Goal: Task Accomplishment & Management: Manage account settings

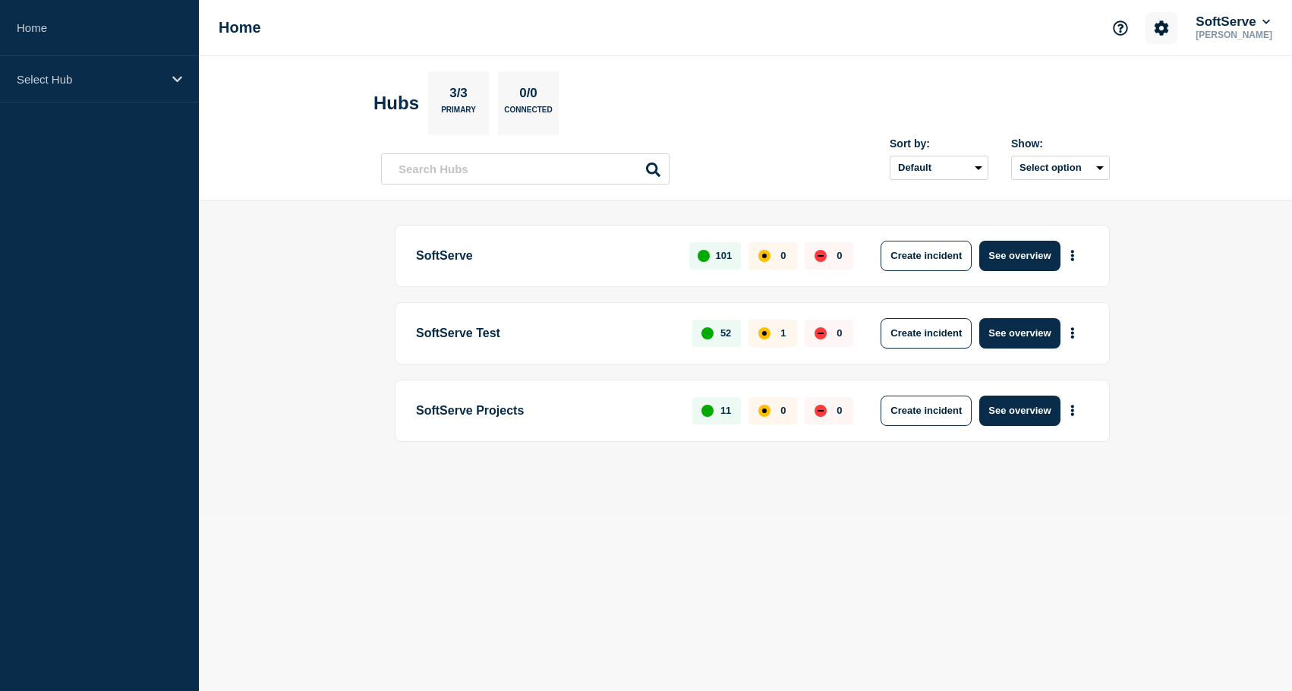
click at [1154, 29] on icon "Account settings" at bounding box center [1161, 28] width 15 height 15
click at [1138, 92] on link "Team Members" at bounding box center [1151, 90] width 78 height 13
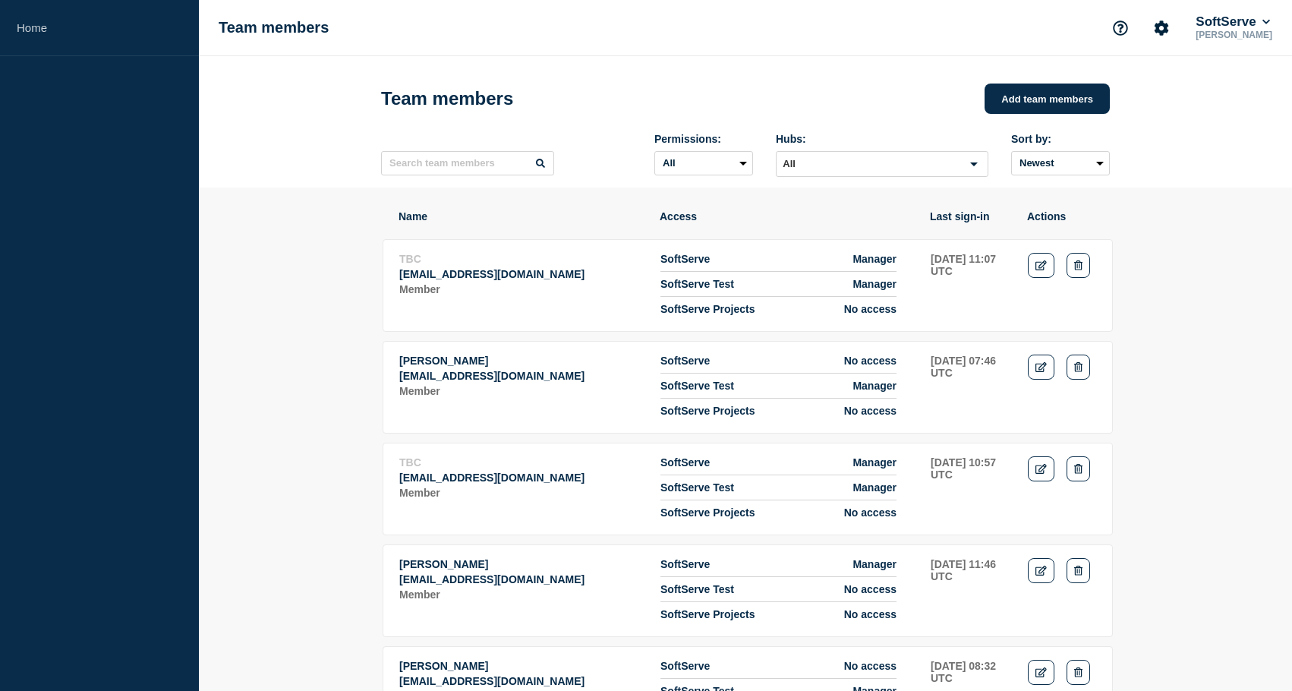
click at [492, 280] on p "[EMAIL_ADDRESS][DOMAIN_NAME]" at bounding box center [521, 274] width 244 height 12
click at [1041, 270] on icon "Edit" at bounding box center [1041, 265] width 11 height 10
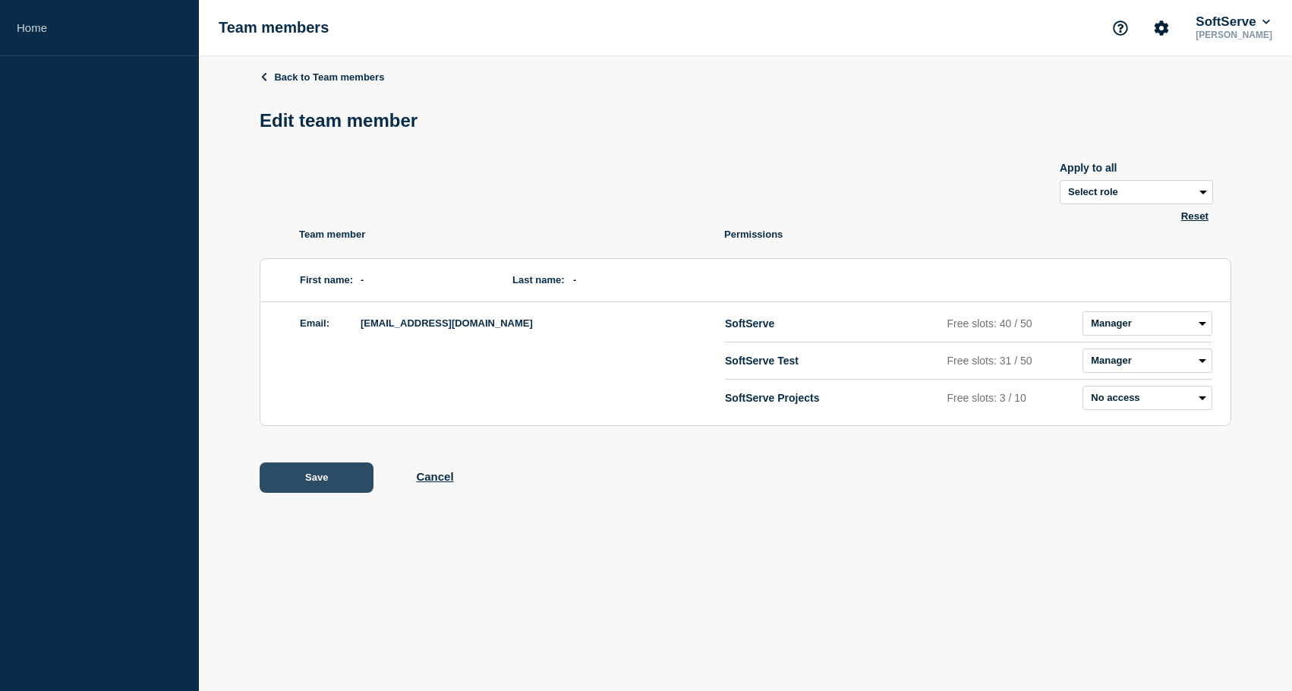
click at [316, 490] on button "Save" at bounding box center [317, 477] width 114 height 30
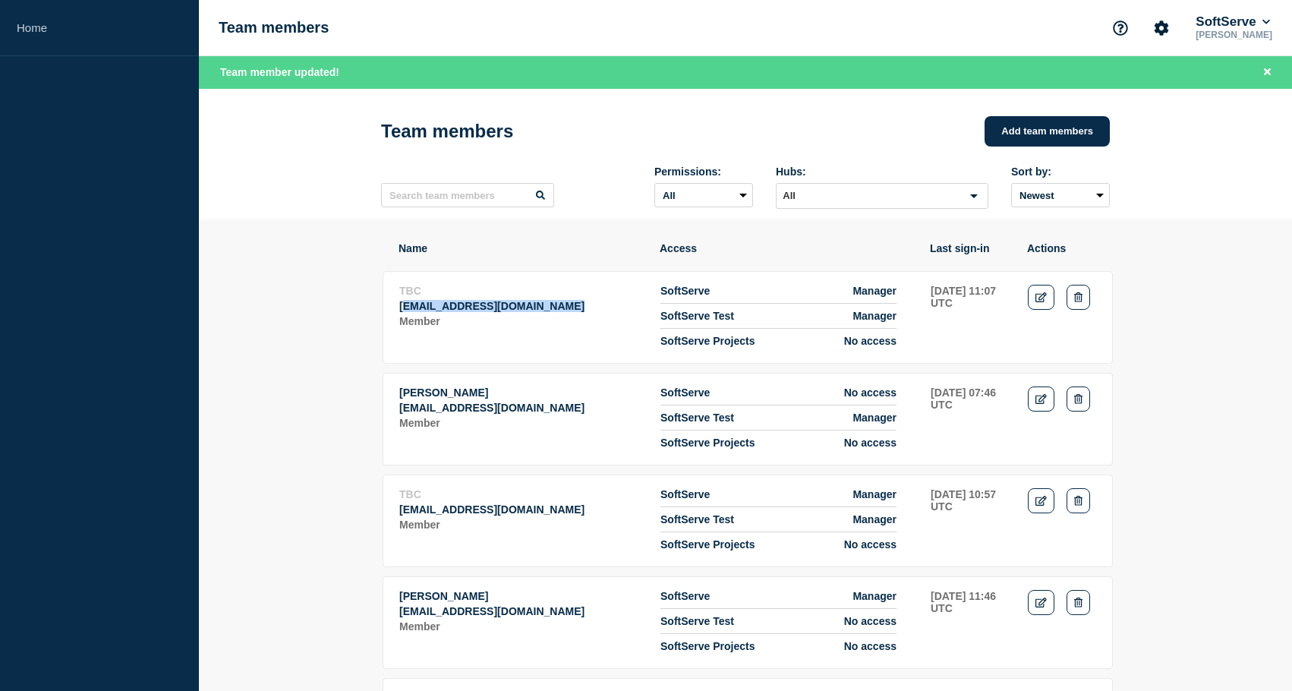
drag, startPoint x: 402, startPoint y: 317, endPoint x: 544, endPoint y: 316, distance: 142.0
click at [544, 312] on p "[EMAIL_ADDRESS][DOMAIN_NAME]" at bounding box center [521, 306] width 244 height 12
drag, startPoint x: 601, startPoint y: 320, endPoint x: 396, endPoint y: 321, distance: 204.2
click at [396, 321] on tr "TBC [EMAIL_ADDRESS][DOMAIN_NAME] Member SoftServe Manager SoftServe Test Manage…" at bounding box center [748, 317] width 730 height 93
copy p "[EMAIL_ADDRESS][DOMAIN_NAME]"
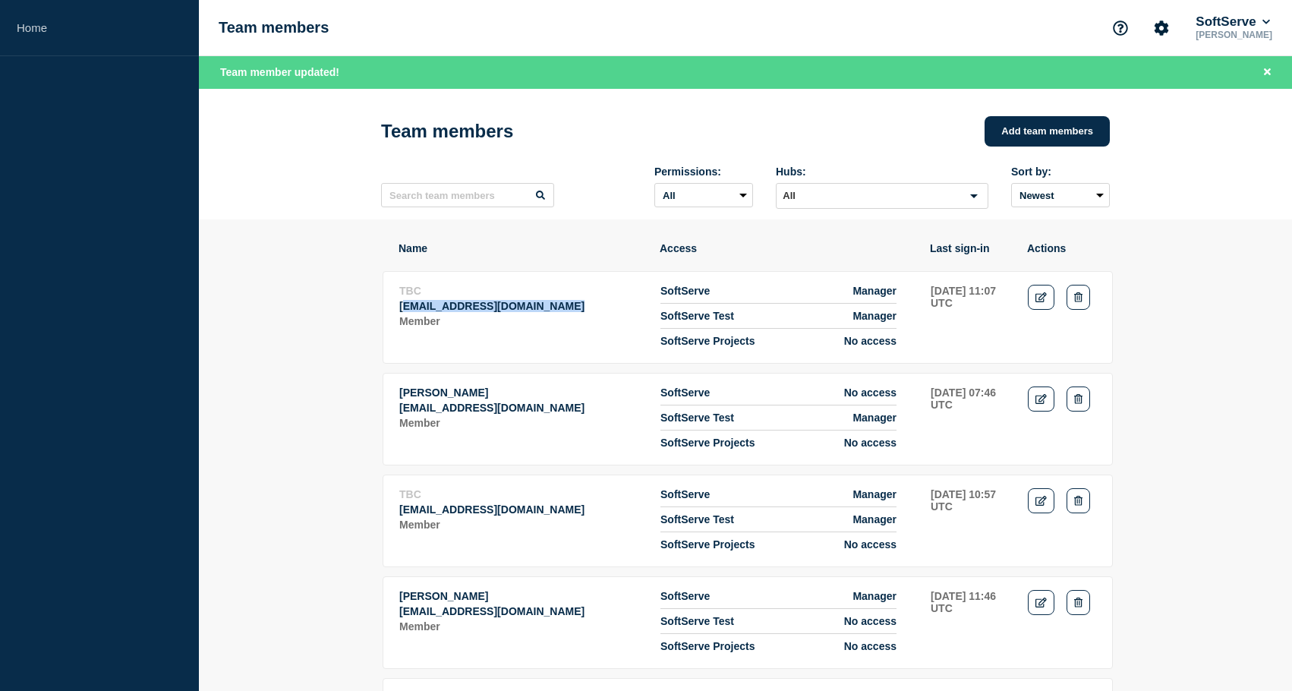
click at [479, 312] on p "[EMAIL_ADDRESS][DOMAIN_NAME]" at bounding box center [521, 306] width 244 height 12
drag, startPoint x: 398, startPoint y: 316, endPoint x: 598, endPoint y: 320, distance: 199.7
click at [598, 320] on td "TBC [EMAIL_ADDRESS][DOMAIN_NAME] Member" at bounding box center [522, 316] width 246 height 64
copy p "[EMAIL_ADDRESS][DOMAIN_NAME]"
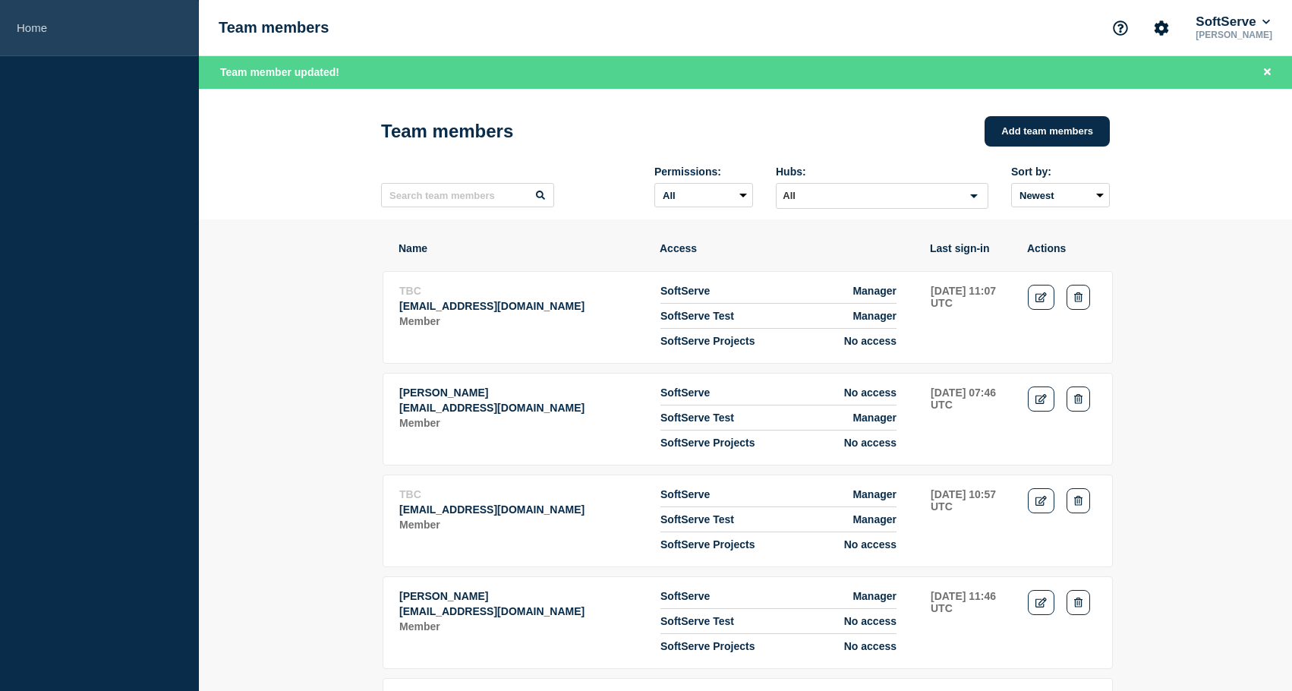
click at [61, 38] on link "Home" at bounding box center [99, 28] width 199 height 56
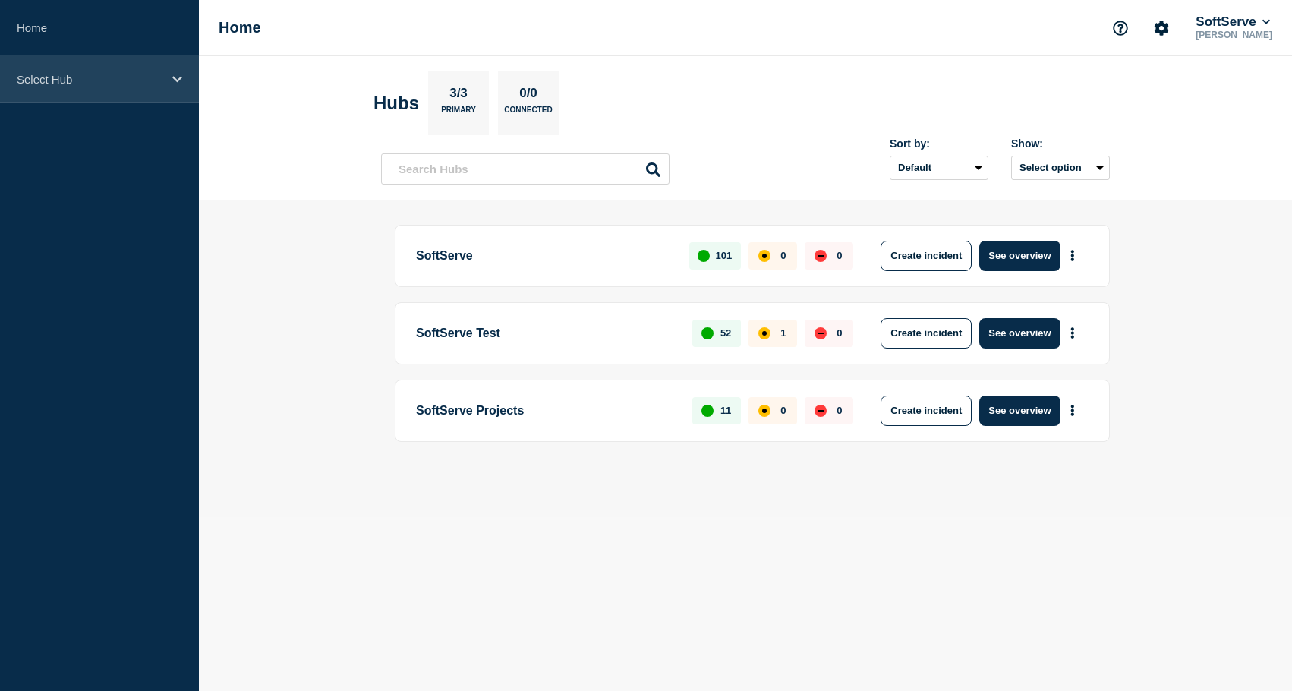
click at [144, 91] on div "Select Hub" at bounding box center [99, 79] width 199 height 46
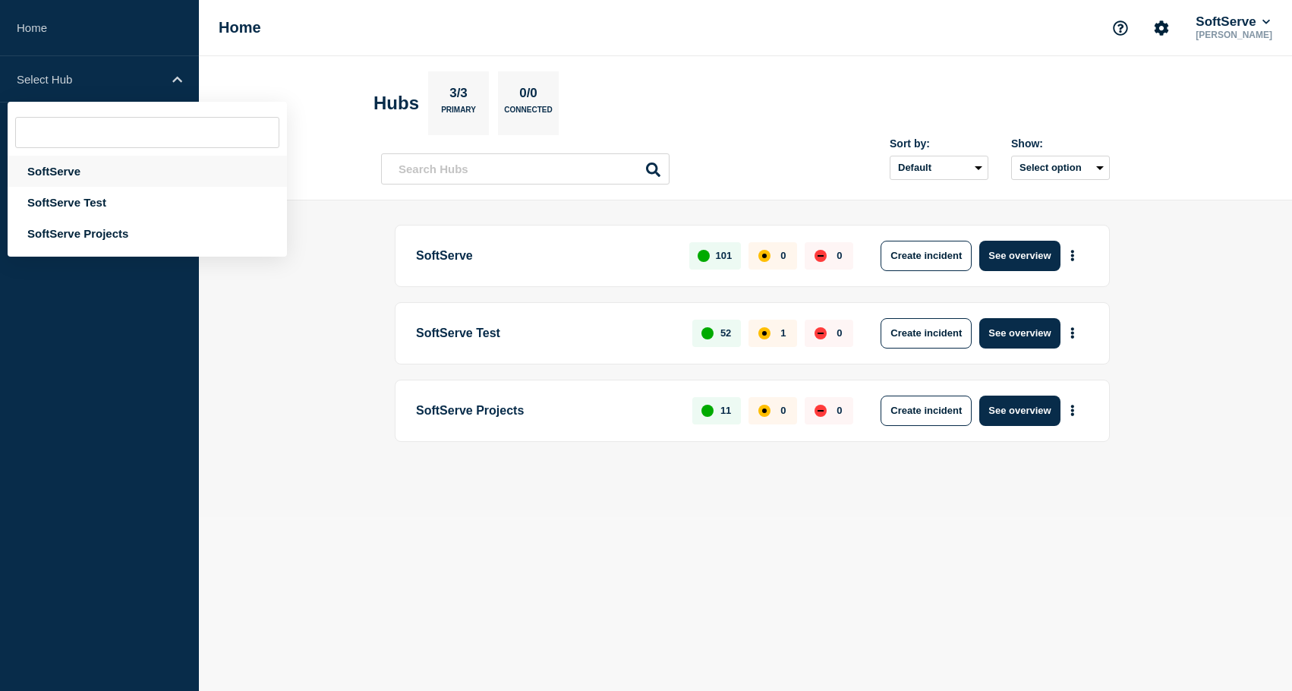
click at [66, 178] on div "SoftServe" at bounding box center [147, 171] width 279 height 31
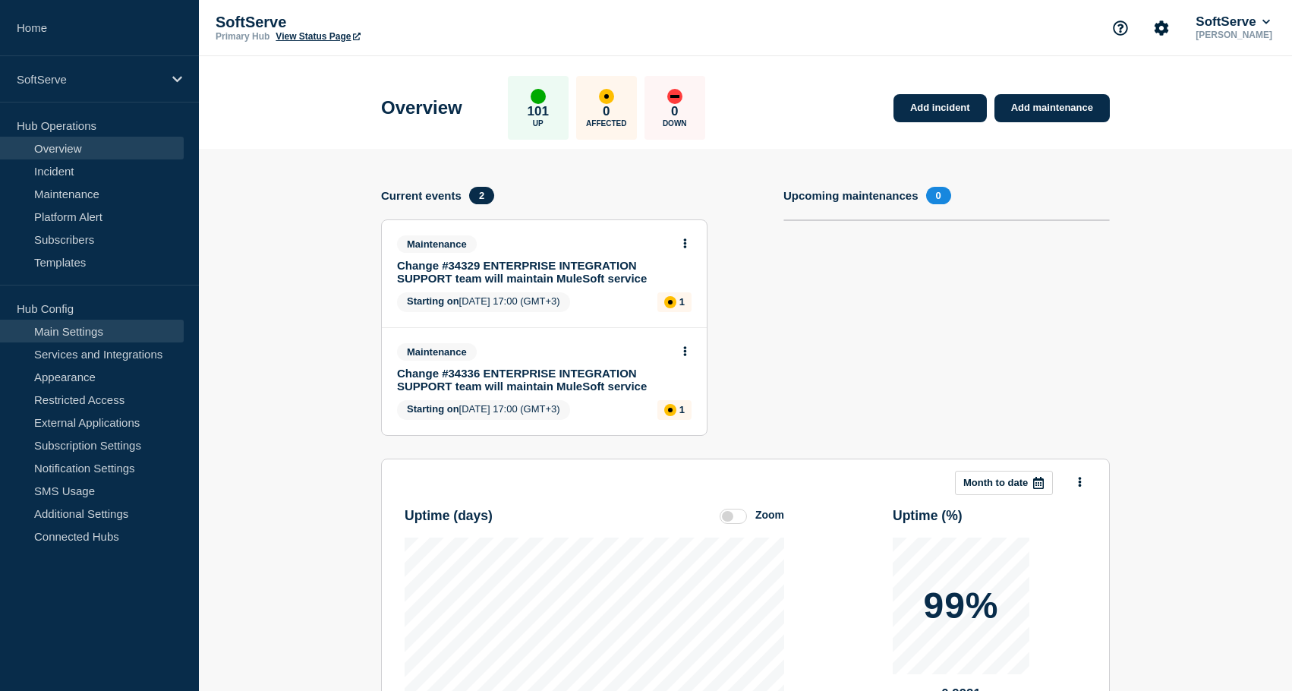
click at [60, 337] on link "Main Settings" at bounding box center [92, 331] width 184 height 23
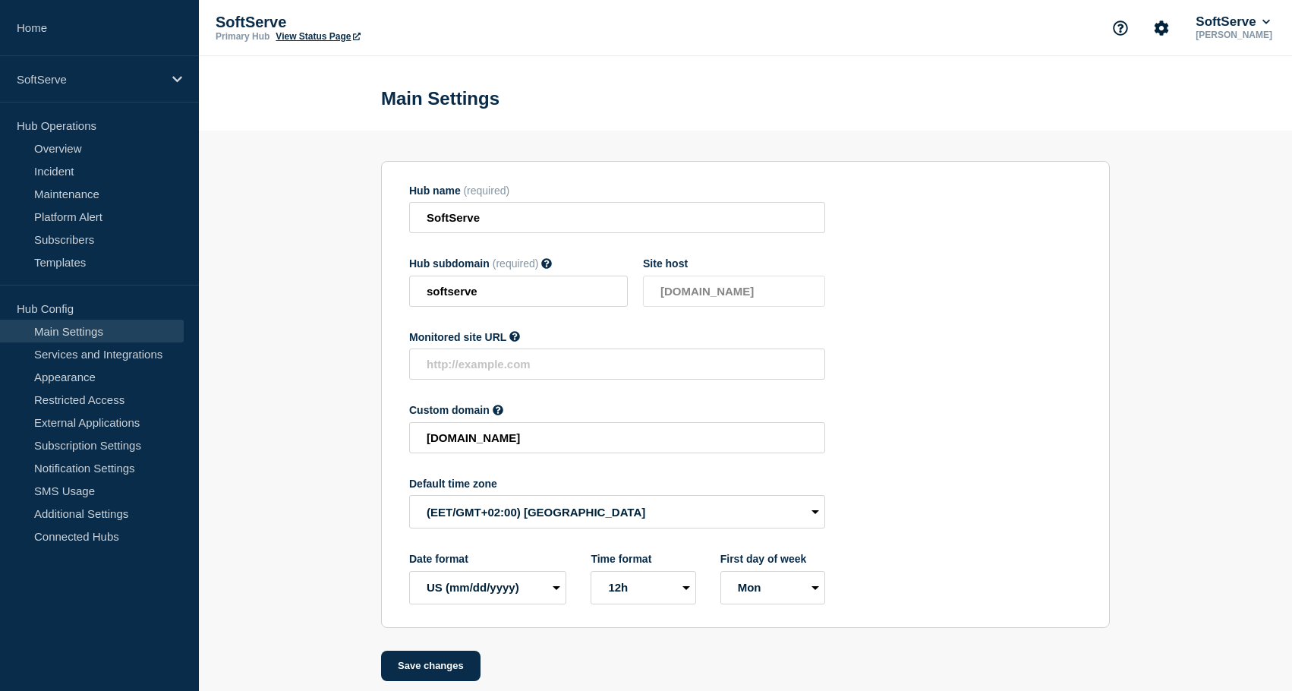
scroll to position [40, 0]
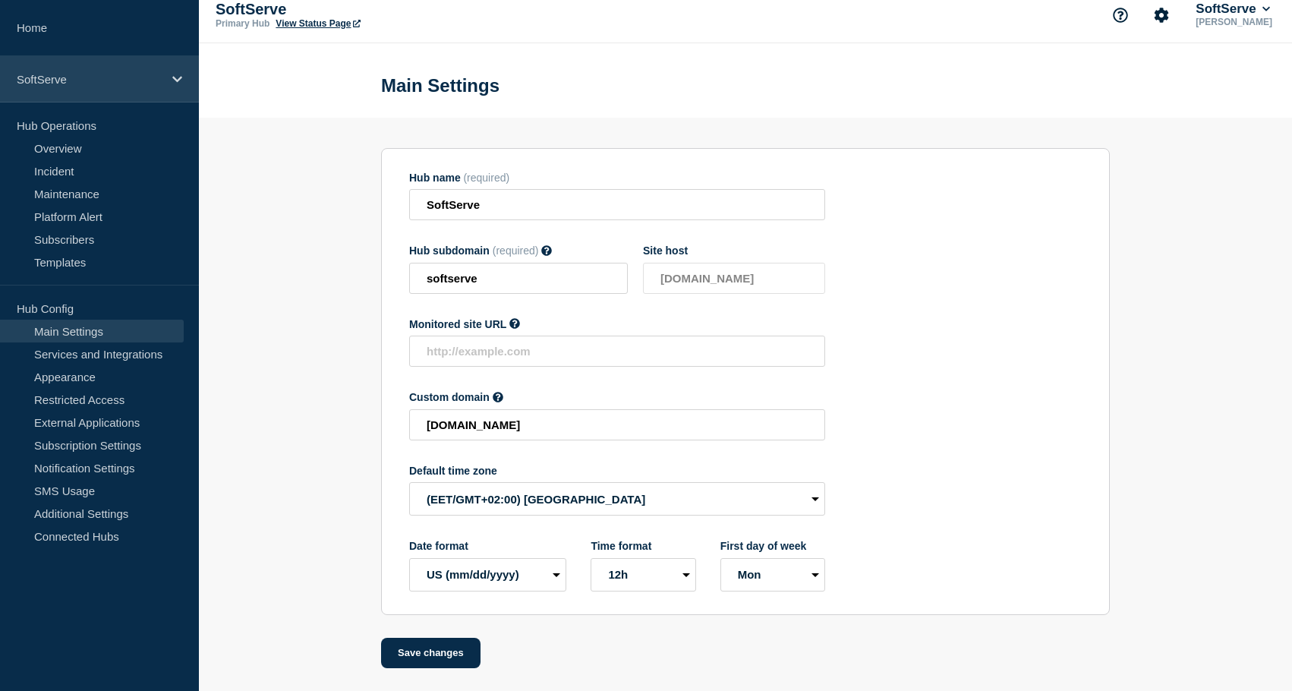
click at [110, 91] on div "SoftServe" at bounding box center [99, 79] width 199 height 46
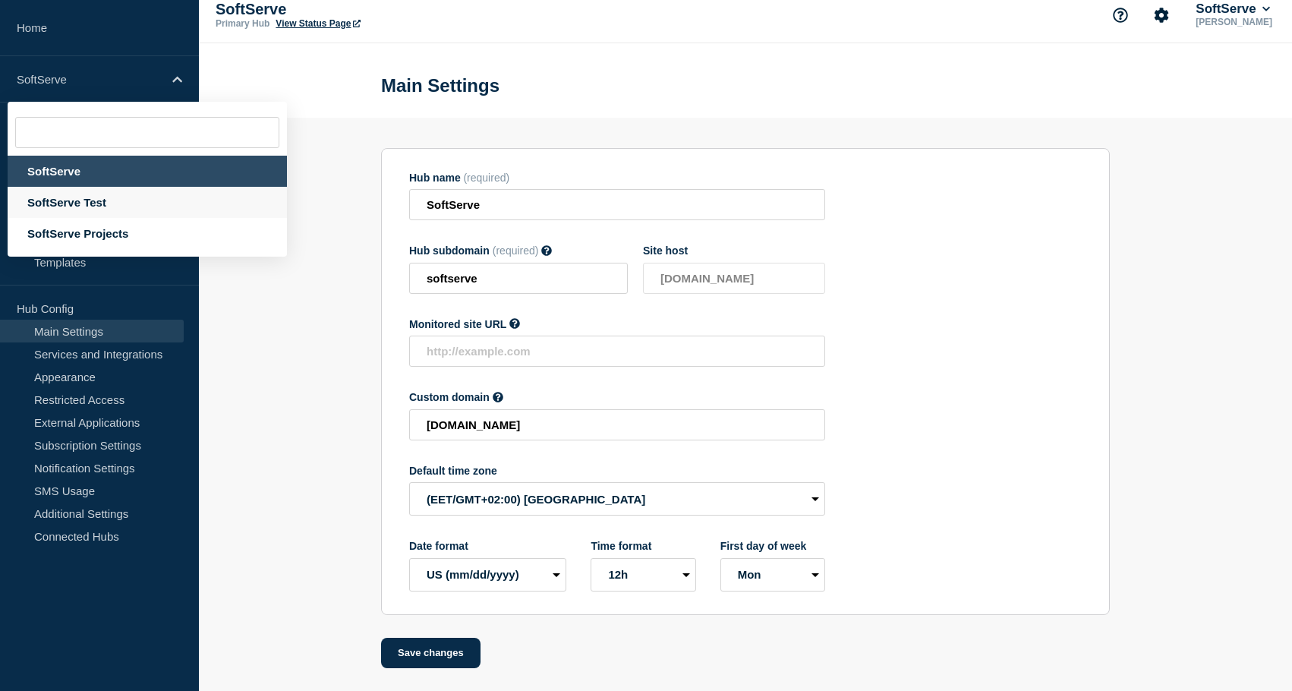
click at [90, 213] on div "SoftServe Test" at bounding box center [147, 202] width 279 height 31
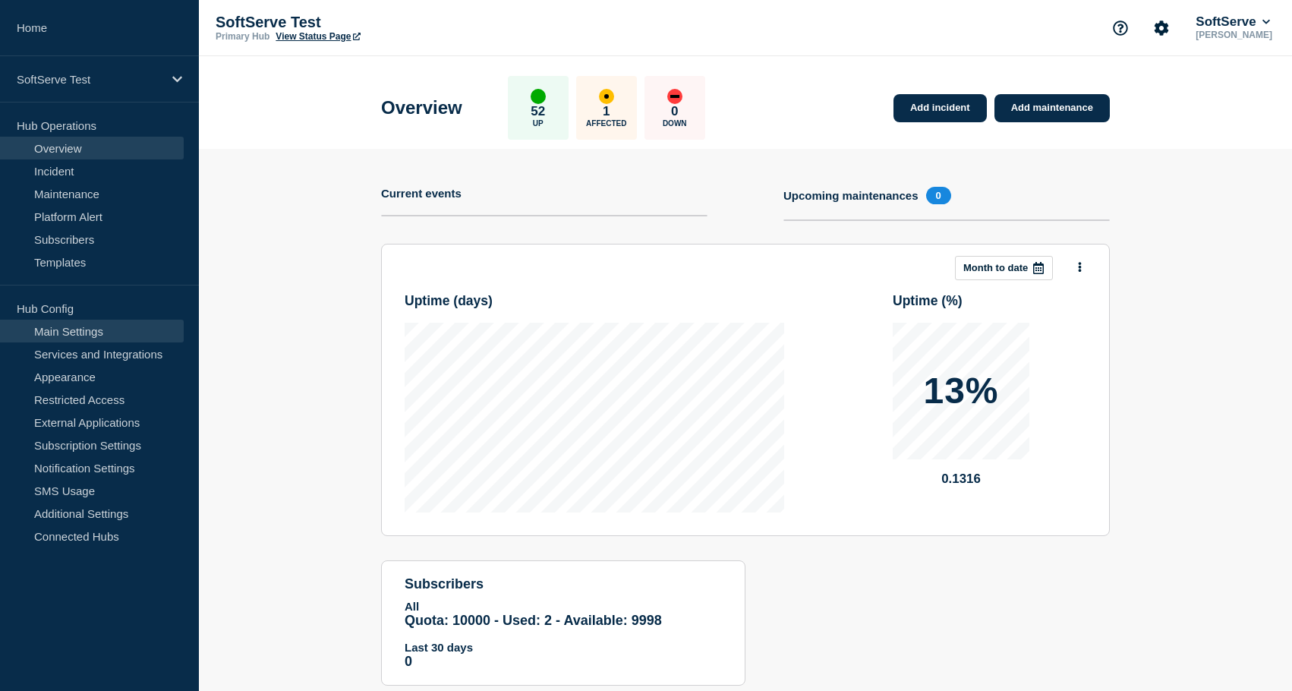
click at [73, 333] on link "Main Settings" at bounding box center [92, 331] width 184 height 23
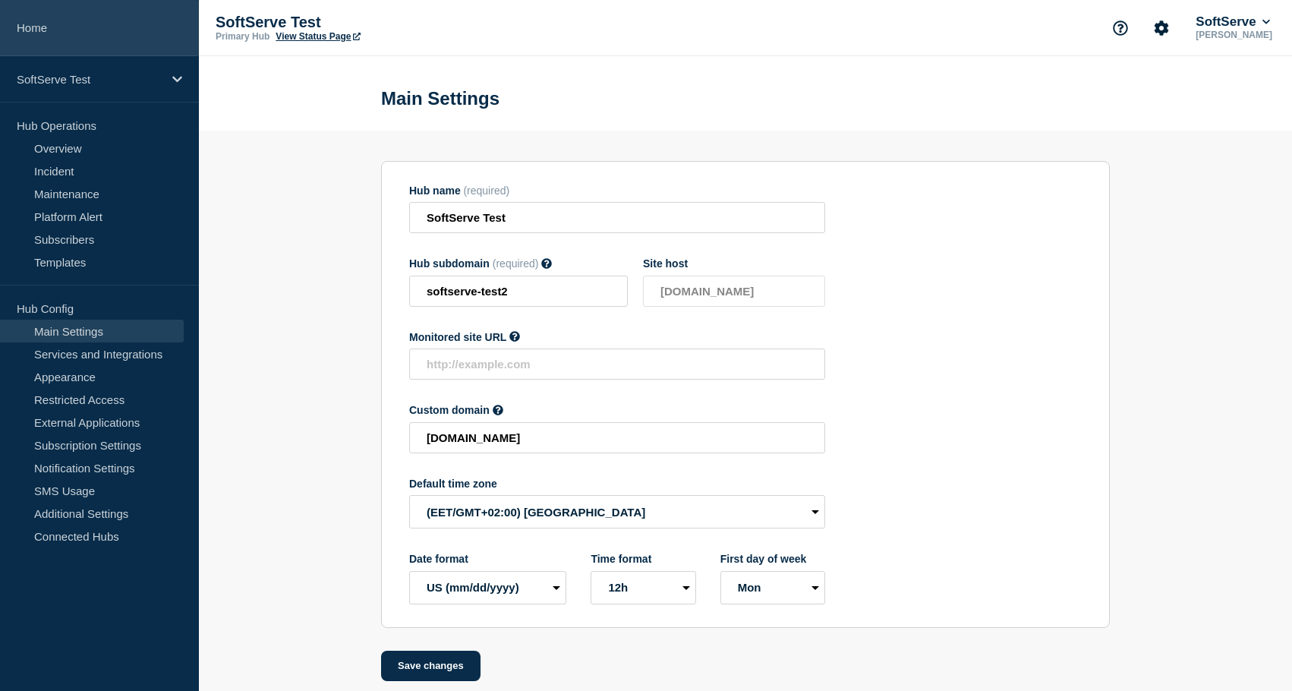
click at [40, 30] on link "Home" at bounding box center [99, 28] width 199 height 56
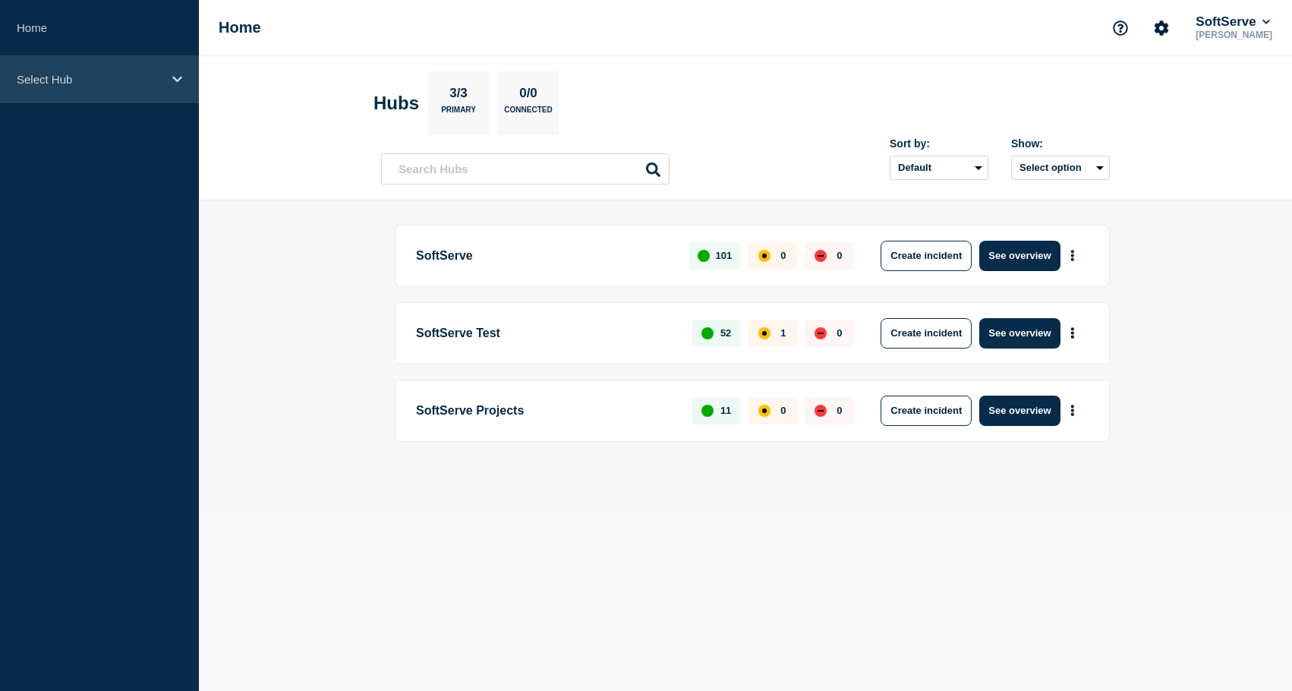
click at [53, 73] on p "Select Hub" at bounding box center [90, 79] width 146 height 13
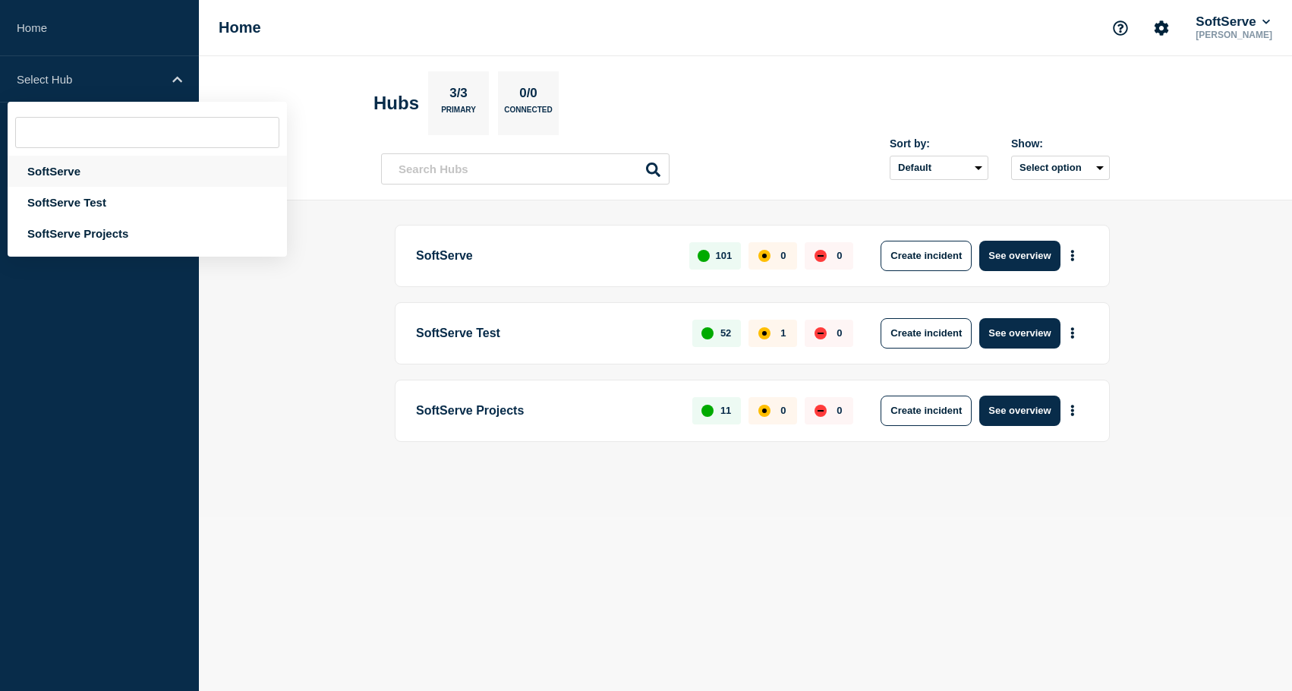
click at [56, 173] on div "SoftServe" at bounding box center [147, 171] width 279 height 31
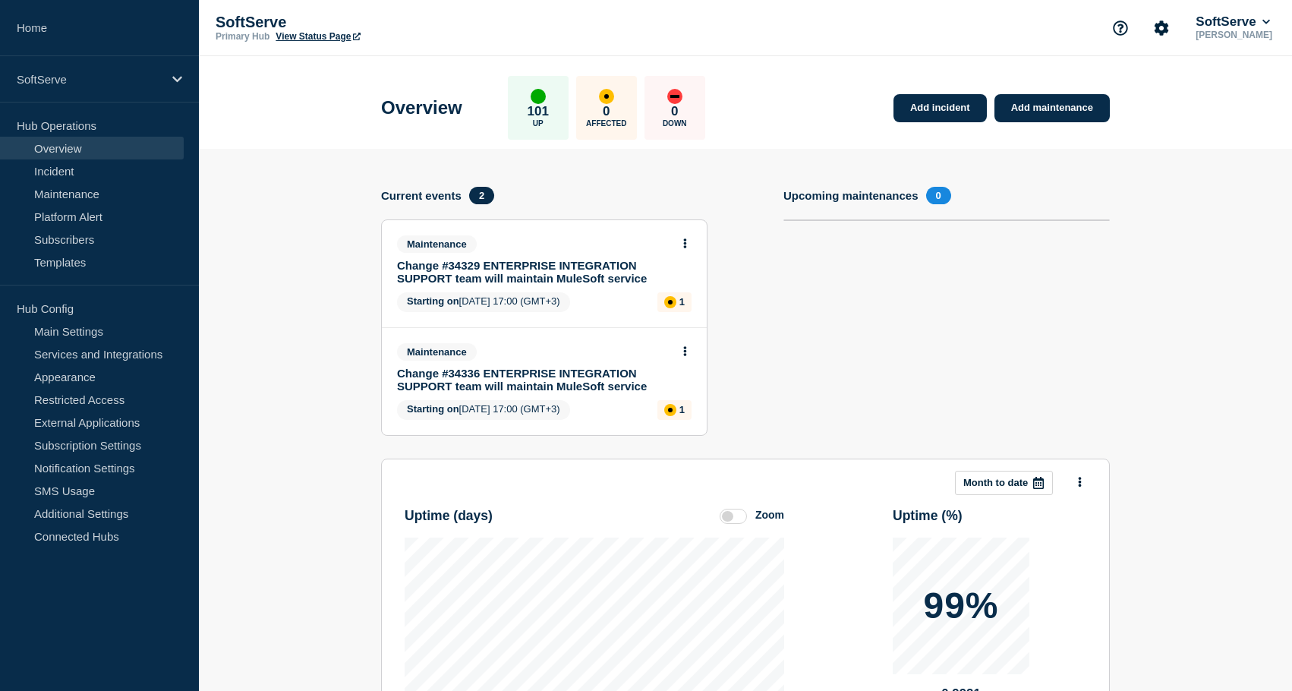
click at [294, 389] on section "Add incident Add maintenance Current events 2 Maintenance Change #34329 ENTERPR…" at bounding box center [745, 536] width 1093 height 774
click at [131, 167] on link "Incident" at bounding box center [92, 170] width 184 height 23
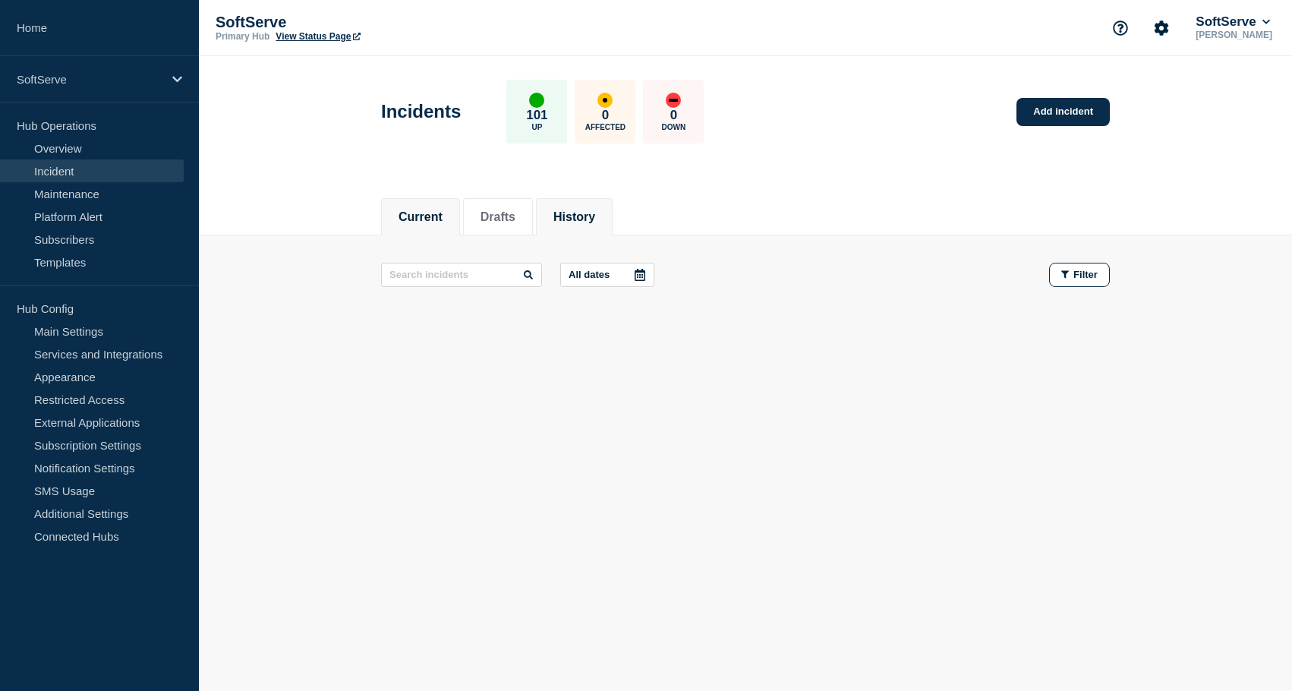
click at [567, 210] on button "History" at bounding box center [575, 217] width 42 height 14
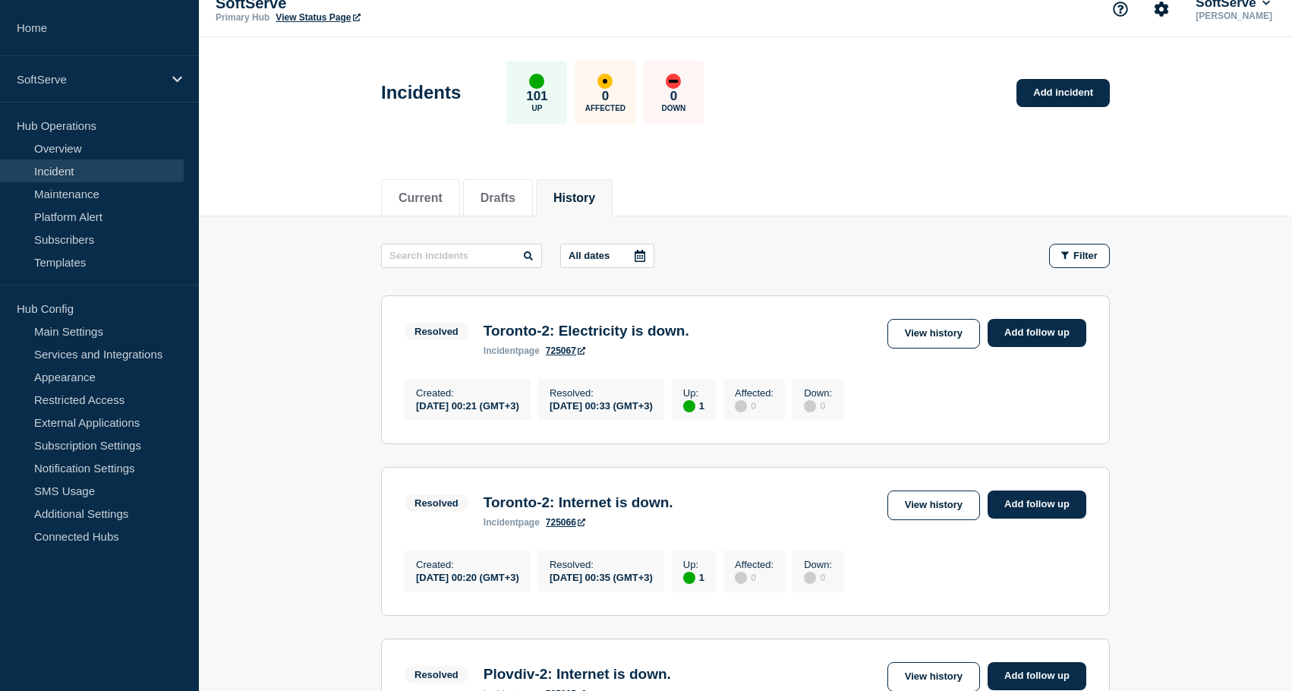
scroll to position [25, 0]
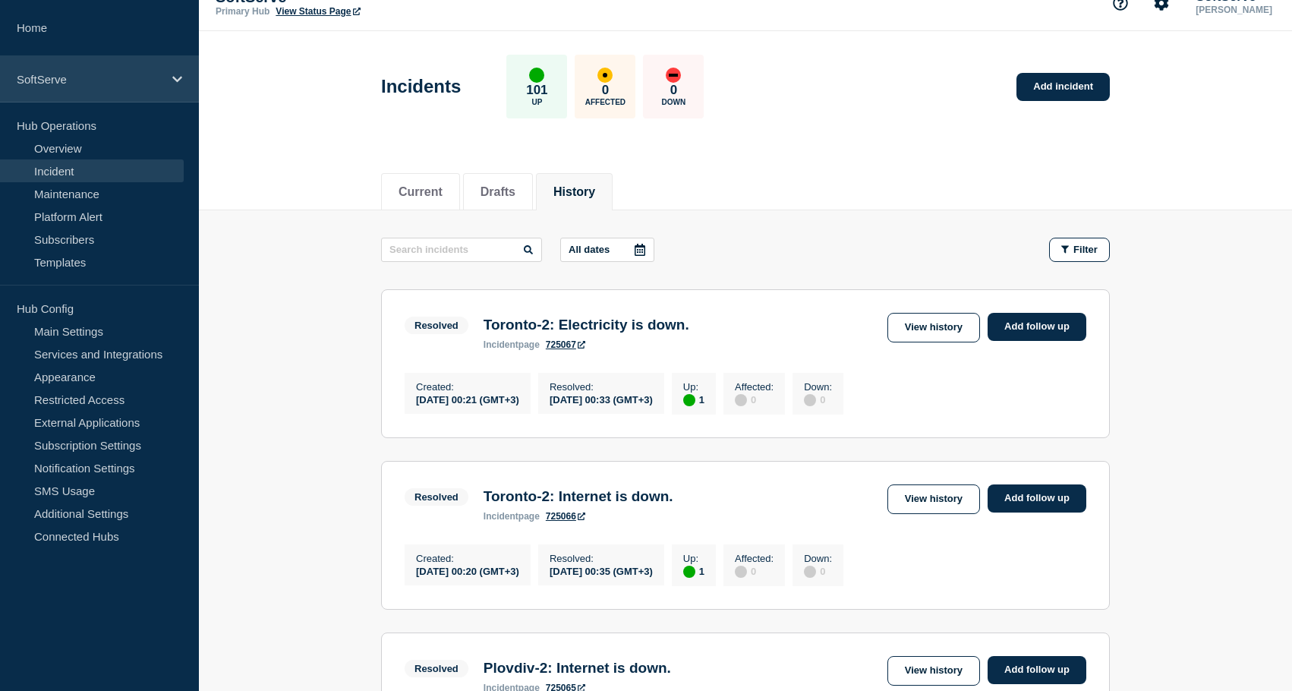
click at [99, 80] on p "SoftServe" at bounding box center [90, 79] width 146 height 13
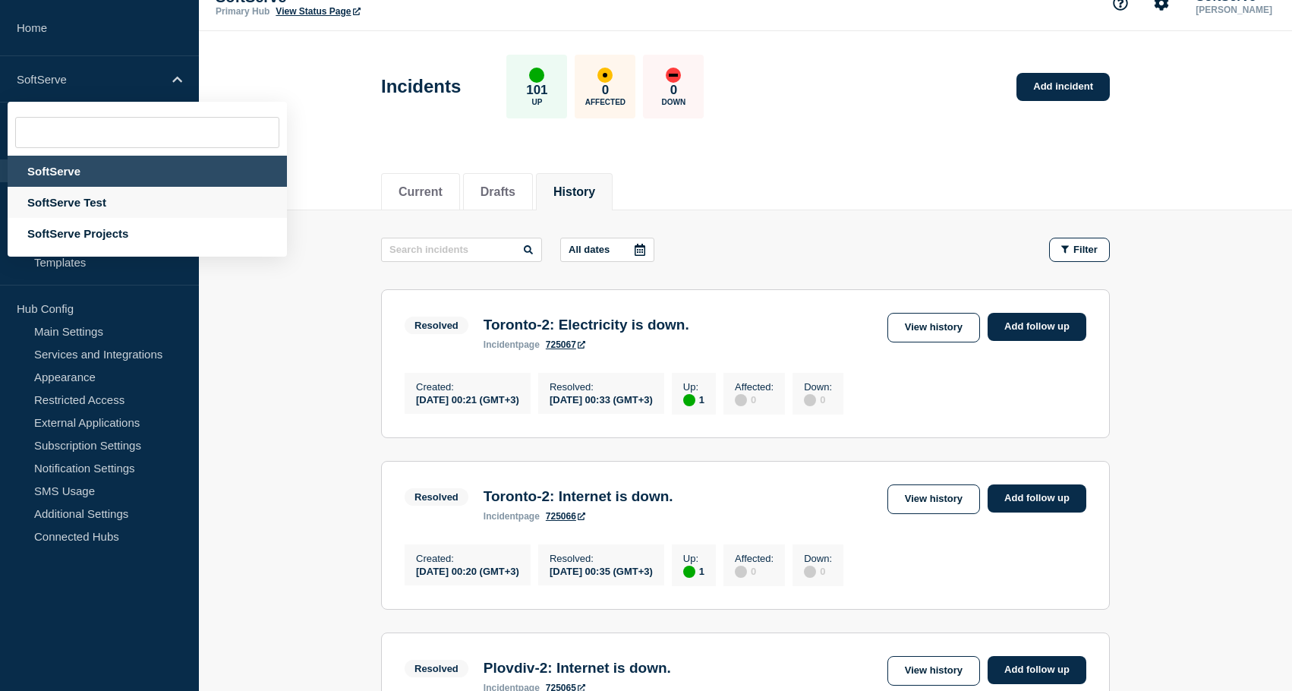
click at [80, 216] on div "SoftServe Test" at bounding box center [147, 202] width 279 height 31
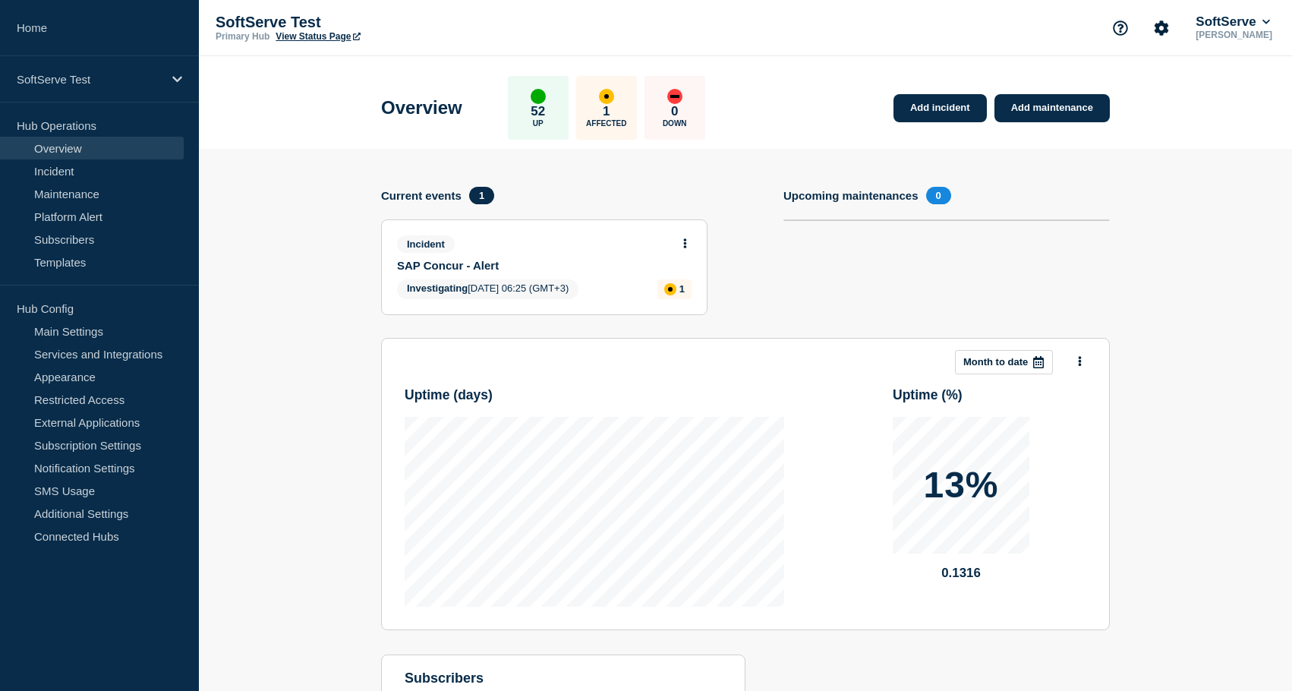
click at [115, 156] on link "Overview" at bounding box center [92, 148] width 184 height 23
click at [107, 363] on link "Services and Integrations" at bounding box center [92, 353] width 184 height 23
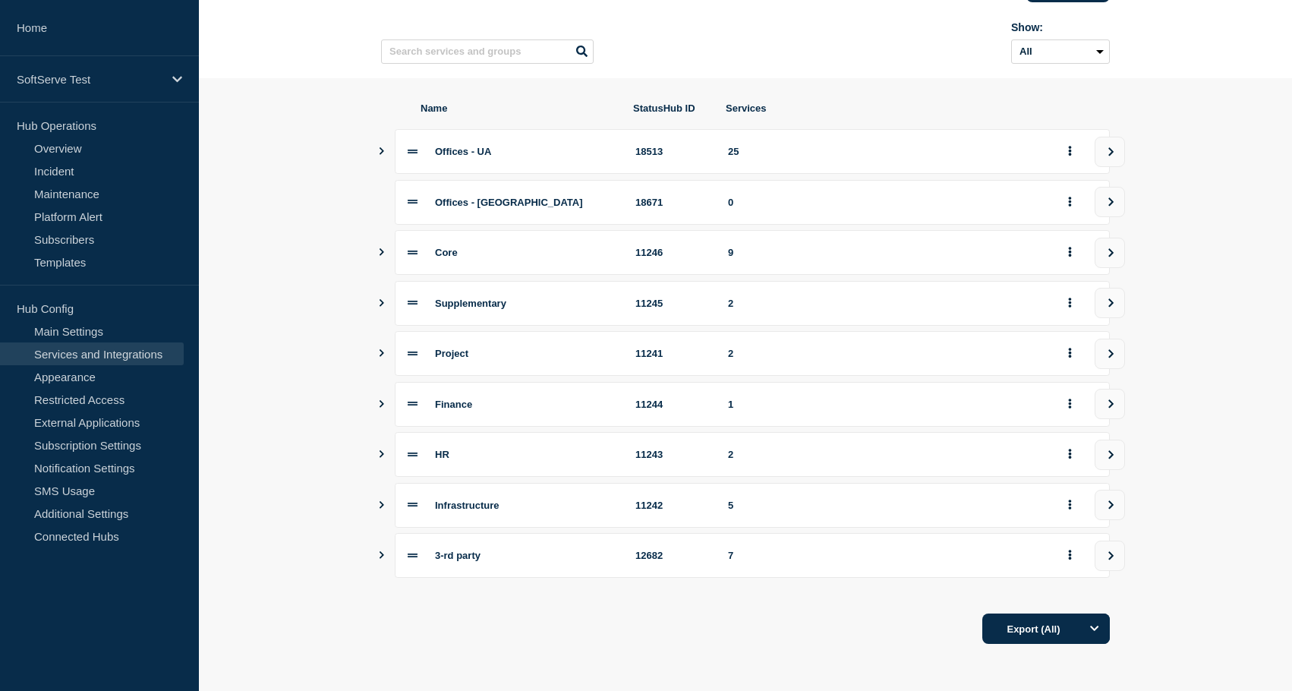
scroll to position [130, 0]
click at [387, 555] on div "3-rd party 12682 7" at bounding box center [745, 555] width 729 height 45
click at [381, 553] on icon "Show services" at bounding box center [382, 555] width 5 height 8
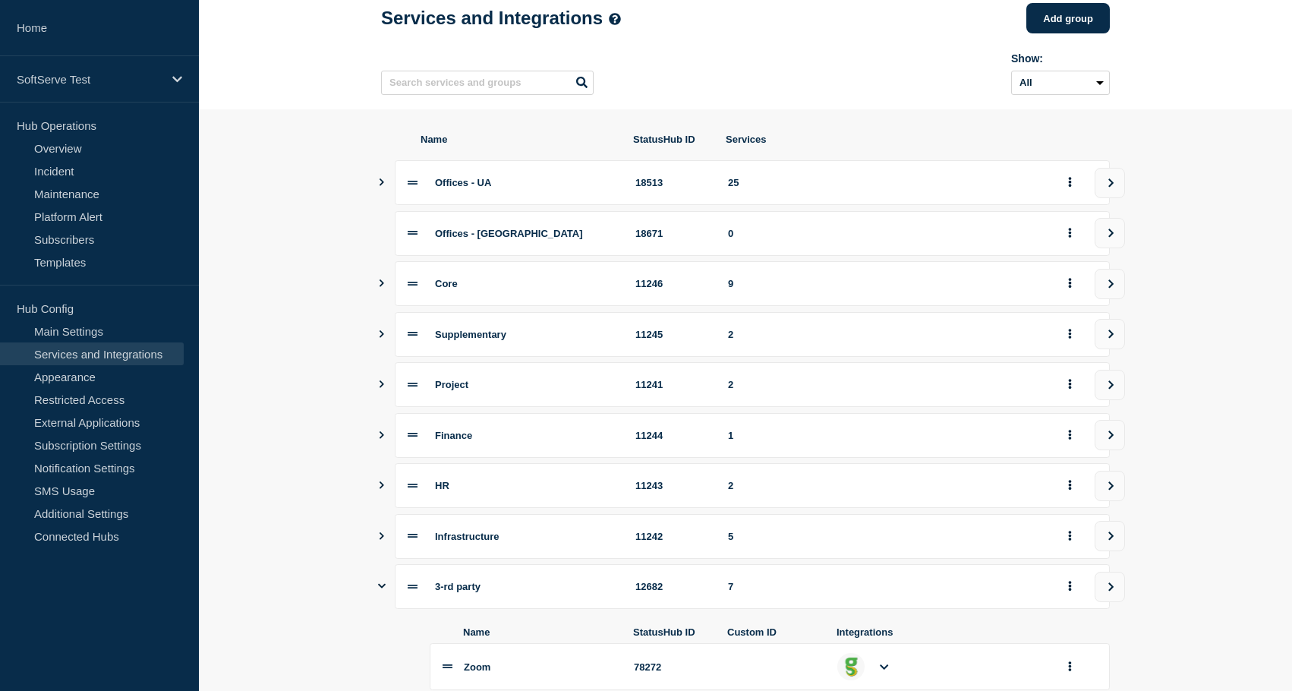
scroll to position [0, 0]
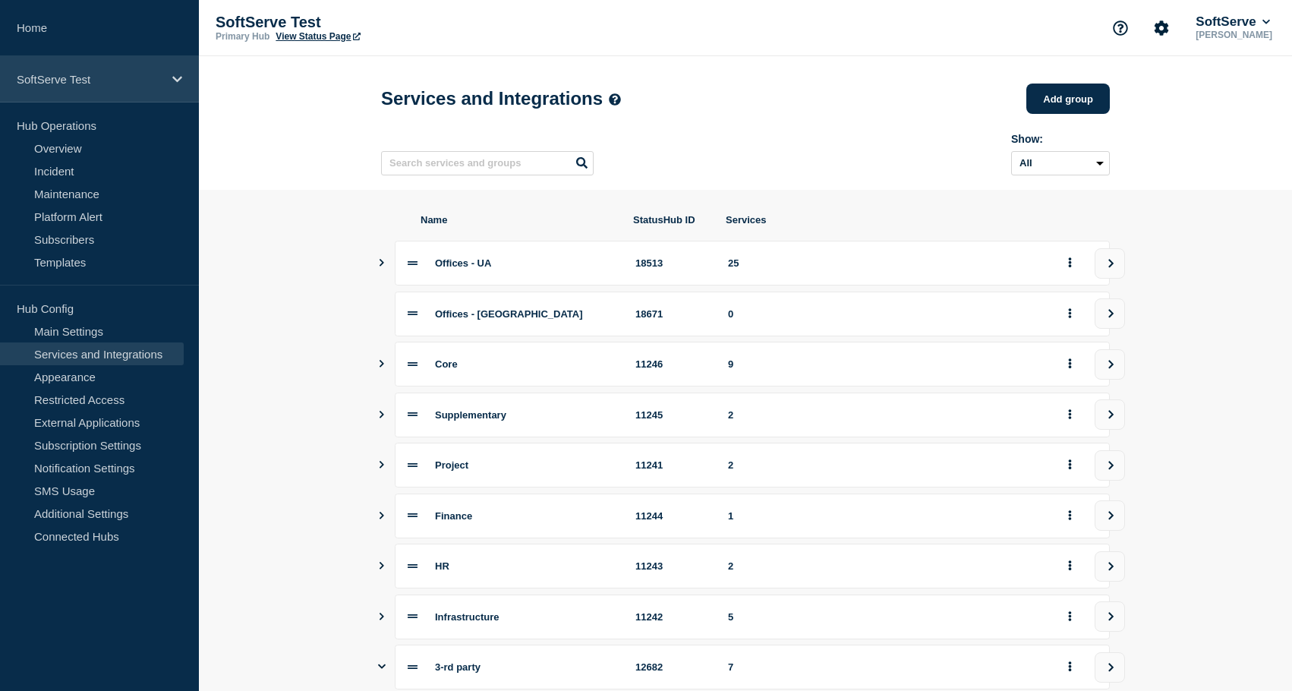
click at [87, 74] on p "SoftServe Test" at bounding box center [90, 79] width 146 height 13
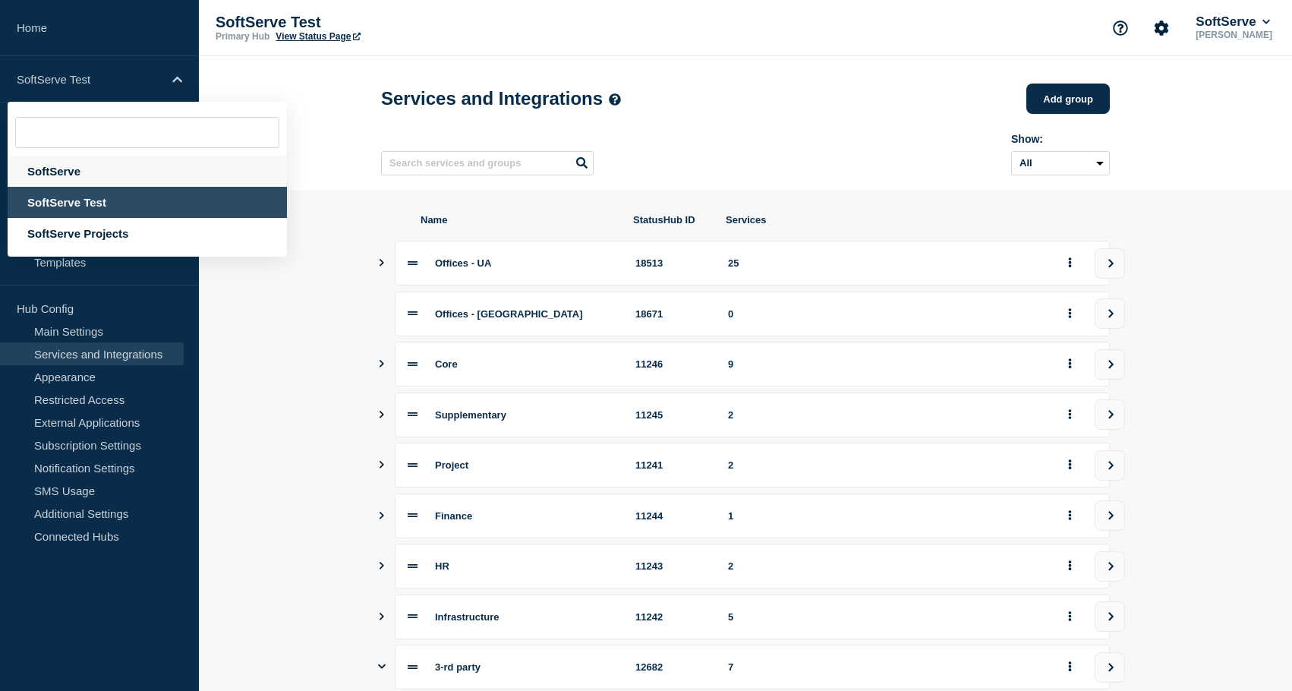
click at [82, 166] on div "SoftServe" at bounding box center [147, 171] width 279 height 31
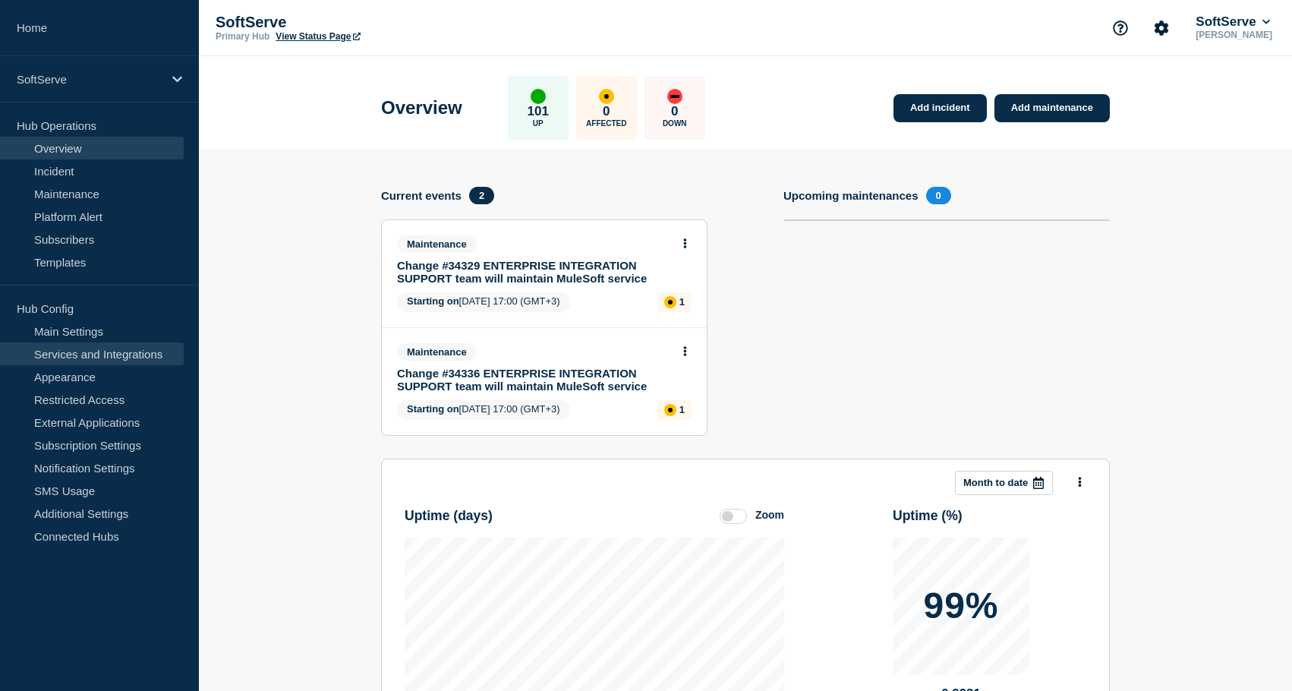
click at [94, 350] on link "Services and Integrations" at bounding box center [92, 353] width 184 height 23
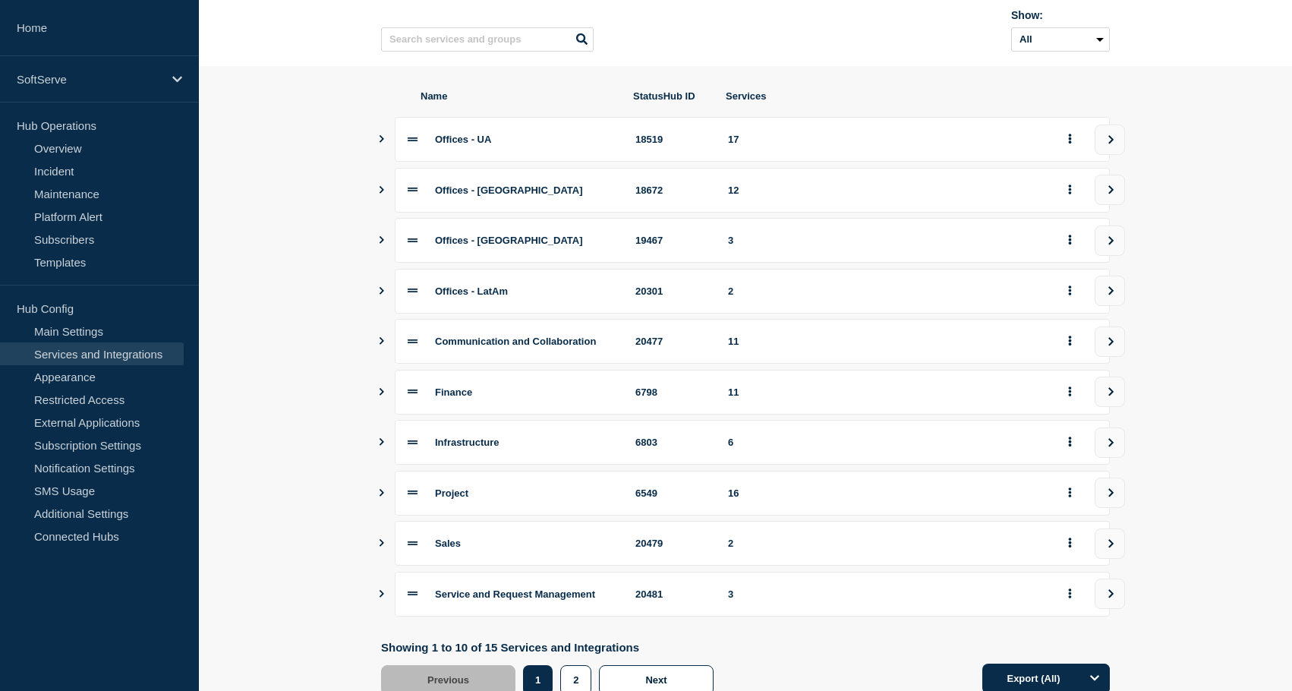
scroll to position [134, 0]
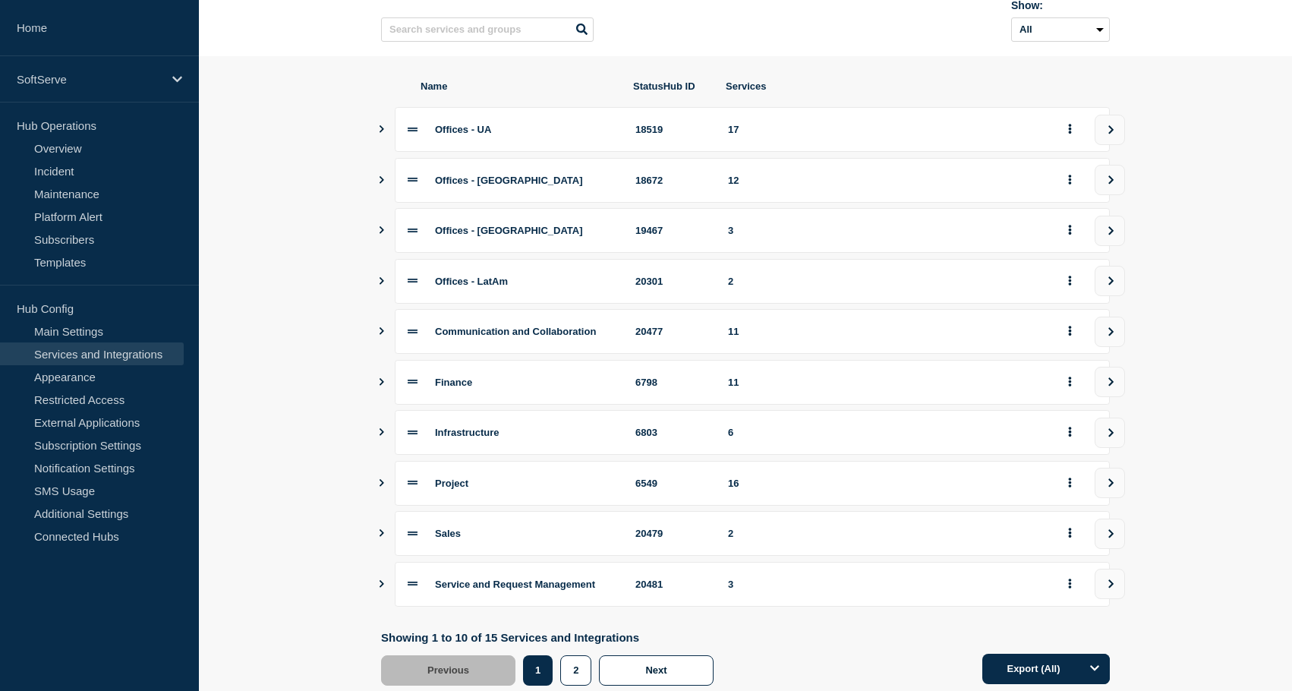
click at [382, 335] on icon "Show services" at bounding box center [382, 331] width 10 height 8
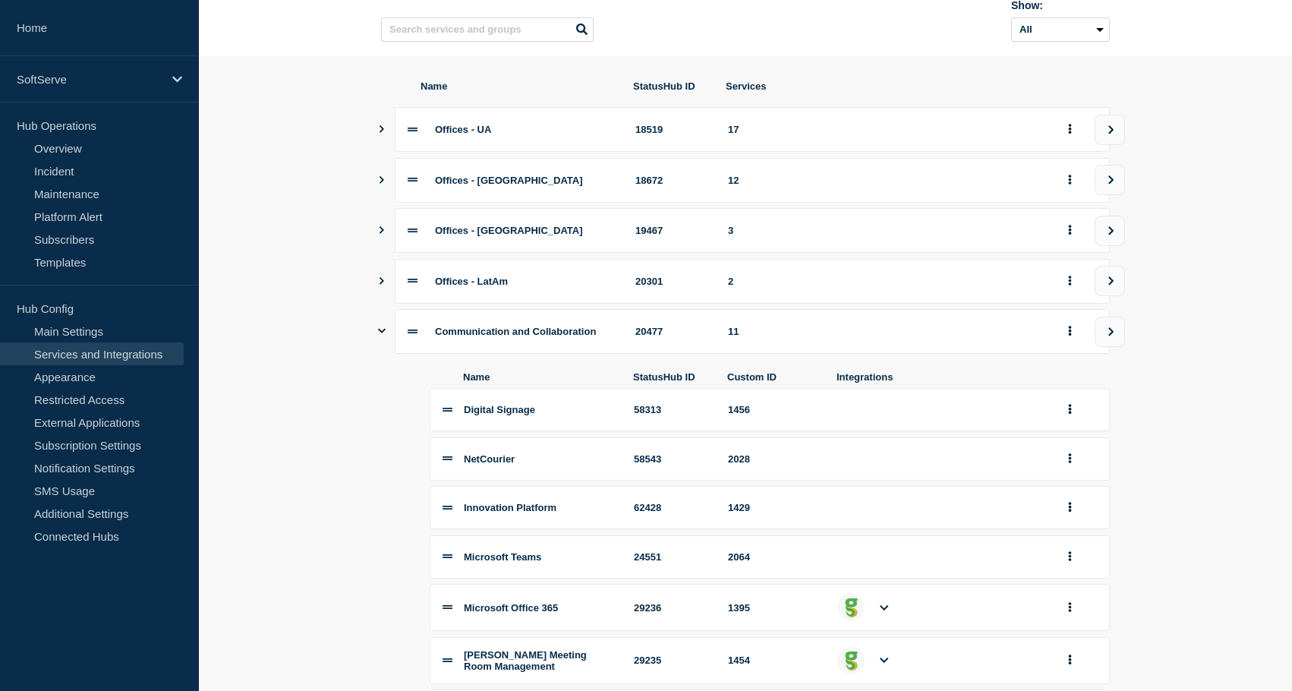
click at [323, 349] on section "Name StatusHub ID Services Offices - UA 18519 17 Offices - [GEOGRAPHIC_DATA] 18…" at bounding box center [745, 686] width 1093 height 1261
click at [317, 421] on section "Name StatusHub ID Services Offices - UA 18519 17 Offices - [GEOGRAPHIC_DATA] 18…" at bounding box center [745, 686] width 1093 height 1261
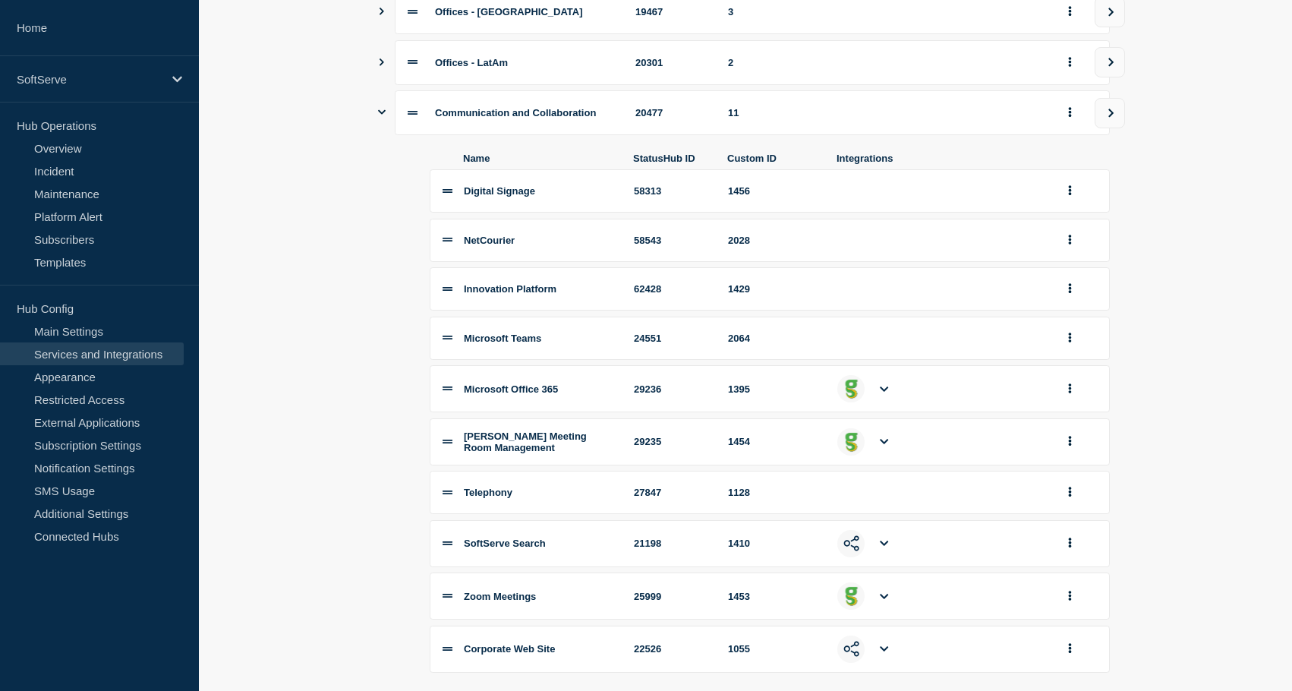
scroll to position [355, 0]
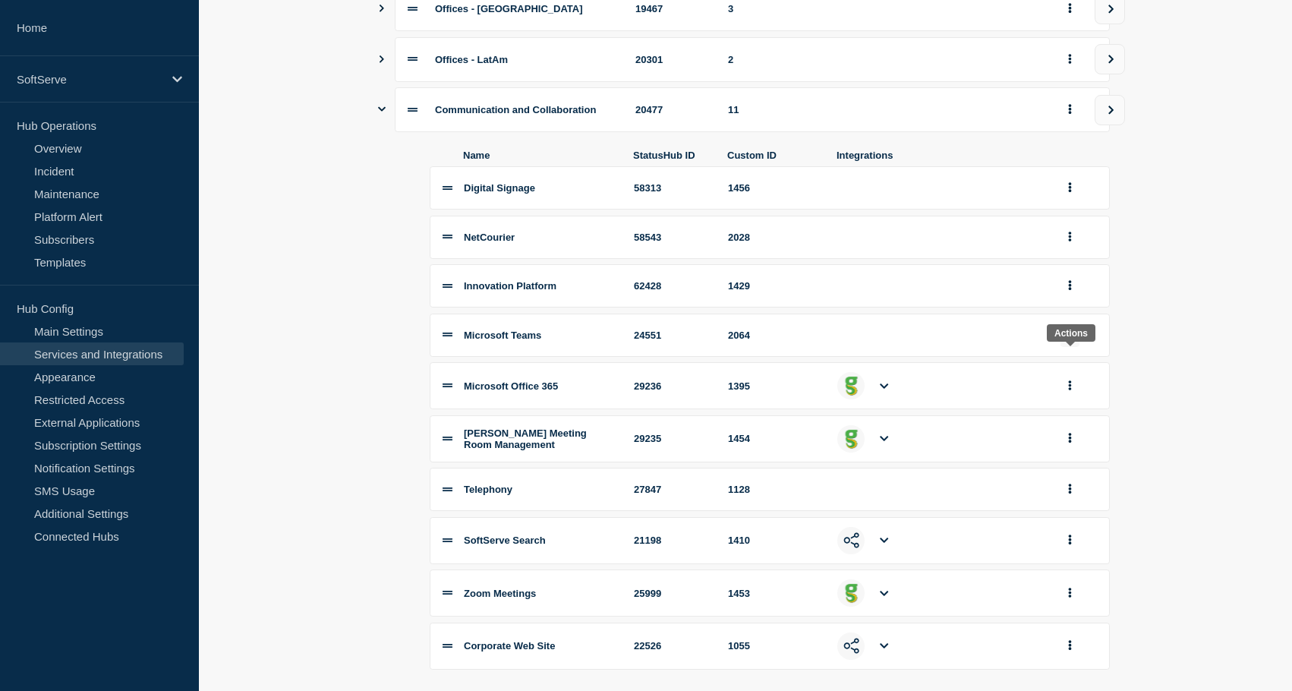
click at [1077, 347] on button "group actions" at bounding box center [1070, 335] width 19 height 24
click at [1068, 377] on button "Edit" at bounding box center [1079, 366] width 76 height 24
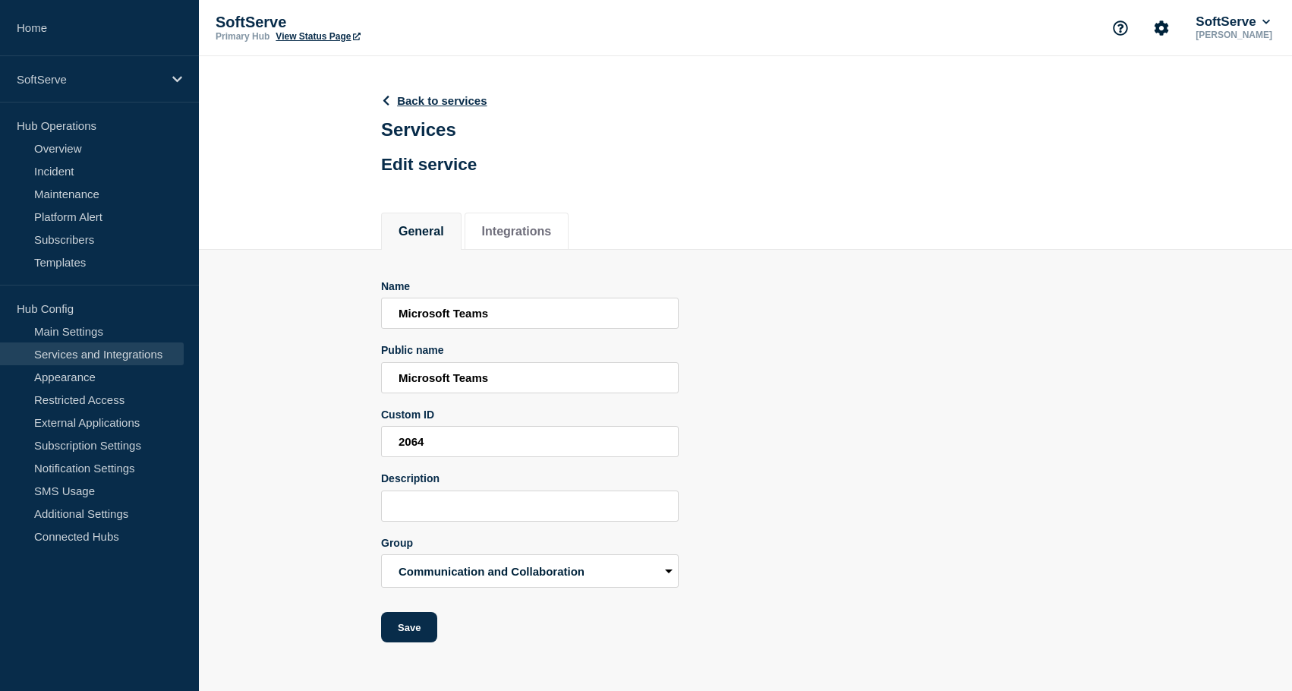
scroll to position [6, 0]
click at [540, 232] on button "Integrations" at bounding box center [517, 232] width 70 height 14
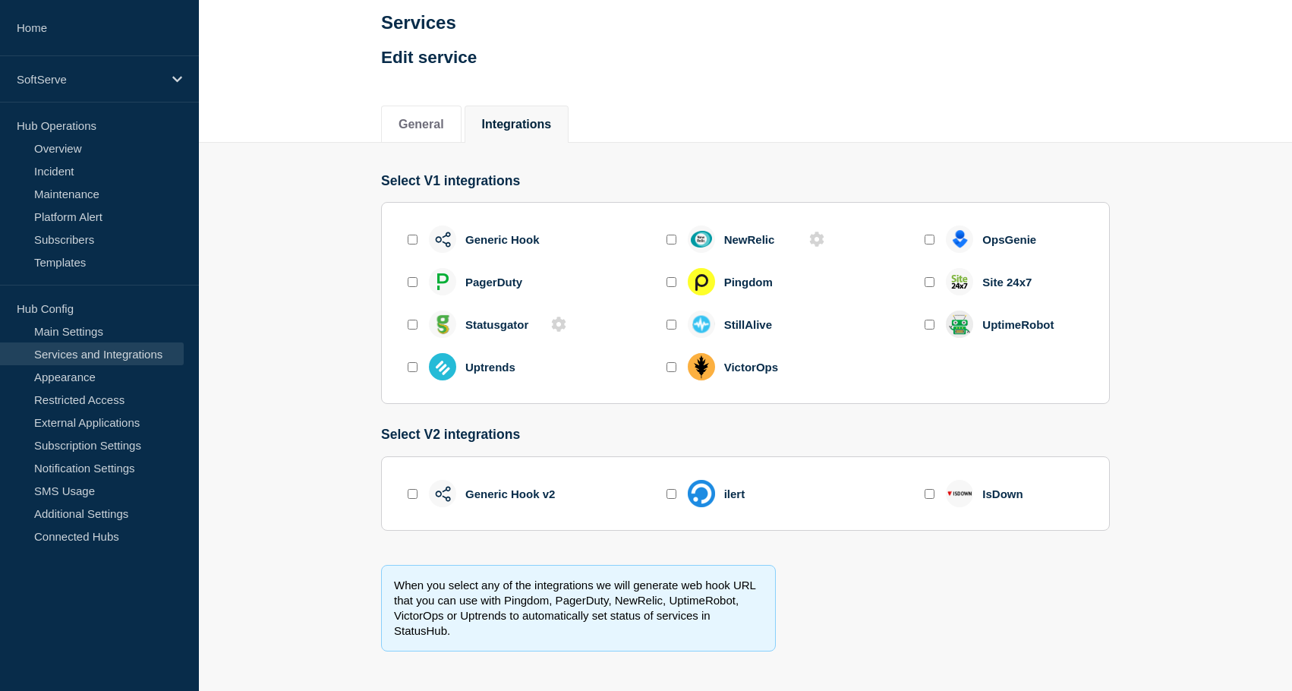
scroll to position [128, 0]
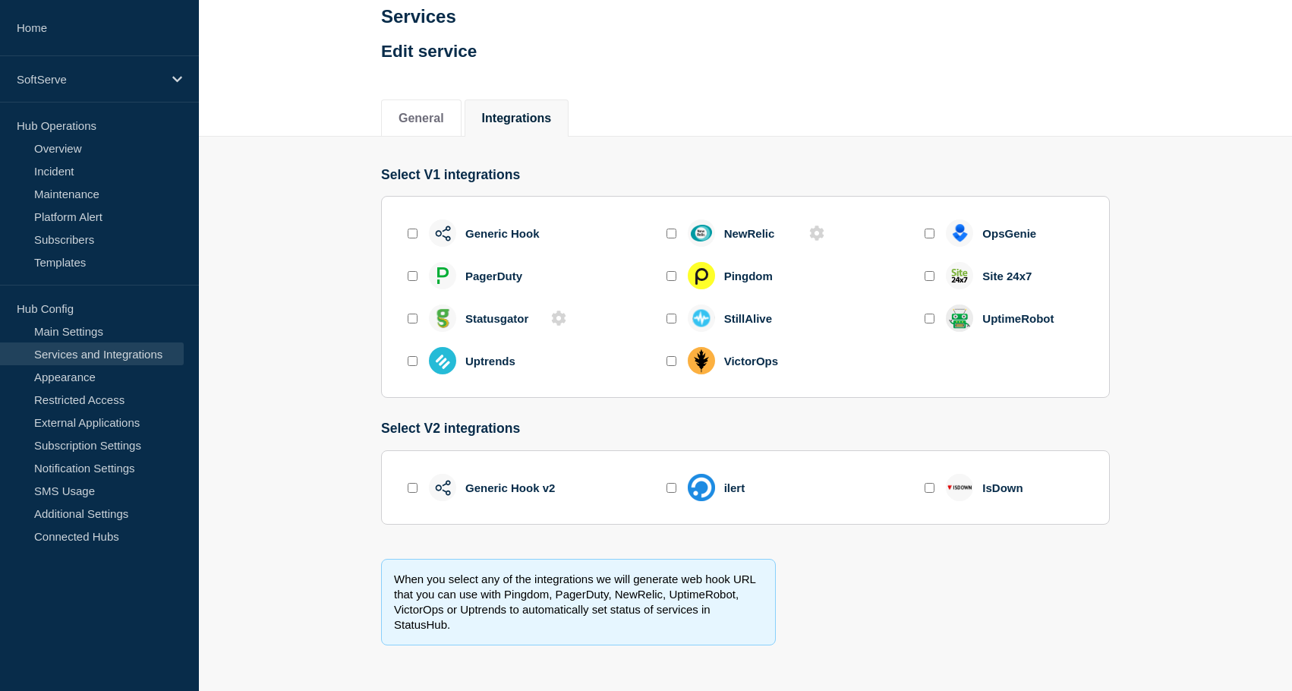
click at [412, 317] on input "enable statusgator" at bounding box center [413, 319] width 10 height 10
checkbox input "true"
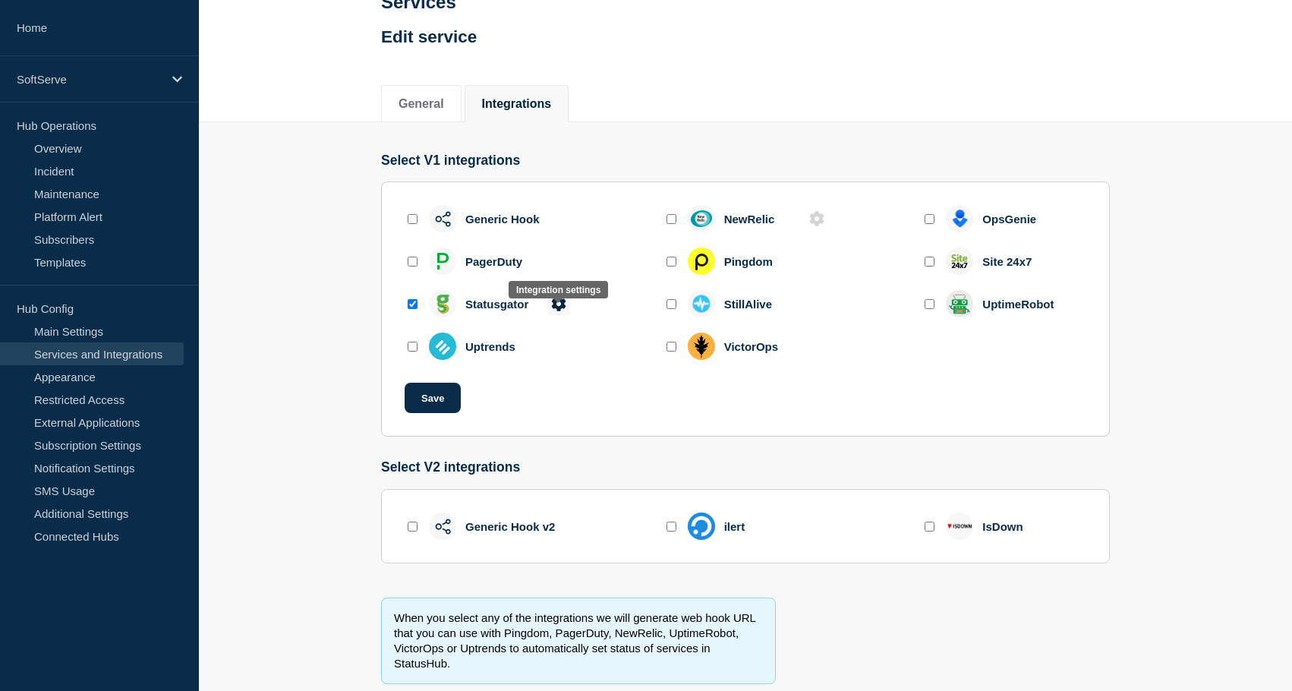
click at [557, 311] on icon at bounding box center [558, 303] width 14 height 14
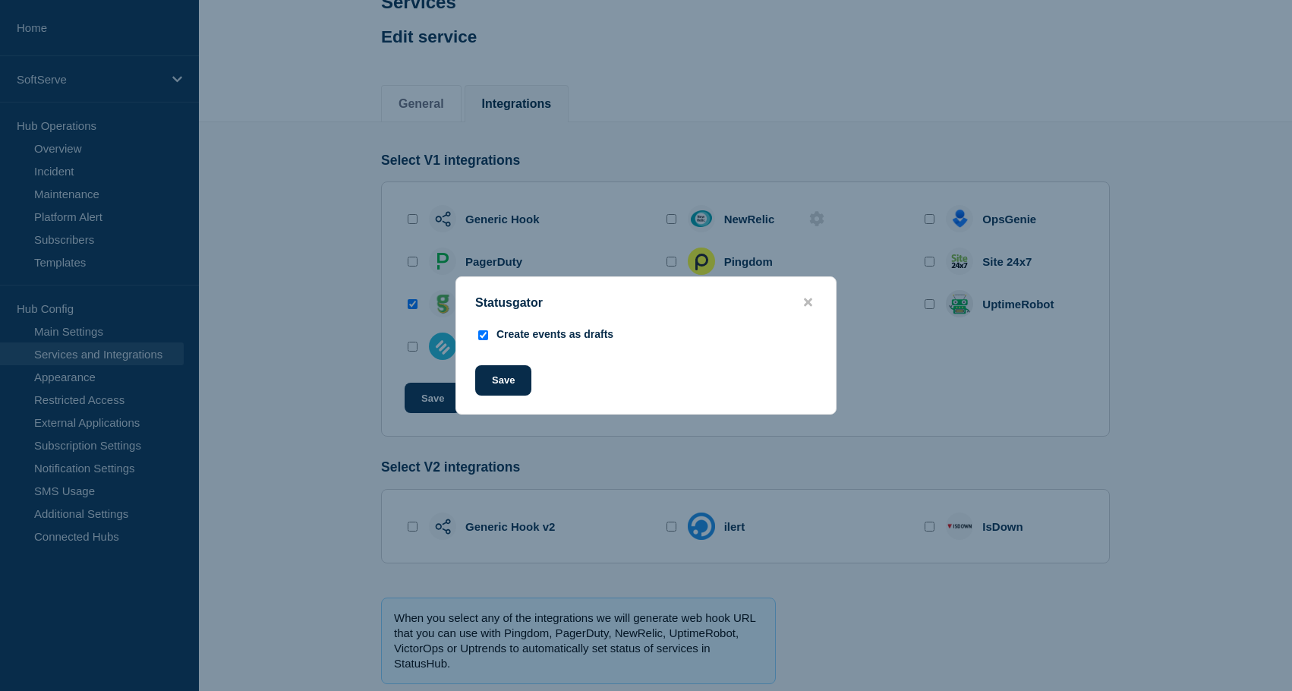
click at [568, 338] on div "Create events as drafts" at bounding box center [555, 334] width 117 height 12
click at [480, 338] on input "Create events as drafts" at bounding box center [483, 335] width 10 height 10
checkbox input "false"
click at [516, 383] on button "Save" at bounding box center [503, 380] width 56 height 30
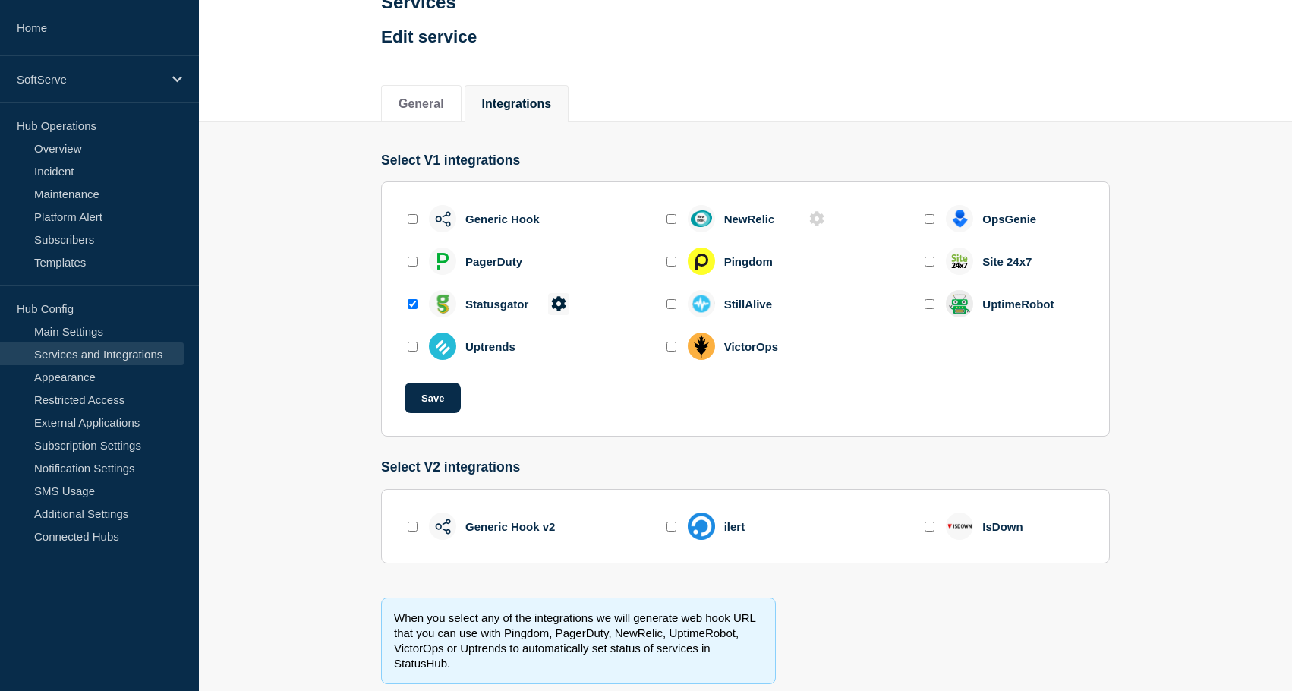
click at [562, 311] on icon at bounding box center [558, 303] width 14 height 14
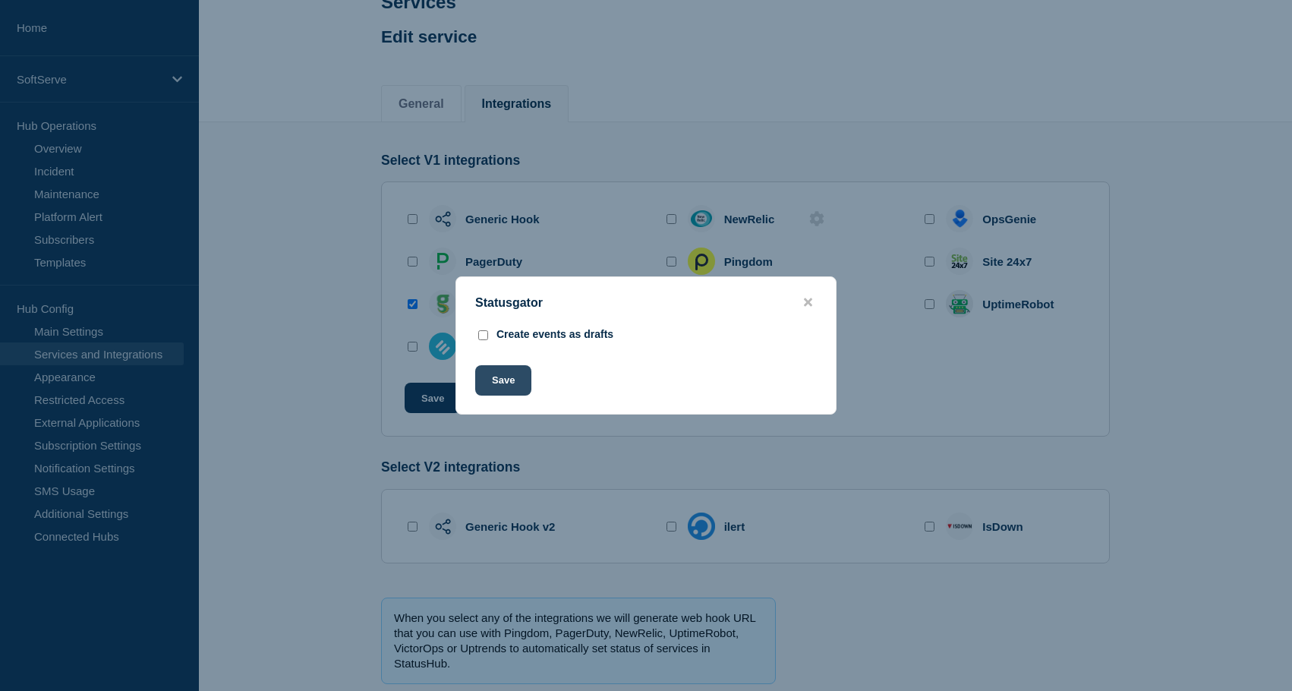
click at [519, 381] on button "Save" at bounding box center [503, 380] width 56 height 30
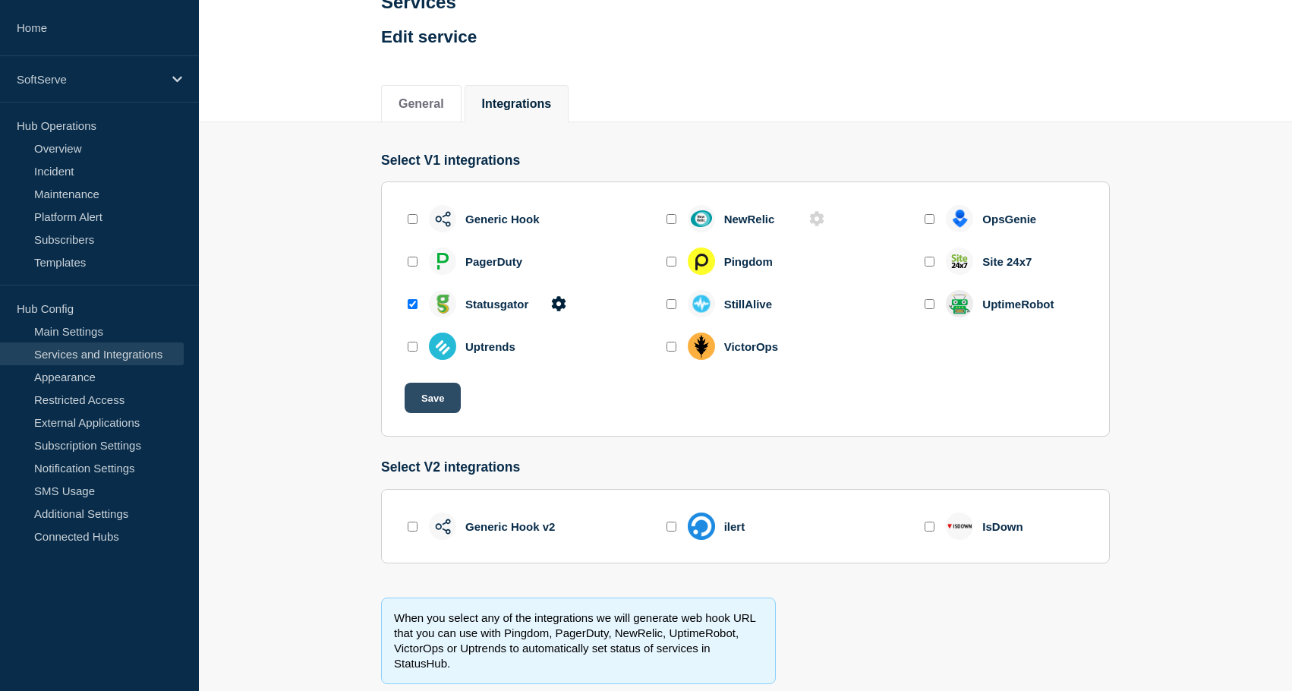
click at [434, 413] on button "Save" at bounding box center [433, 398] width 56 height 30
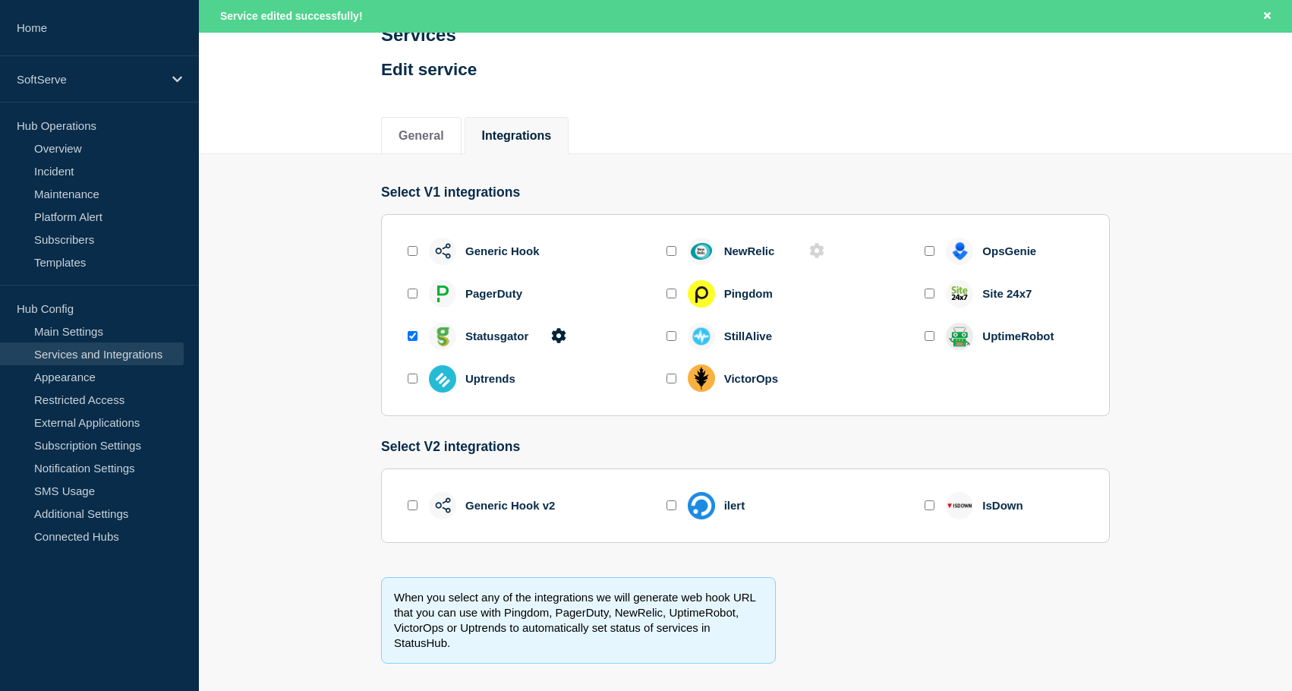
scroll to position [159, 0]
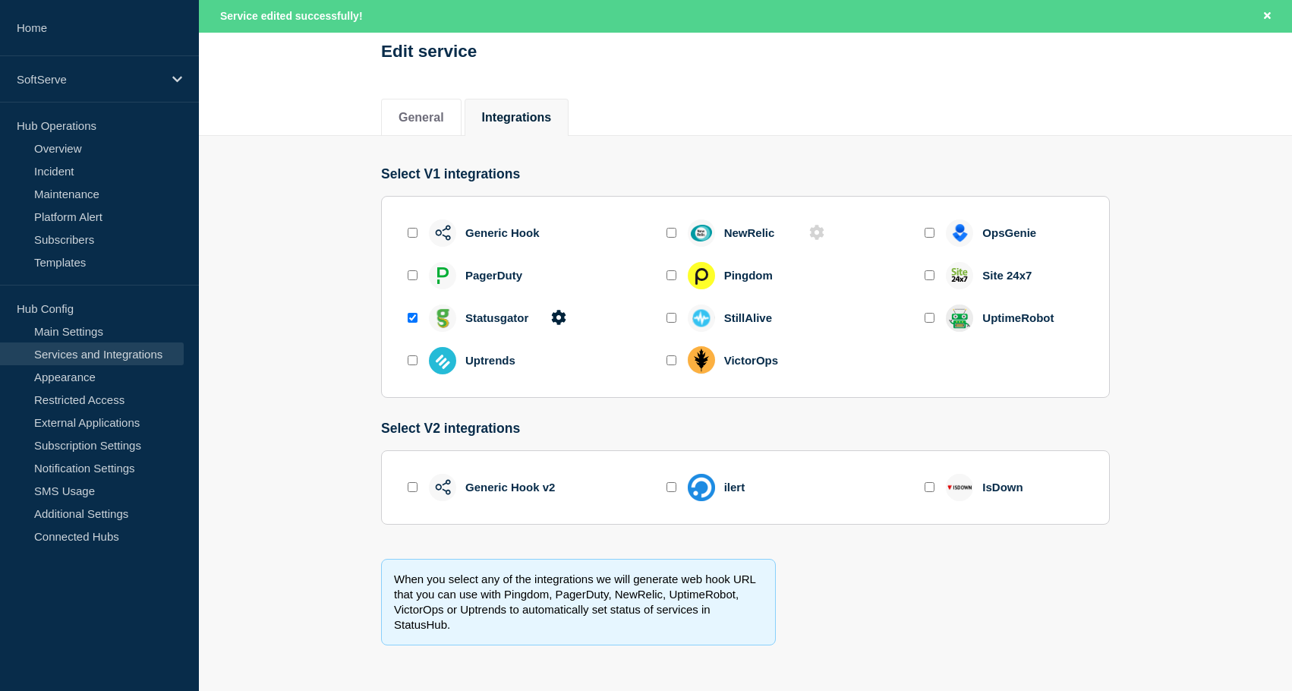
click at [298, 291] on section "Select V1 integrations Generic Hook NewRelic OpsGenie PagerDuty Pingdom Site 24…" at bounding box center [745, 401] width 1093 height 531
click at [557, 310] on icon at bounding box center [558, 317] width 15 height 15
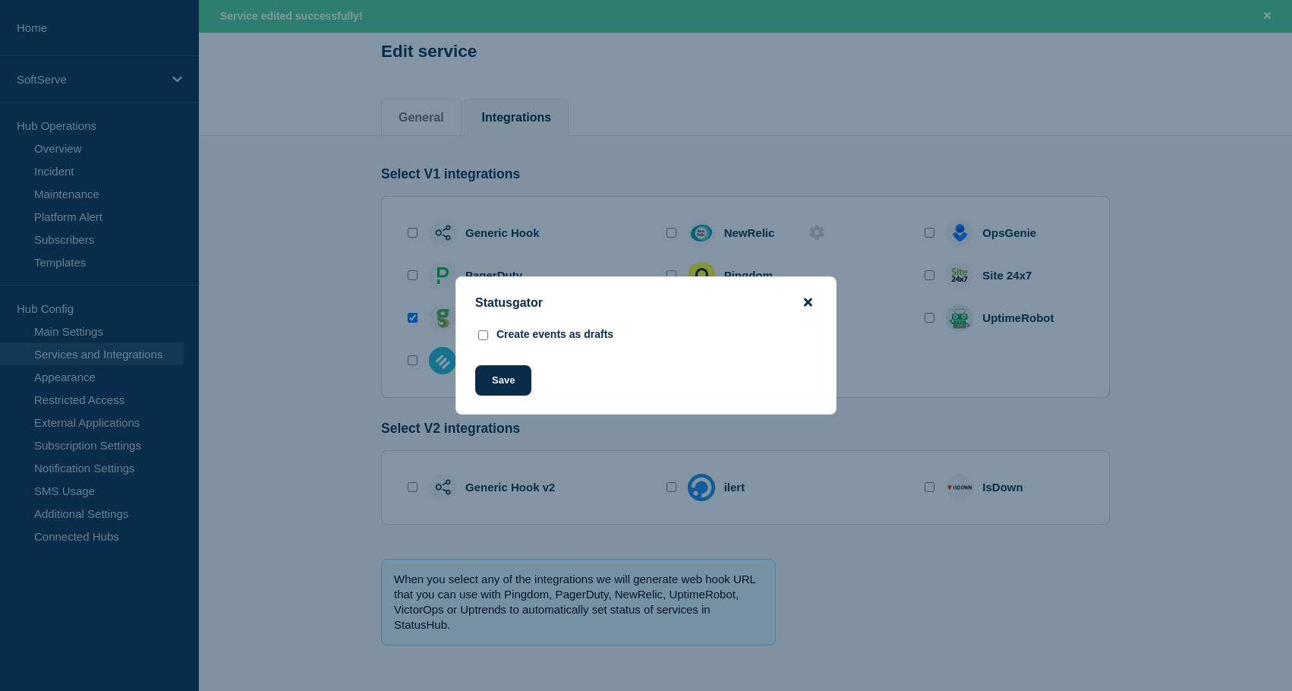
click at [809, 300] on icon "close button" at bounding box center [808, 302] width 8 height 8
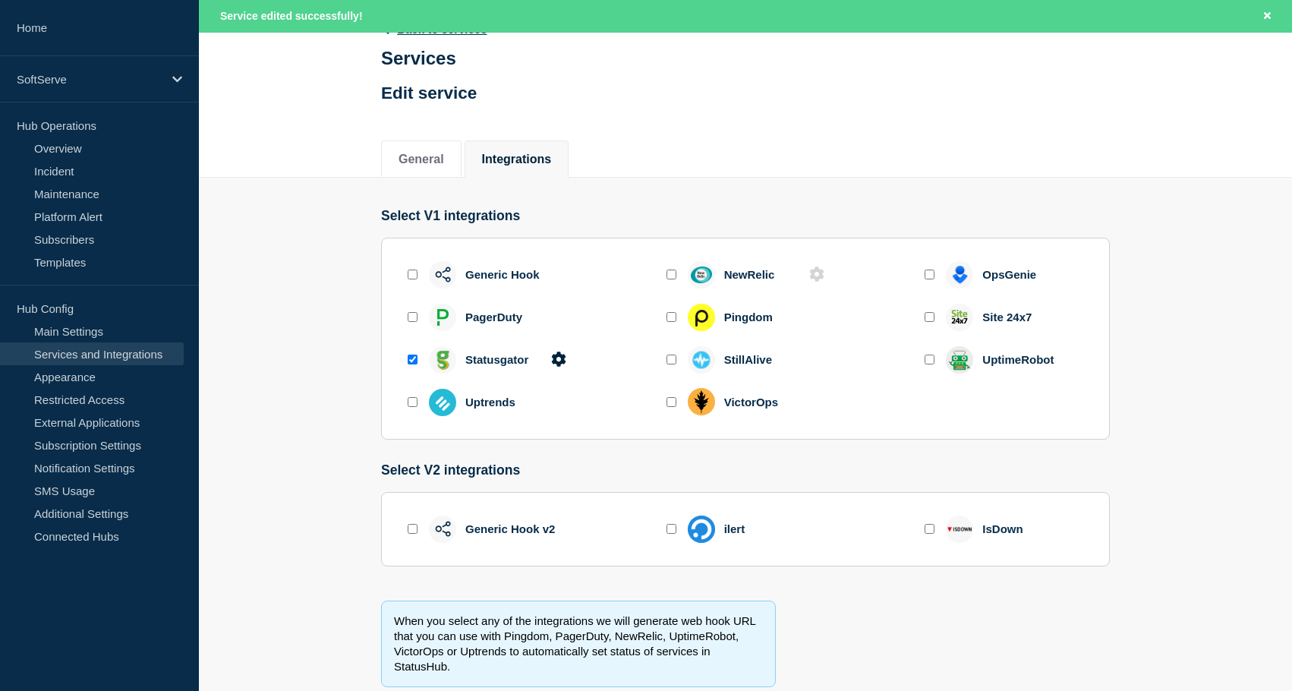
scroll to position [88, 0]
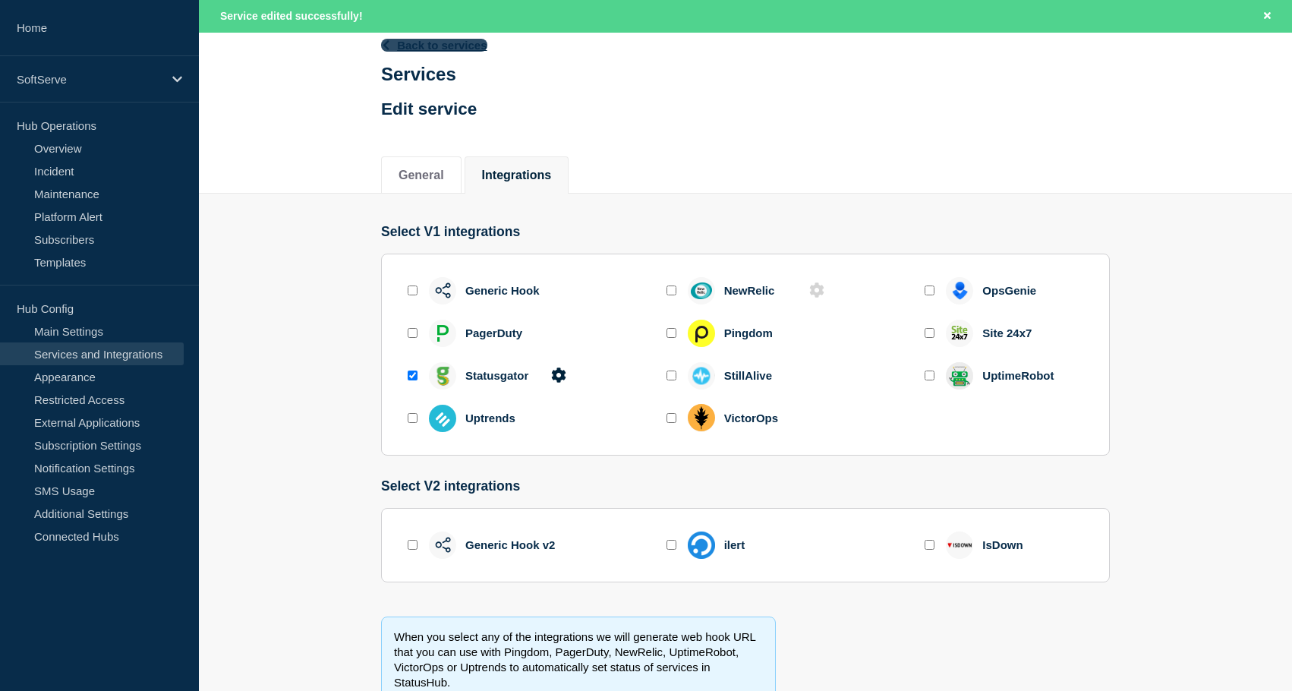
click at [434, 46] on link "Back to services" at bounding box center [434, 45] width 106 height 13
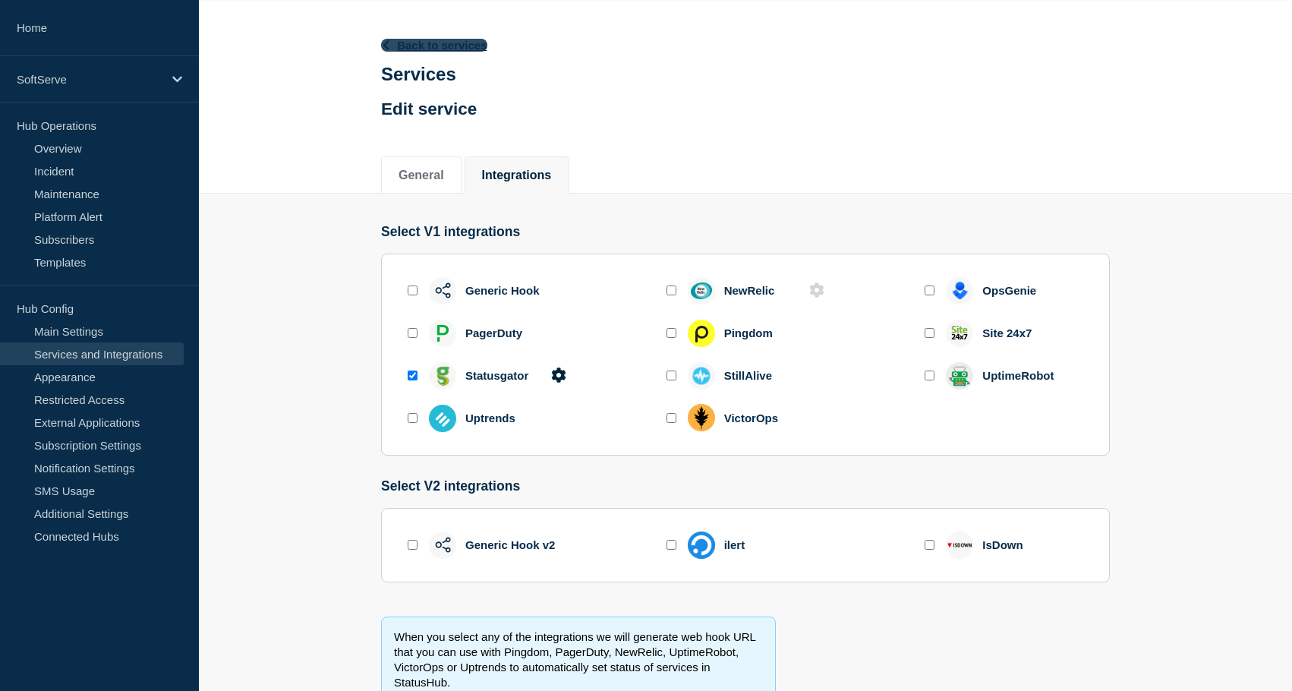
scroll to position [56, 0]
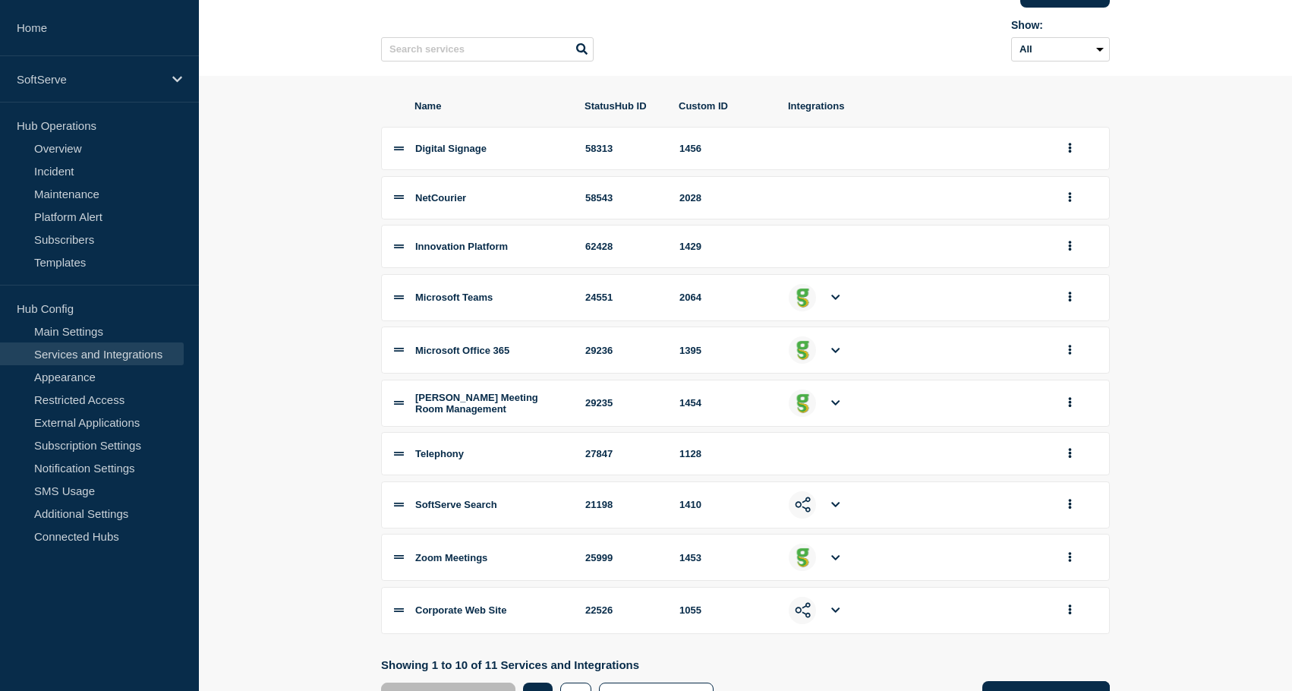
scroll to position [115, 0]
click at [831, 355] on icon at bounding box center [835, 350] width 8 height 10
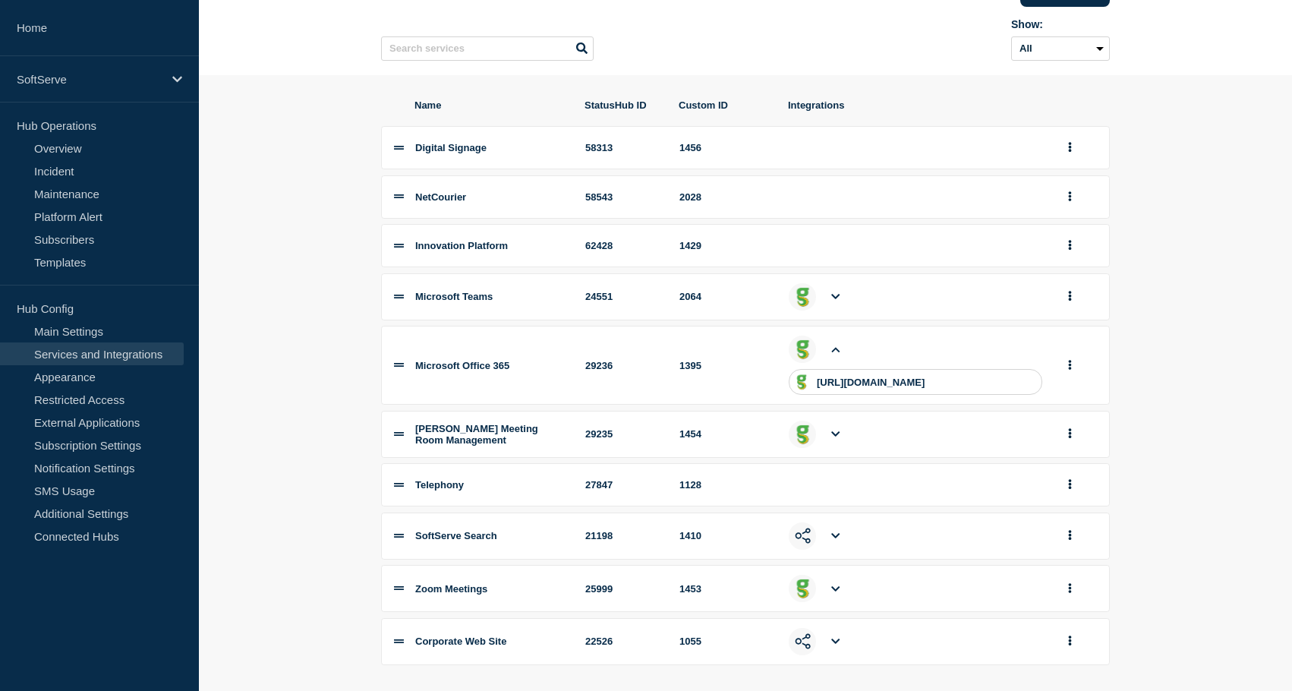
click at [837, 355] on icon at bounding box center [835, 350] width 8 height 10
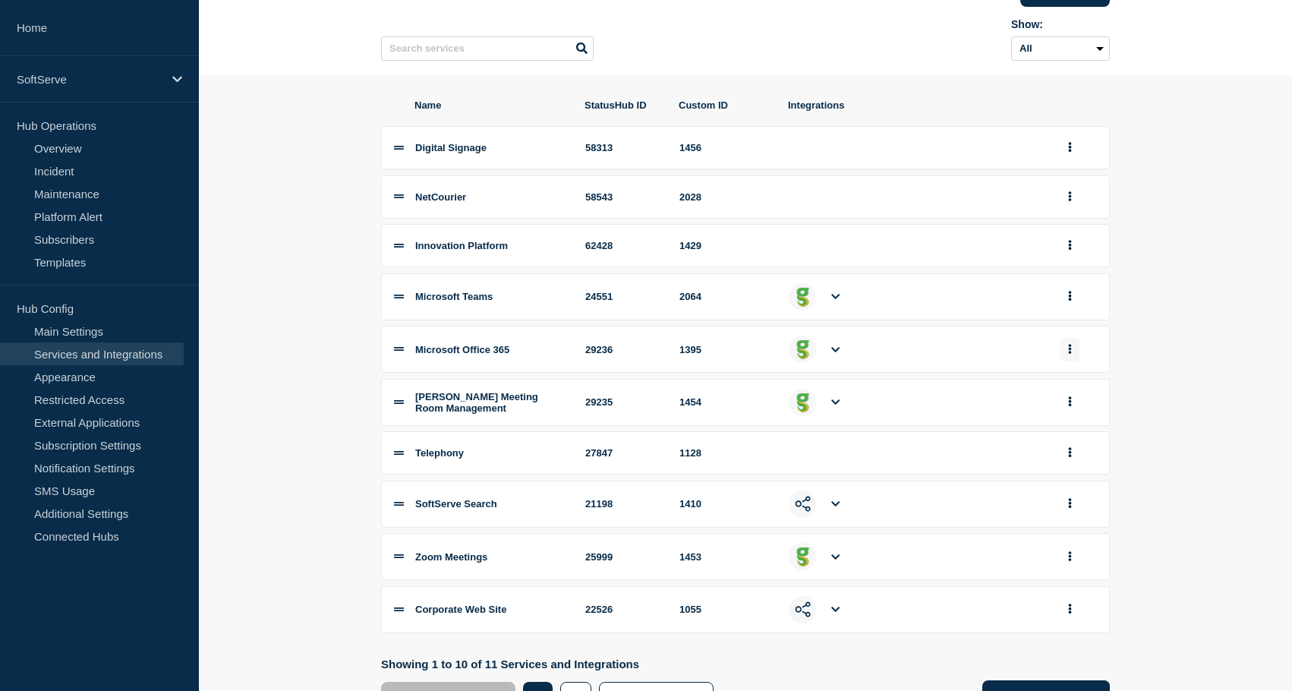
click at [1072, 361] on button "group actions" at bounding box center [1070, 350] width 19 height 24
click at [1069, 390] on button "Edit" at bounding box center [1079, 378] width 76 height 24
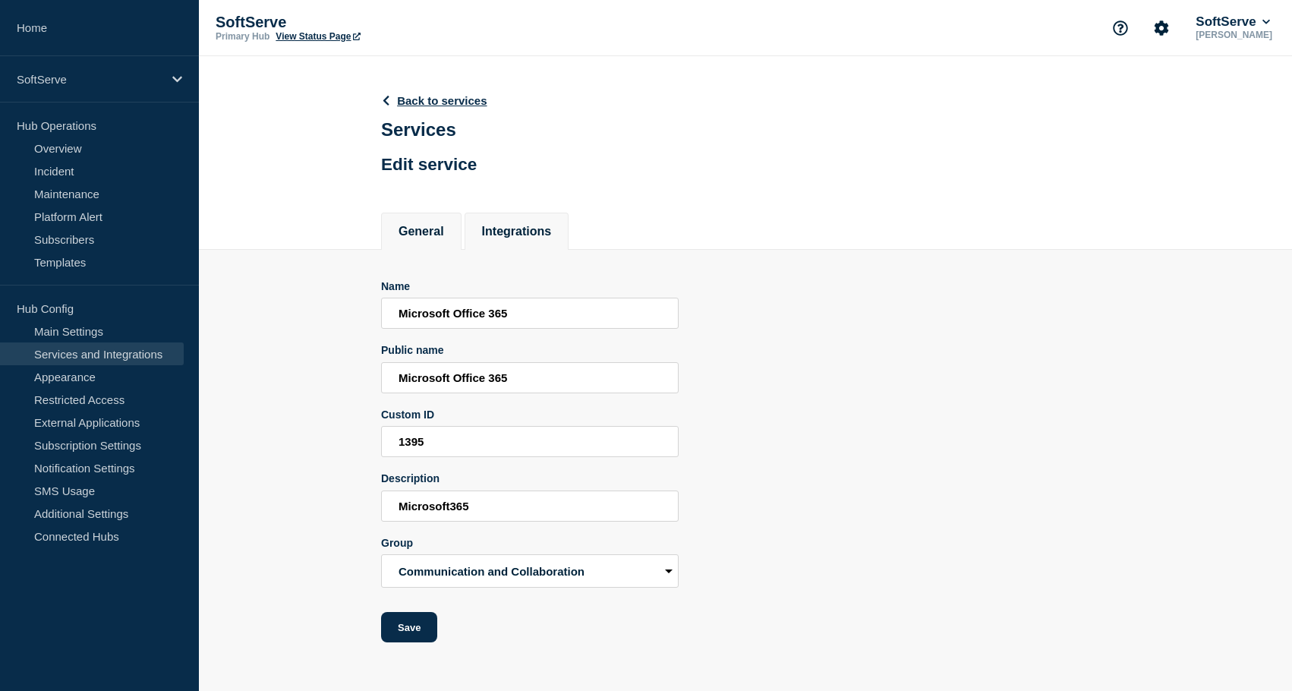
click at [520, 238] on button "Integrations" at bounding box center [517, 232] width 70 height 14
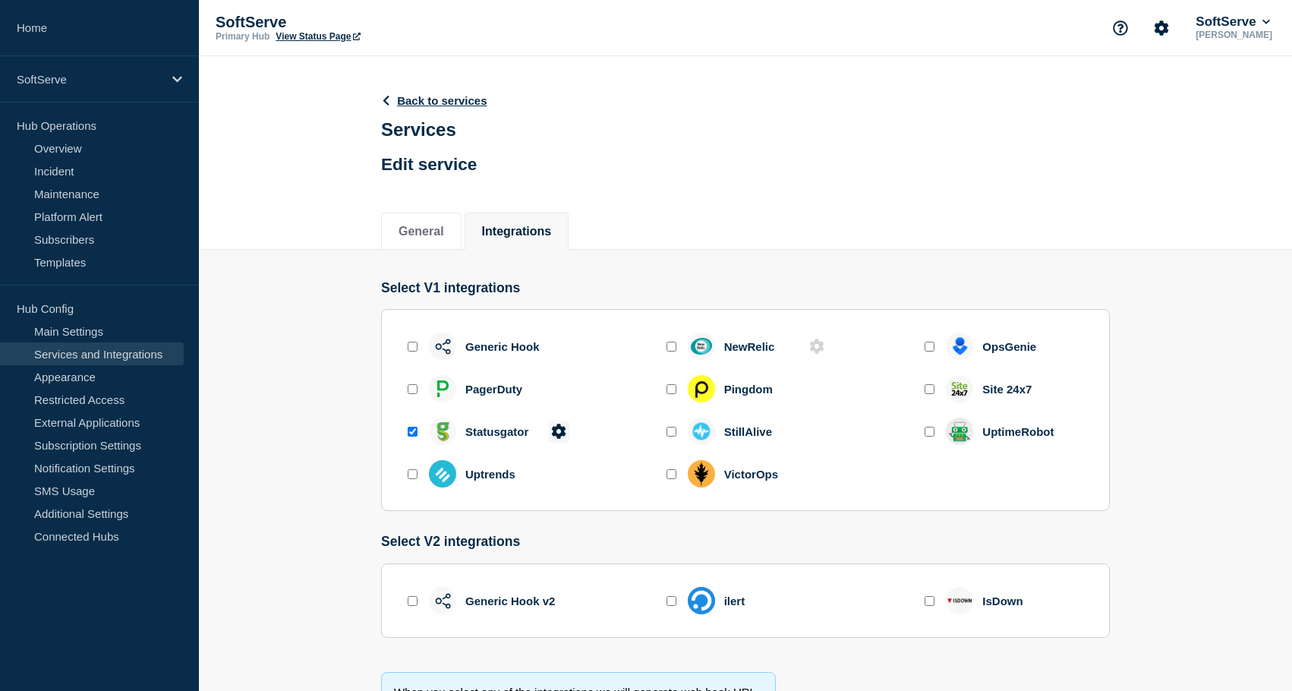
click at [560, 438] on icon at bounding box center [558, 431] width 14 height 14
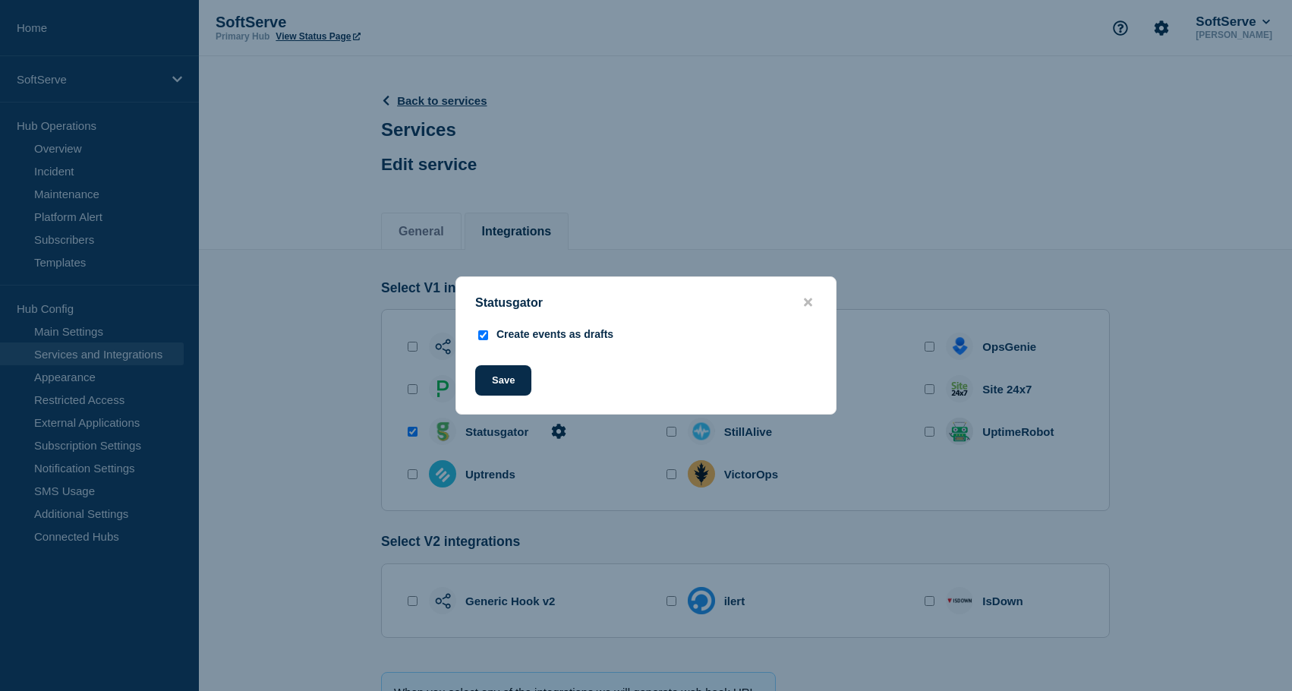
click at [543, 340] on div "Create events as drafts" at bounding box center [555, 334] width 117 height 12
click at [558, 331] on div "Create events as drafts" at bounding box center [555, 334] width 117 height 12
click at [487, 340] on div at bounding box center [482, 337] width 15 height 18
click at [481, 334] on input "Create events as drafts" at bounding box center [483, 335] width 10 height 10
checkbox input "false"
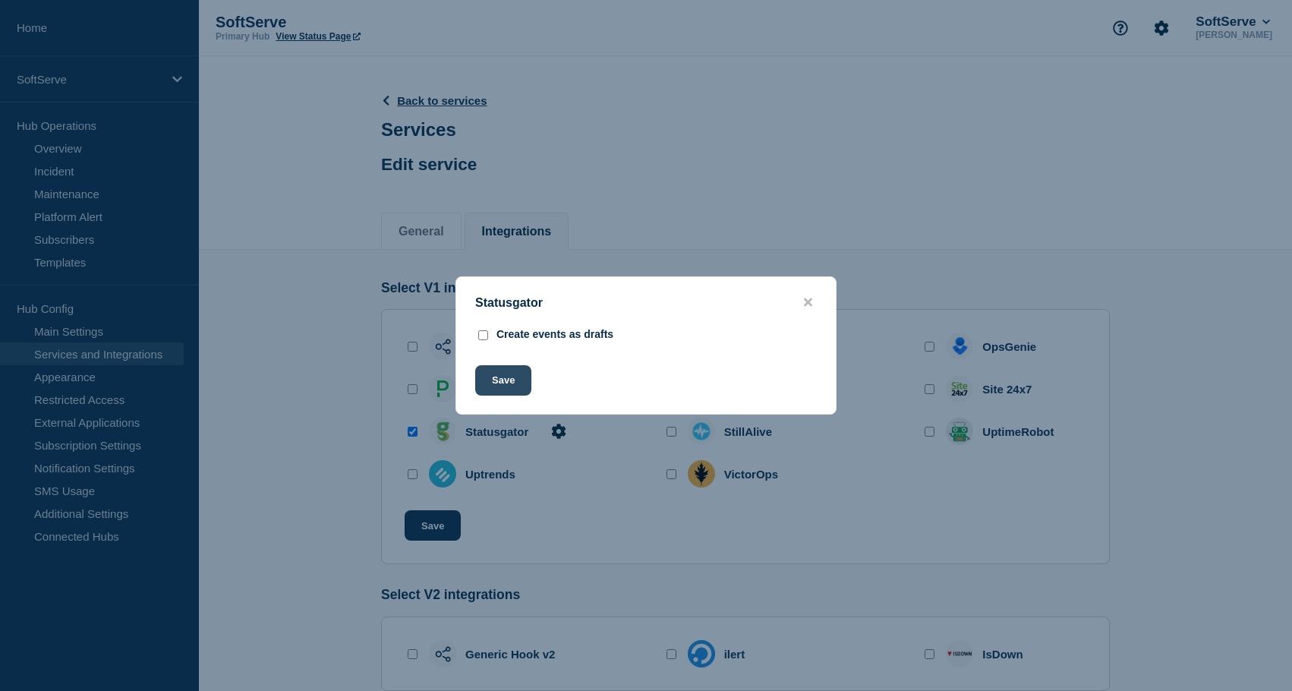
click at [505, 386] on button "Save" at bounding box center [503, 380] width 56 height 30
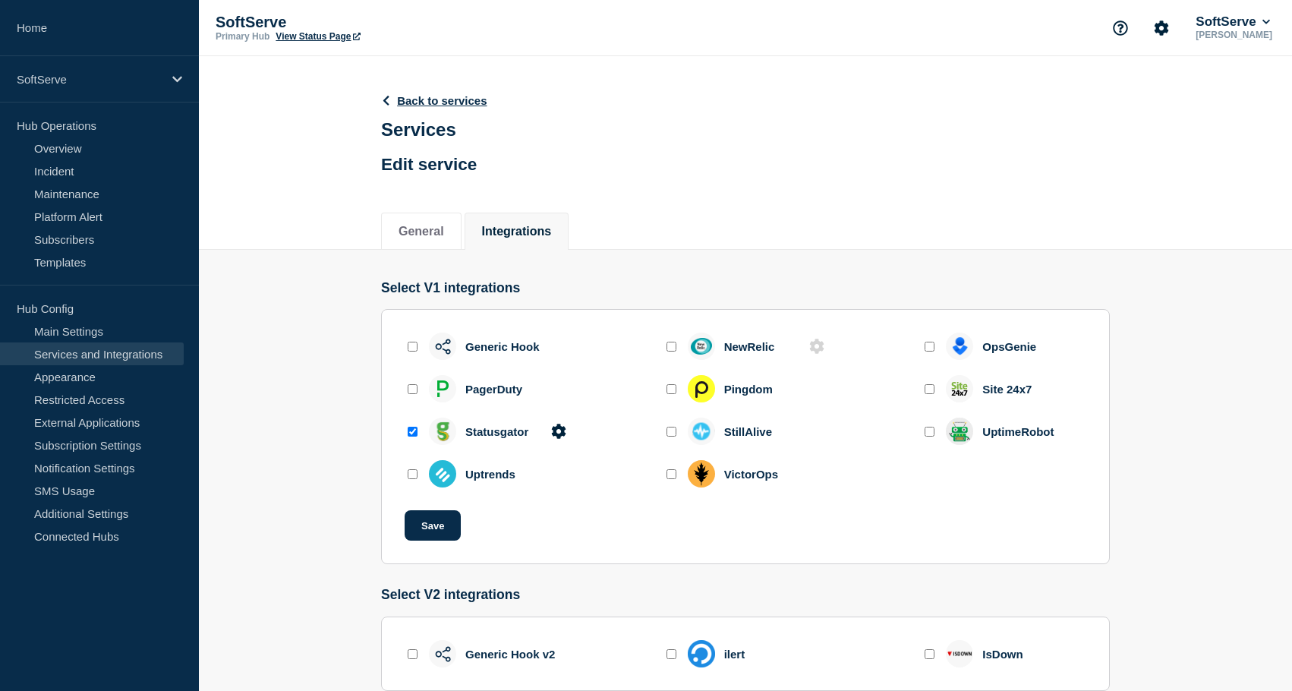
click at [424, 559] on section "Generic Hook NewRelic OpsGenie PagerDuty Pingdom Site 24x7 Statusgator StillAli…" at bounding box center [745, 436] width 729 height 255
click at [427, 541] on button "Save" at bounding box center [433, 525] width 56 height 30
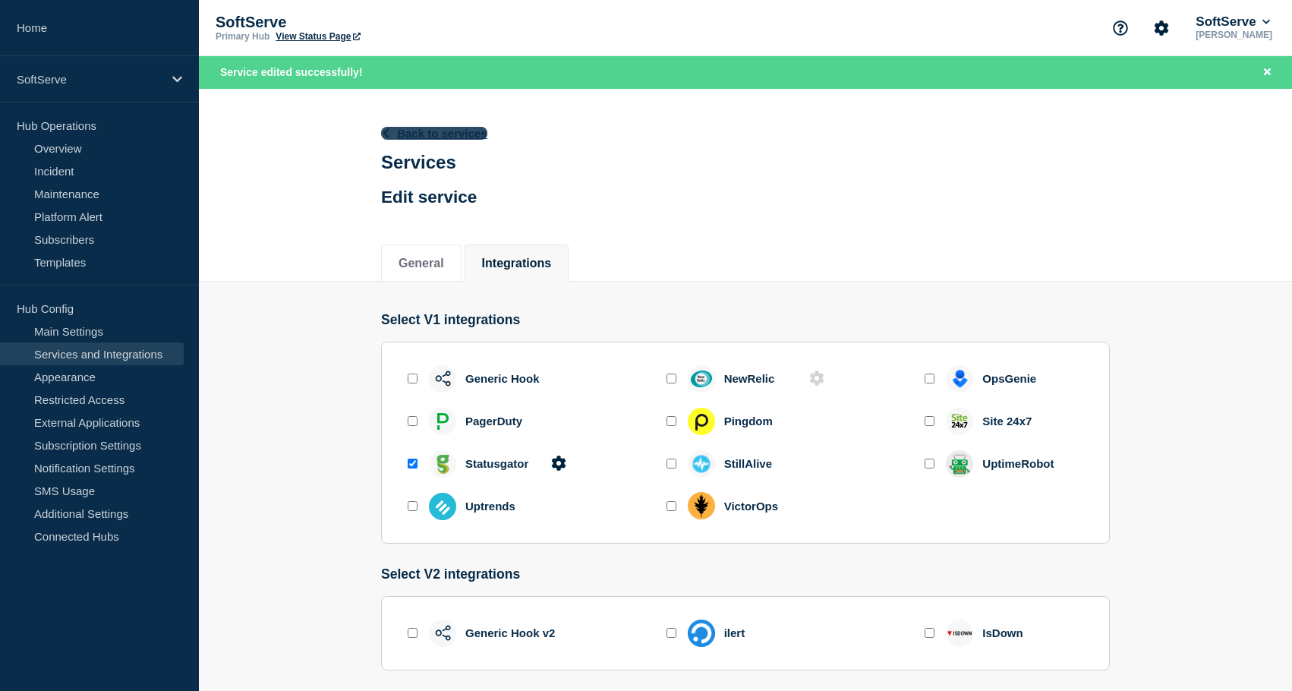
click at [412, 139] on link "Back to services" at bounding box center [434, 133] width 106 height 13
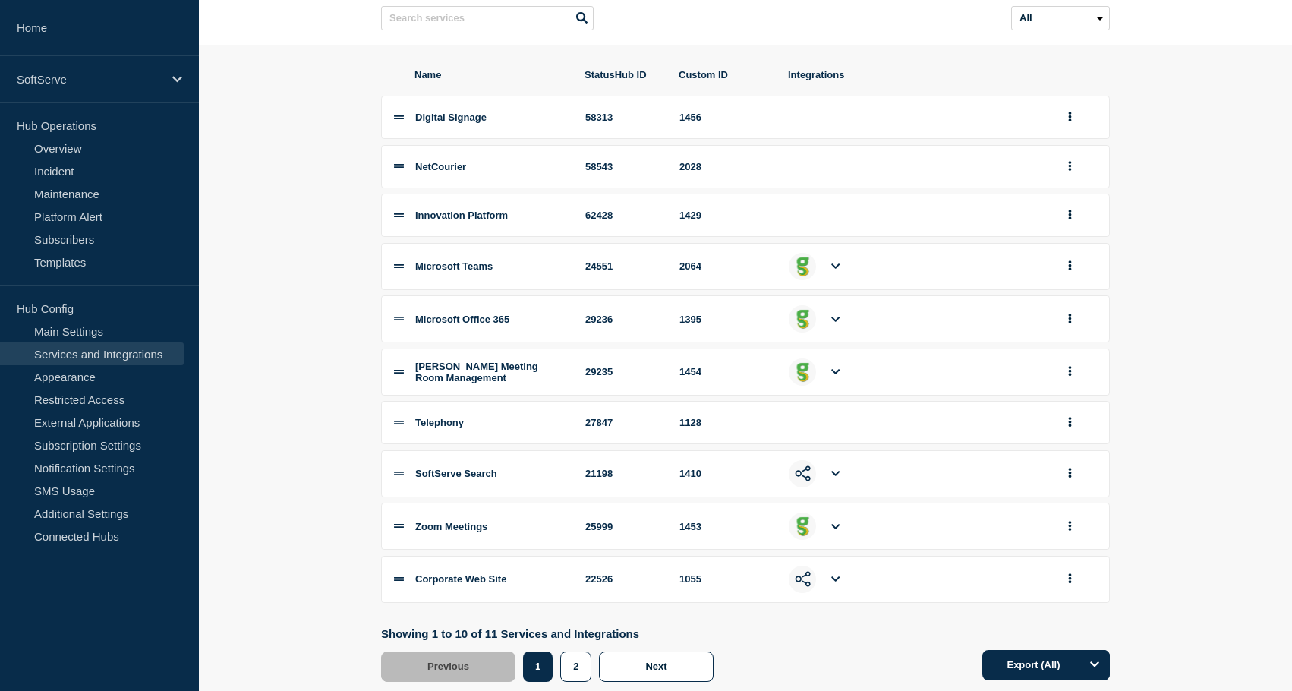
scroll to position [147, 0]
click at [1069, 375] on icon "group actions" at bounding box center [1070, 370] width 4 height 10
click at [1072, 412] on button "Edit" at bounding box center [1079, 400] width 76 height 24
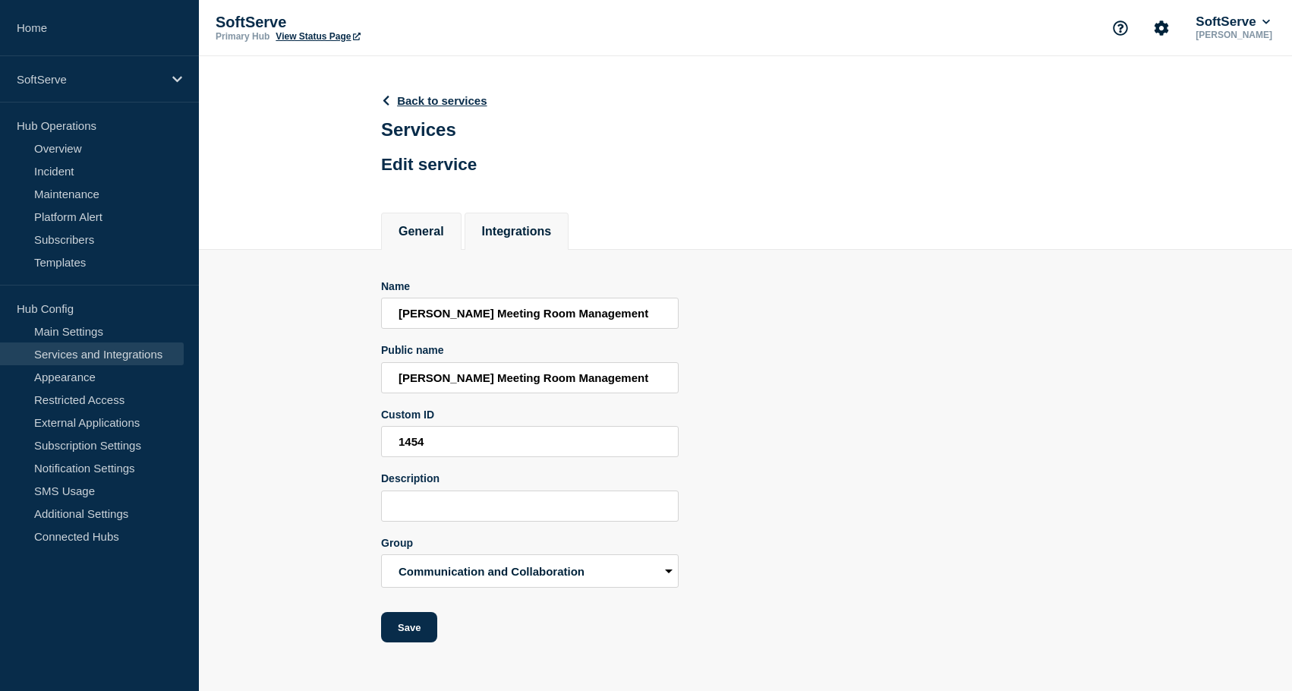
click at [511, 235] on button "Integrations" at bounding box center [517, 232] width 70 height 14
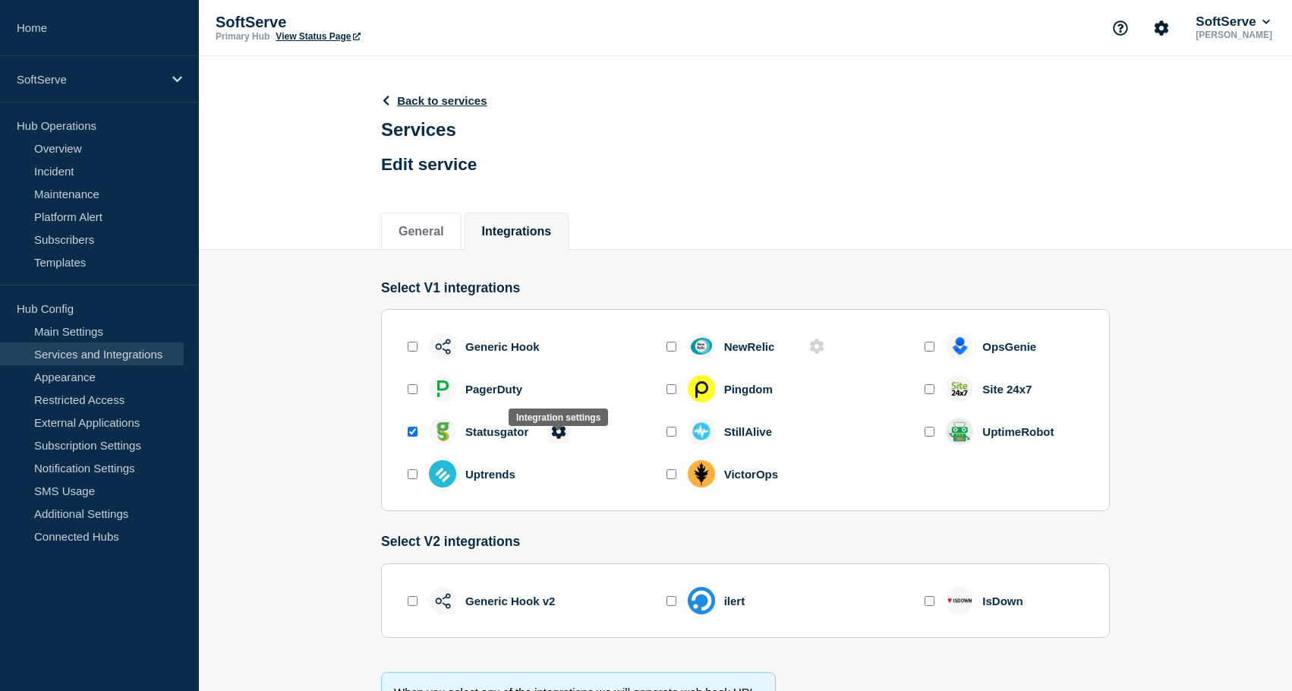
click at [555, 438] on icon at bounding box center [558, 431] width 14 height 14
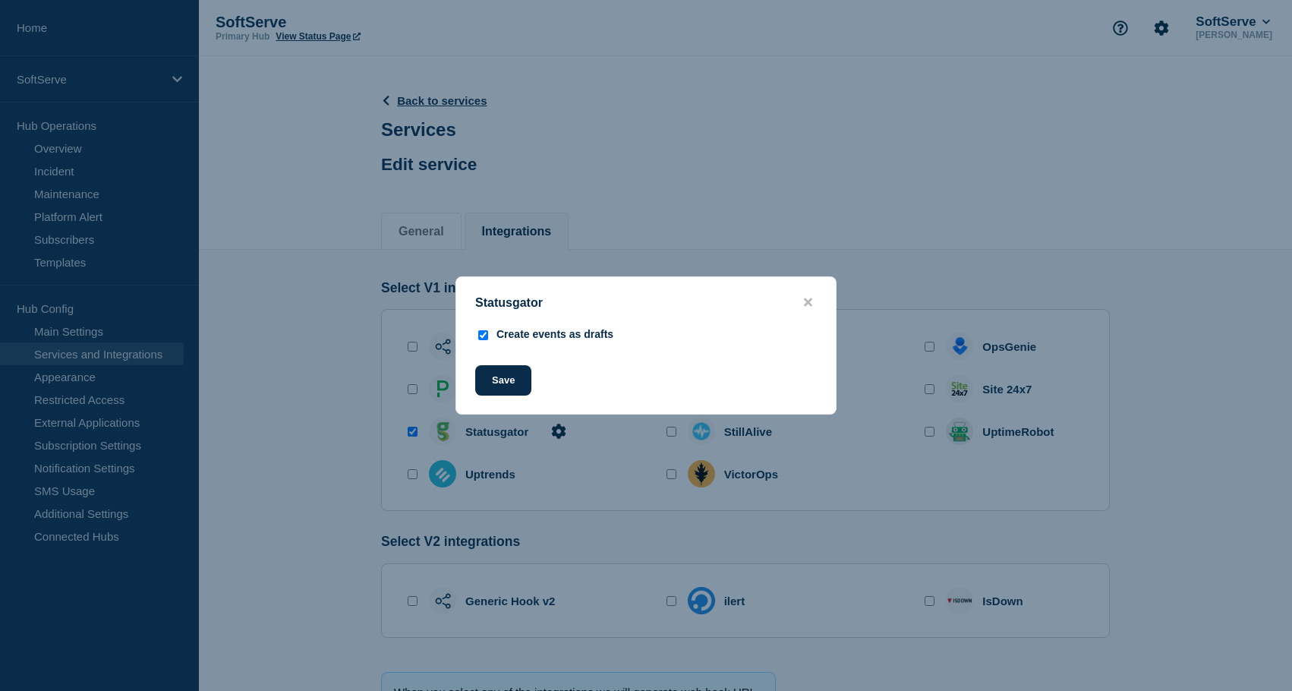
click at [484, 333] on input "Create events as drafts" at bounding box center [483, 335] width 10 height 10
checkbox input "false"
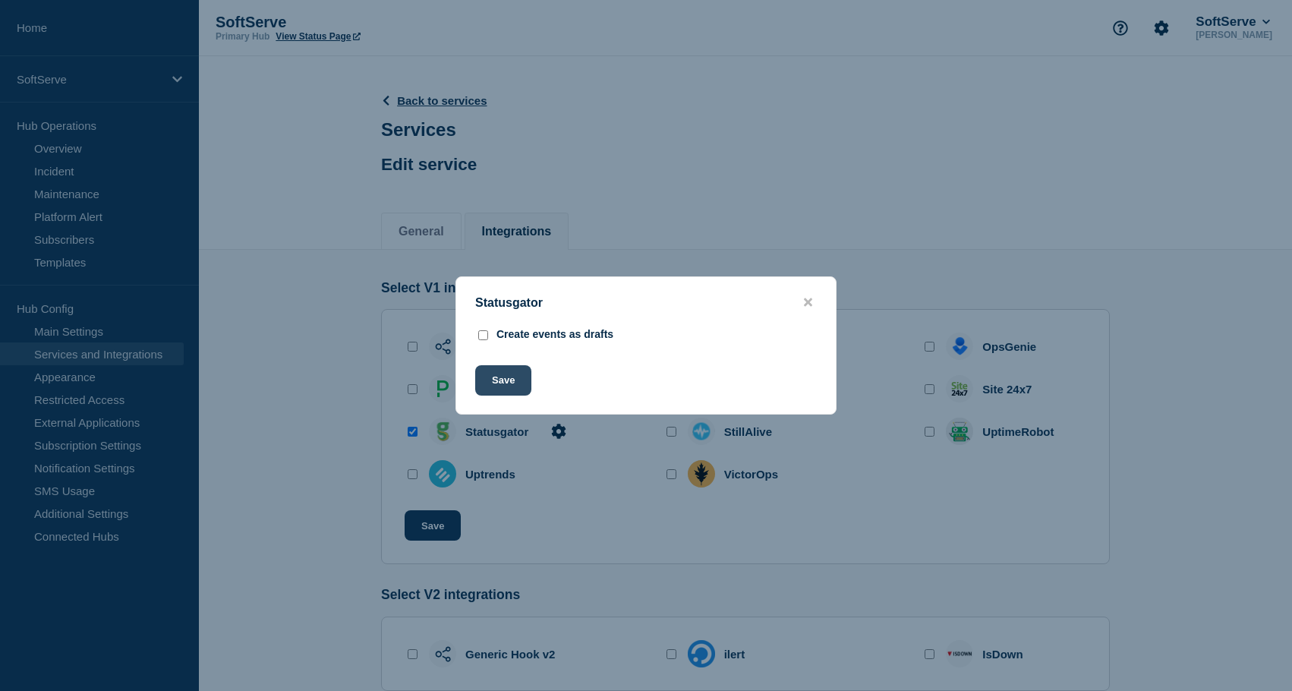
click at [498, 374] on button "Save" at bounding box center [503, 380] width 56 height 30
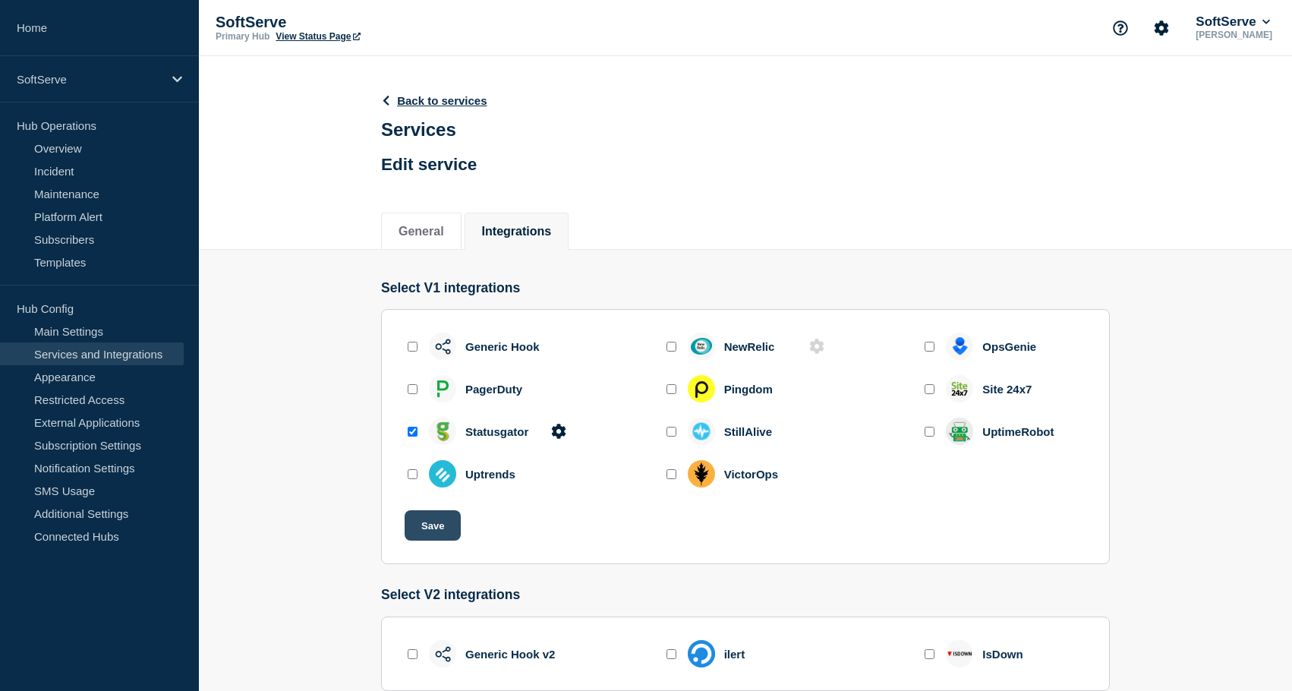
click at [421, 538] on button "Save" at bounding box center [433, 525] width 56 height 30
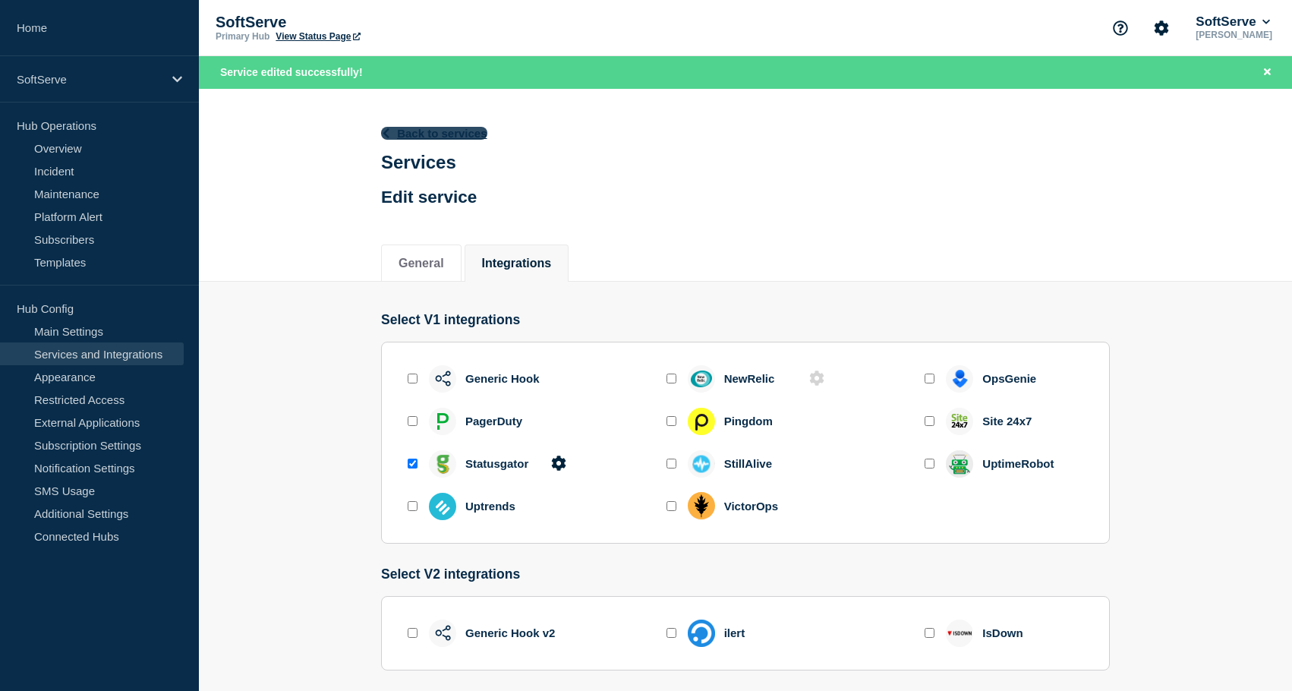
click at [447, 134] on link "Back to services" at bounding box center [434, 133] width 106 height 13
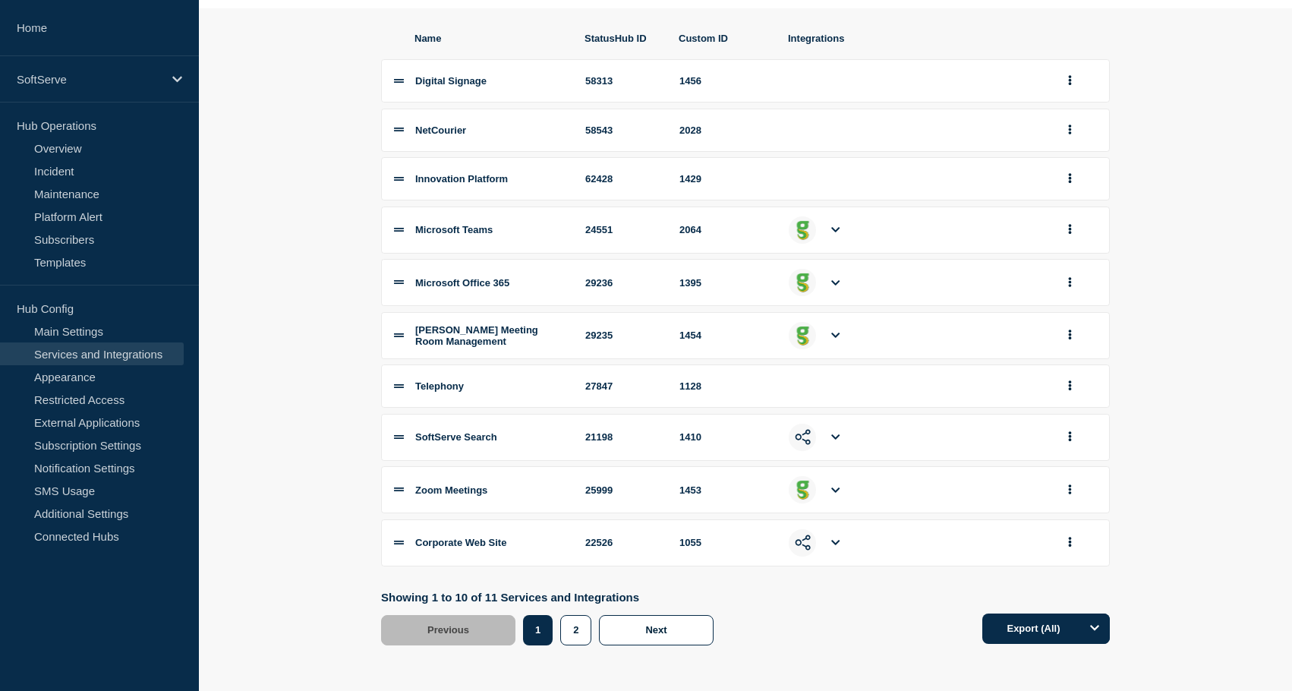
scroll to position [203, 0]
click at [1067, 483] on button "group actions" at bounding box center [1070, 490] width 19 height 24
click at [1094, 289] on button "Edit" at bounding box center [1079, 290] width 76 height 24
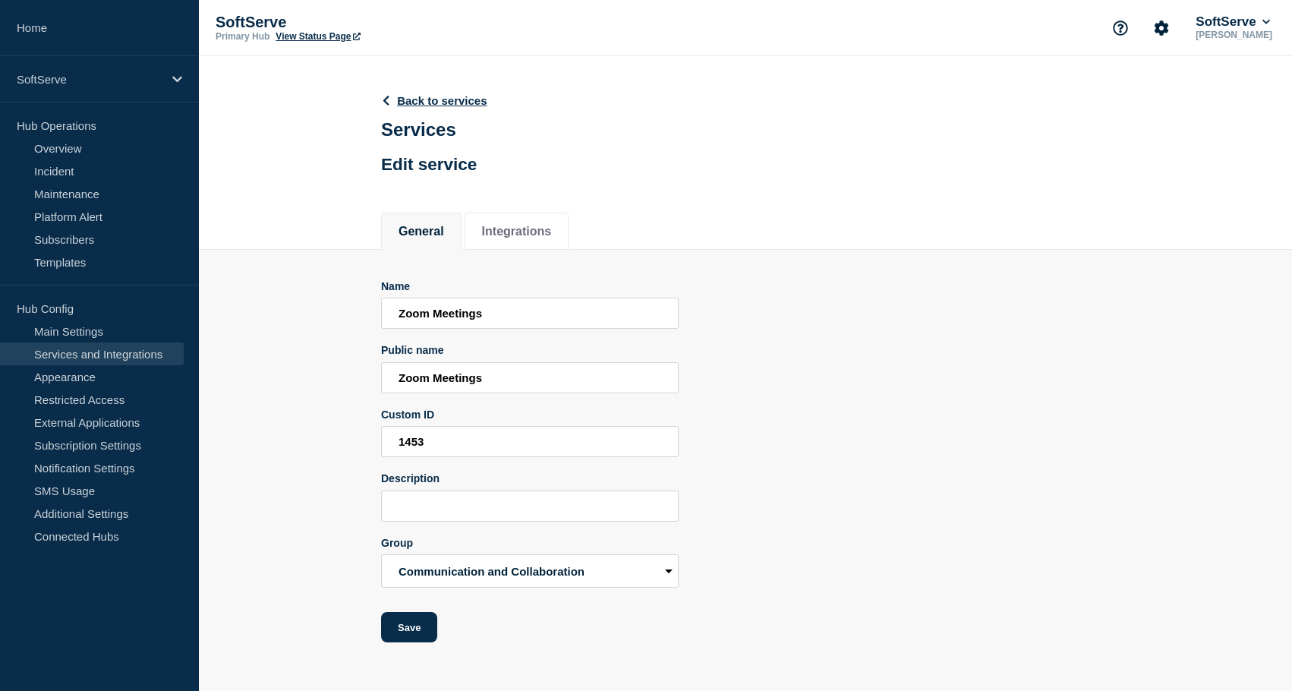
scroll to position [6, 0]
click at [495, 236] on button "Integrations" at bounding box center [517, 232] width 70 height 14
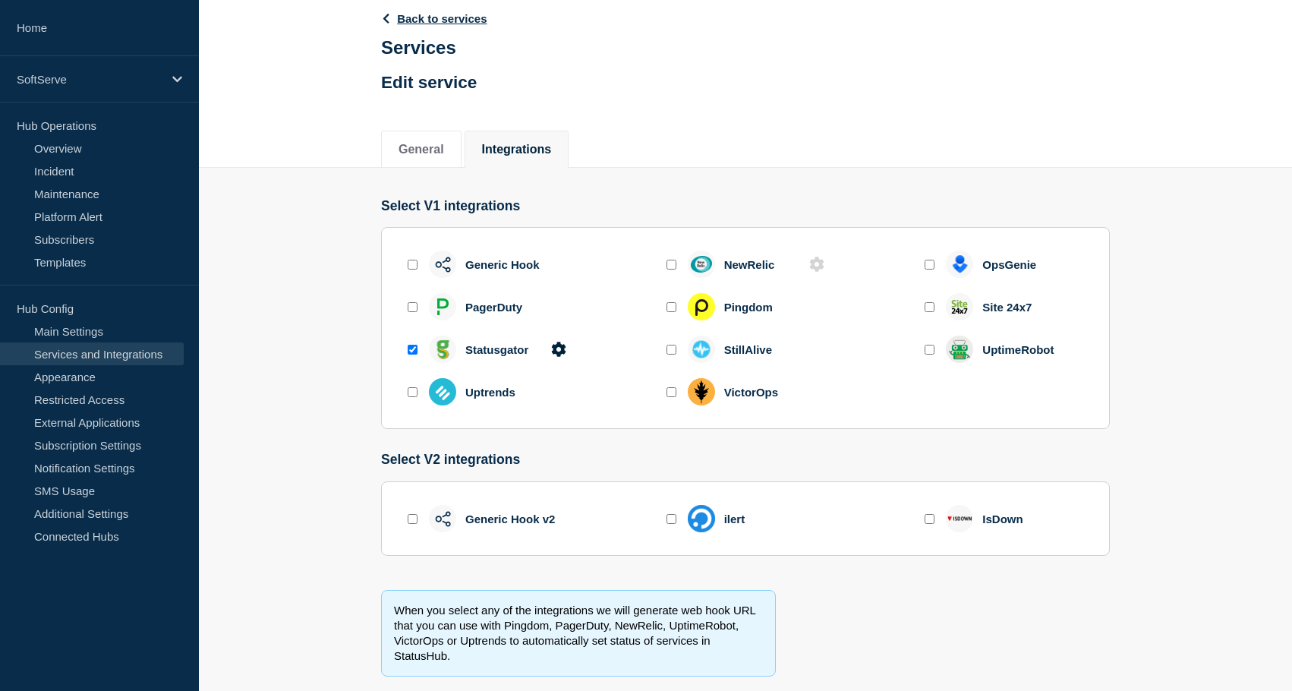
scroll to position [128, 0]
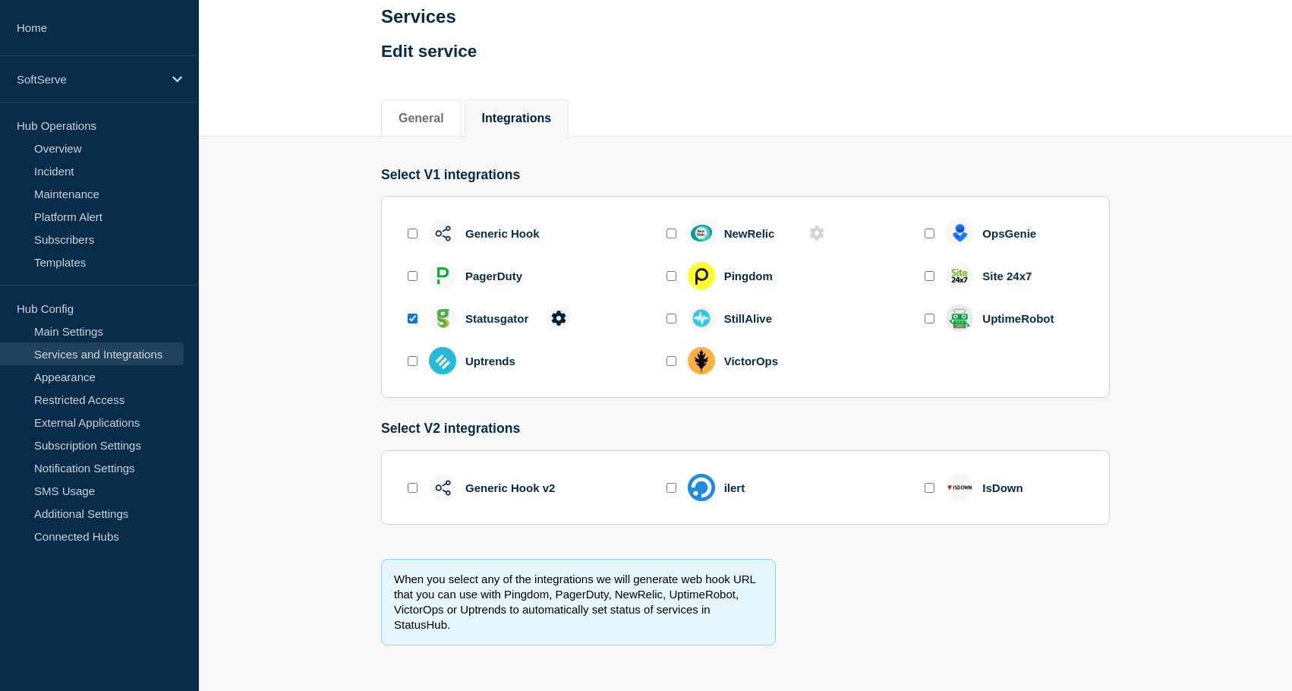
click at [563, 314] on icon at bounding box center [558, 318] width 14 height 14
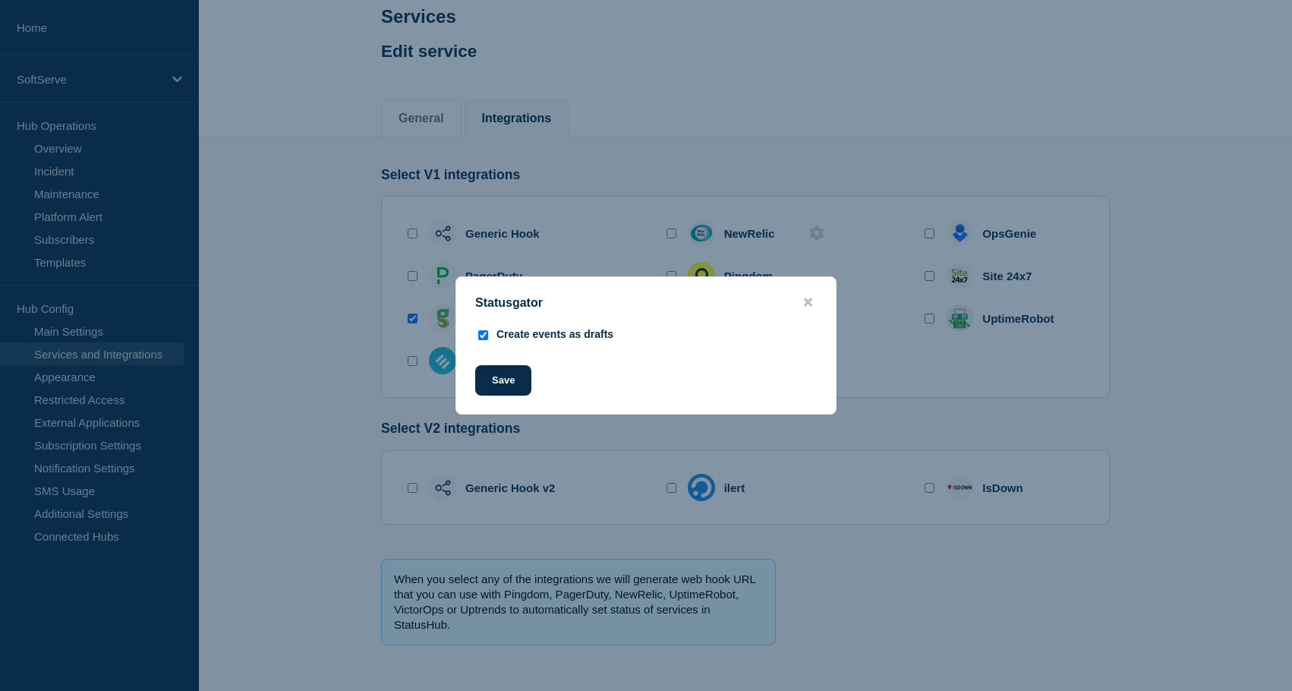
click at [484, 338] on input "Create events as drafts" at bounding box center [483, 335] width 10 height 10
checkbox input "false"
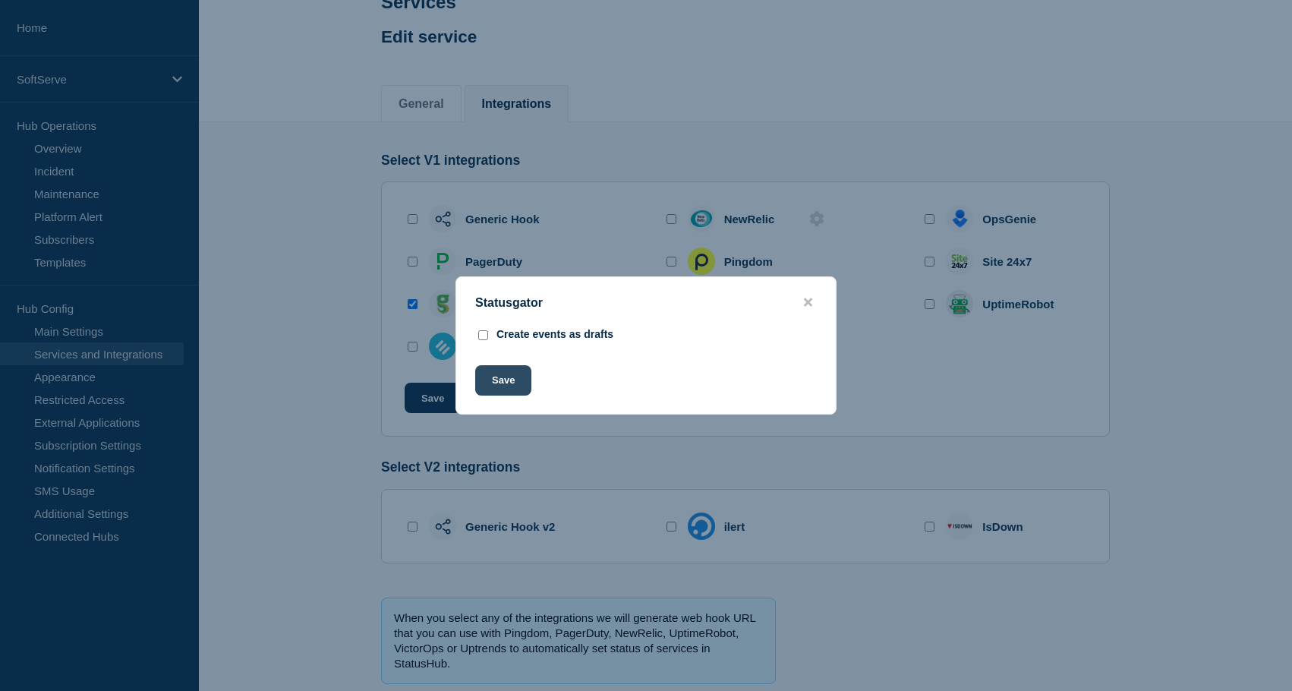
click at [502, 383] on button "Save" at bounding box center [503, 380] width 56 height 30
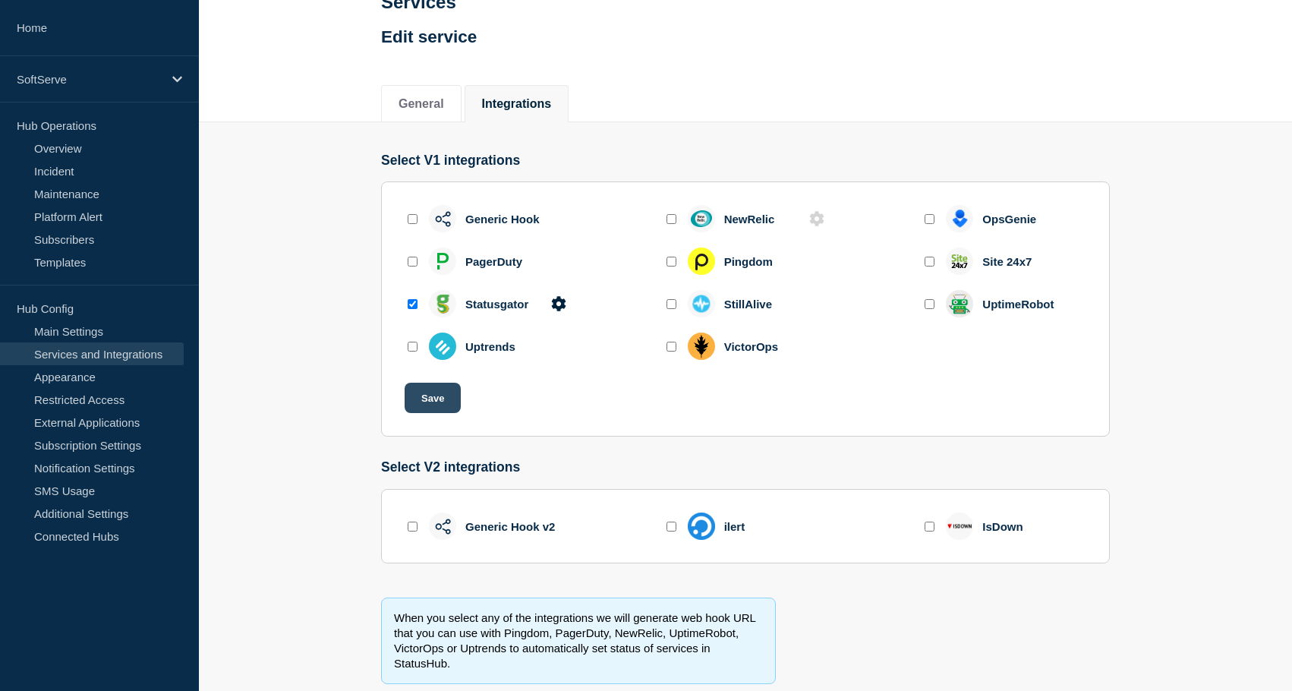
click at [449, 408] on button "Save" at bounding box center [433, 398] width 56 height 30
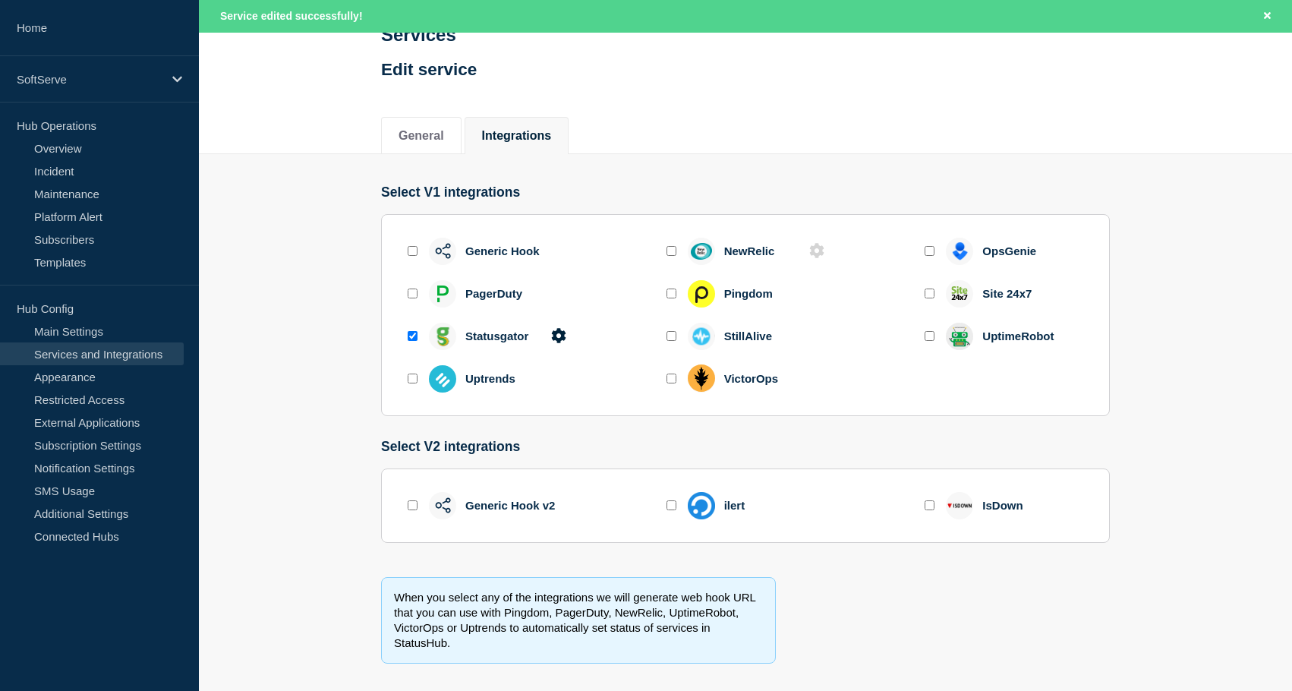
scroll to position [159, 0]
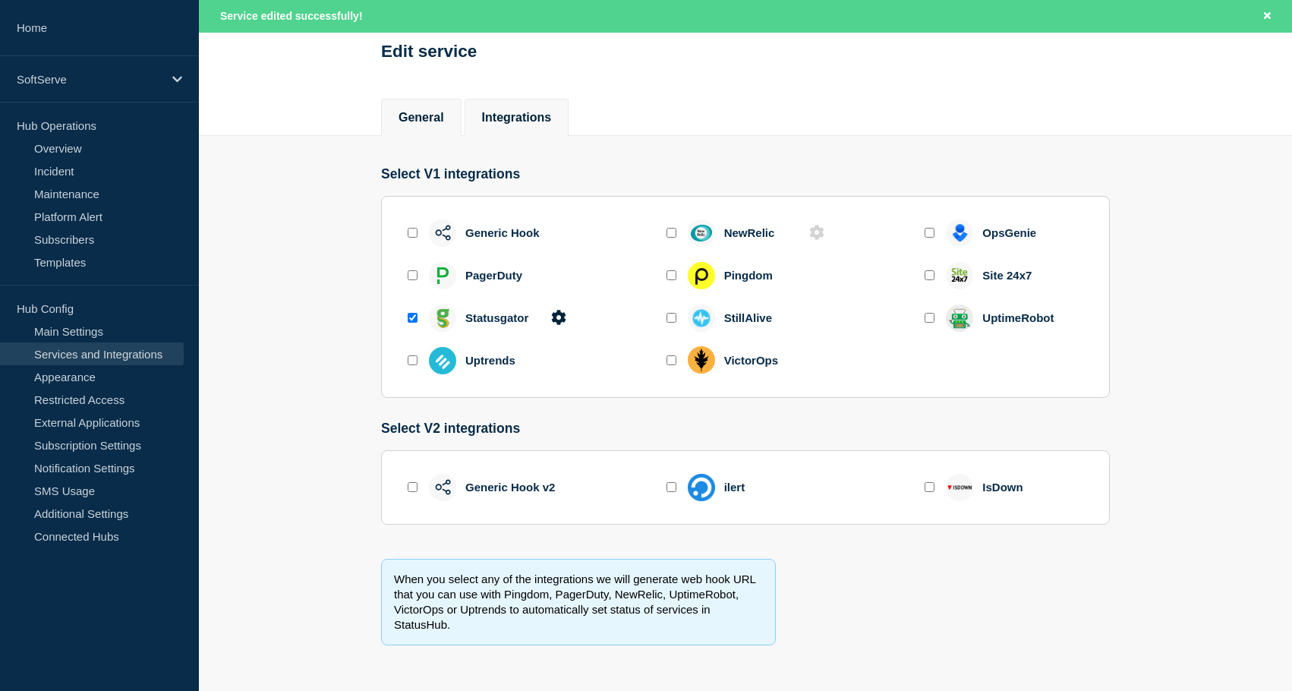
click at [415, 111] on button "General" at bounding box center [422, 118] width 46 height 14
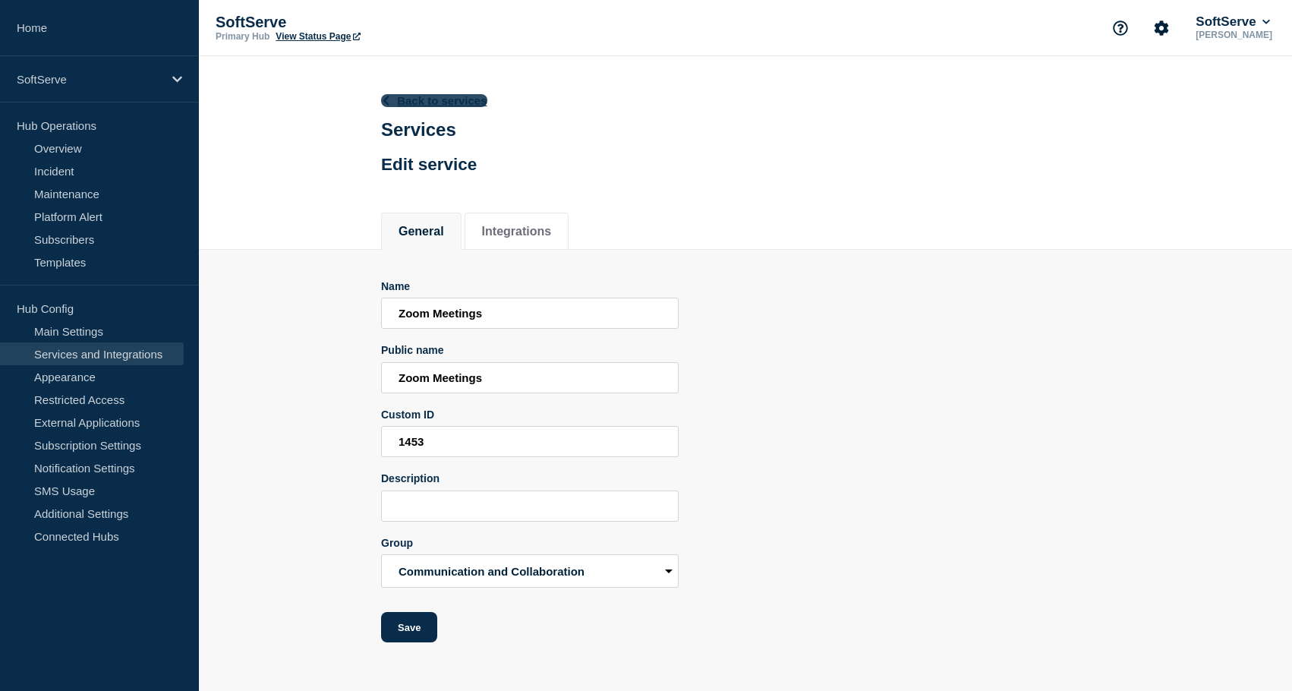
click at [434, 103] on link "Back to services" at bounding box center [434, 100] width 106 height 13
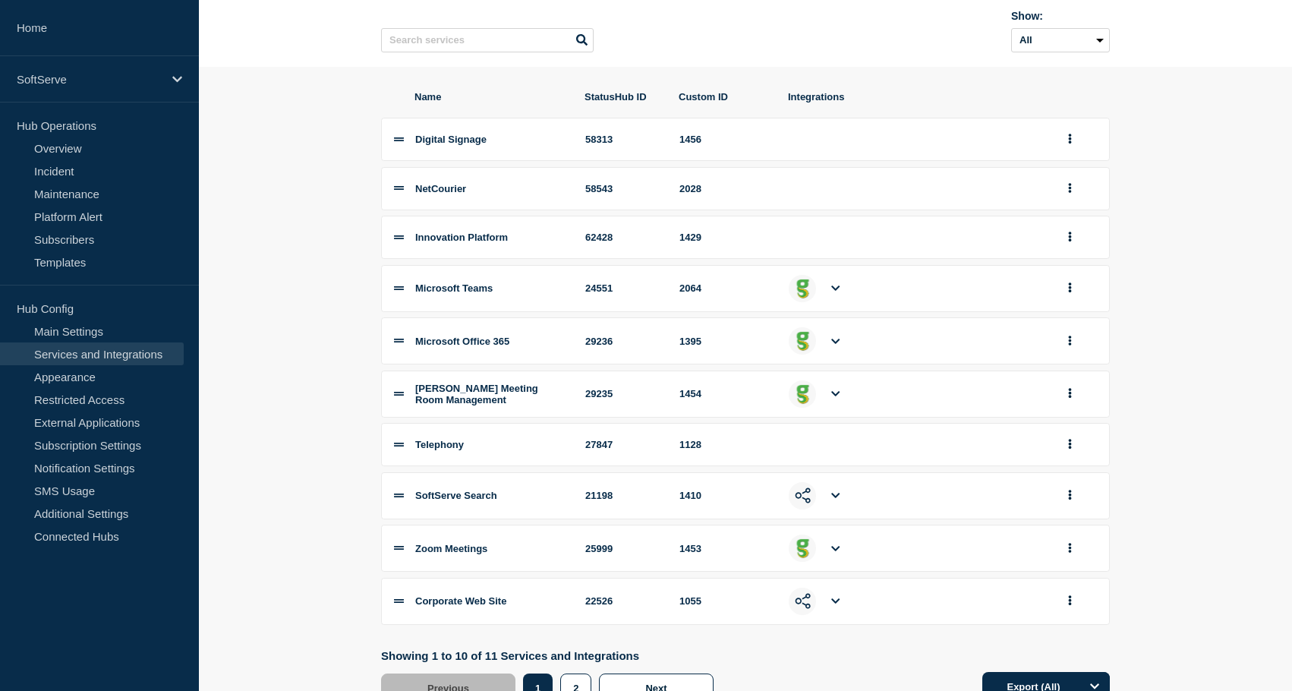
scroll to position [203, 0]
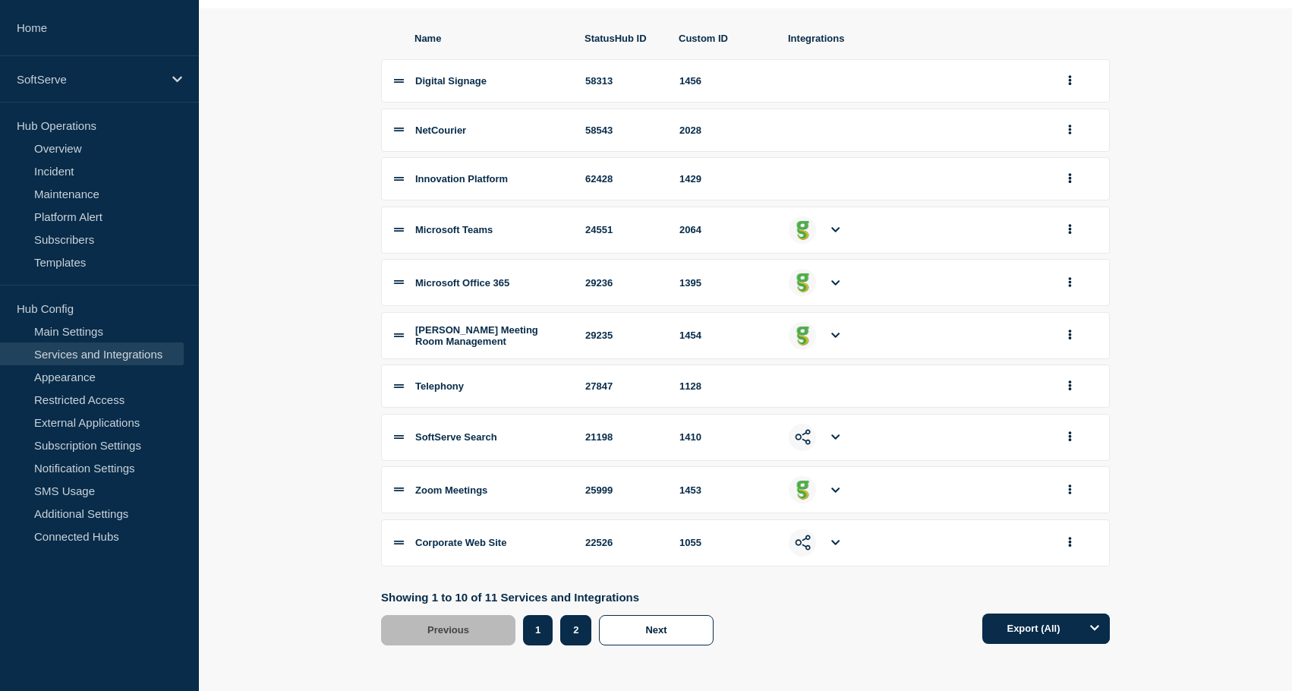
click at [570, 626] on button "2" at bounding box center [575, 630] width 31 height 30
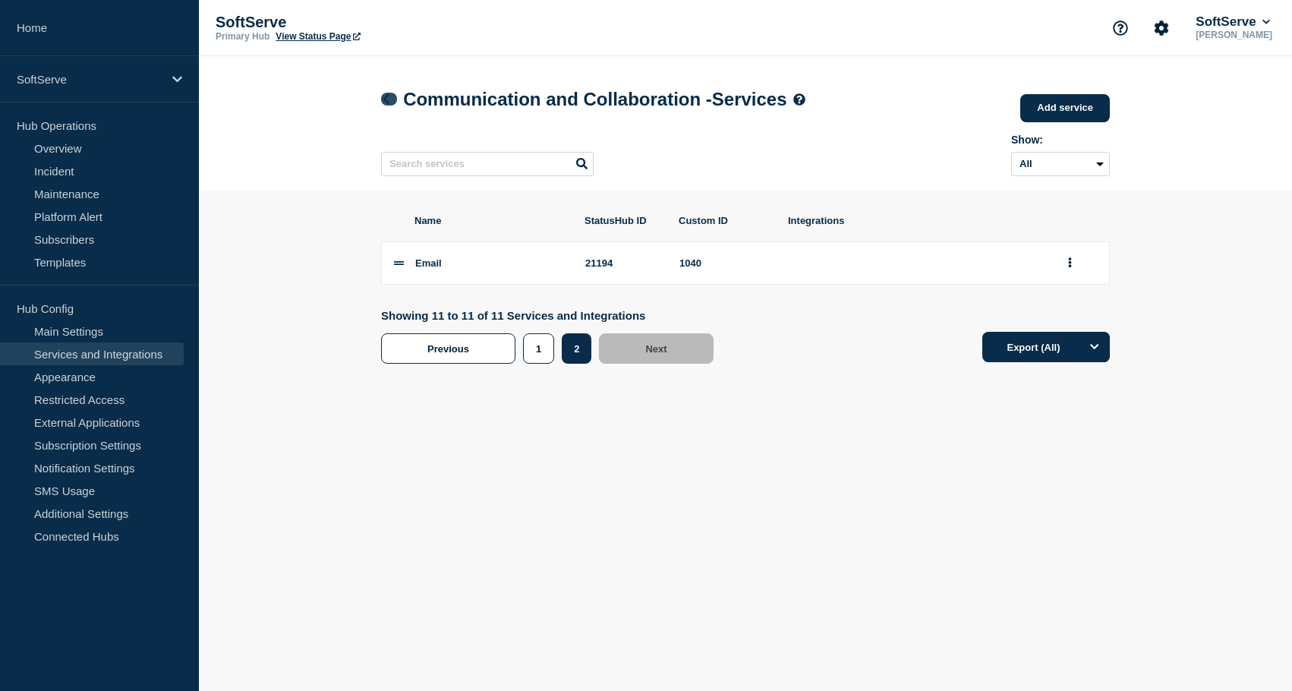
click at [383, 99] on icon at bounding box center [385, 99] width 11 height 10
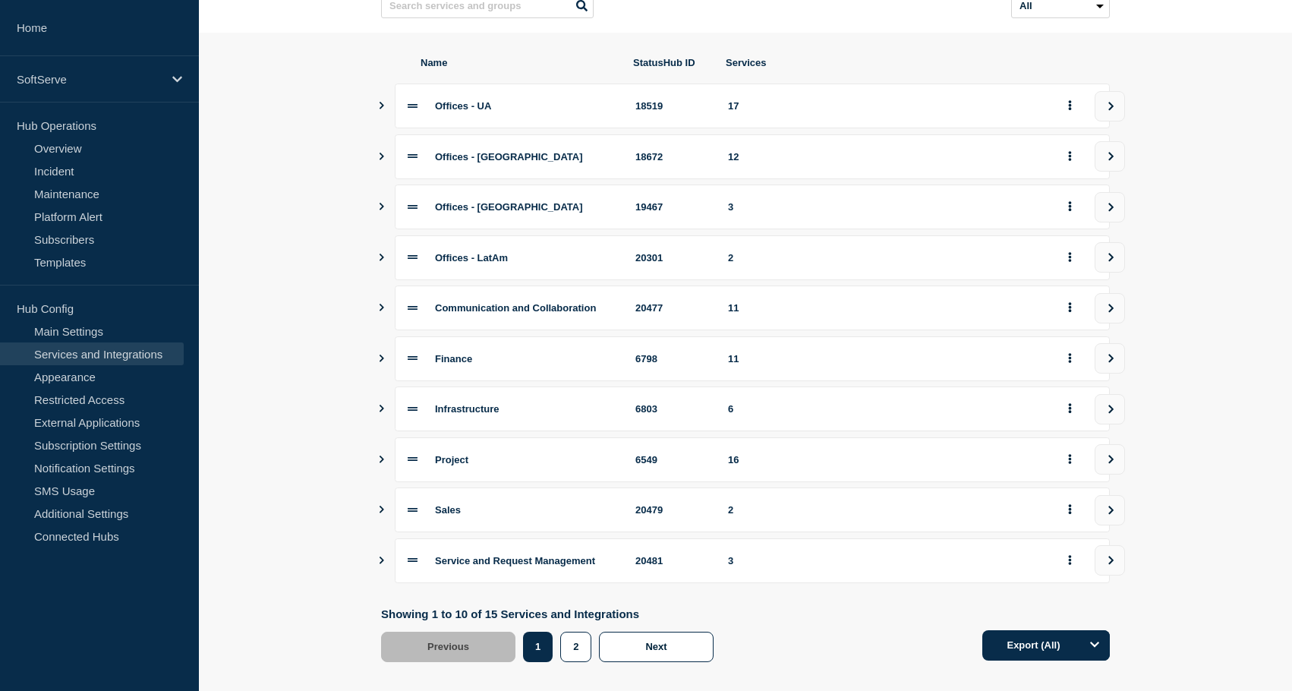
scroll to position [196, 0]
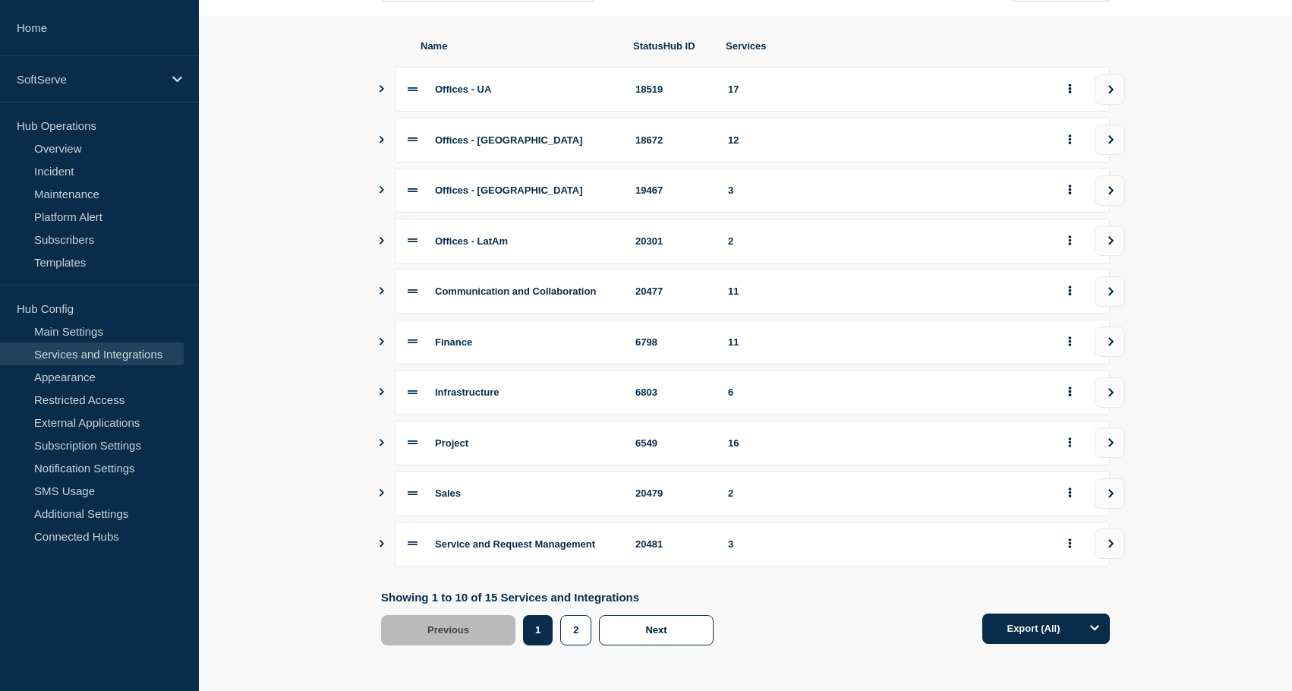
click at [380, 339] on button "Show services" at bounding box center [382, 342] width 8 height 45
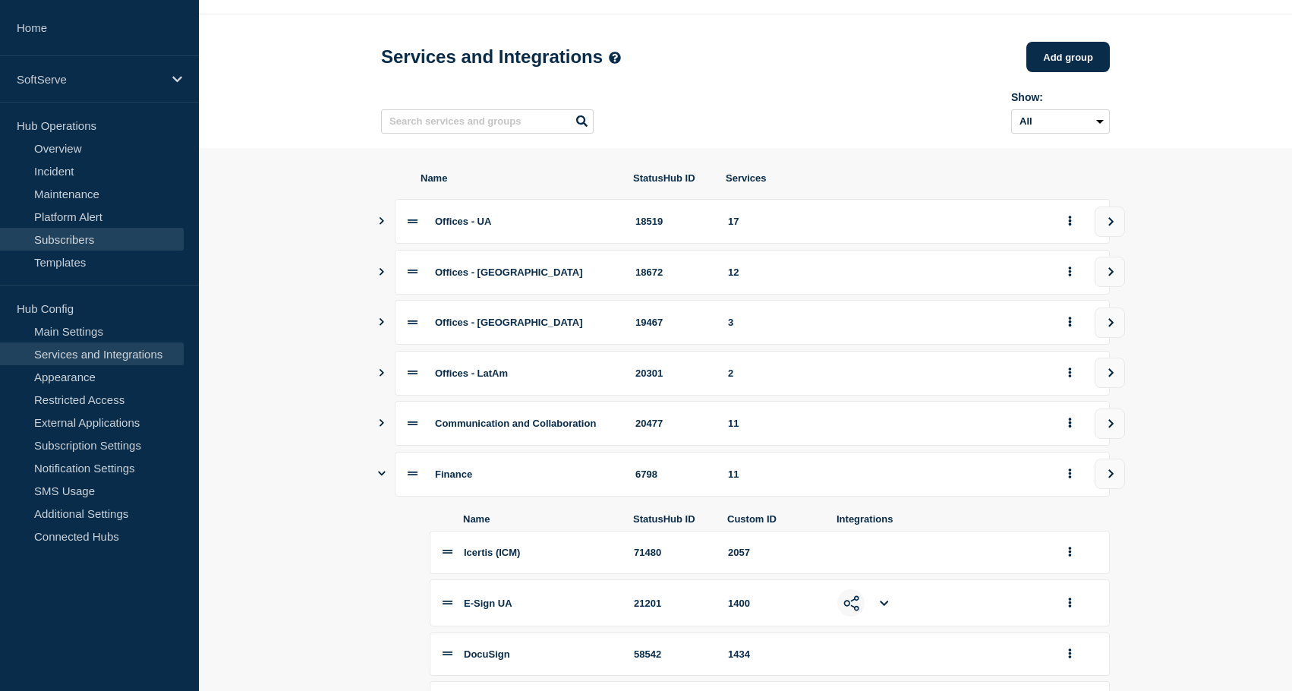
scroll to position [0, 0]
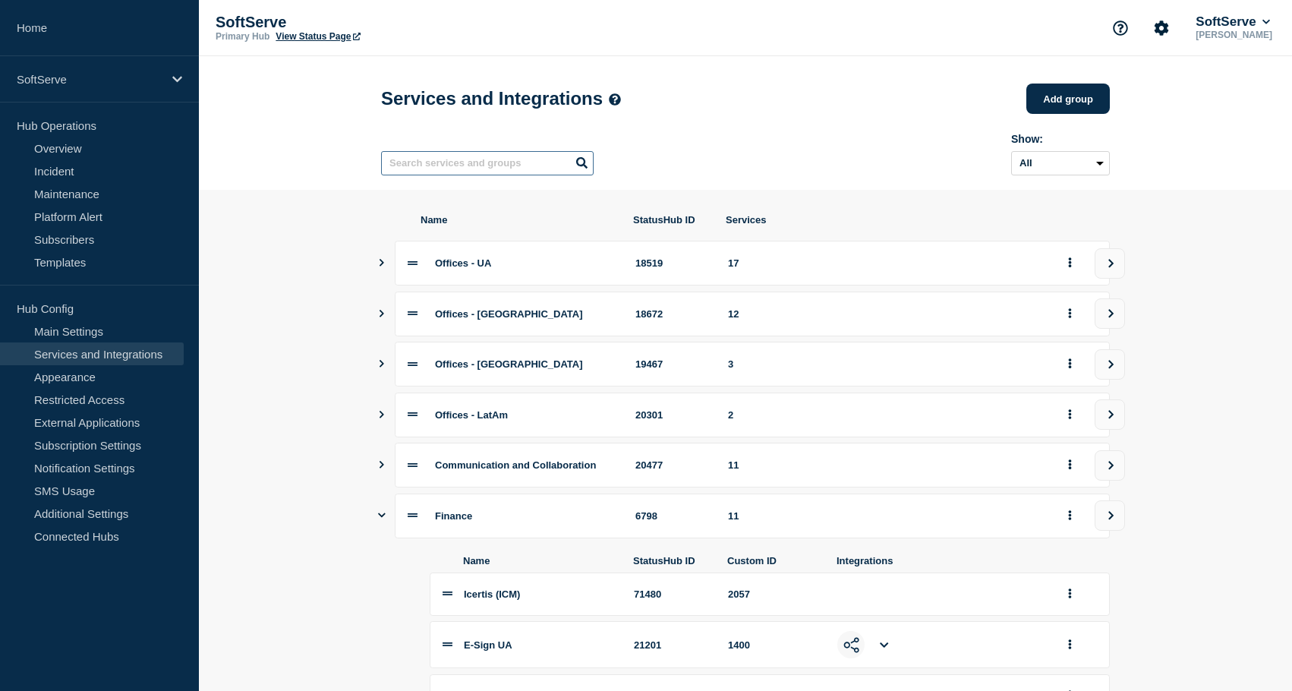
click at [427, 172] on input "text" at bounding box center [487, 163] width 213 height 24
type input "фіфтф"
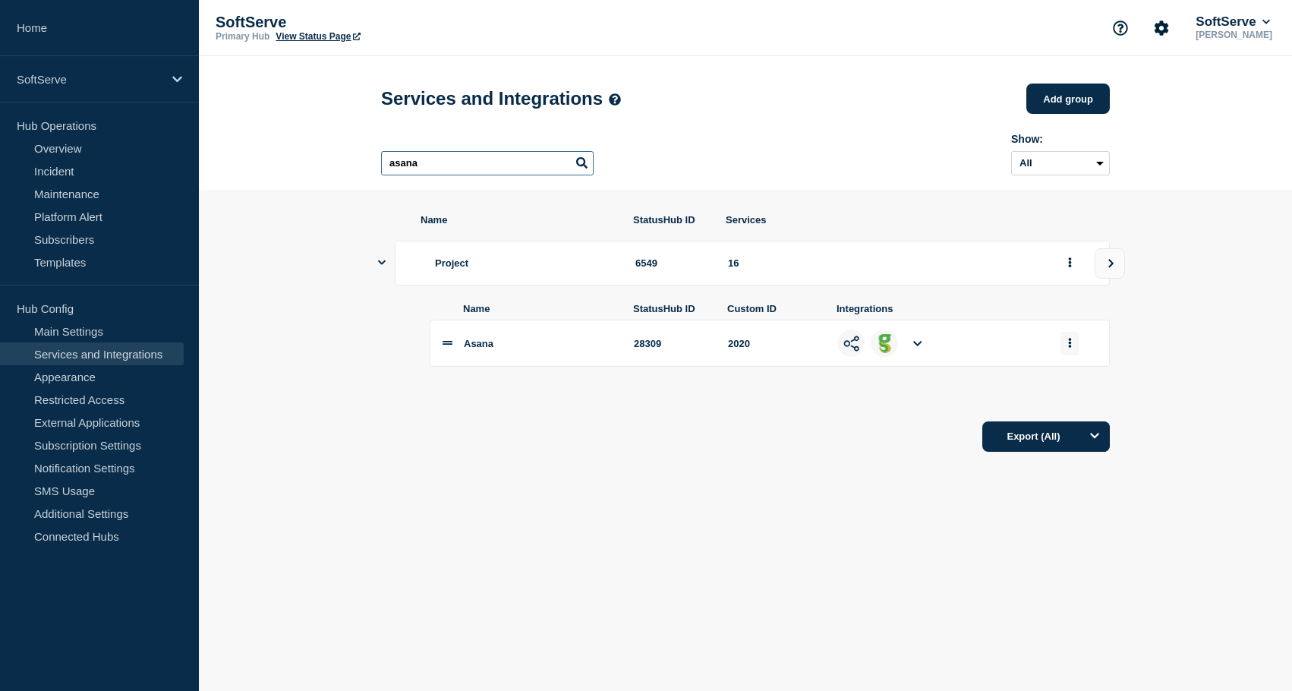
type input "asana"
click at [1067, 354] on button "group actions" at bounding box center [1070, 344] width 19 height 24
click at [1075, 383] on button "Edit" at bounding box center [1079, 372] width 76 height 24
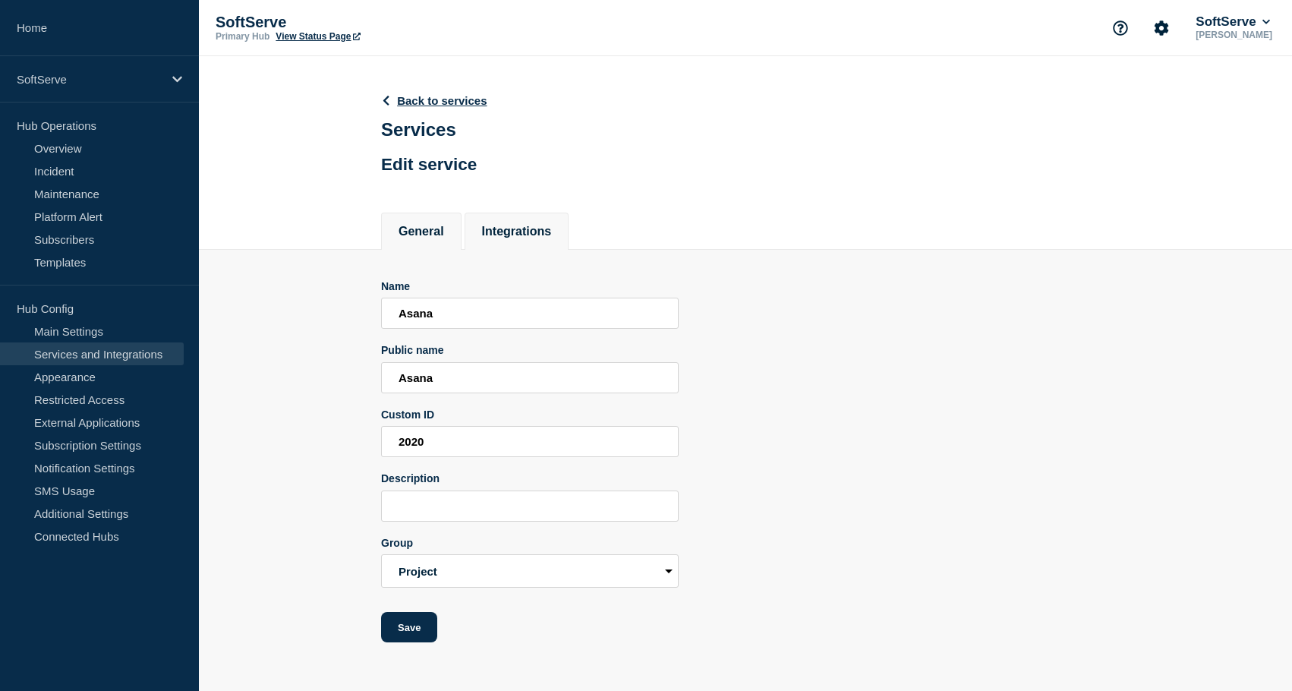
click at [520, 238] on button "Integrations" at bounding box center [517, 232] width 70 height 14
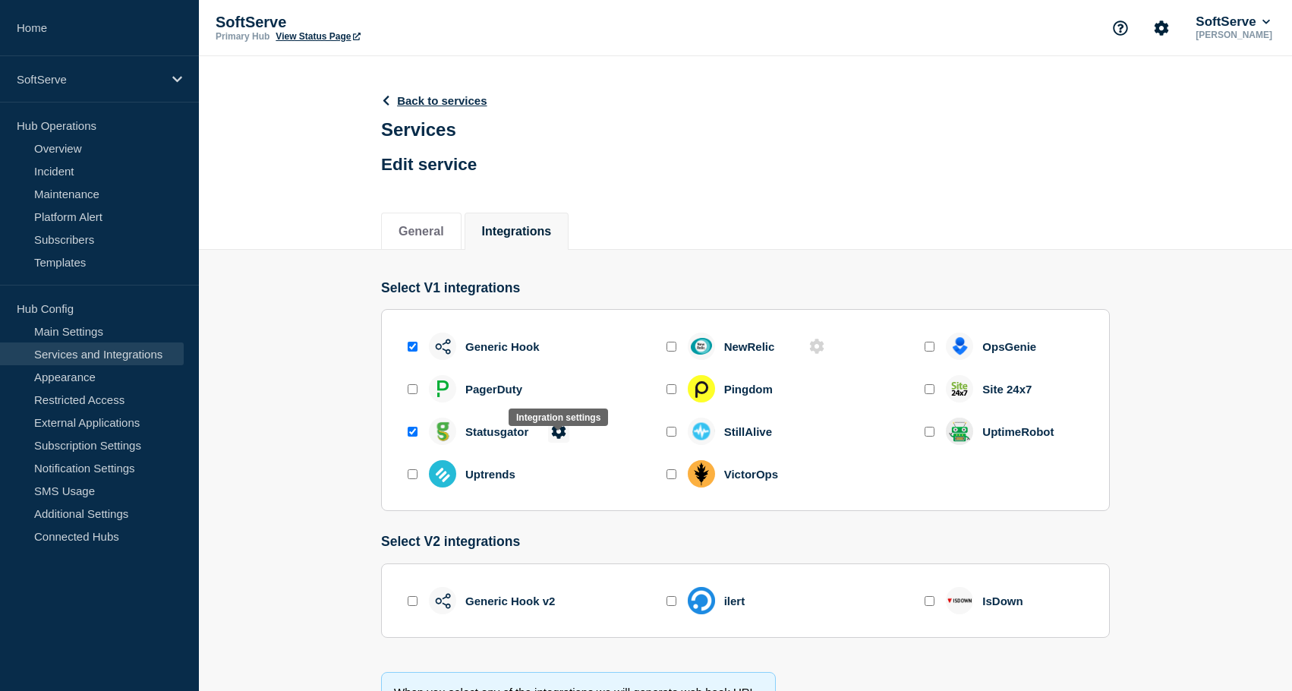
click at [556, 438] on icon at bounding box center [558, 431] width 14 height 14
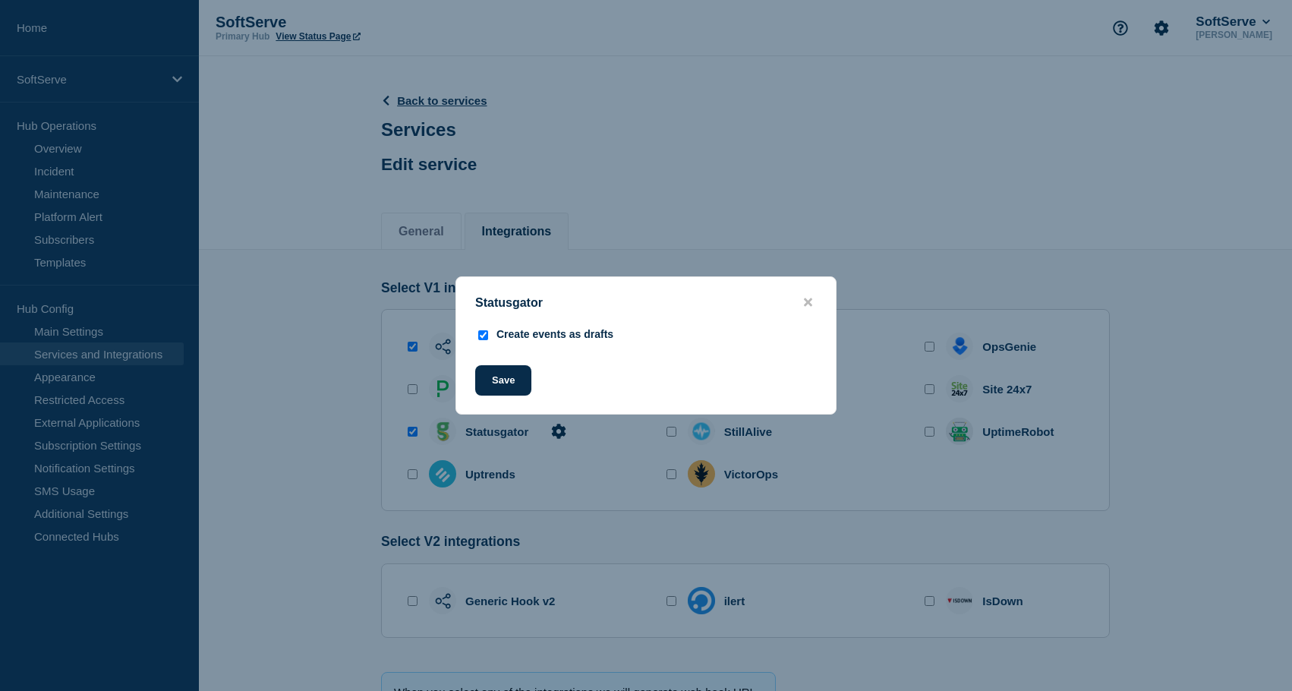
click at [481, 336] on input "Create events as drafts" at bounding box center [483, 335] width 10 height 10
checkbox input "false"
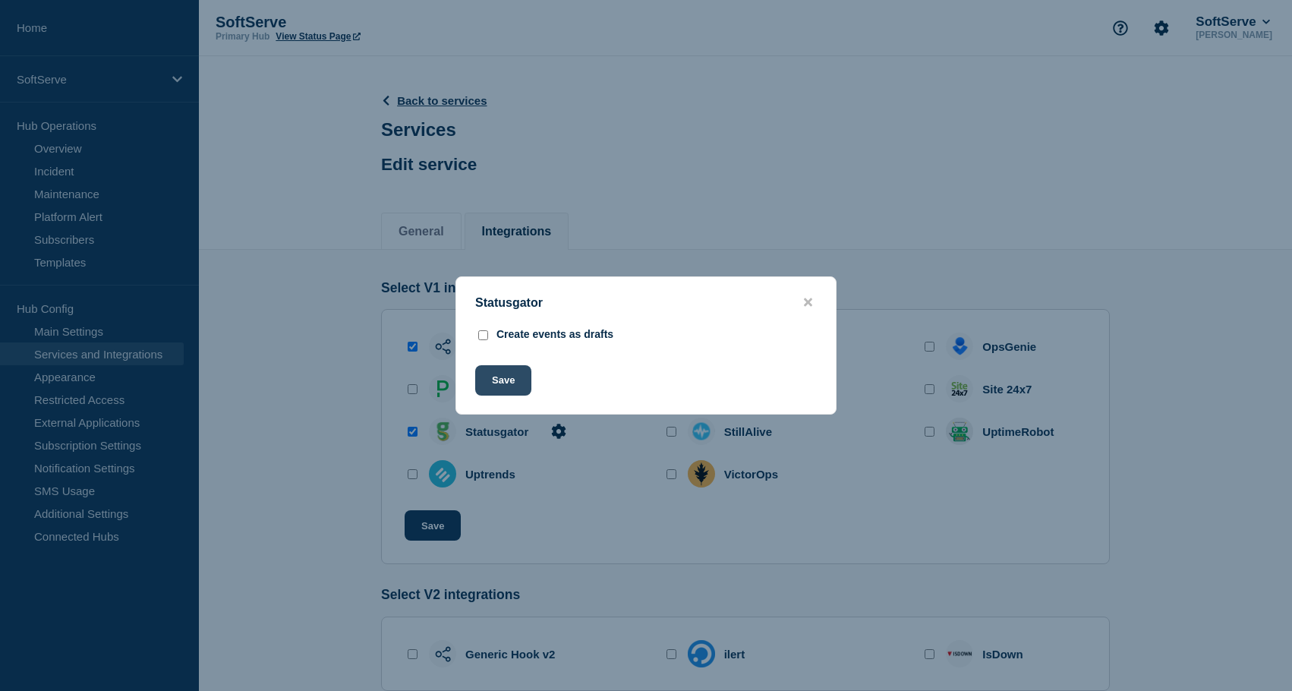
click at [502, 379] on button "Save" at bounding box center [503, 380] width 56 height 30
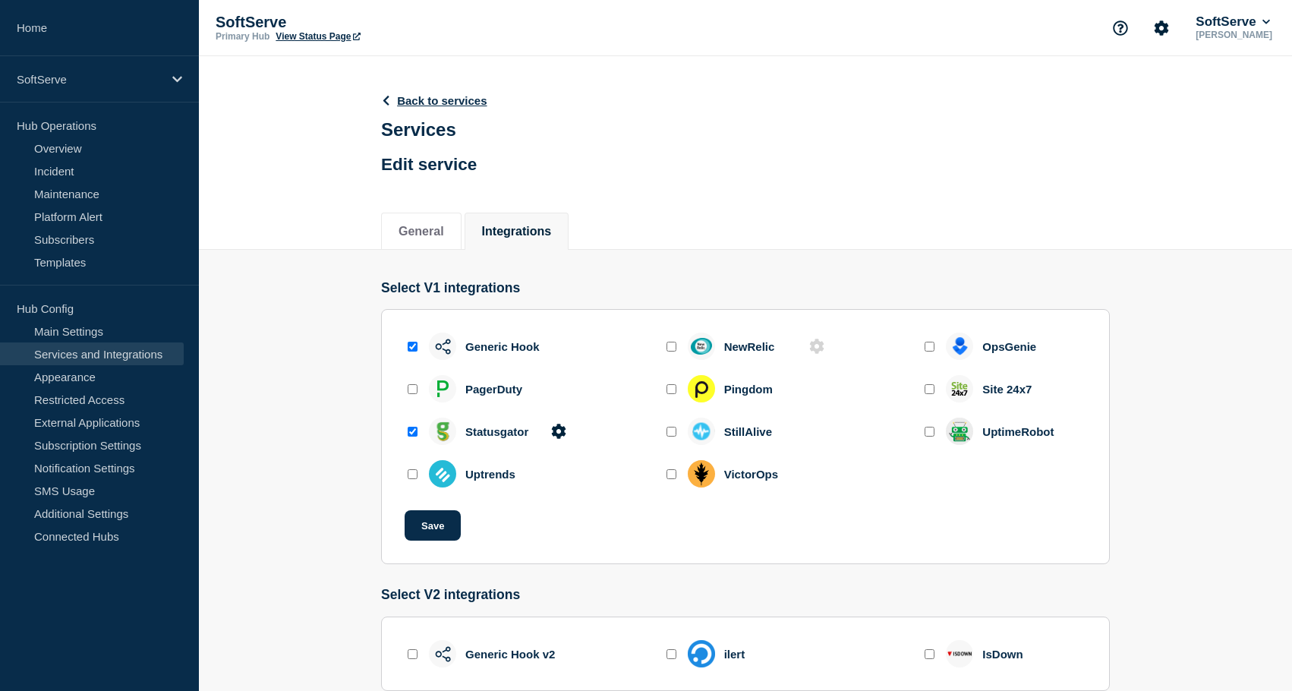
click at [318, 475] on section "Select V1 integrations Generic Hook NewRelic OpsGenie PagerDuty Pingdom Site 24…" at bounding box center [745, 542] width 1093 height 585
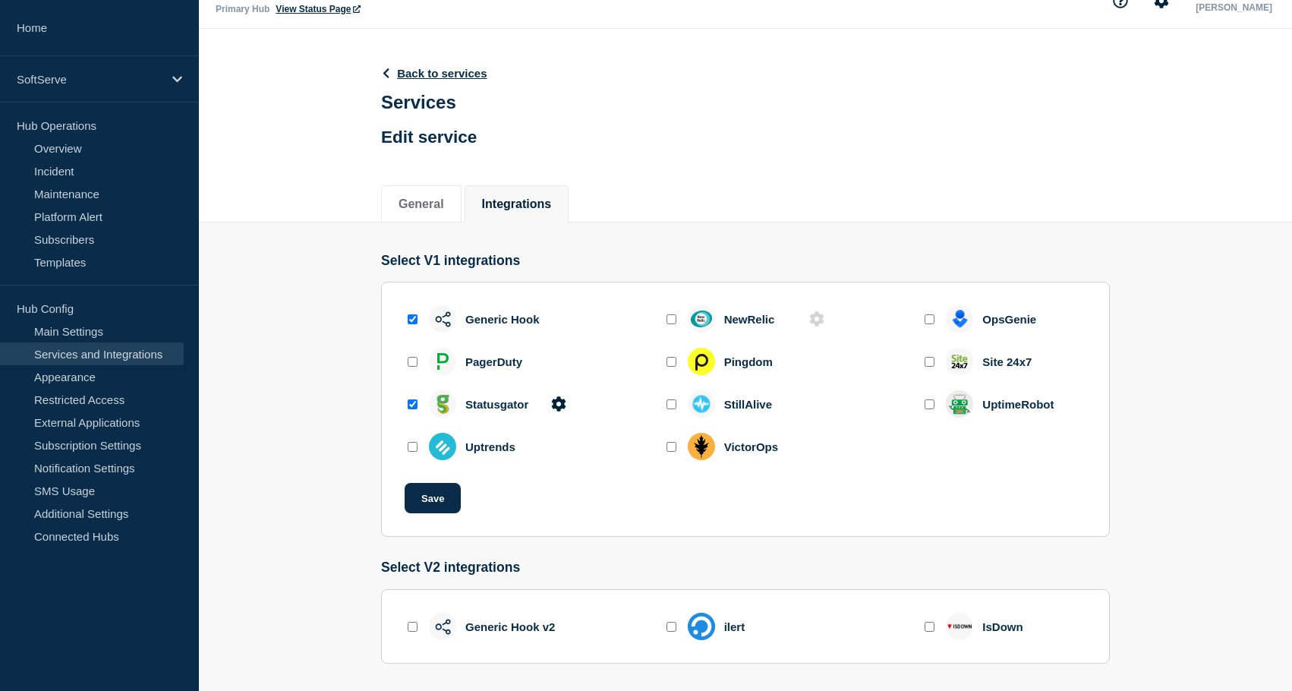
scroll to position [42, 0]
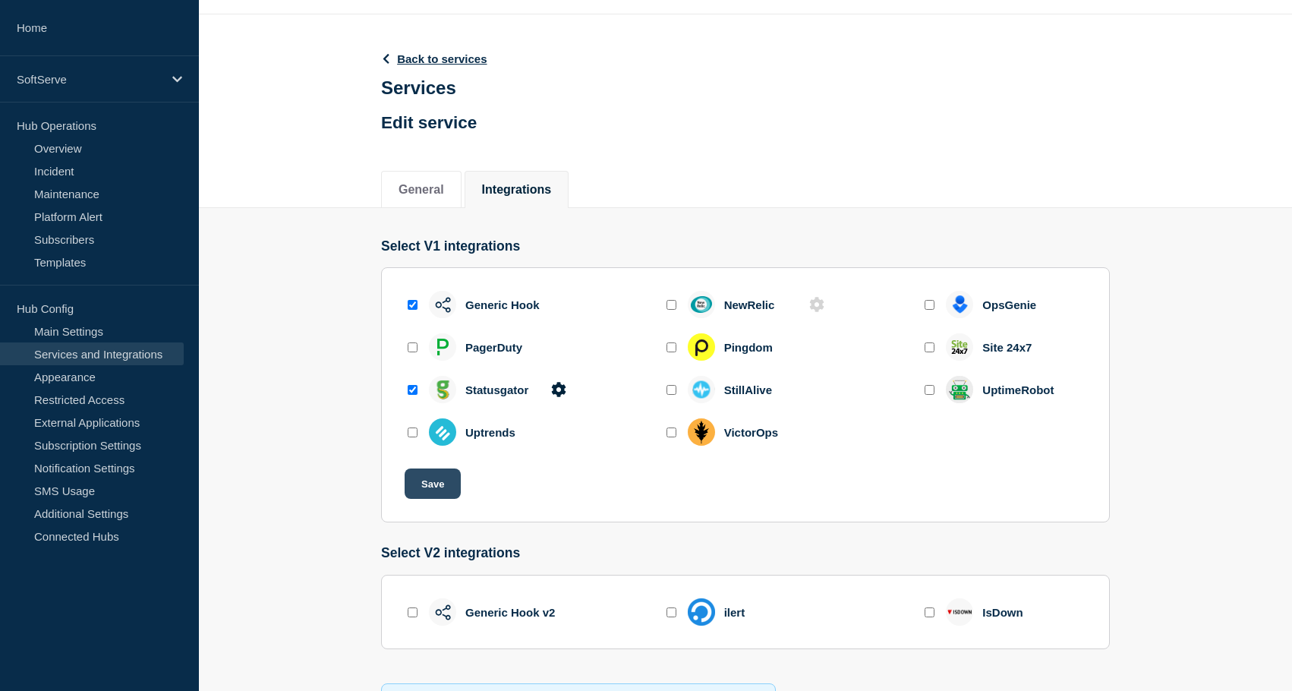
click at [425, 497] on button "Save" at bounding box center [433, 483] width 56 height 30
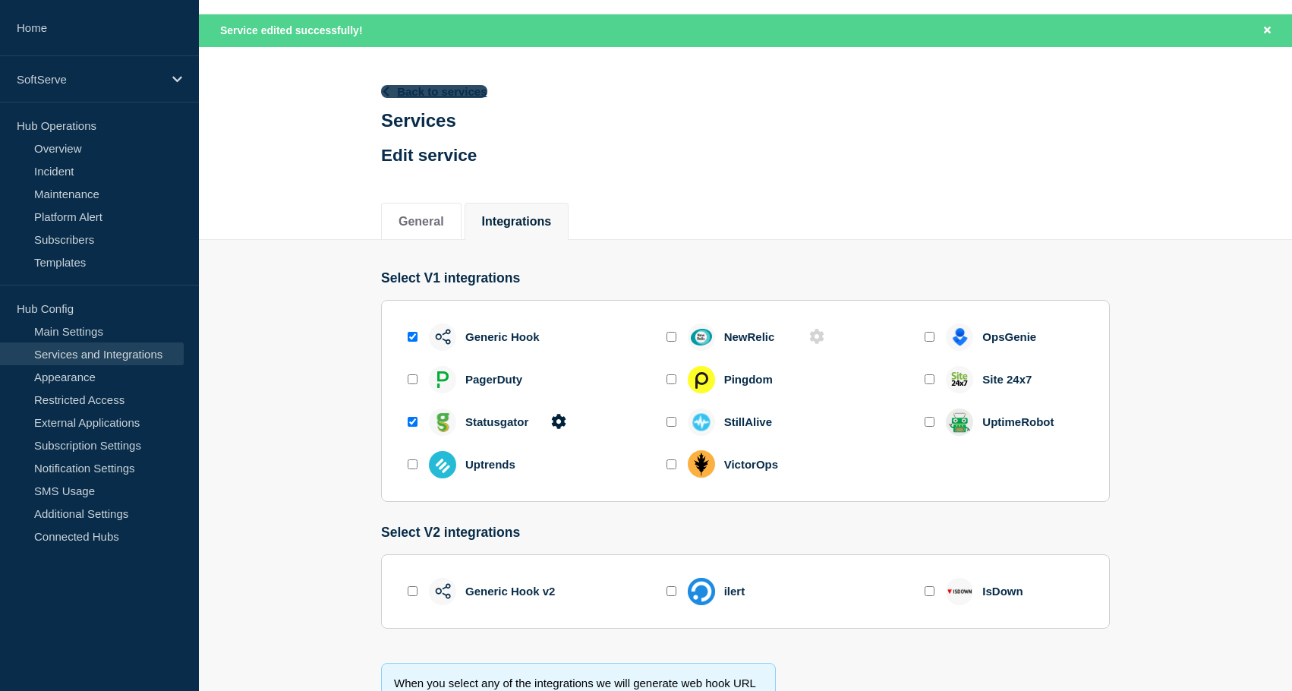
click at [441, 91] on link "Back to services" at bounding box center [434, 91] width 106 height 13
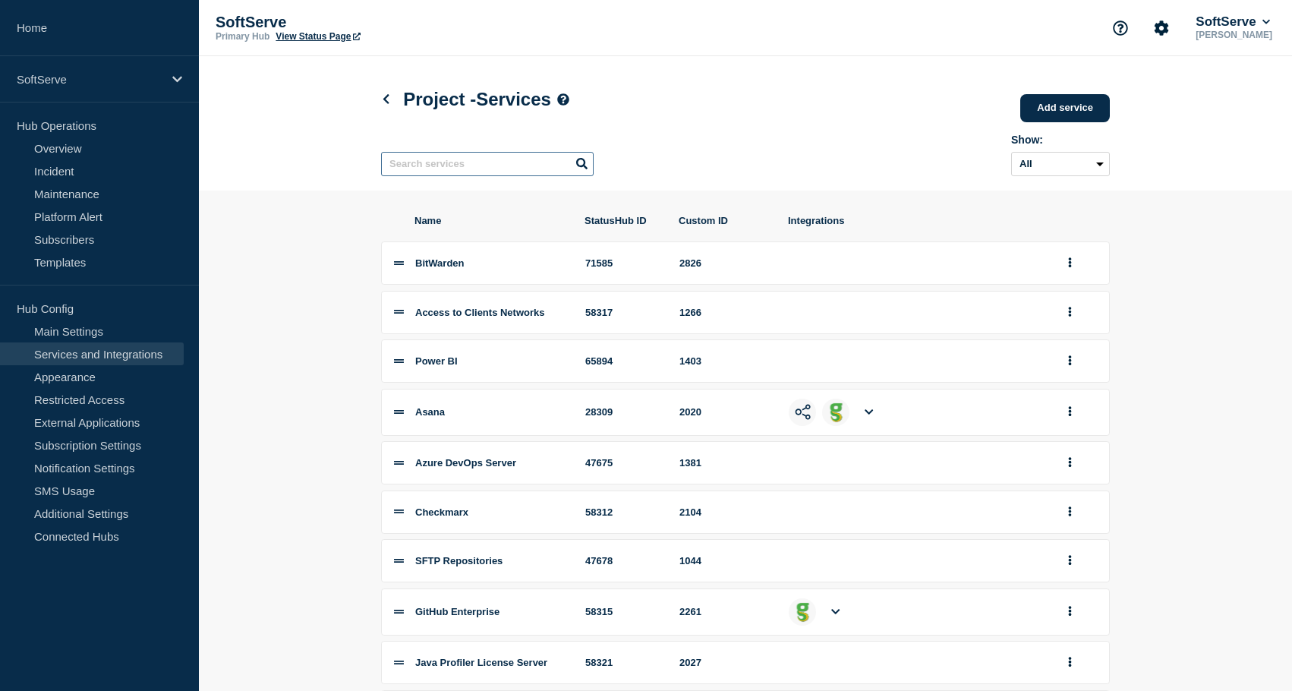
click at [437, 171] on input "text" at bounding box center [487, 164] width 213 height 24
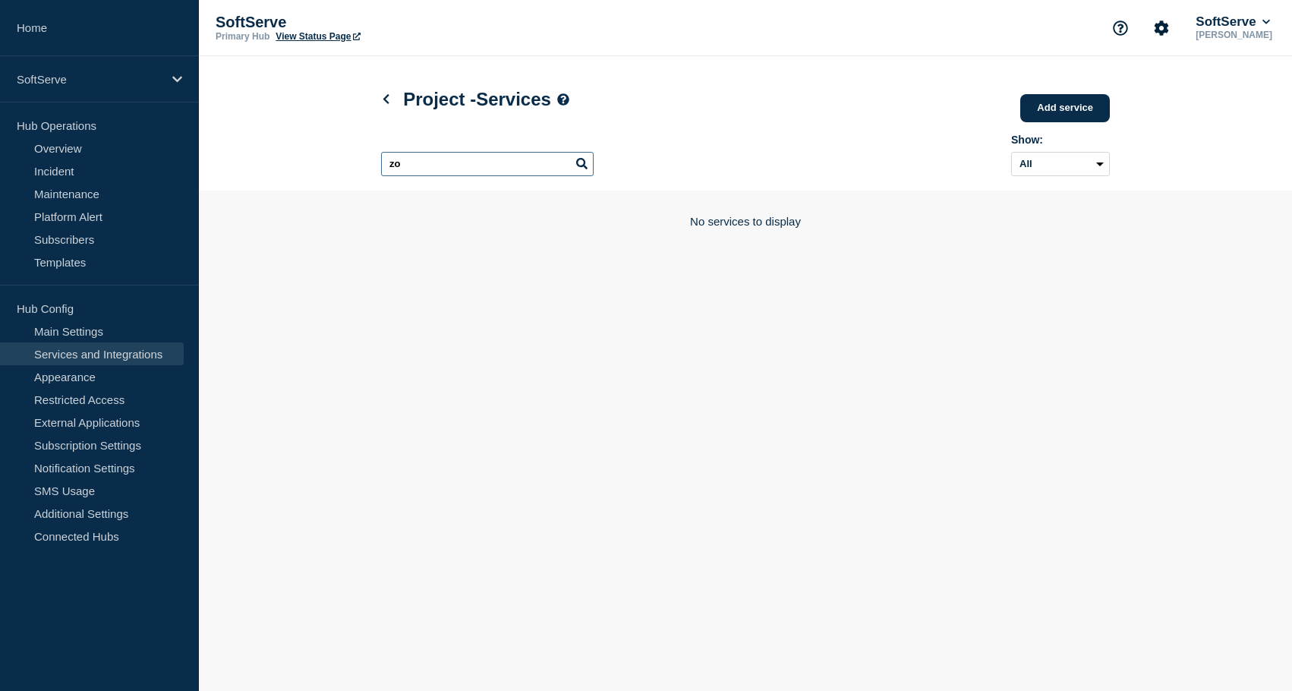
type input "z"
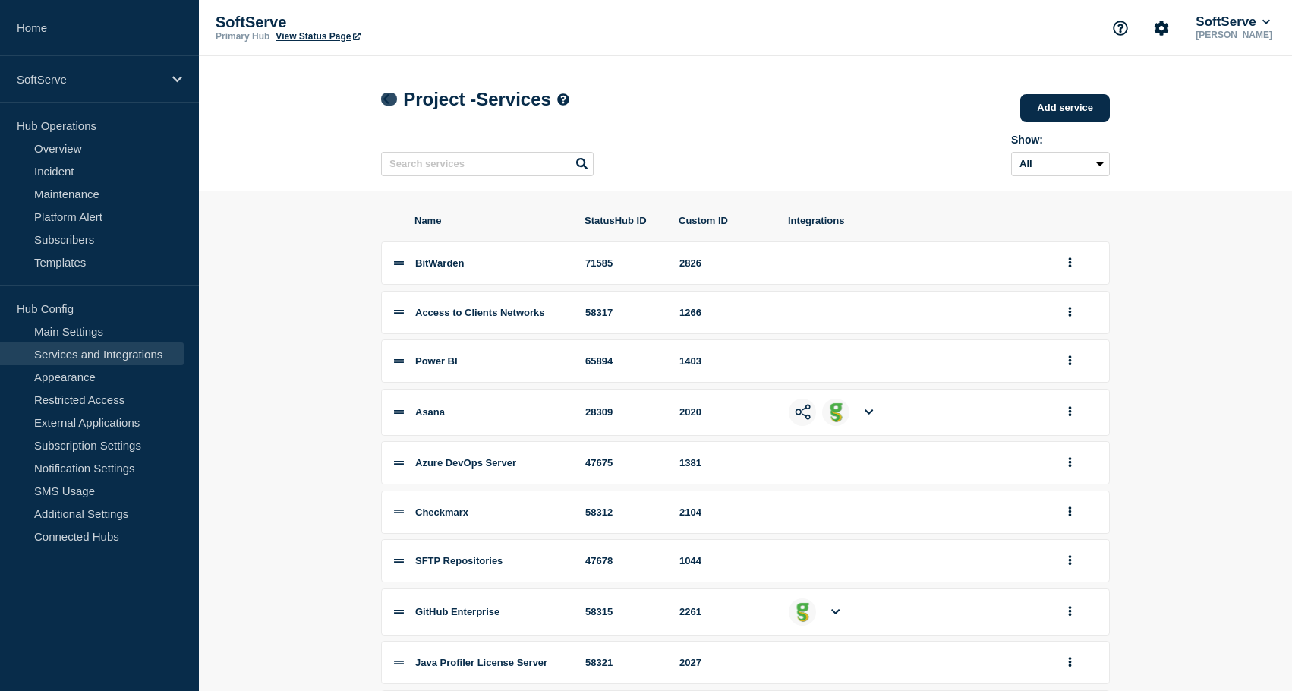
click at [393, 99] on link at bounding box center [389, 99] width 16 height 13
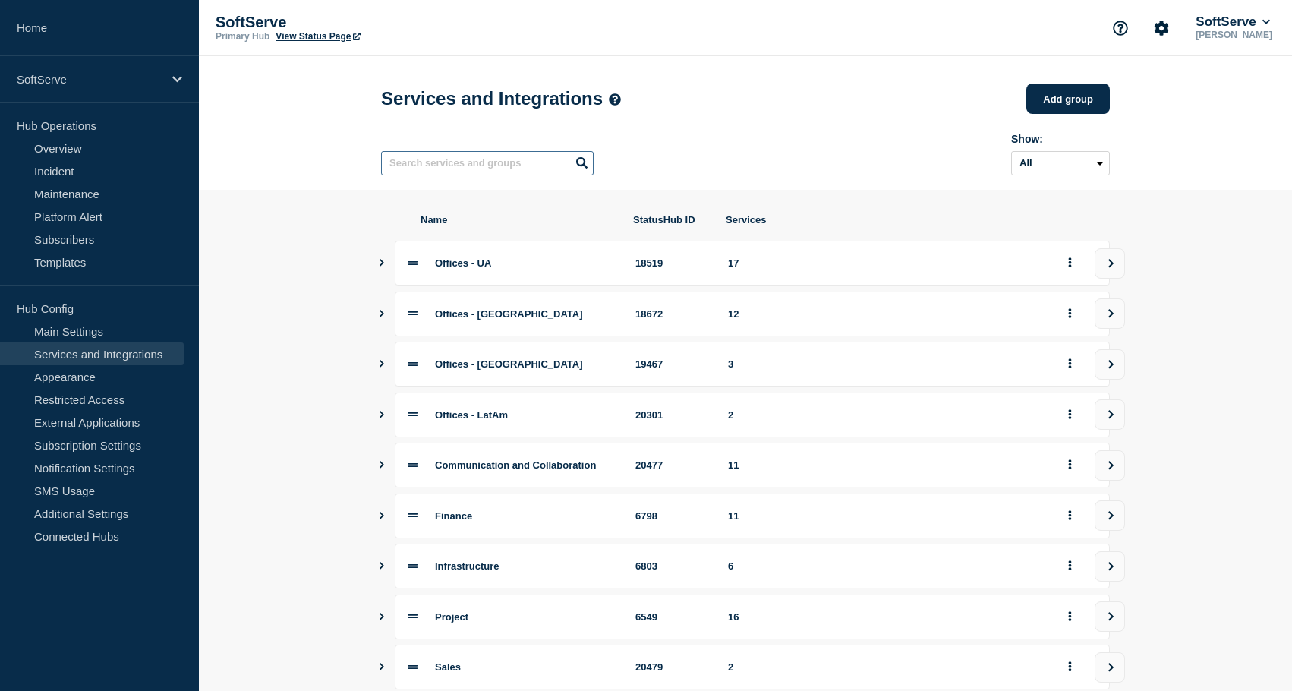
click at [421, 167] on input "text" at bounding box center [487, 163] width 213 height 24
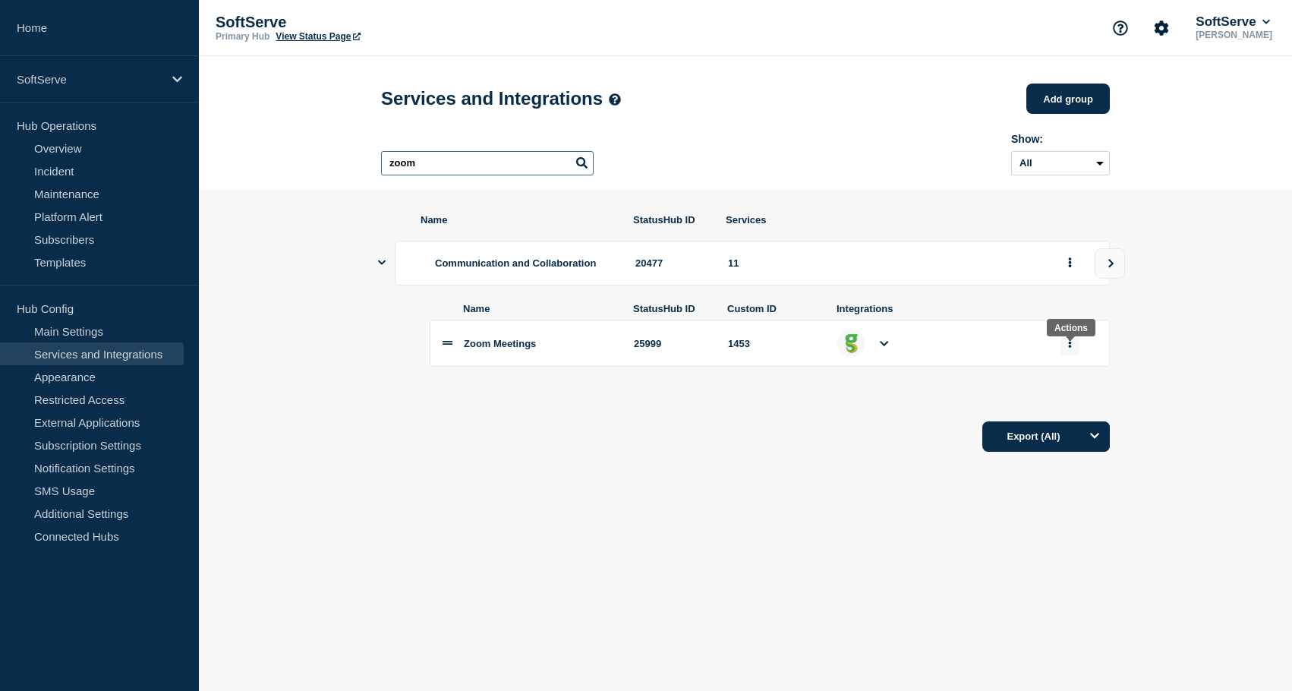
type input "zoom"
click at [1072, 351] on button "group actions" at bounding box center [1070, 344] width 19 height 24
click at [1079, 381] on button "Edit" at bounding box center [1079, 372] width 76 height 24
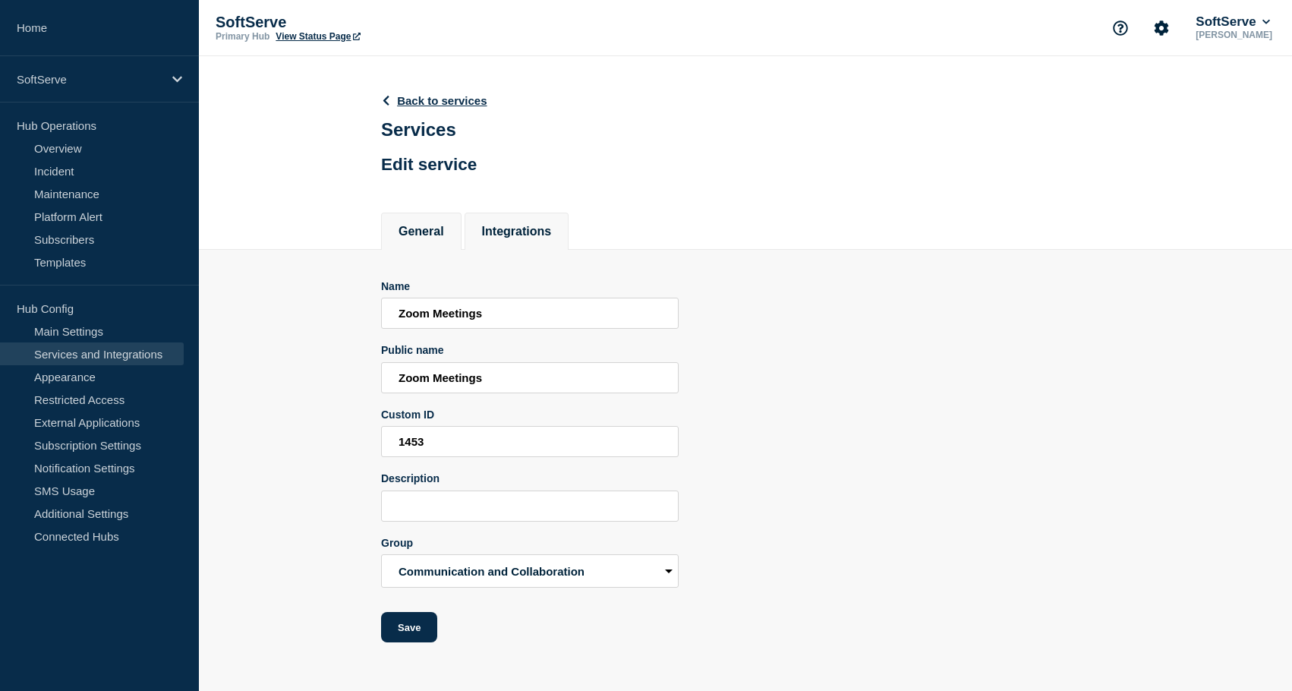
click at [533, 238] on button "Integrations" at bounding box center [517, 232] width 70 height 14
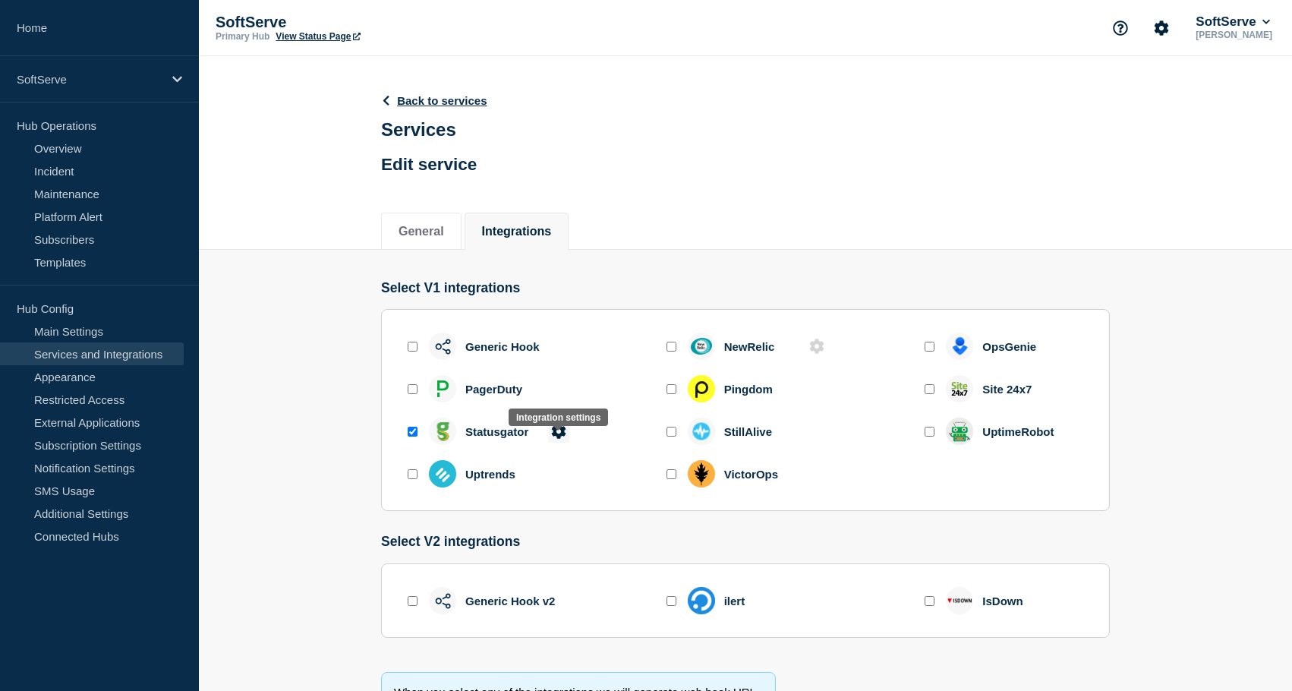
click at [558, 438] on icon at bounding box center [558, 431] width 14 height 14
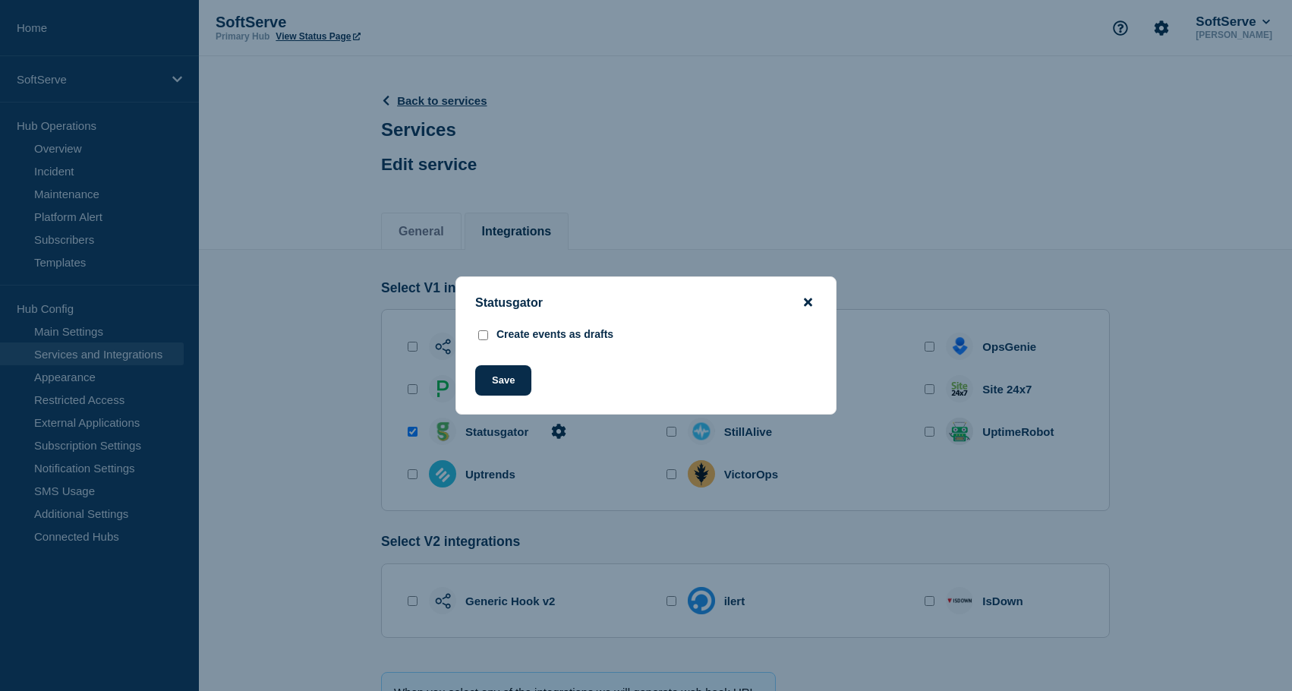
click at [808, 301] on icon "close button" at bounding box center [808, 302] width 8 height 8
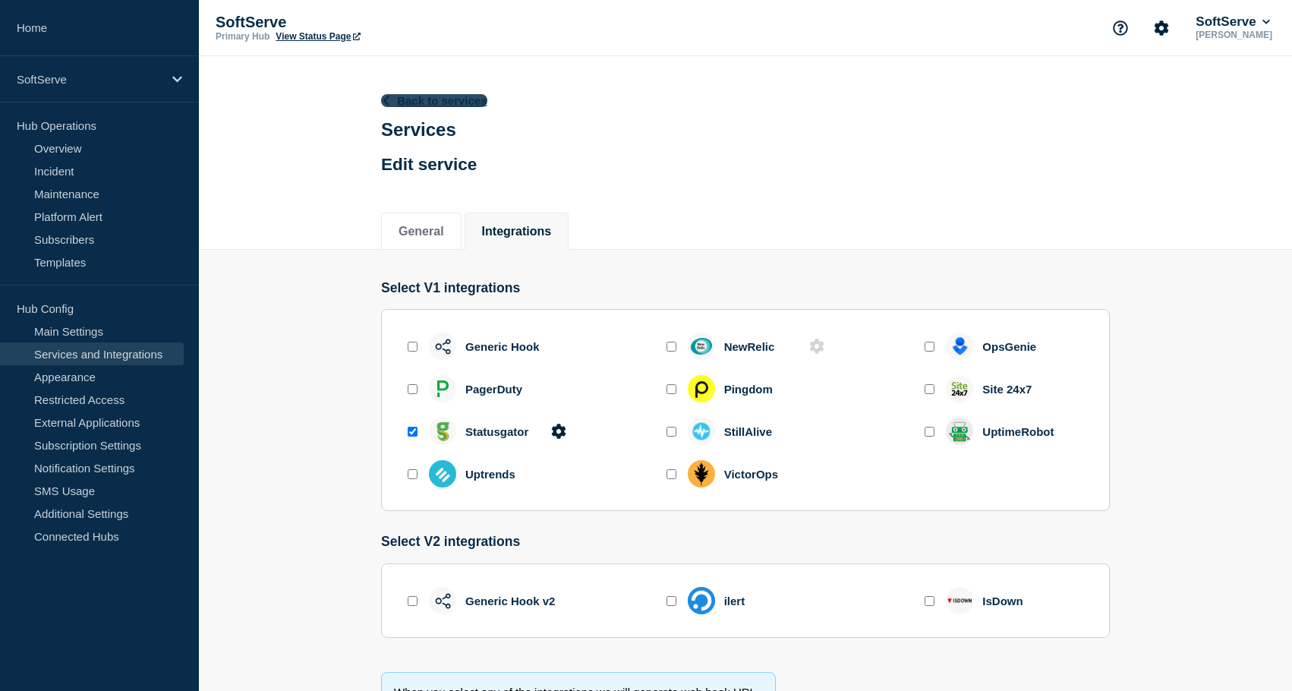
click at [408, 100] on link "Back to services" at bounding box center [434, 100] width 106 height 13
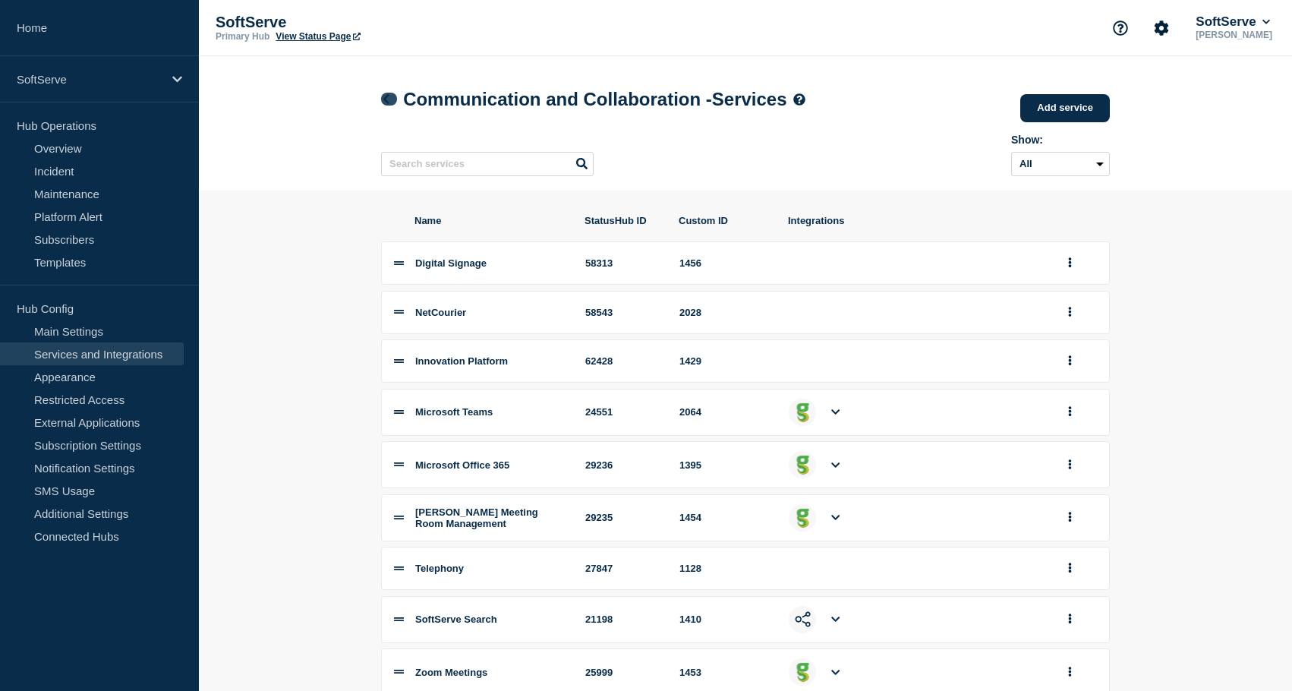
click at [392, 102] on link at bounding box center [389, 99] width 16 height 13
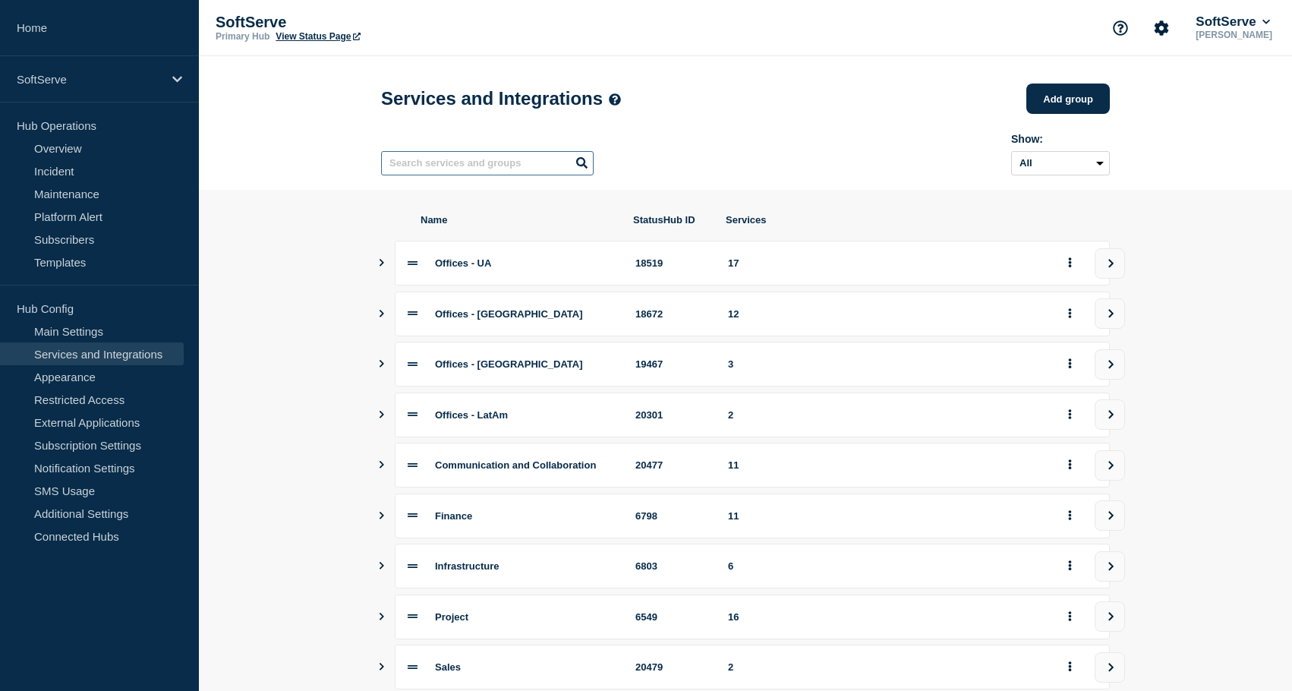
click at [462, 172] on input "text" at bounding box center [487, 163] width 213 height 24
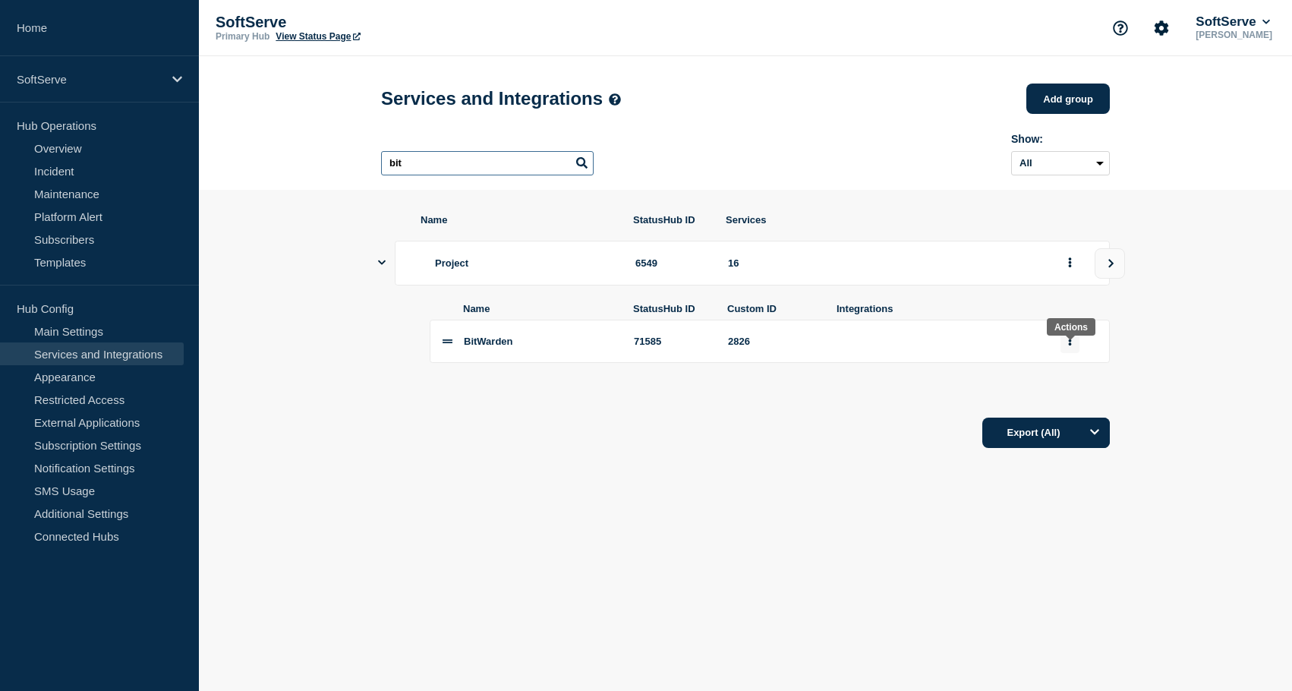
type input "bit"
click at [1066, 349] on button "group actions" at bounding box center [1070, 342] width 19 height 24
click at [1068, 382] on button "Edit" at bounding box center [1079, 372] width 76 height 24
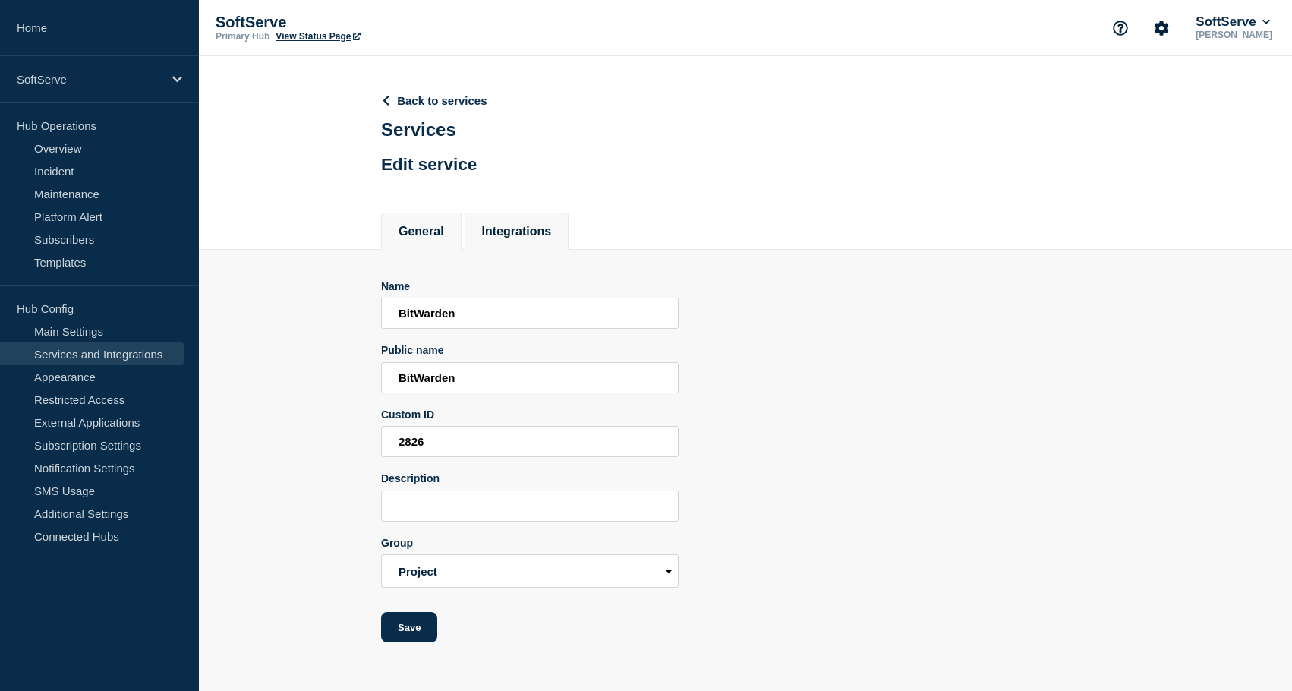
click at [512, 238] on button "Integrations" at bounding box center [517, 232] width 70 height 14
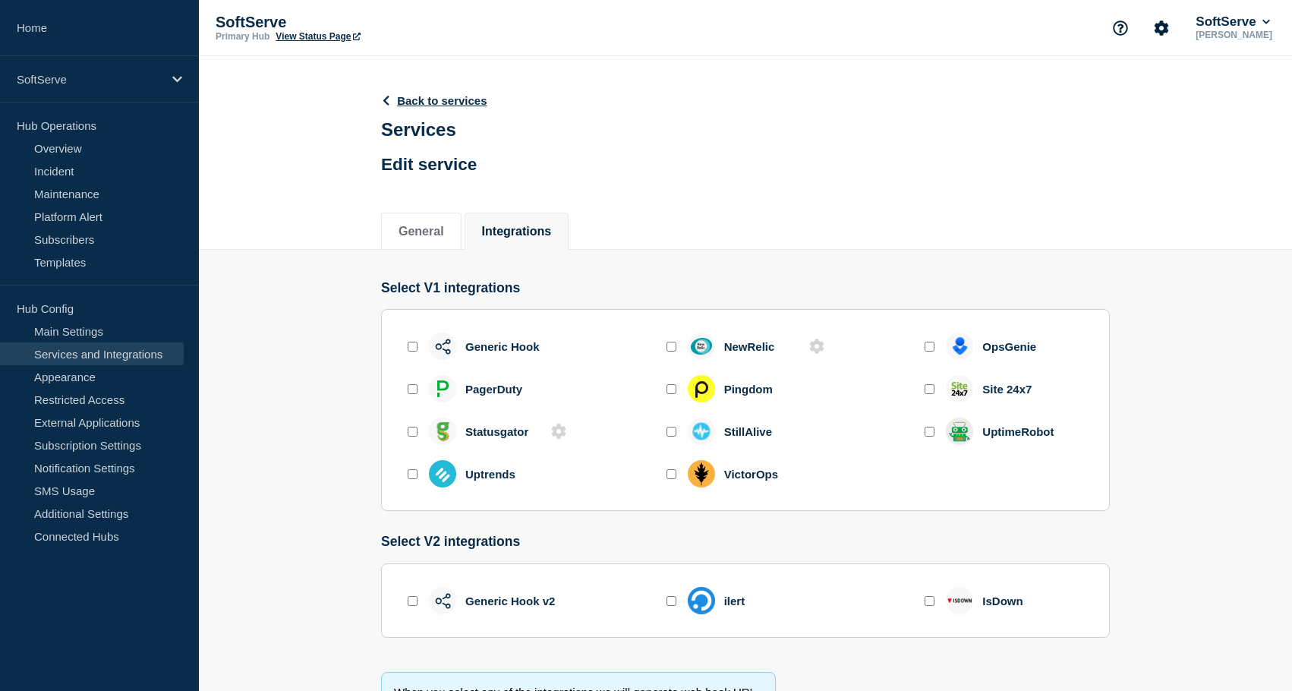
click at [412, 437] on input "enable statusgator" at bounding box center [413, 432] width 10 height 10
checkbox input "true"
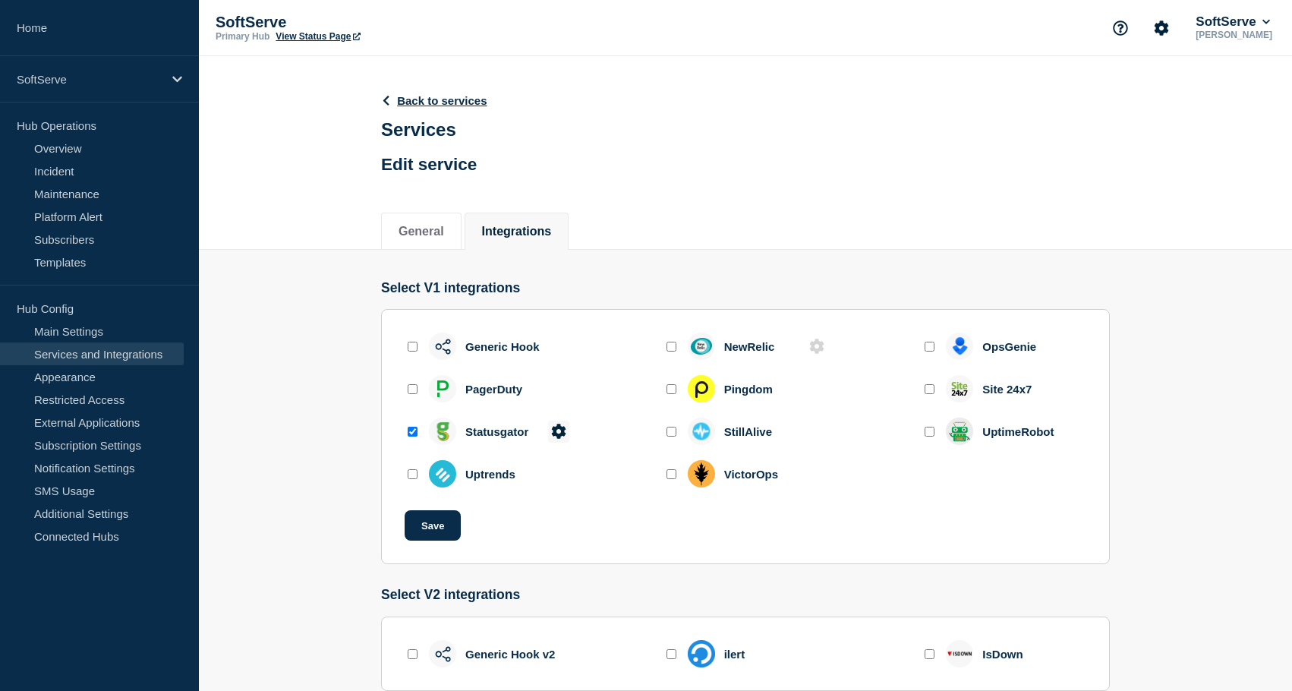
click at [554, 438] on icon at bounding box center [558, 431] width 14 height 14
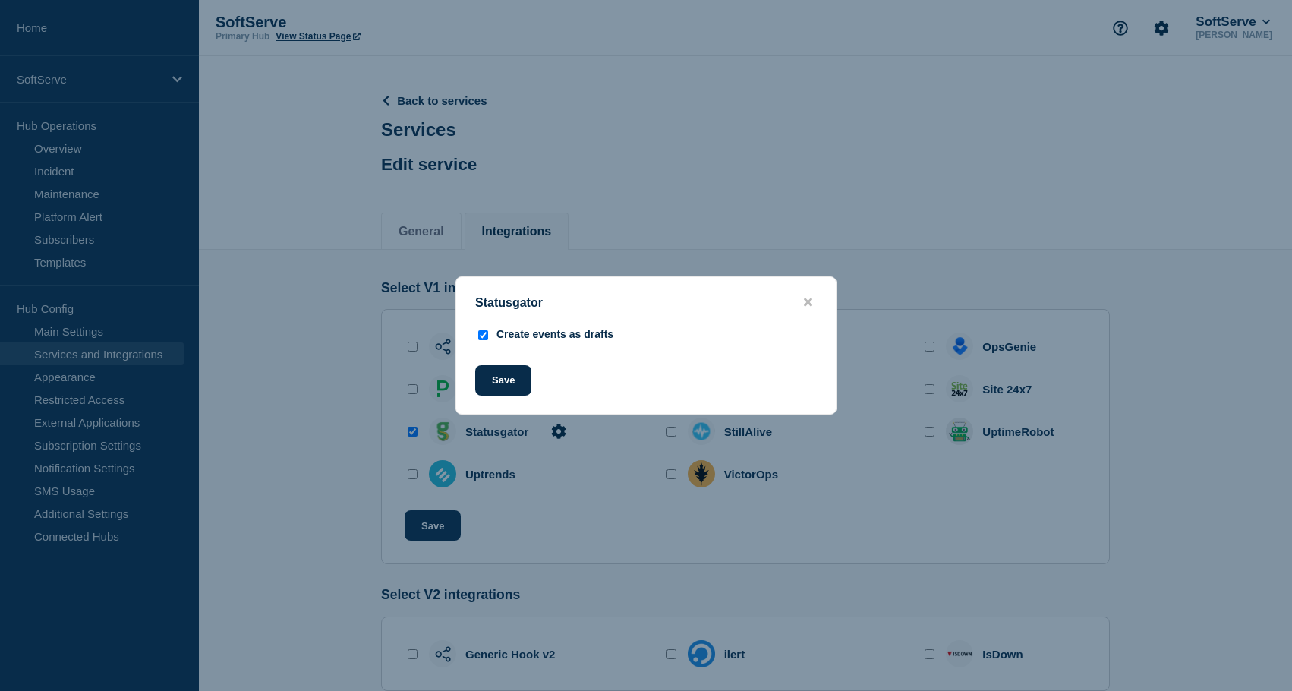
click at [481, 333] on input "Create events as drafts" at bounding box center [483, 335] width 10 height 10
checkbox input "false"
click at [497, 383] on button "Save" at bounding box center [503, 380] width 56 height 30
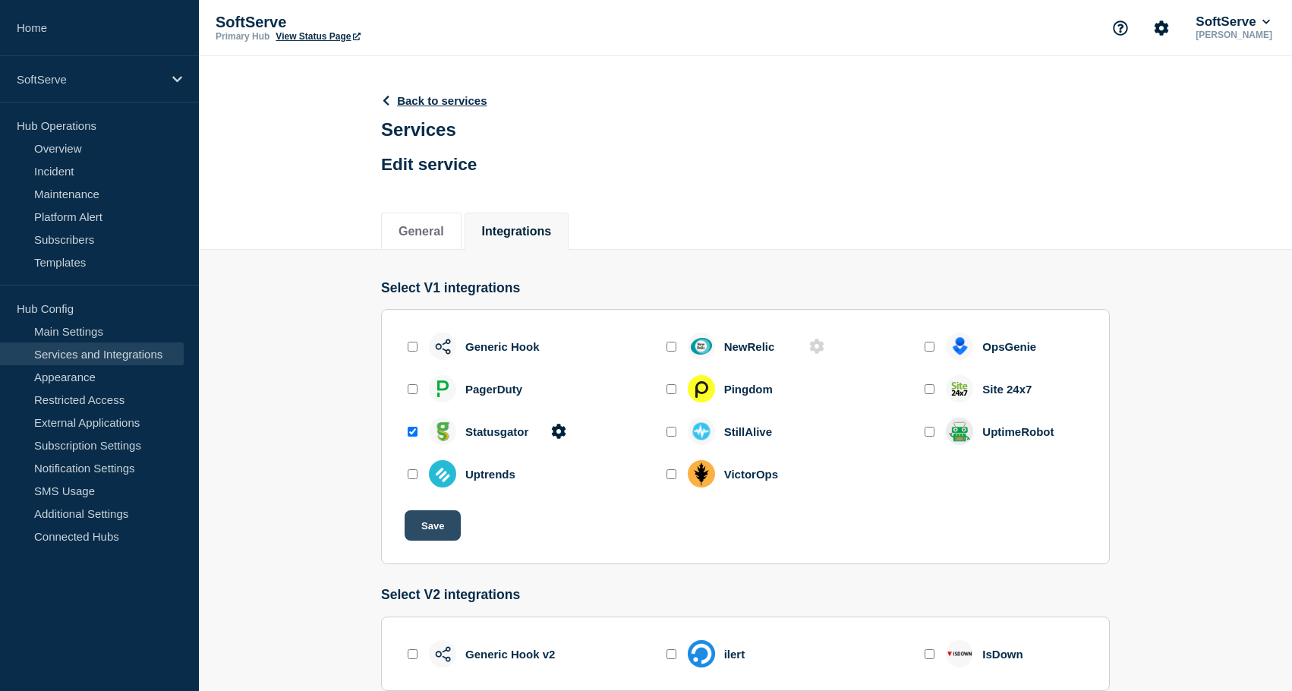
click at [434, 532] on button "Save" at bounding box center [433, 525] width 56 height 30
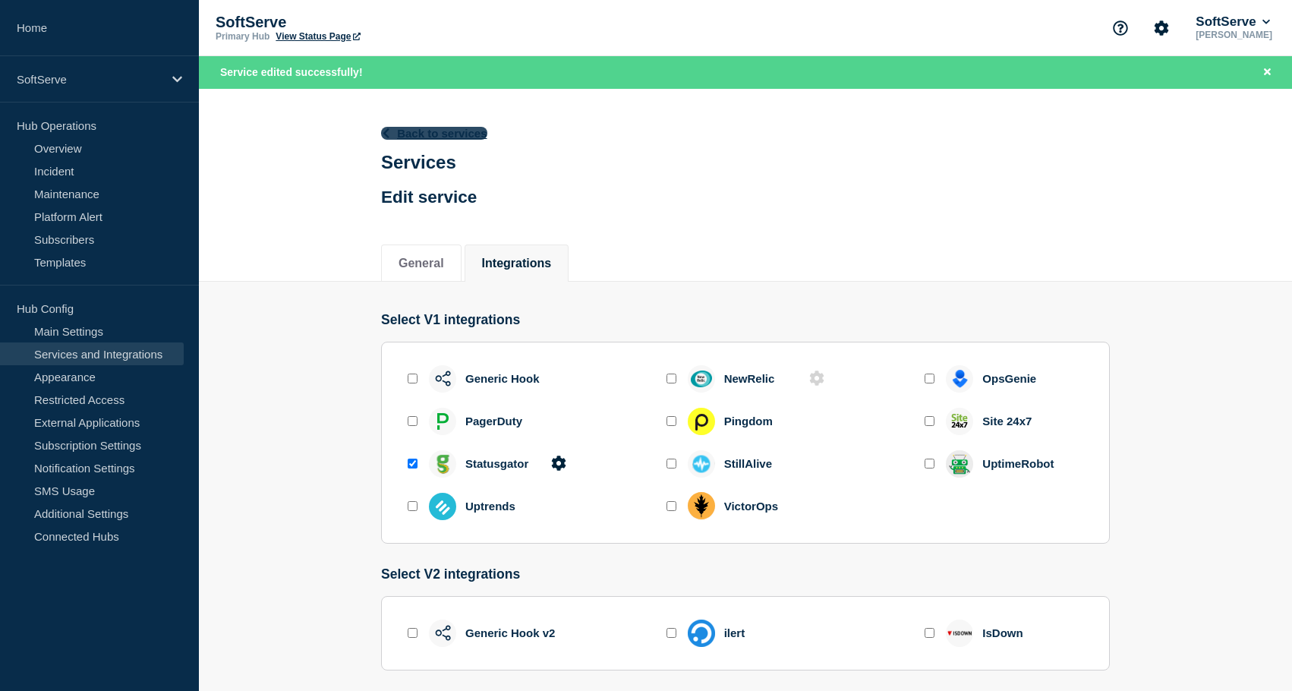
click at [412, 139] on link "Back to services" at bounding box center [434, 133] width 106 height 13
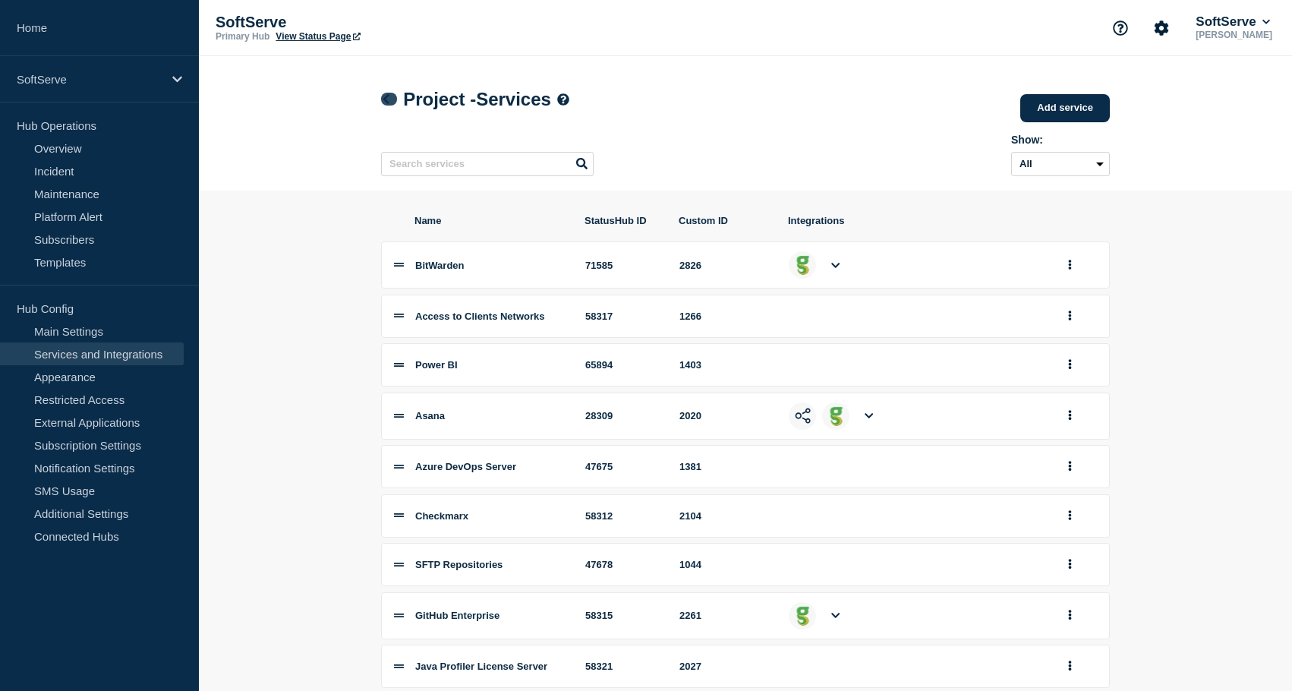
click at [393, 100] on link at bounding box center [389, 99] width 16 height 13
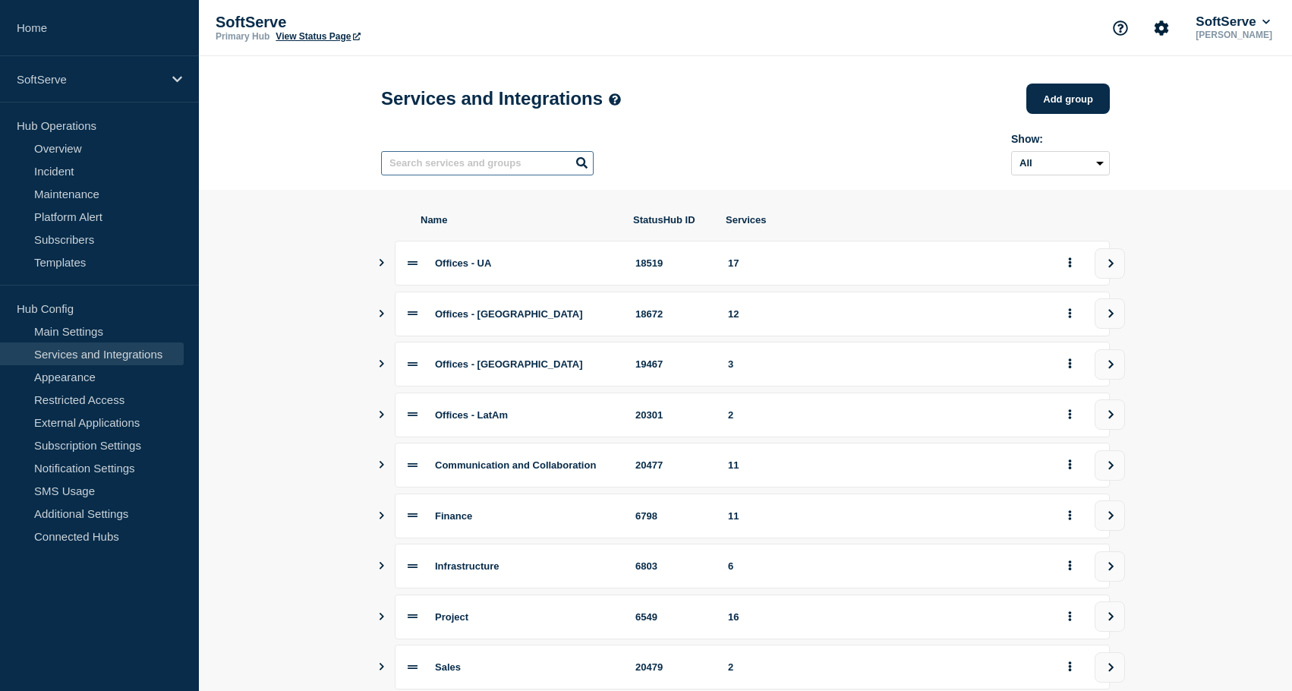
click at [550, 161] on input "text" at bounding box center [487, 163] width 213 height 24
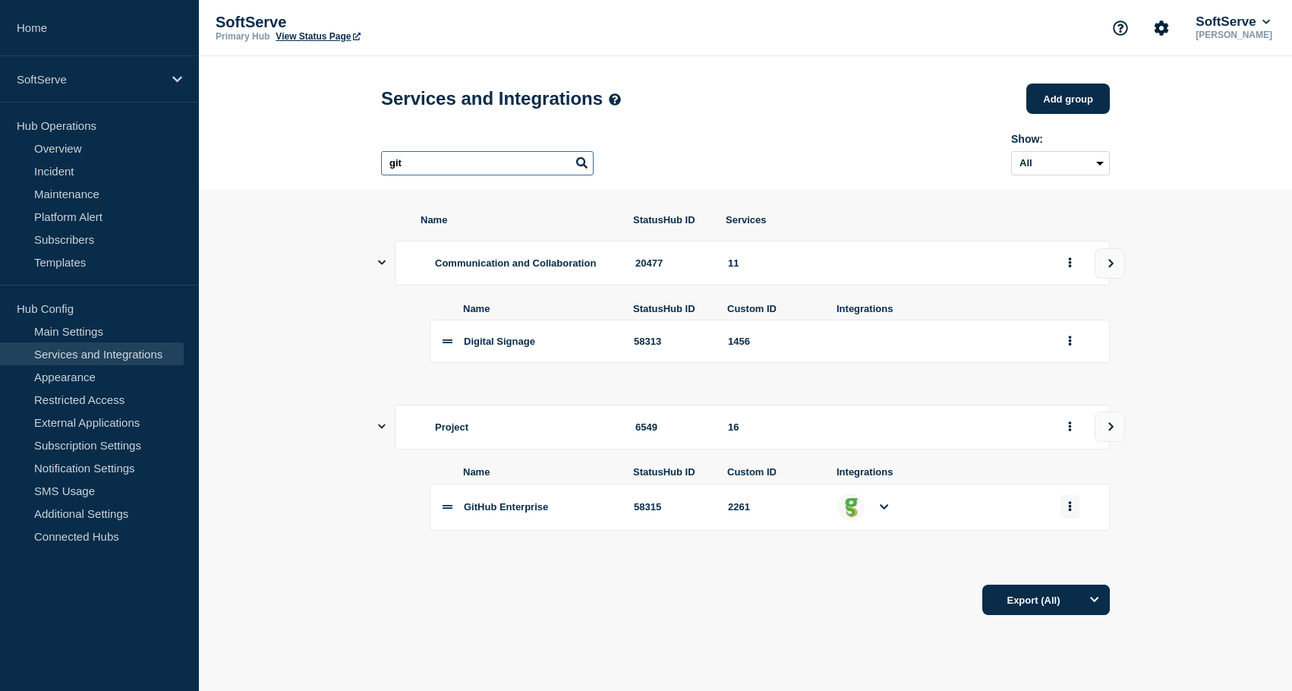
type input "git"
click at [1074, 519] on button "group actions" at bounding box center [1070, 507] width 19 height 24
click at [1070, 547] on button "Edit" at bounding box center [1079, 536] width 76 height 24
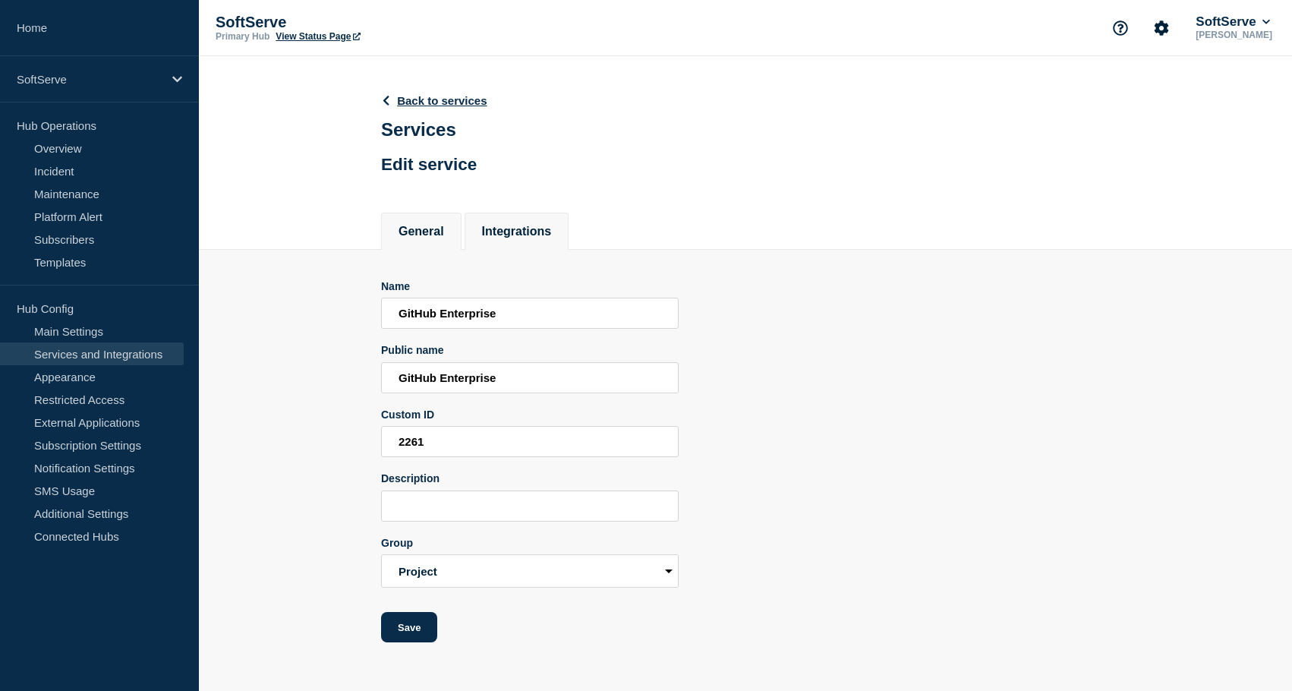
click at [515, 227] on li "Integrations" at bounding box center [517, 231] width 105 height 37
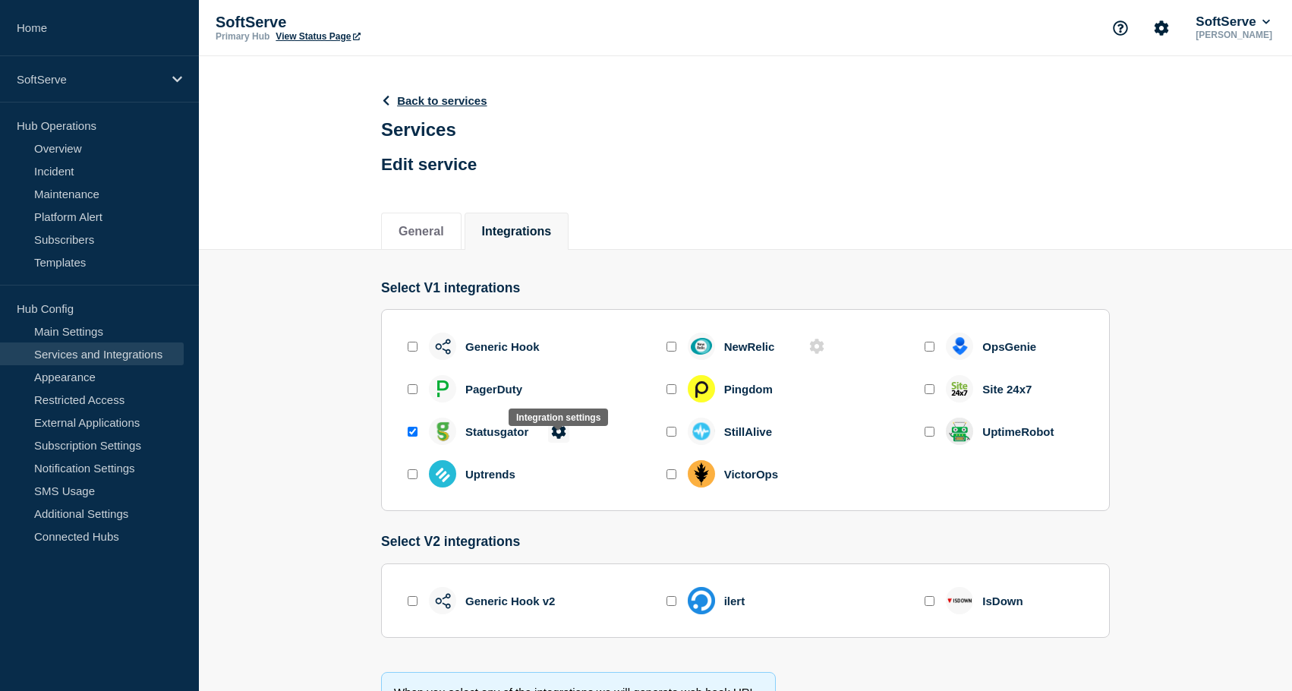
click at [561, 438] on icon at bounding box center [558, 431] width 14 height 14
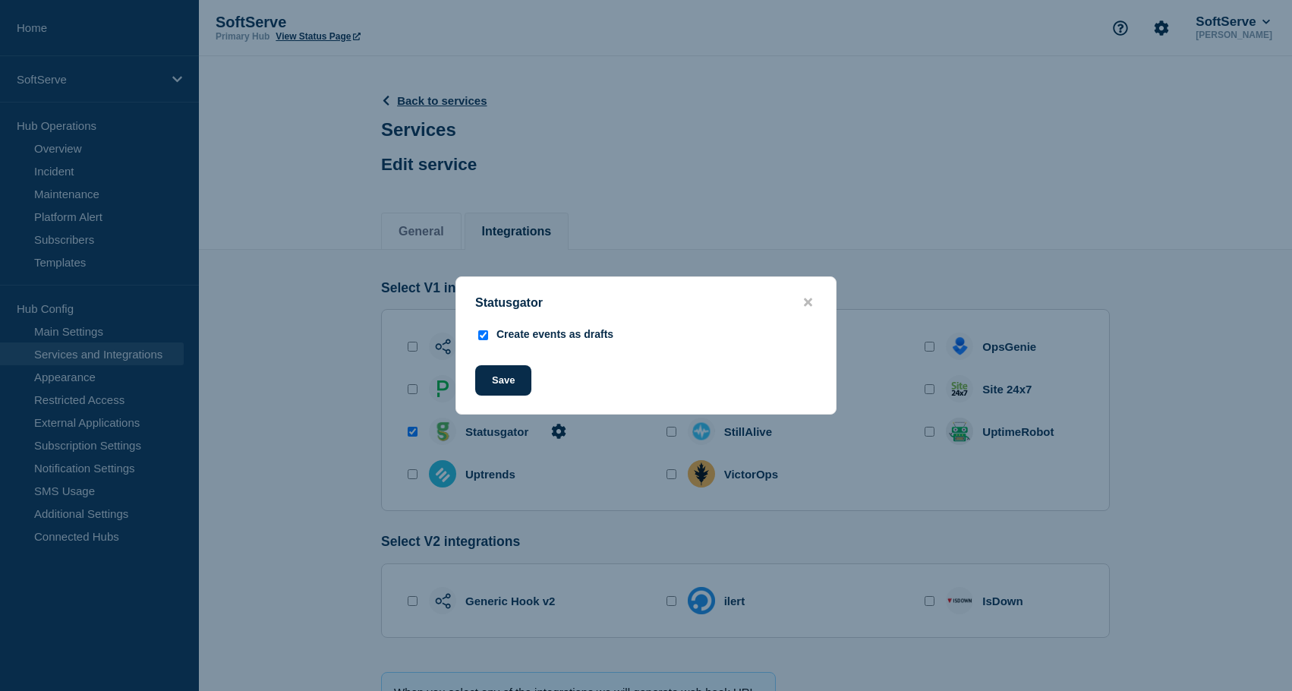
click at [522, 337] on div "Create events as drafts" at bounding box center [555, 334] width 117 height 12
click at [482, 336] on input "Create events as drafts" at bounding box center [483, 335] width 10 height 10
checkbox input "false"
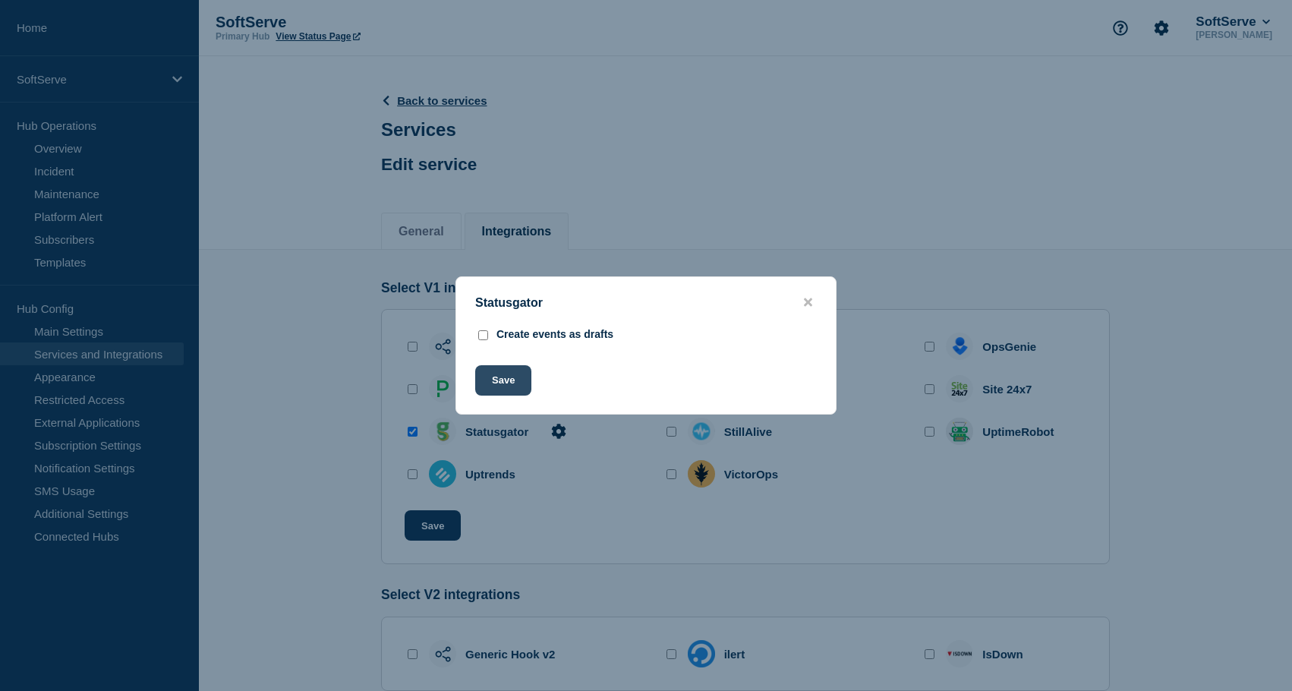
click at [503, 385] on button "Save" at bounding box center [503, 380] width 56 height 30
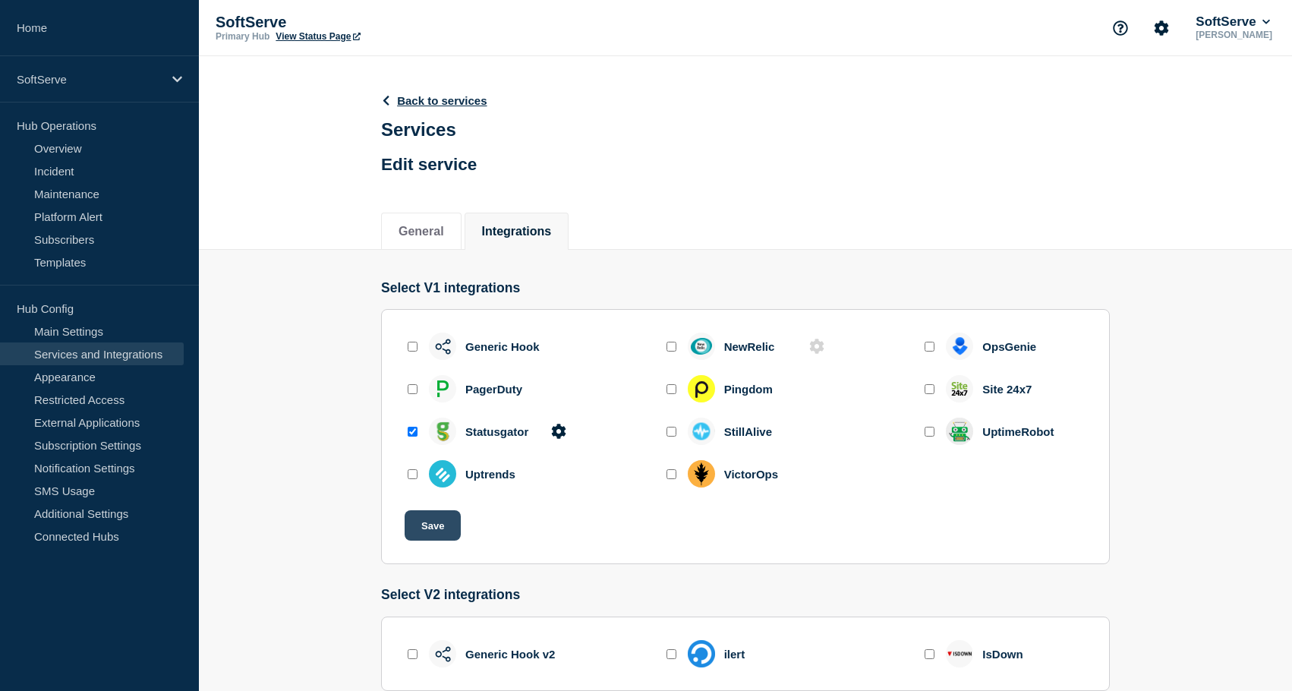
click at [423, 540] on button "Save" at bounding box center [433, 525] width 56 height 30
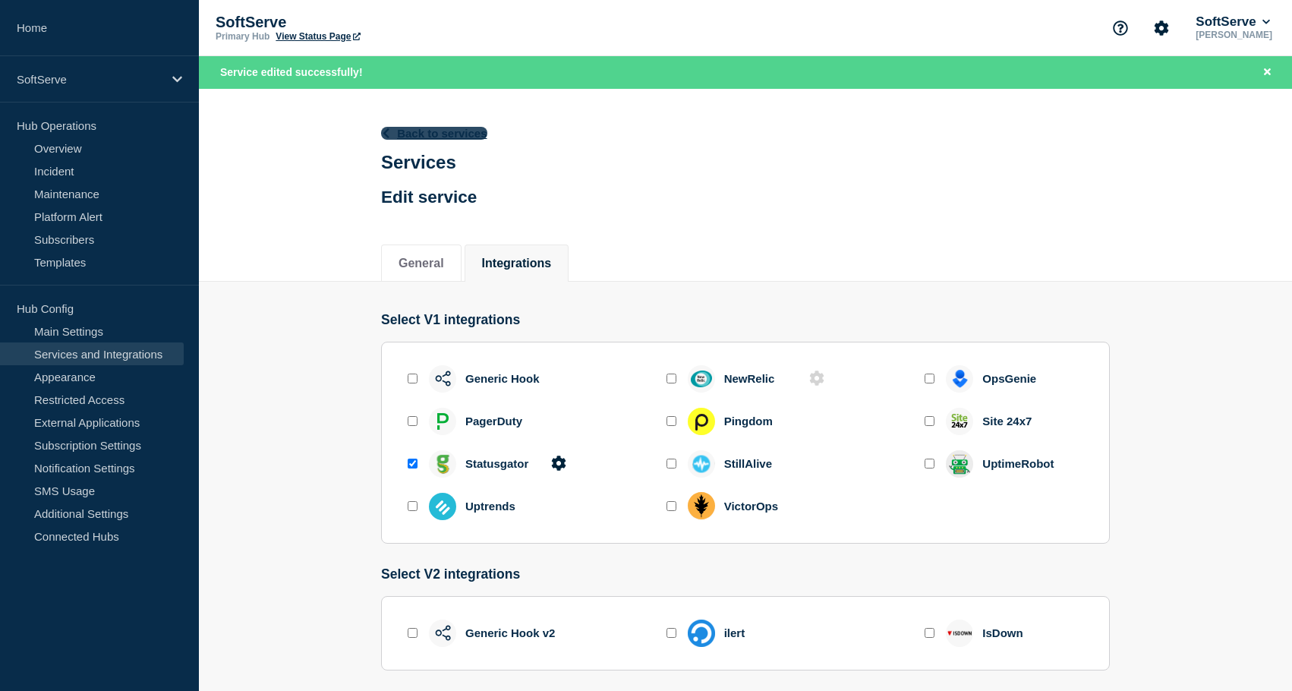
click at [401, 127] on link "Back to services" at bounding box center [434, 133] width 106 height 13
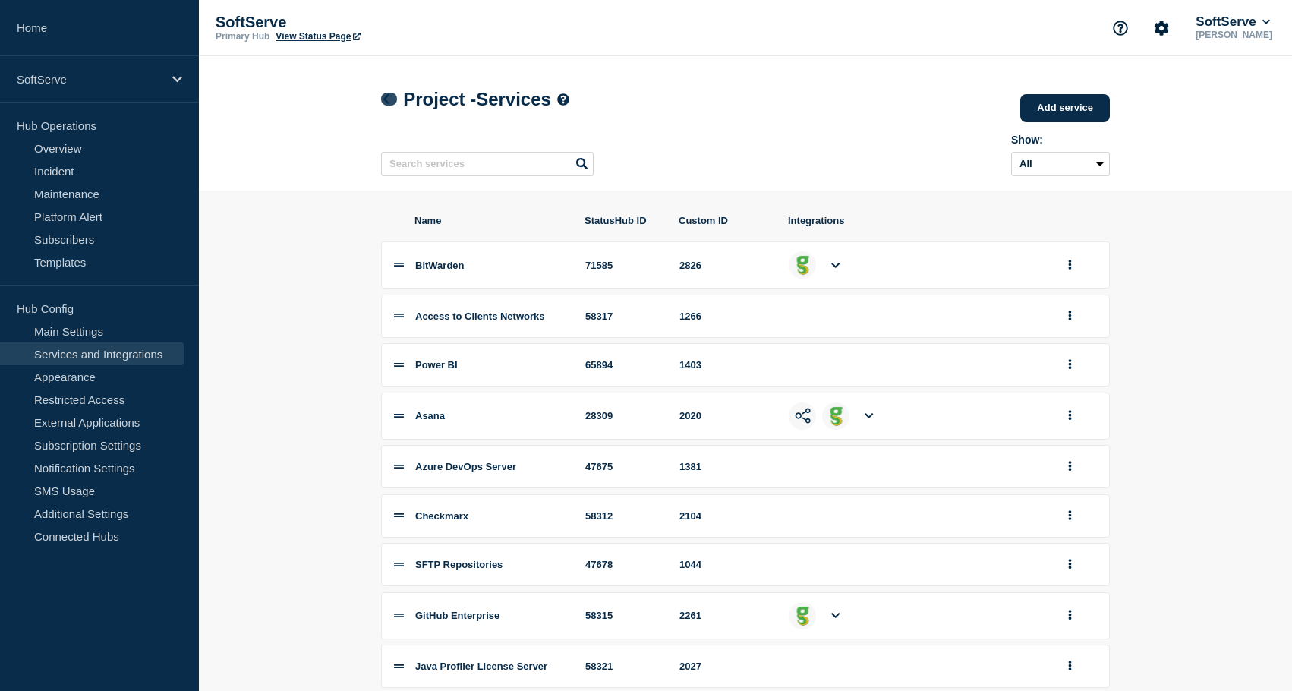
click at [387, 106] on link at bounding box center [389, 99] width 16 height 13
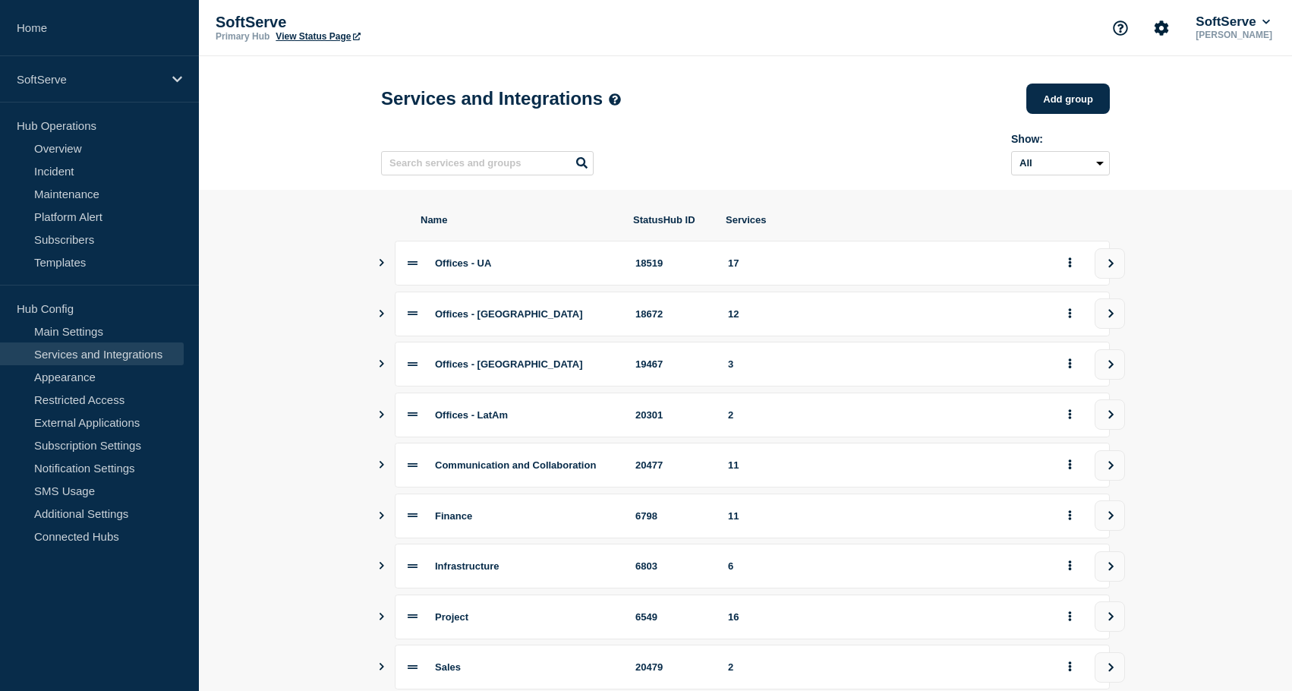
click at [431, 162] on input "text" at bounding box center [487, 163] width 213 height 24
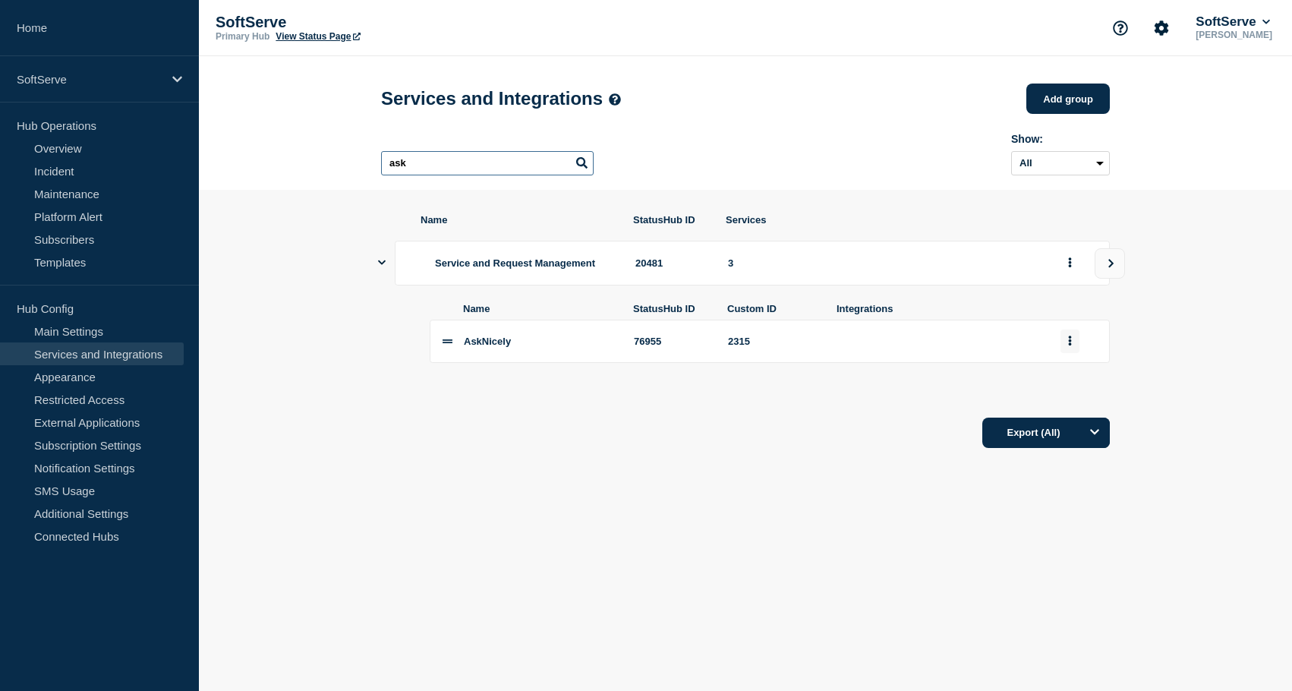
type input "ask"
click at [1070, 348] on button "group actions" at bounding box center [1070, 342] width 19 height 24
click at [1073, 383] on button "Edit" at bounding box center [1079, 372] width 76 height 24
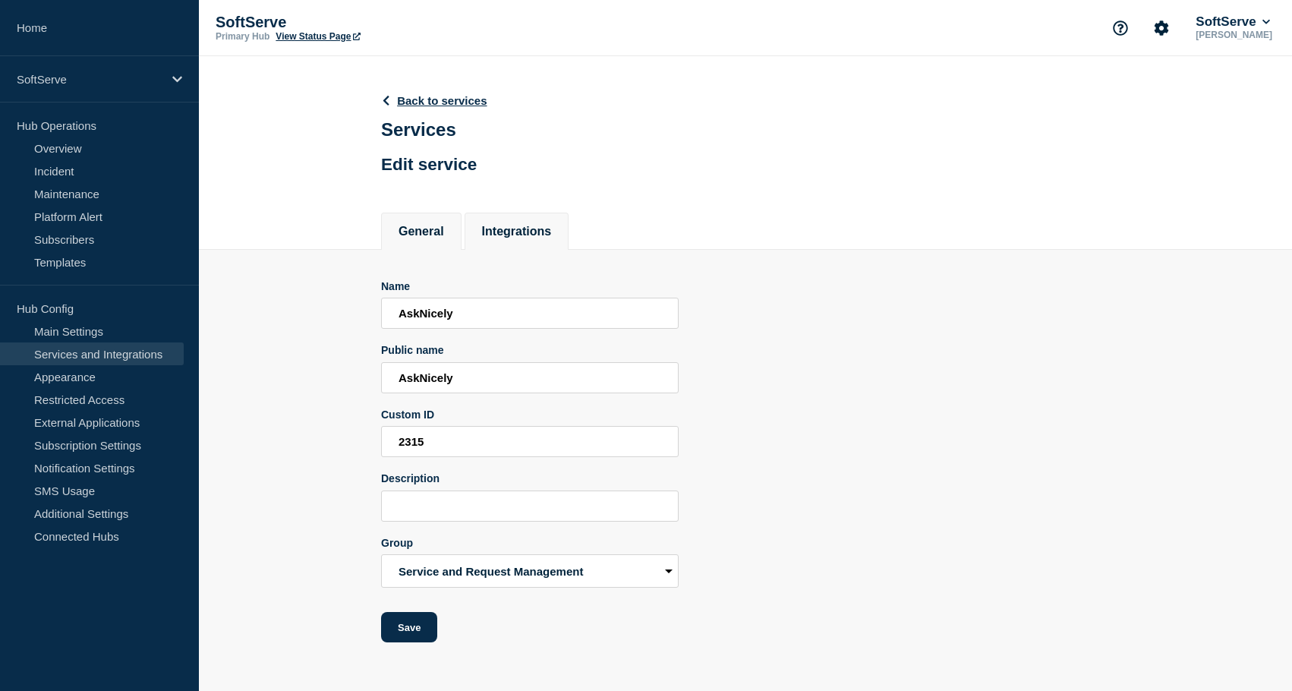
click at [506, 238] on button "Integrations" at bounding box center [517, 232] width 70 height 14
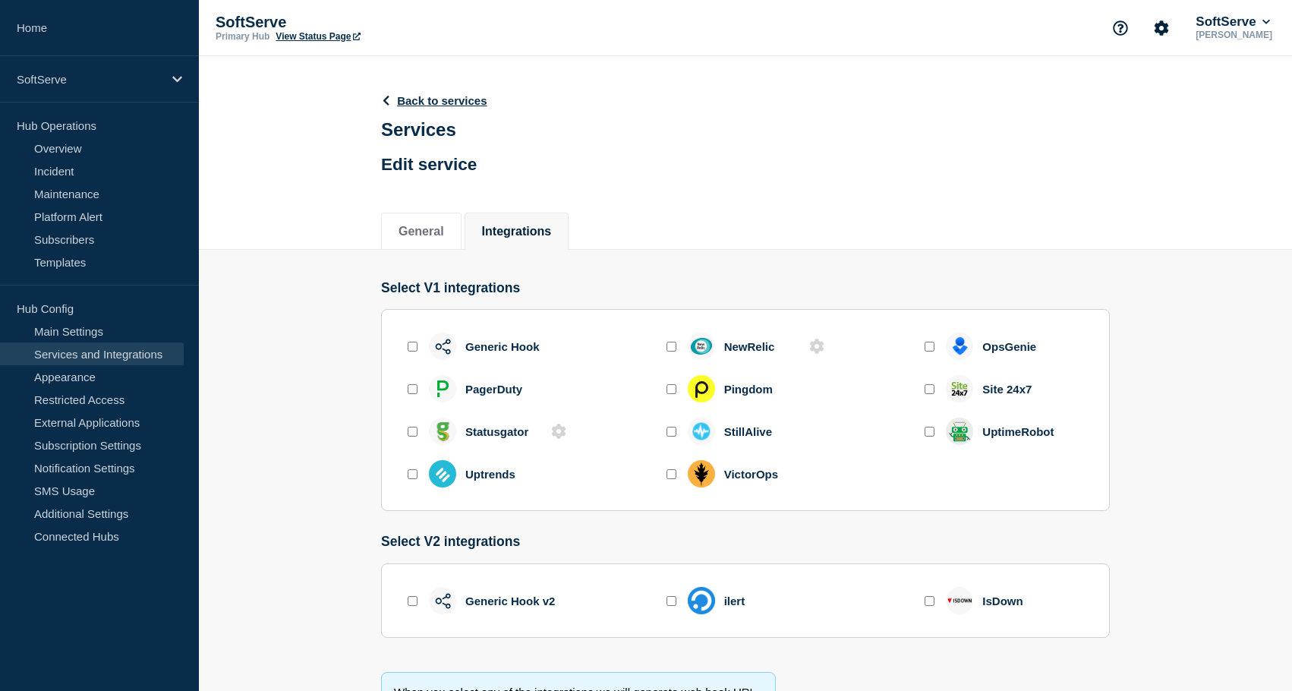
click at [412, 437] on input "enable statusgator" at bounding box center [413, 432] width 10 height 10
checkbox input "true"
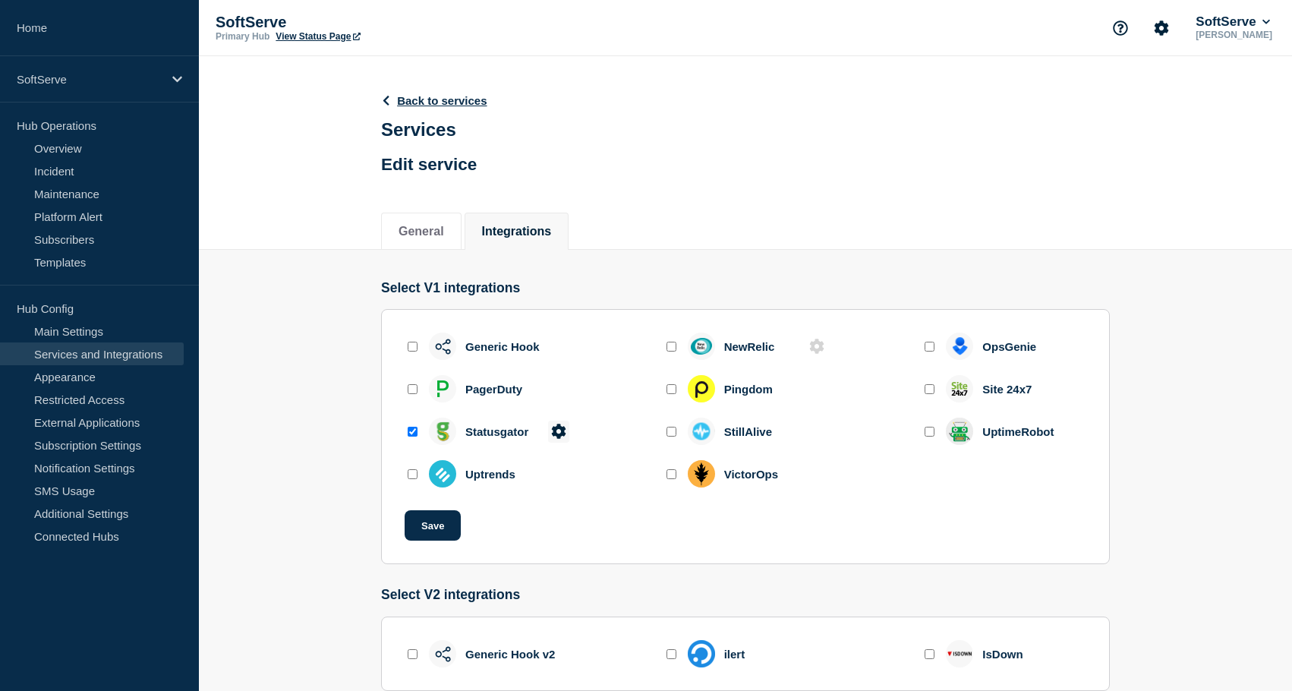
click at [561, 437] on icon at bounding box center [558, 431] width 15 height 15
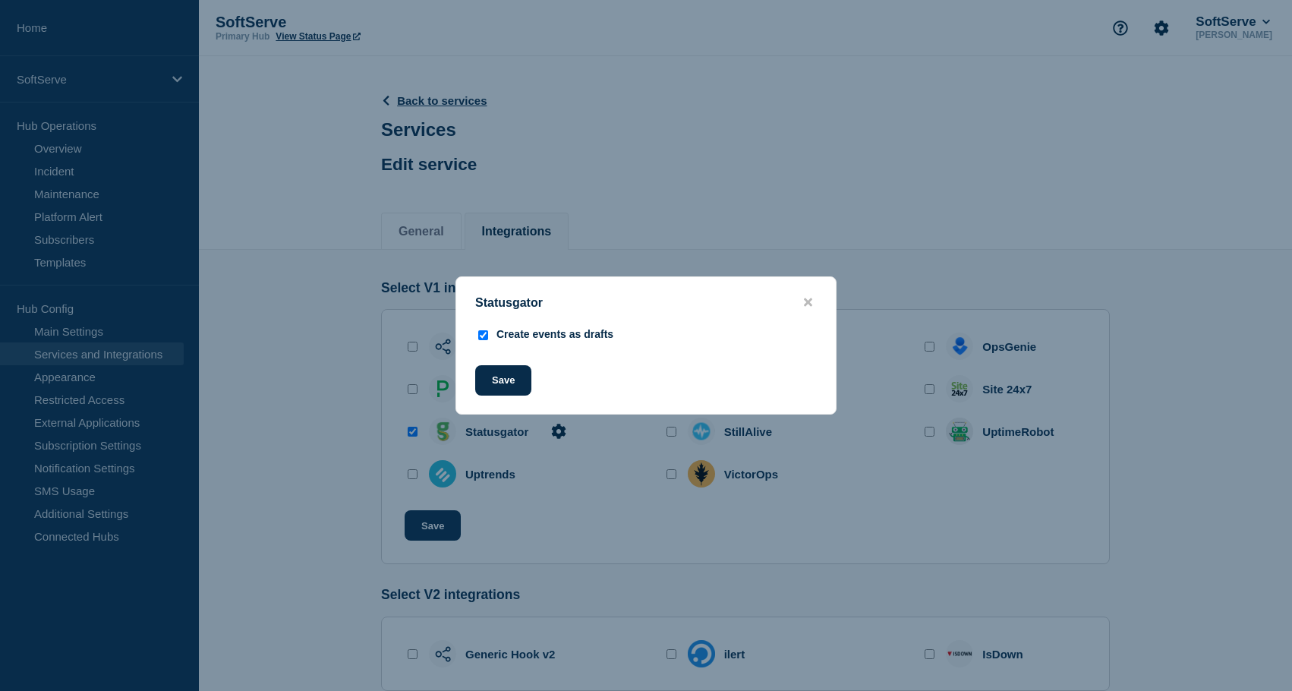
click at [499, 333] on div "Create events as drafts" at bounding box center [555, 334] width 117 height 12
click at [481, 333] on input "Create events as drafts" at bounding box center [483, 335] width 10 height 10
checkbox input "false"
click at [491, 382] on button "Save" at bounding box center [503, 380] width 56 height 30
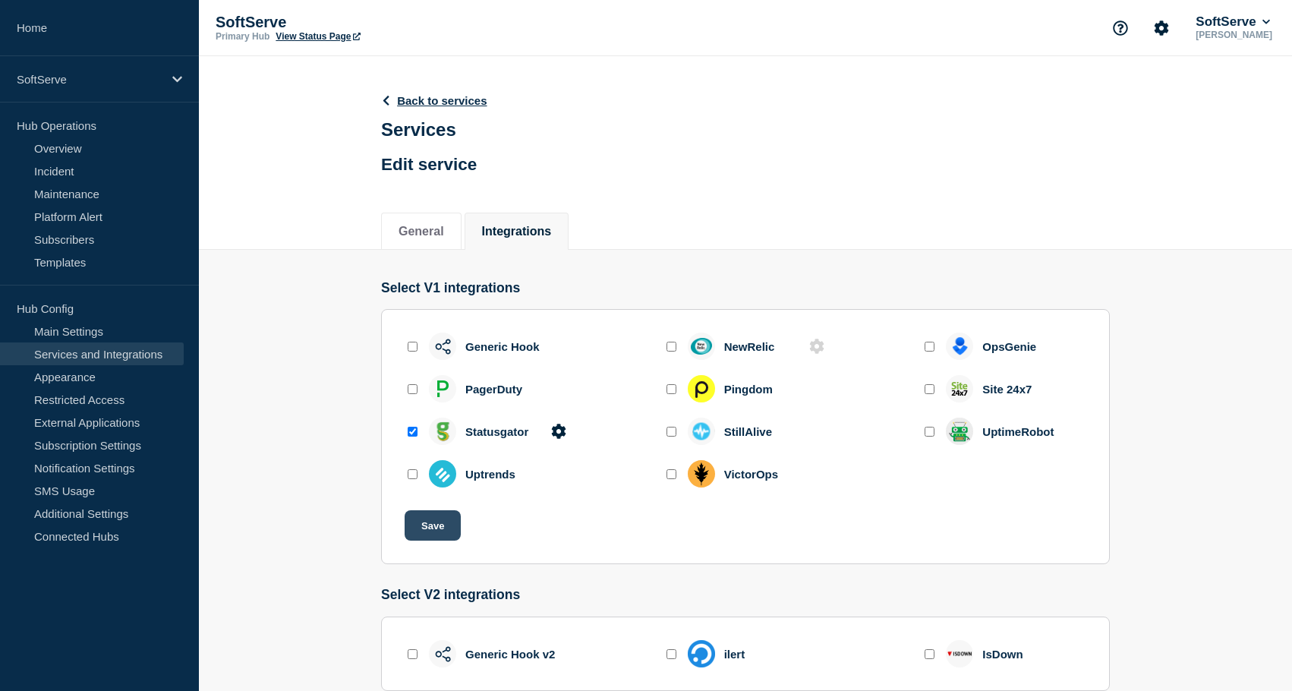
click at [423, 541] on button "Save" at bounding box center [433, 525] width 56 height 30
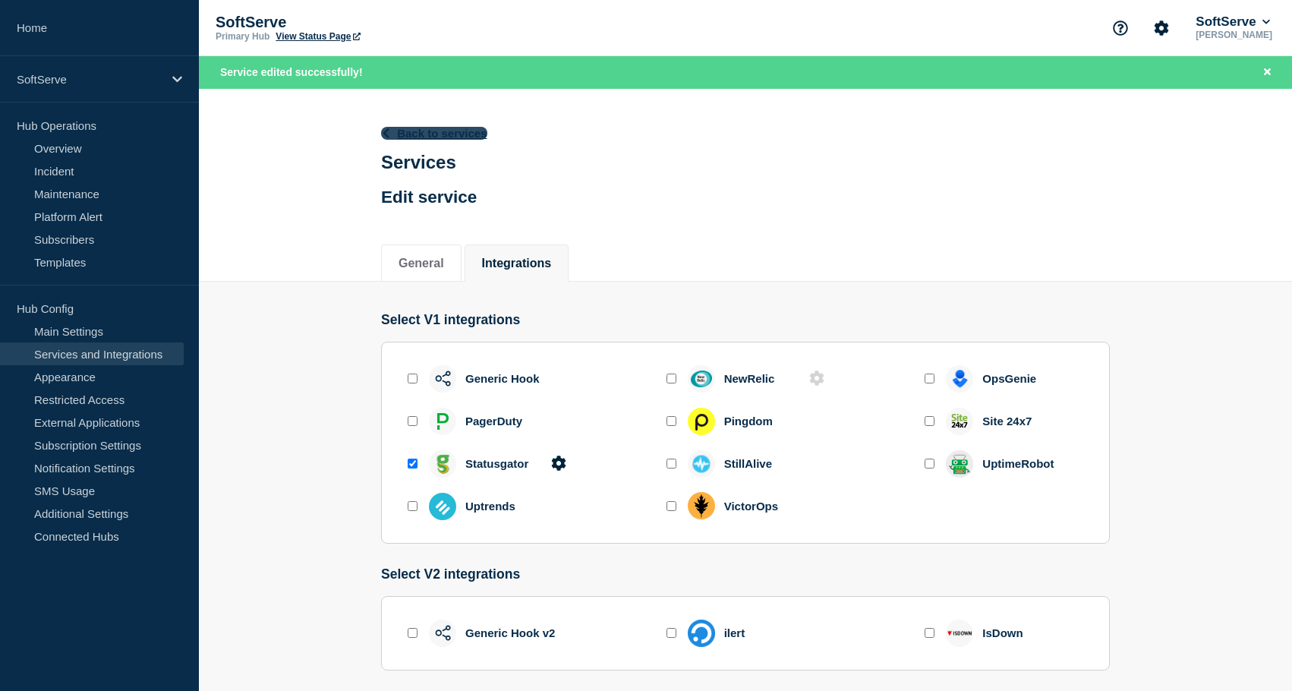
click at [383, 134] on icon at bounding box center [386, 133] width 6 height 10
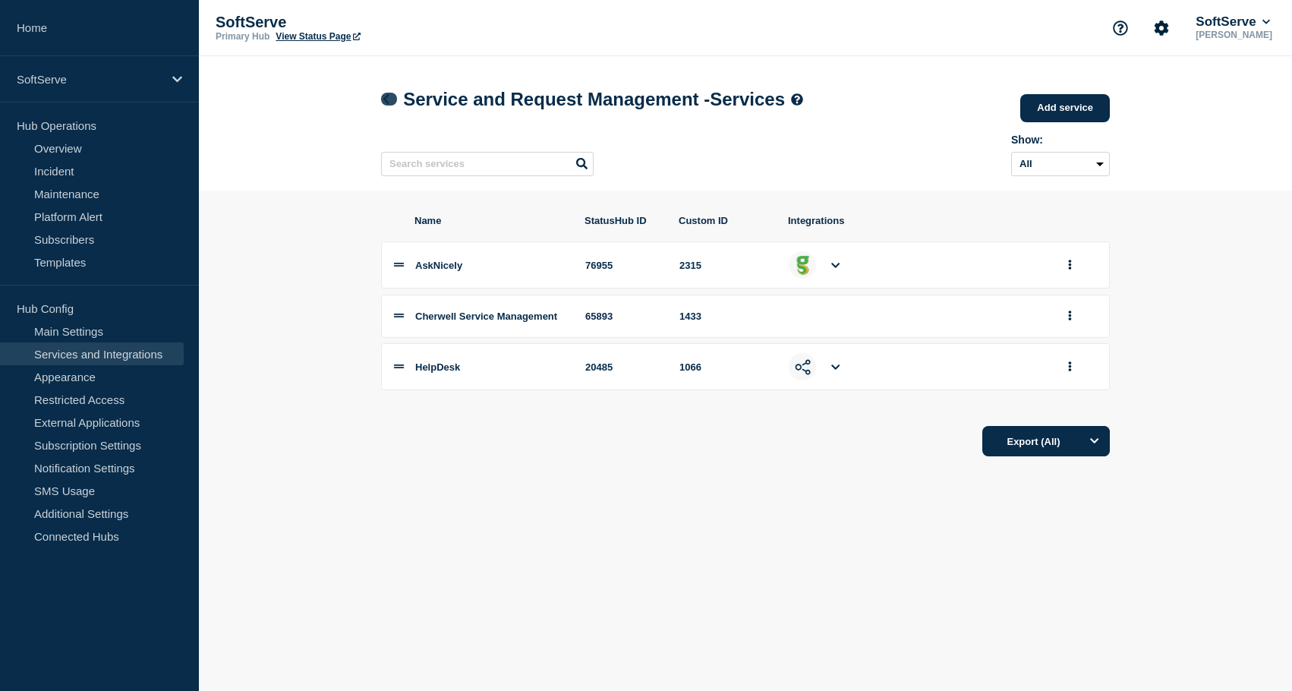
click at [389, 103] on icon at bounding box center [386, 99] width 6 height 10
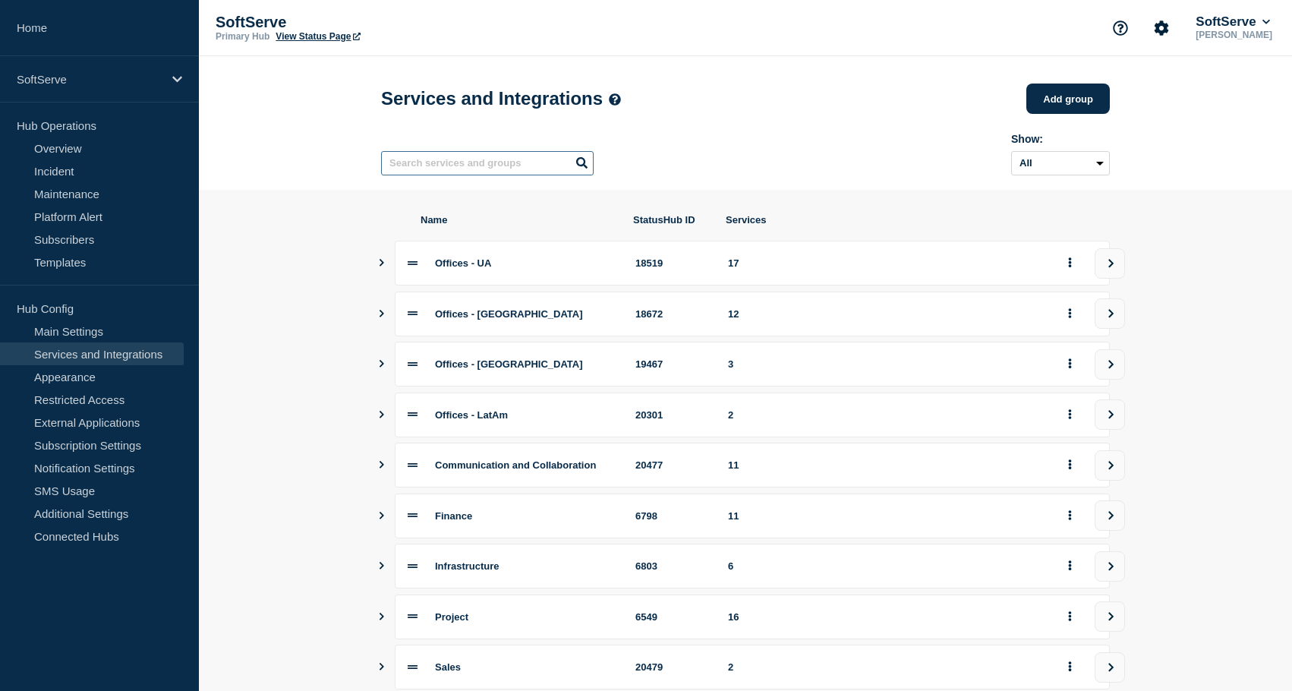
click at [475, 162] on input "text" at bounding box center [487, 163] width 213 height 24
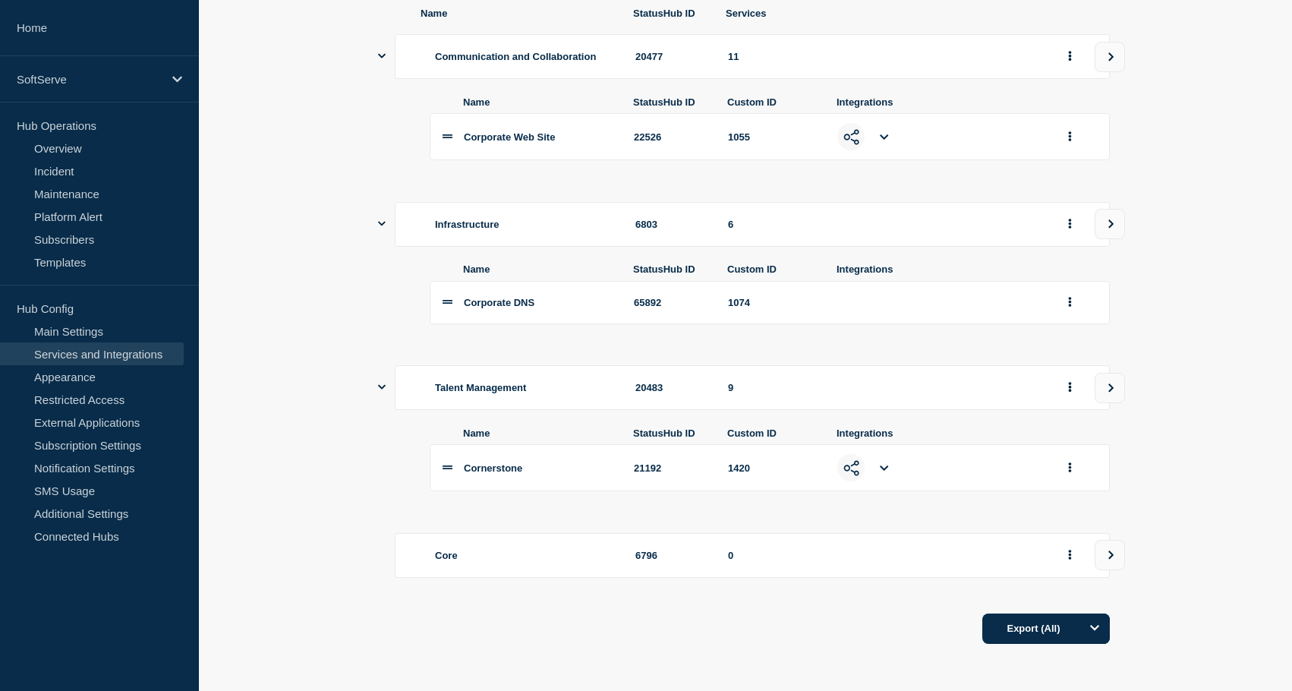
scroll to position [229, 0]
type input "cor"
click at [1072, 468] on button "group actions" at bounding box center [1070, 468] width 19 height 24
click at [1067, 503] on button "Edit" at bounding box center [1079, 496] width 76 height 24
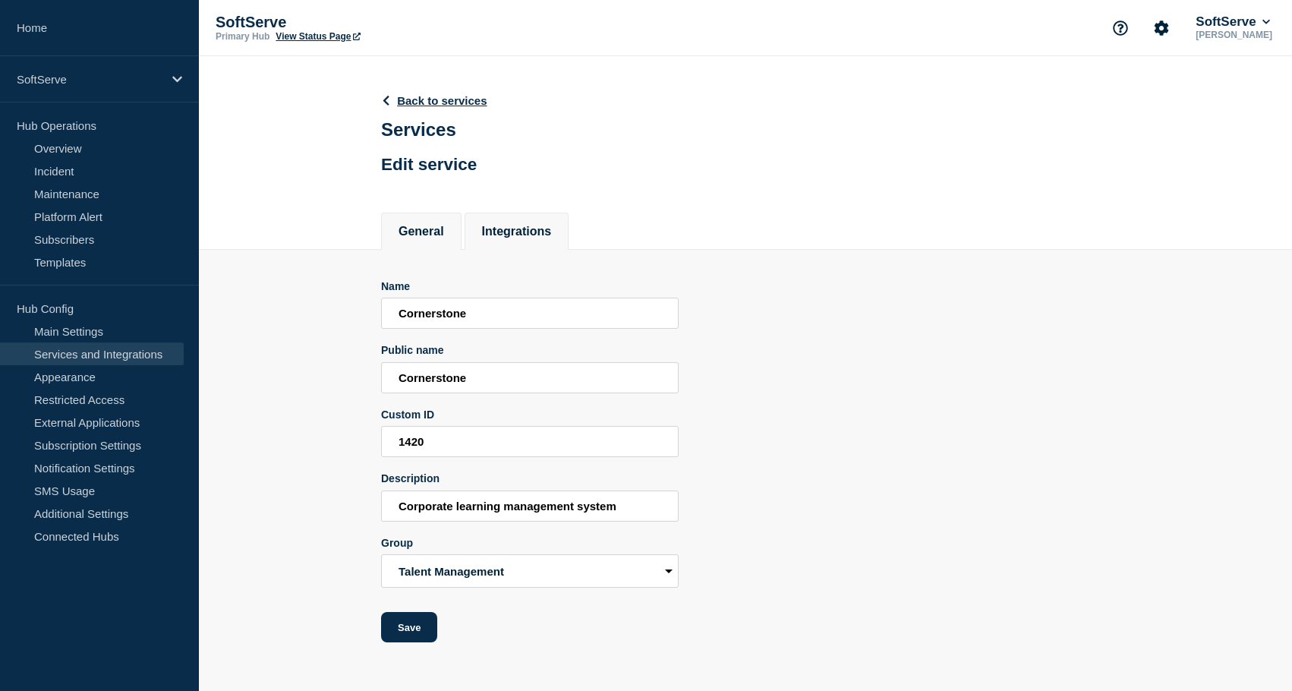
click at [511, 238] on button "Integrations" at bounding box center [517, 232] width 70 height 14
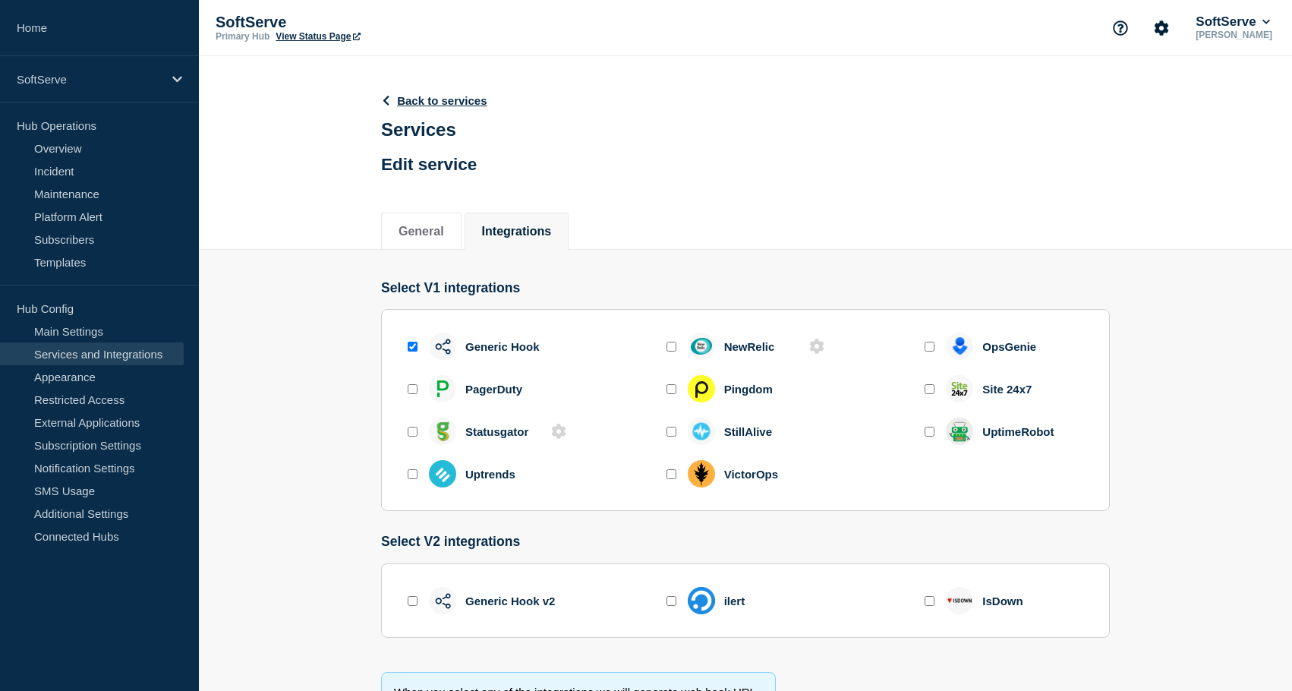
click at [413, 437] on input "enable statusgator" at bounding box center [413, 432] width 10 height 10
checkbox input "true"
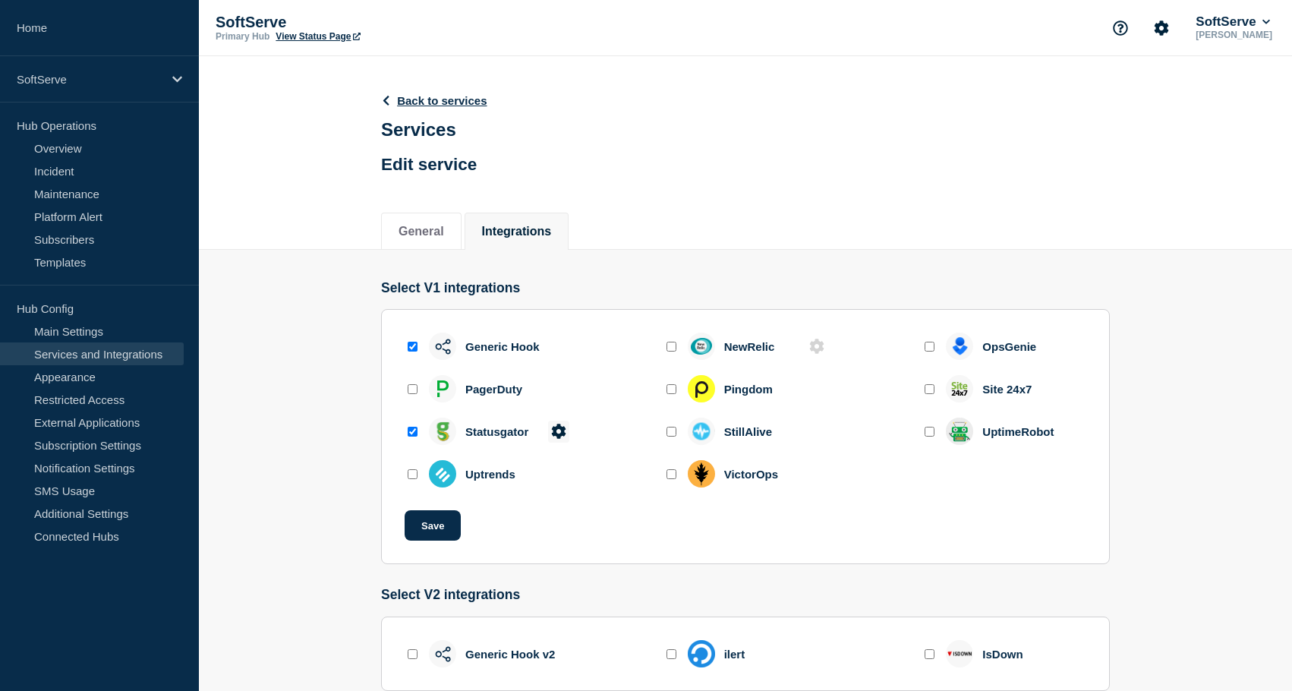
click at [554, 438] on icon at bounding box center [558, 431] width 14 height 14
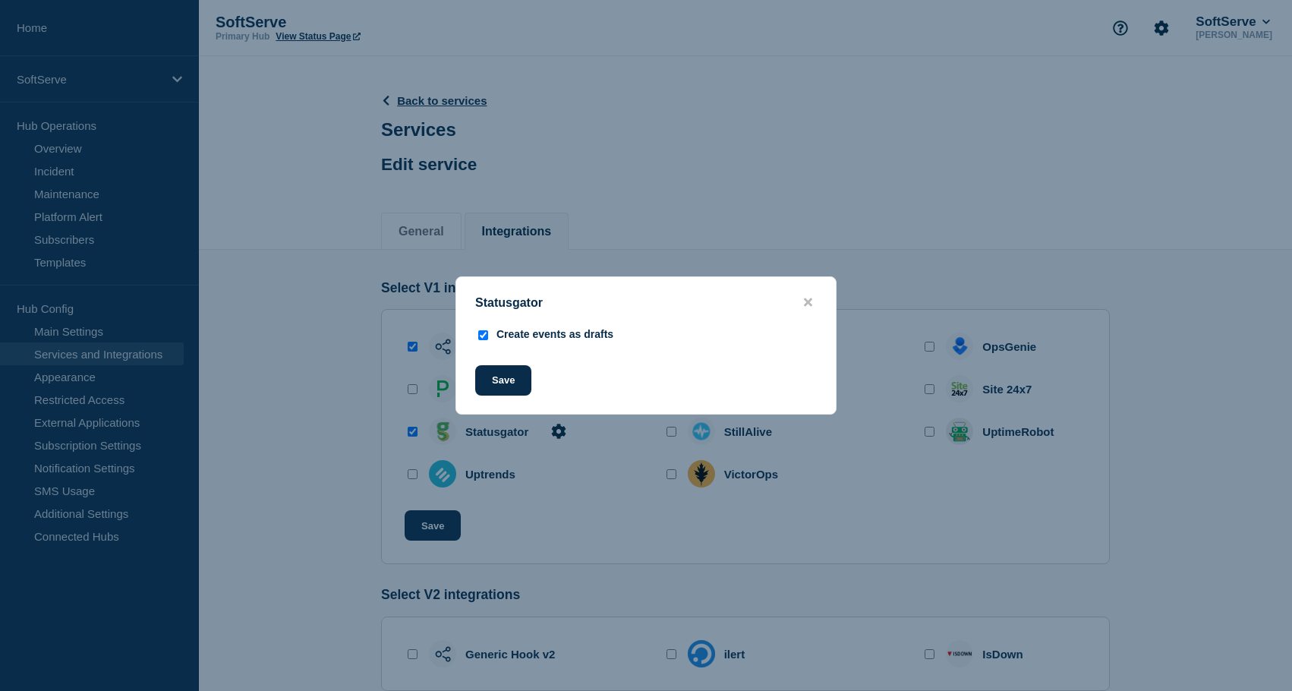
click at [478, 336] on div at bounding box center [482, 337] width 15 height 18
click at [484, 333] on input "Create events as drafts" at bounding box center [483, 335] width 10 height 10
checkbox input "false"
click at [492, 379] on button "Save" at bounding box center [503, 380] width 56 height 30
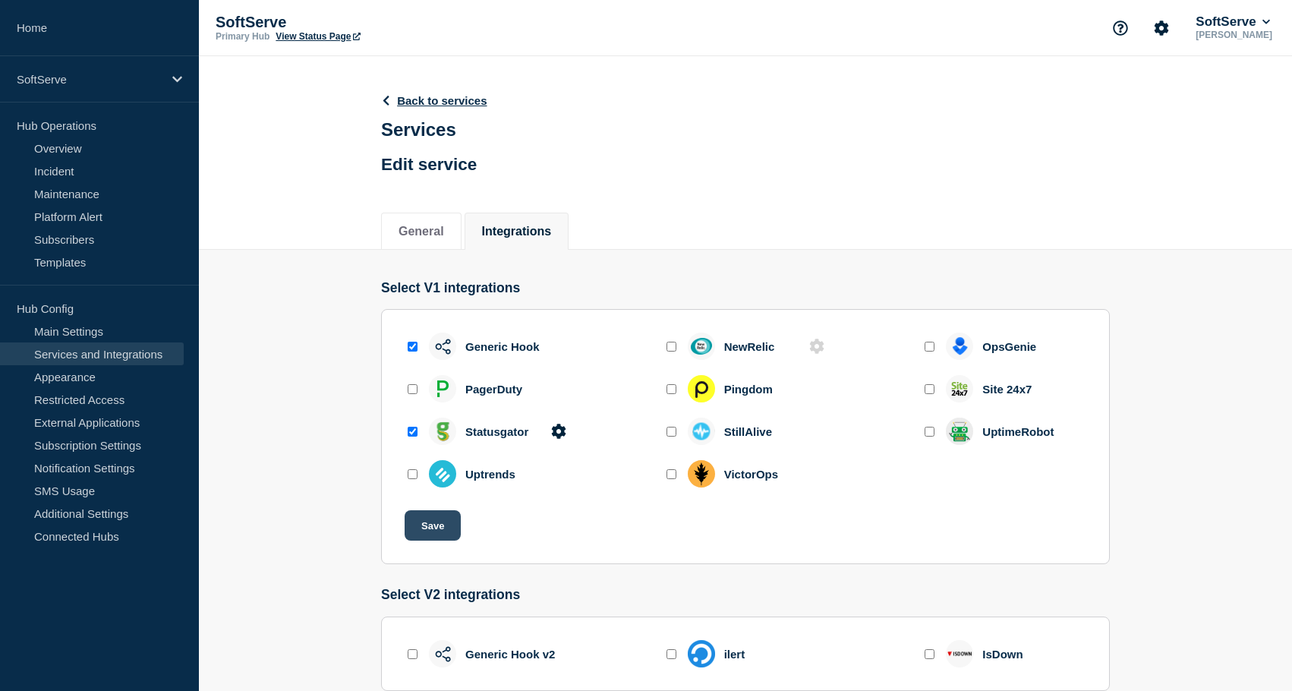
click at [426, 534] on button "Save" at bounding box center [433, 525] width 56 height 30
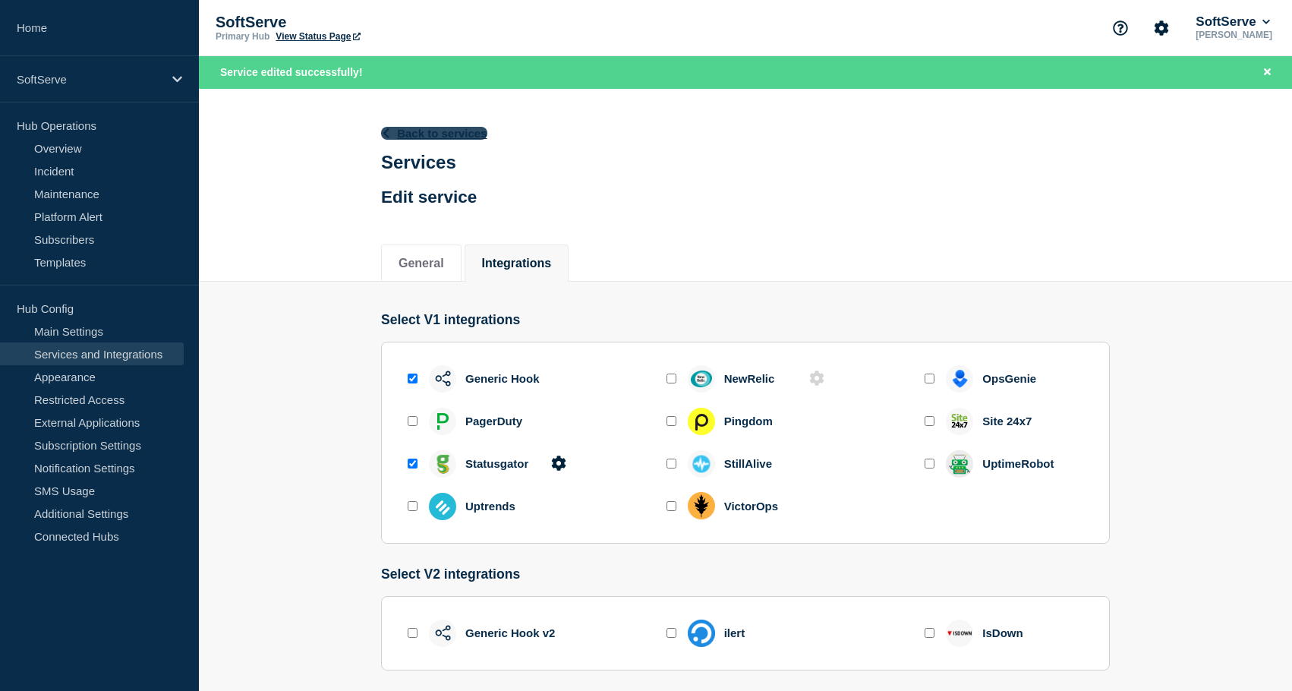
click at [380, 131] on icon at bounding box center [385, 133] width 11 height 10
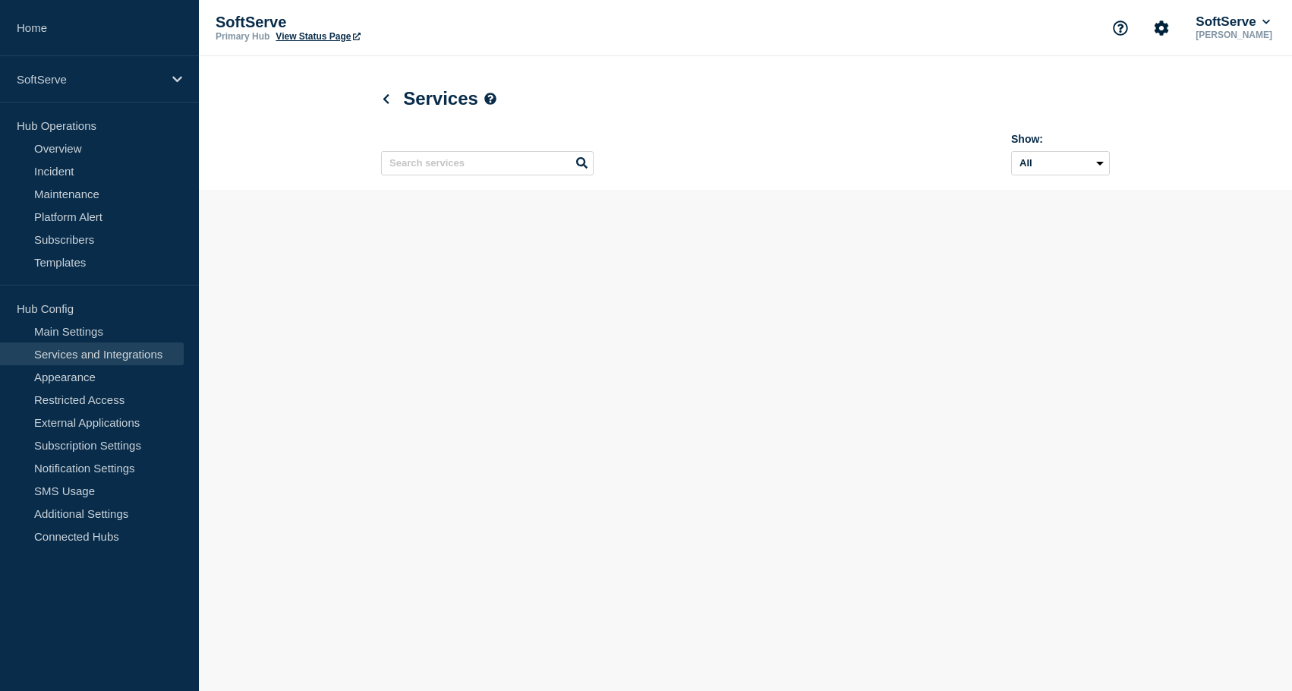
click at [388, 134] on div "Show: All Archived Non-archived" at bounding box center [745, 151] width 729 height 60
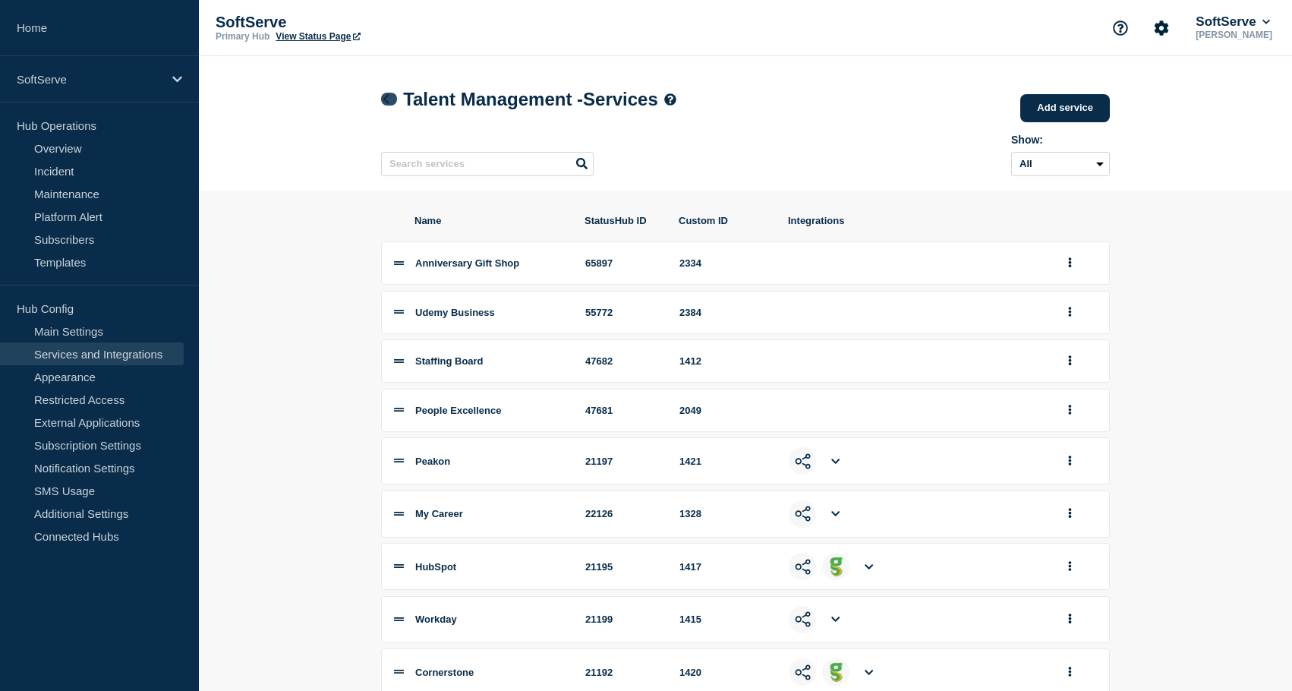
click at [383, 99] on icon at bounding box center [385, 99] width 11 height 10
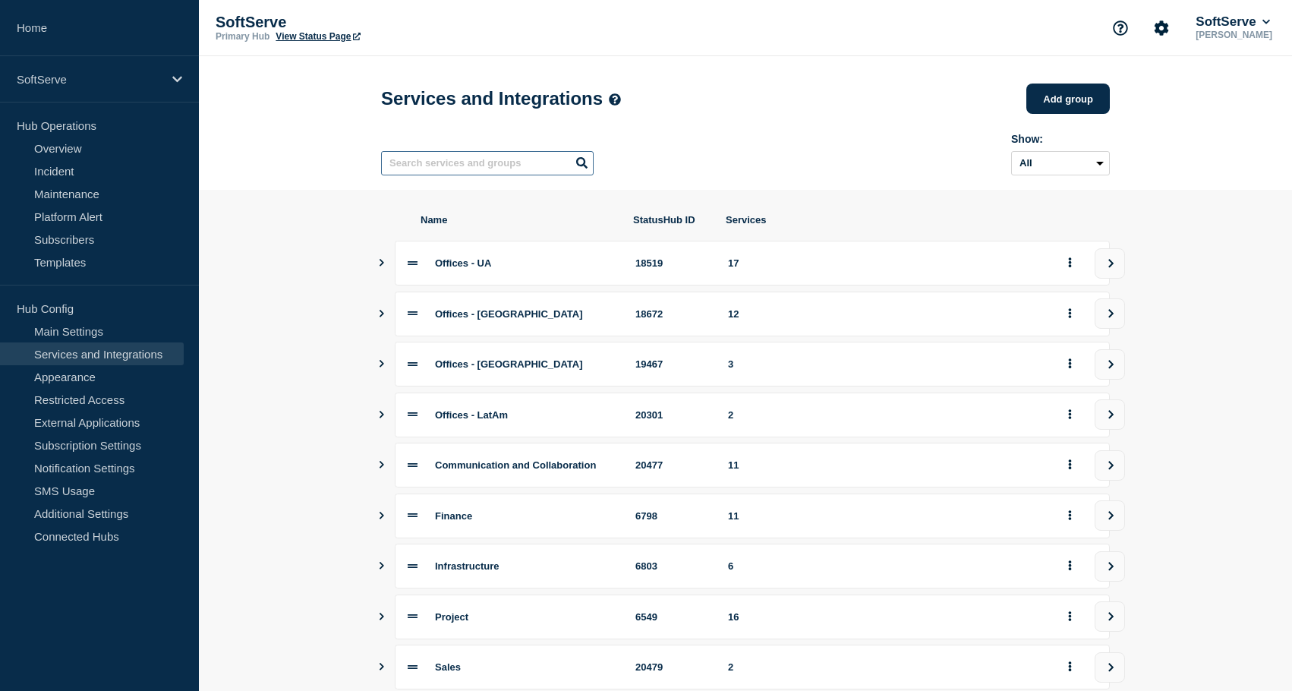
click at [459, 159] on input "text" at bounding box center [487, 163] width 213 height 24
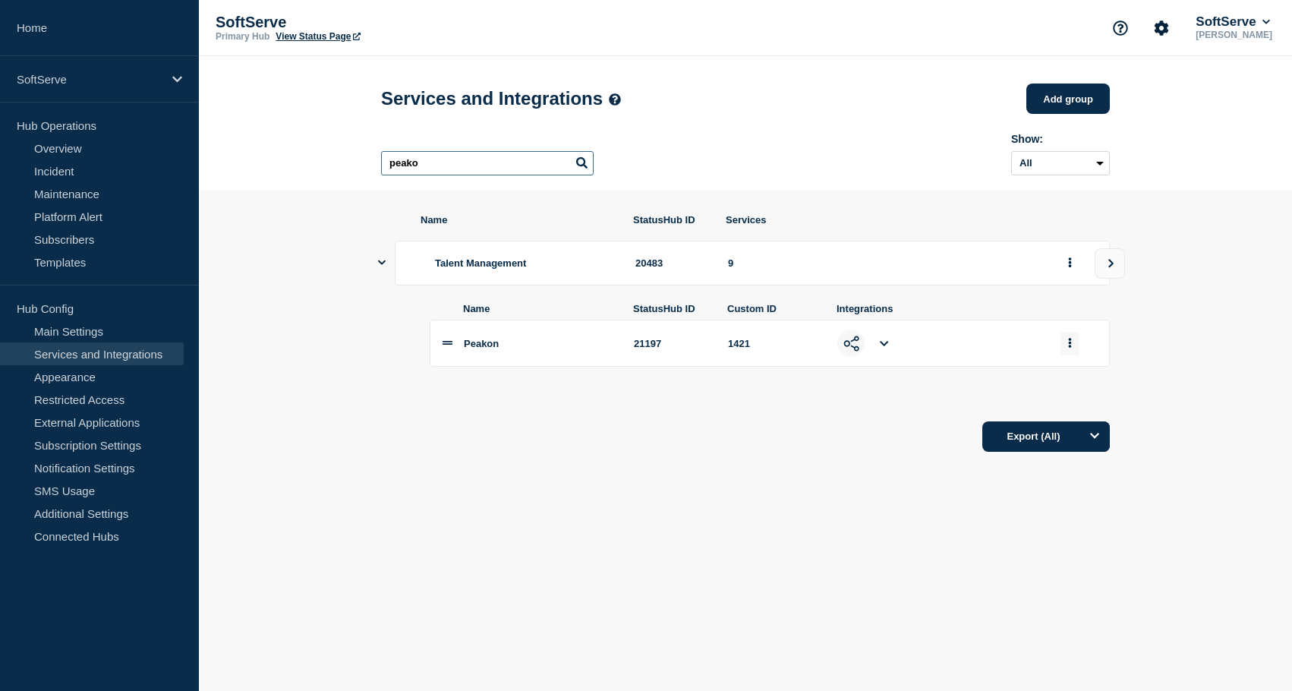
type input "peako"
click at [1071, 348] on icon "group actions" at bounding box center [1070, 343] width 3 height 10
click at [1068, 383] on button "Edit" at bounding box center [1079, 372] width 76 height 24
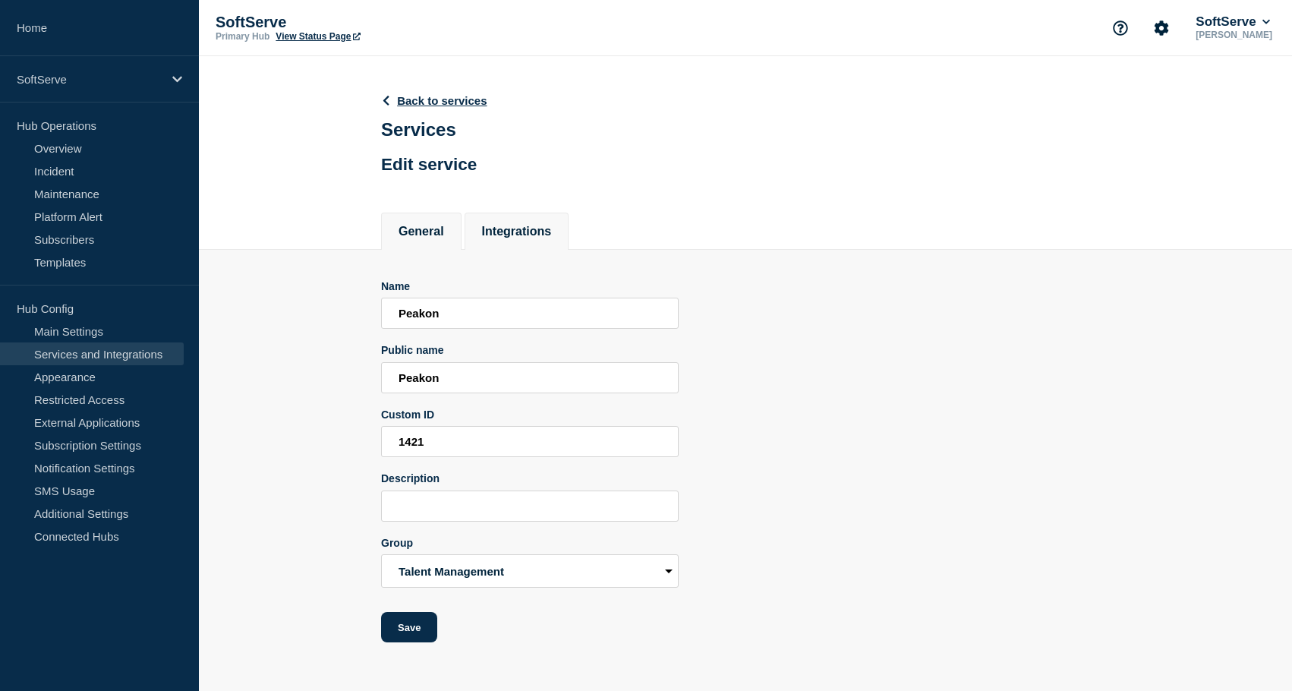
click at [505, 238] on button "Integrations" at bounding box center [517, 232] width 70 height 14
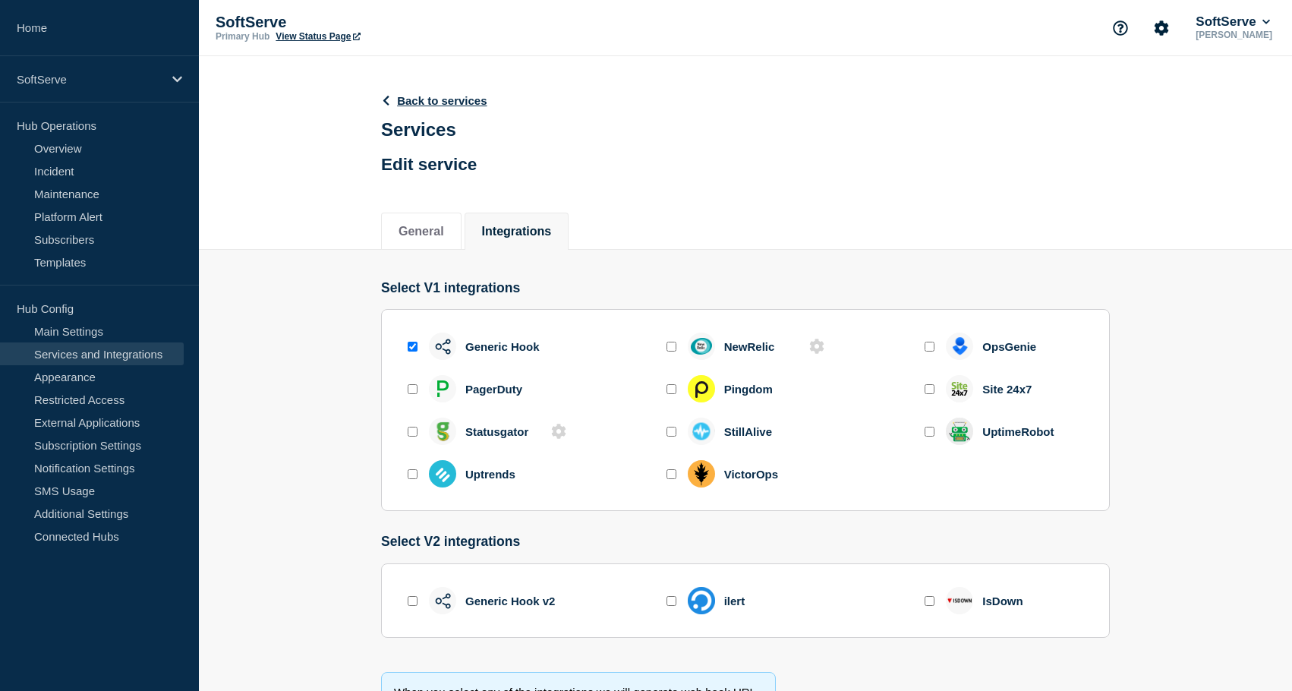
click at [416, 437] on input "enable statusgator" at bounding box center [413, 432] width 10 height 10
checkbox input "true"
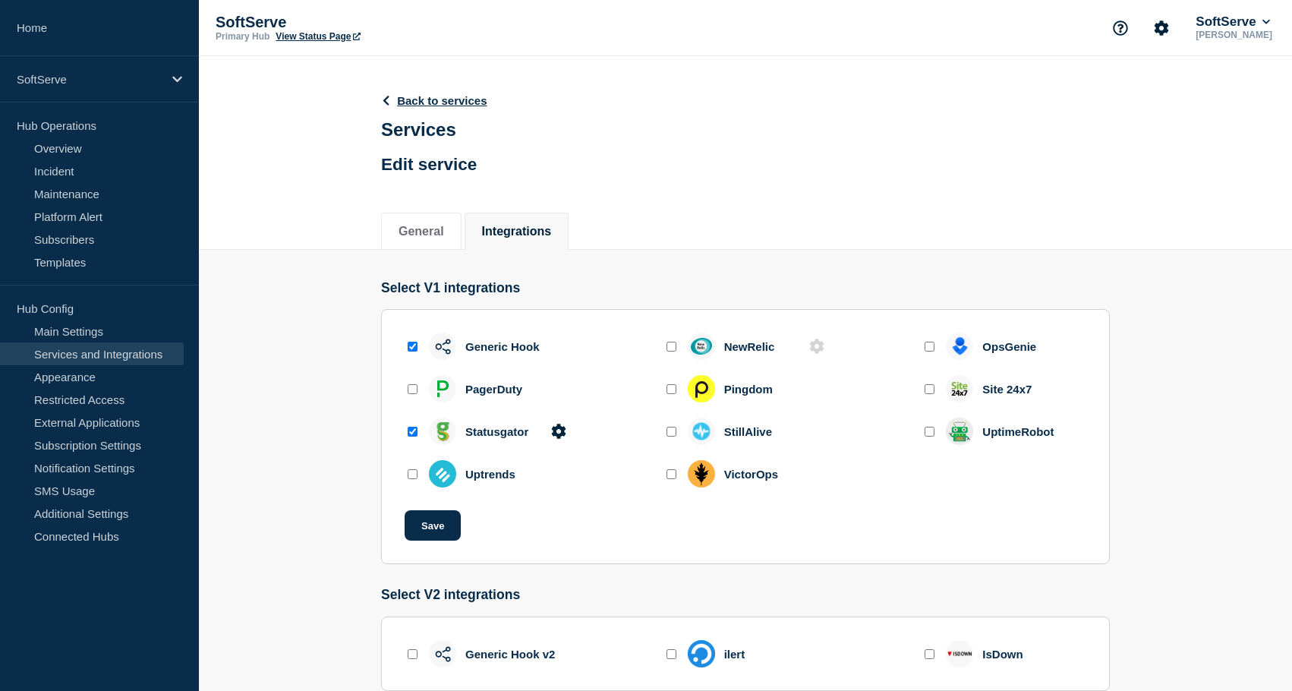
click at [538, 445] on div "Statusgator" at bounding box center [487, 431] width 165 height 27
click at [557, 439] on icon at bounding box center [558, 431] width 15 height 15
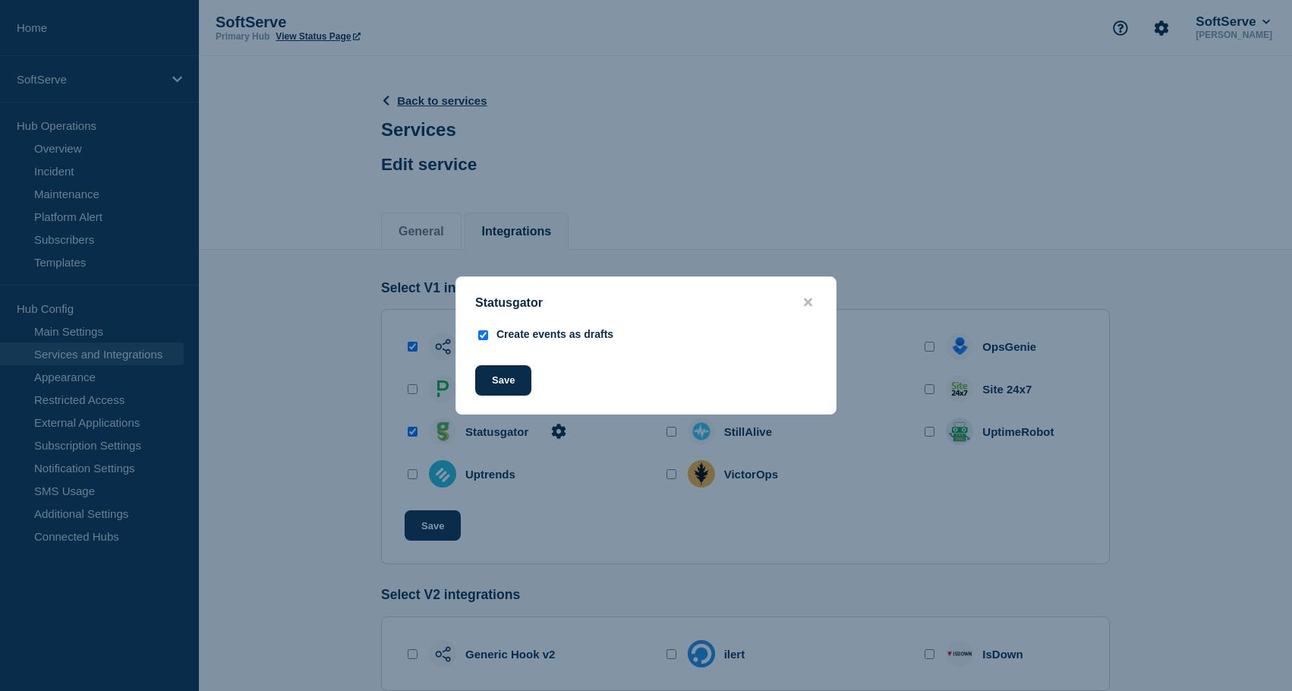
click at [502, 334] on div "Create events as drafts" at bounding box center [555, 334] width 117 height 12
click at [481, 336] on input "Create events as drafts" at bounding box center [483, 335] width 10 height 10
checkbox input "false"
click at [493, 385] on button "Save" at bounding box center [503, 380] width 56 height 30
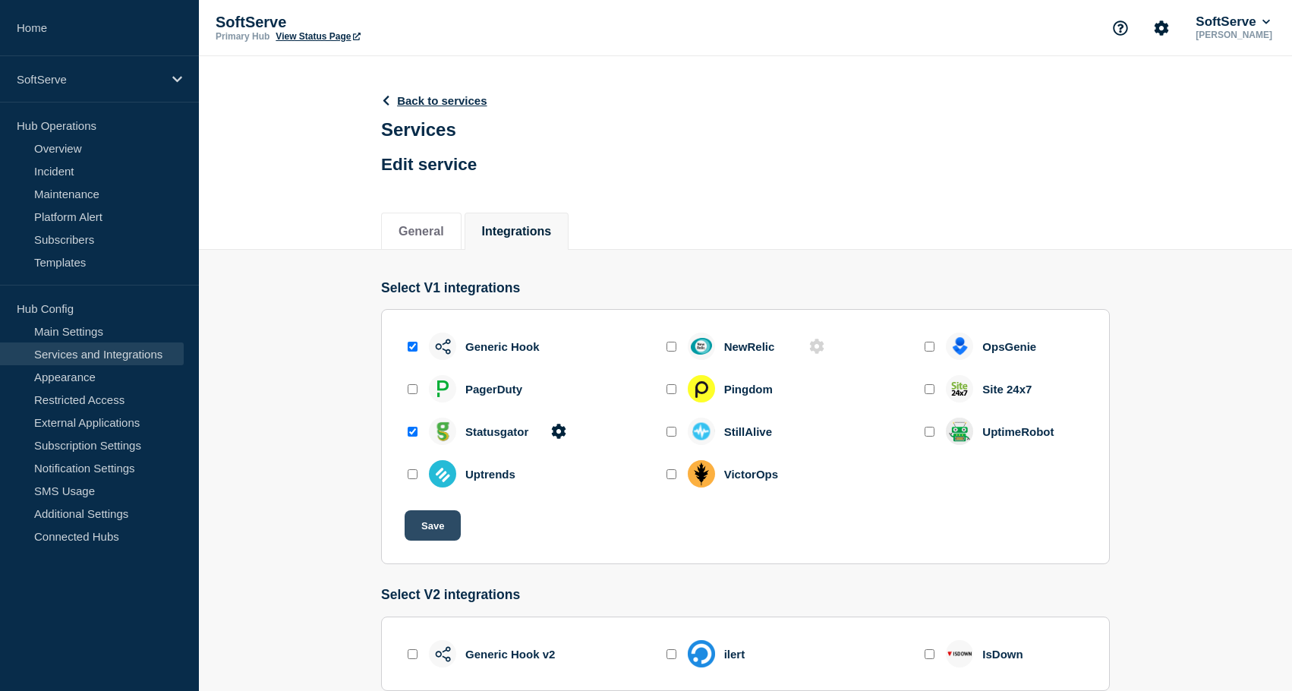
click at [421, 541] on button "Save" at bounding box center [433, 525] width 56 height 30
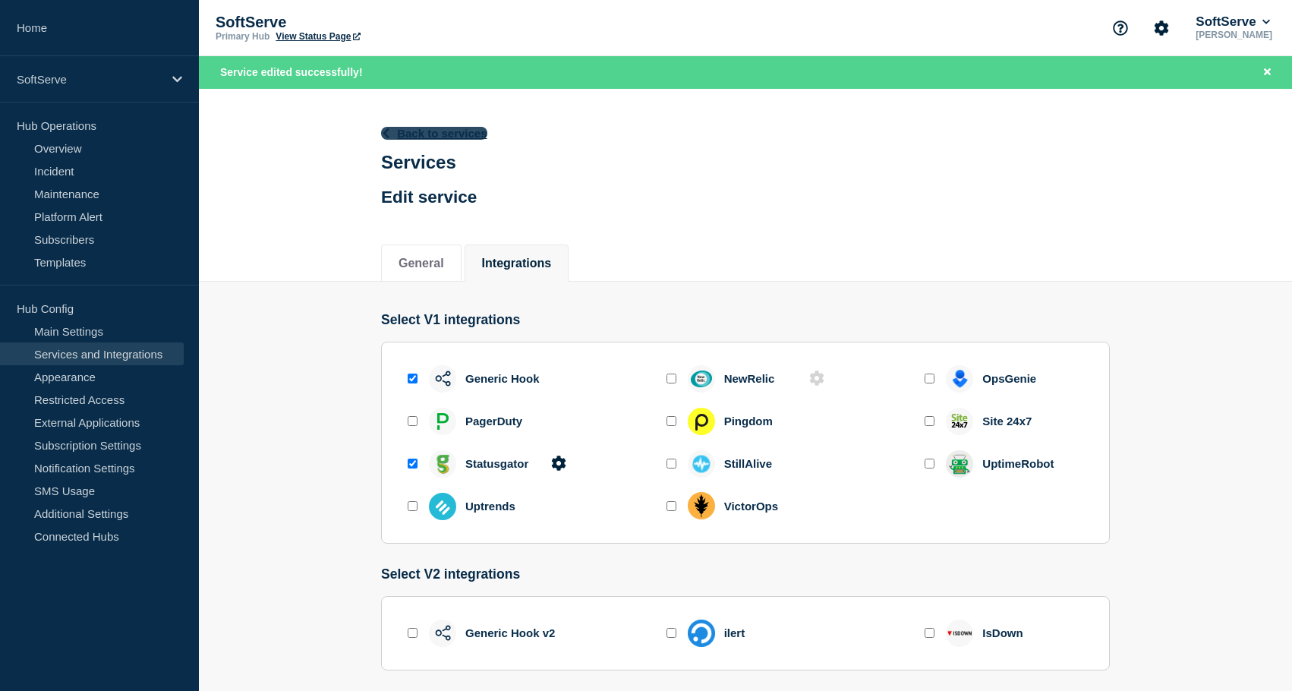
click at [419, 132] on link "Back to services" at bounding box center [434, 133] width 106 height 13
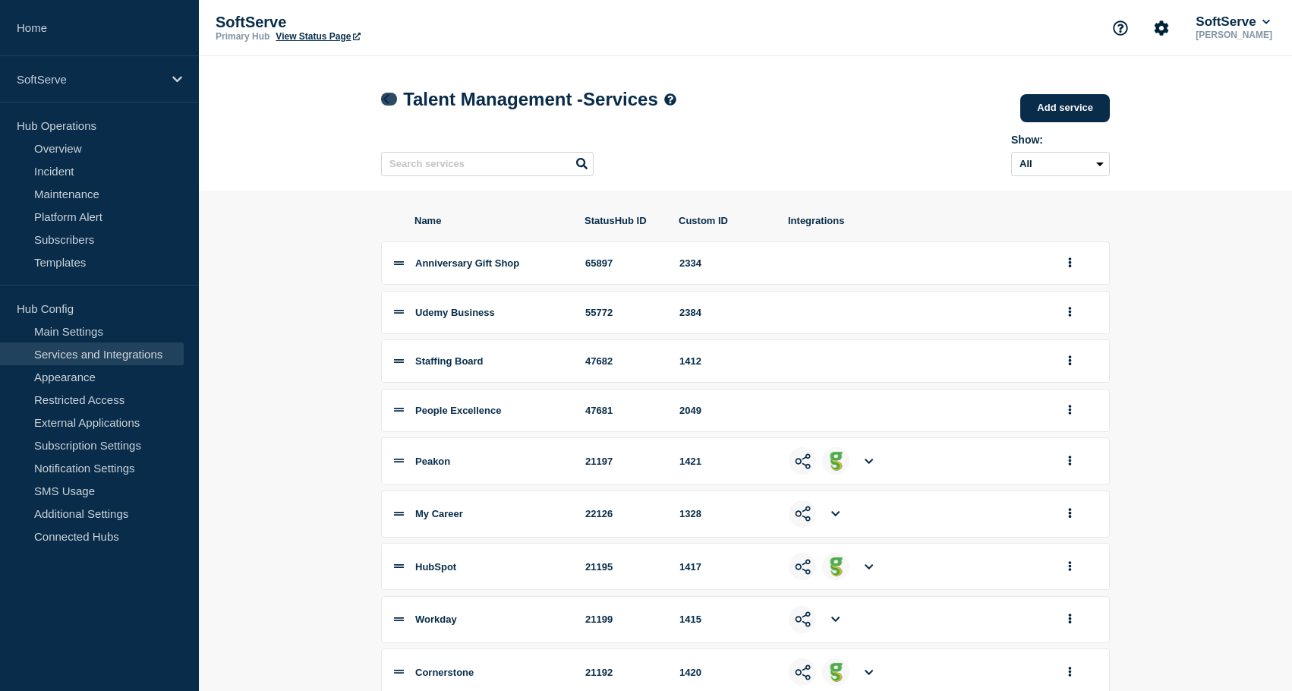
click at [388, 99] on icon at bounding box center [385, 99] width 11 height 10
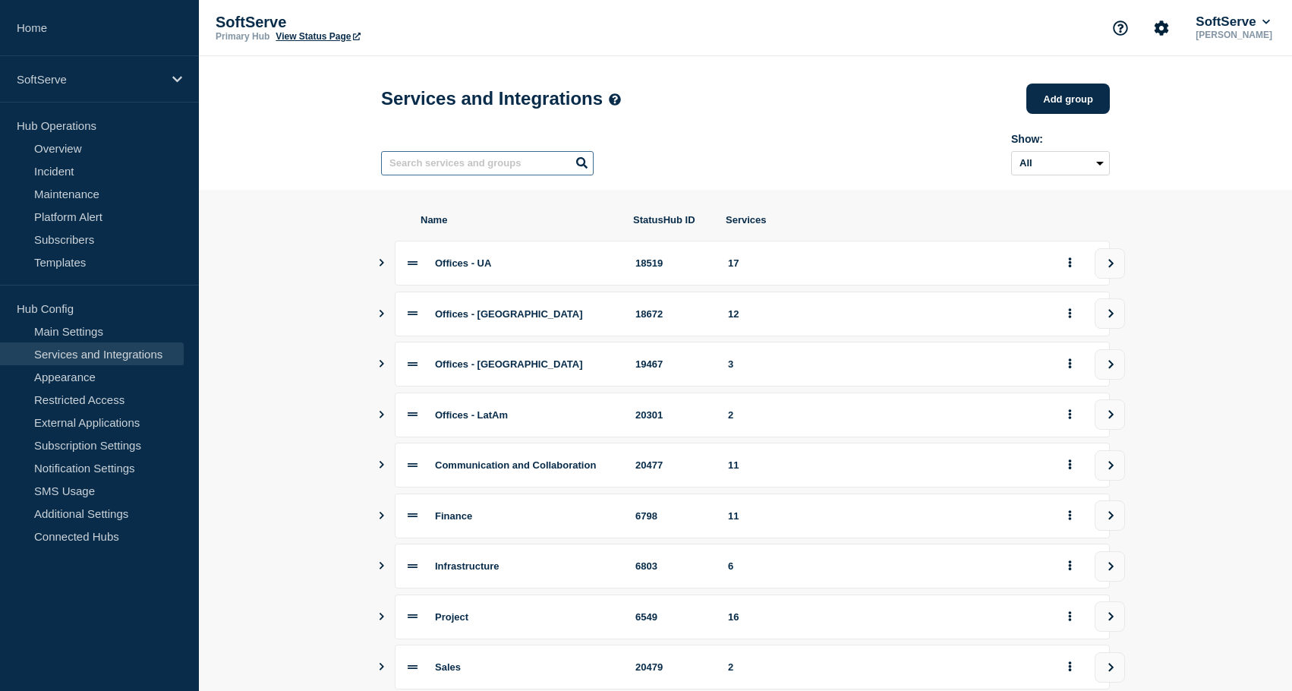
click at [421, 169] on input "text" at bounding box center [487, 163] width 213 height 24
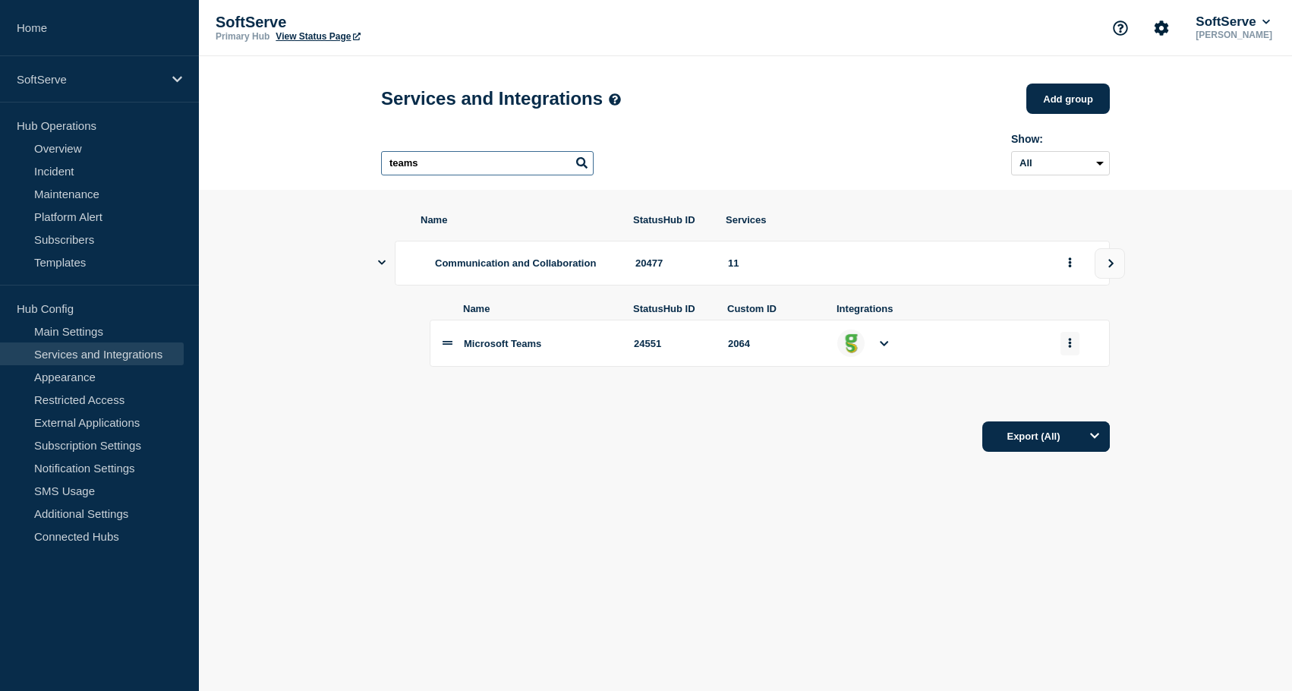
type input "teams"
click at [1072, 350] on button "group actions" at bounding box center [1070, 344] width 19 height 24
click at [1065, 383] on button "Edit" at bounding box center [1079, 372] width 76 height 24
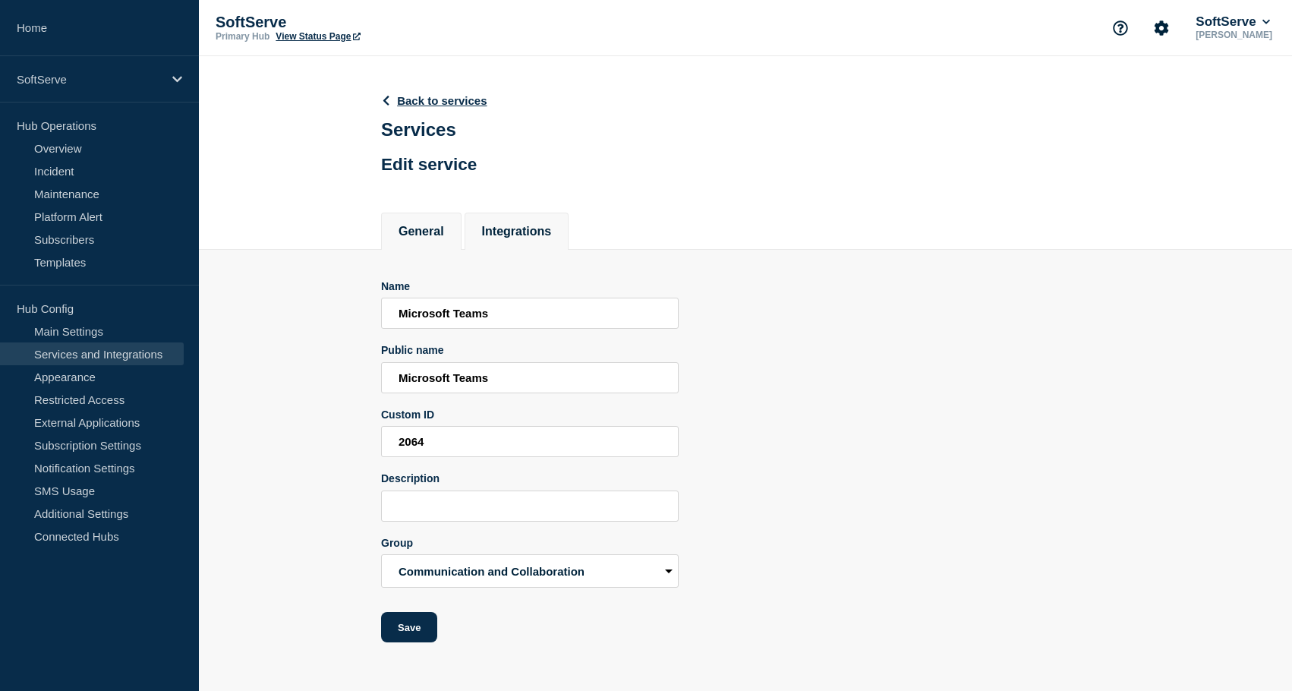
click at [485, 235] on button "Integrations" at bounding box center [517, 232] width 70 height 14
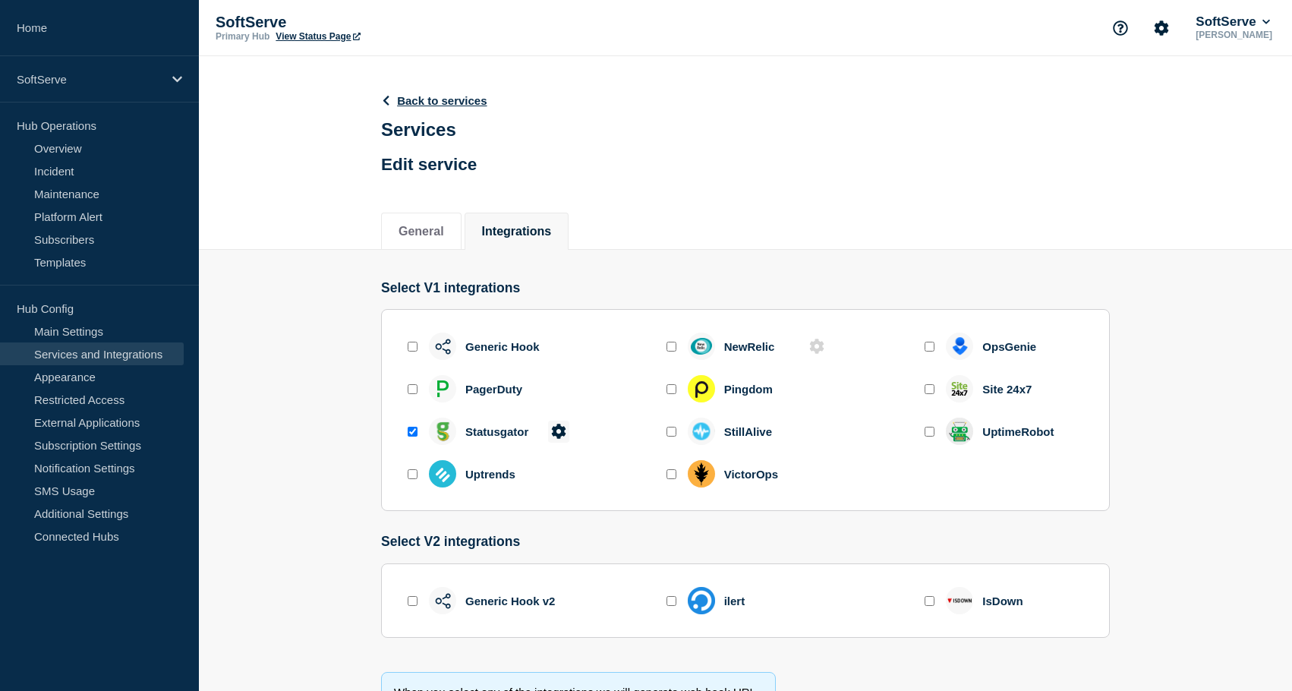
click at [557, 439] on icon at bounding box center [558, 431] width 15 height 15
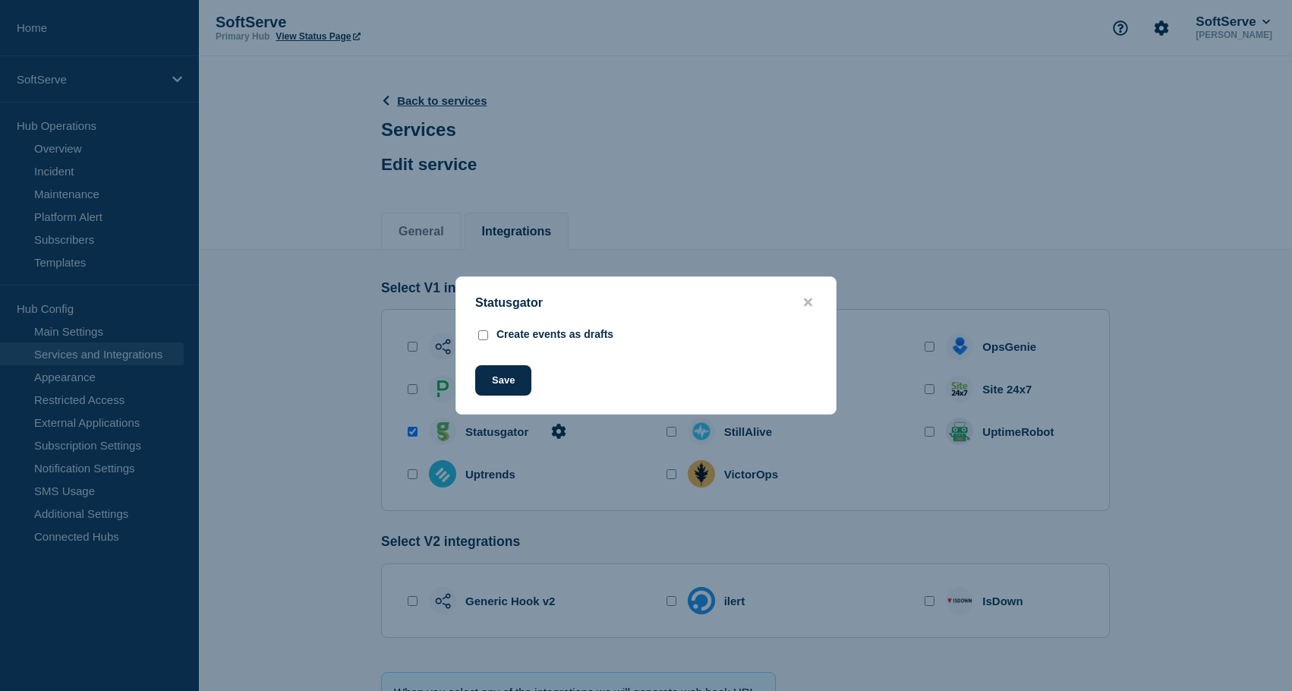
click at [810, 292] on div "Statusgator Create events as drafts Save" at bounding box center [646, 345] width 381 height 138
click at [809, 298] on icon "close button" at bounding box center [808, 302] width 8 height 12
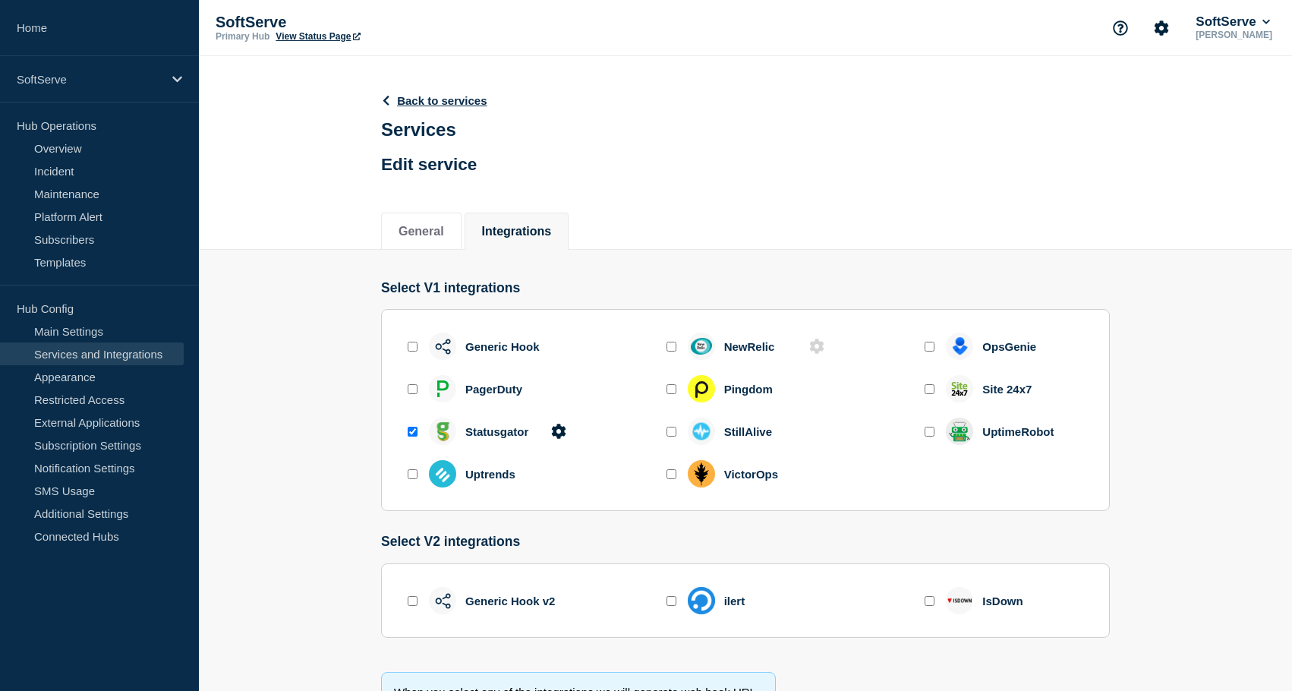
click at [387, 110] on header "Back to services Services Edit service" at bounding box center [434, 132] width 106 height 112
click at [386, 97] on icon at bounding box center [385, 101] width 11 height 10
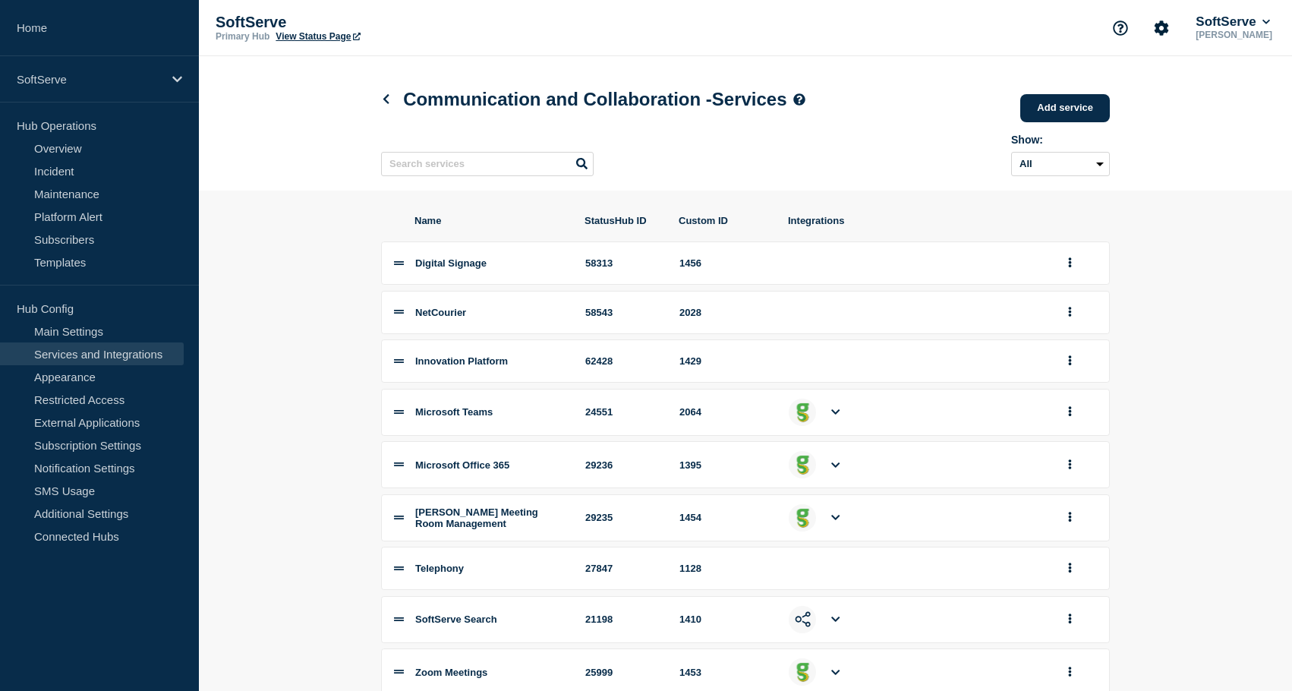
click at [386, 97] on icon at bounding box center [386, 99] width 6 height 10
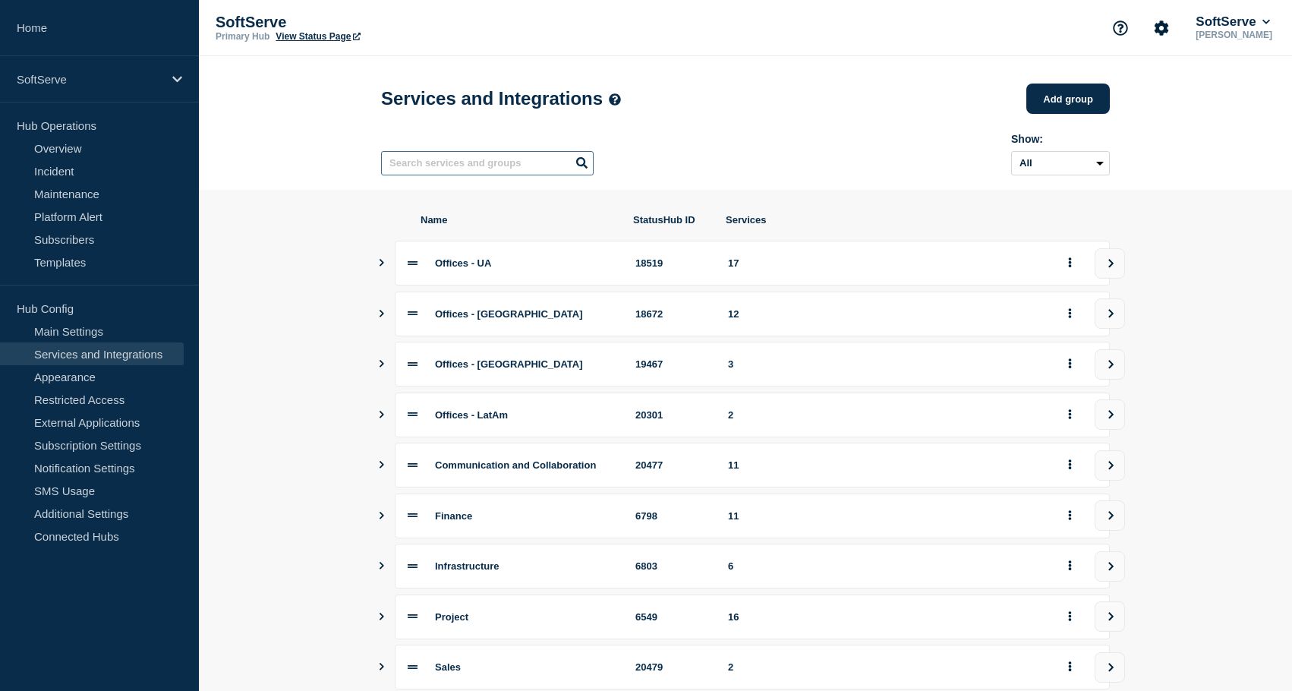
click at [454, 160] on input "text" at bounding box center [487, 163] width 213 height 24
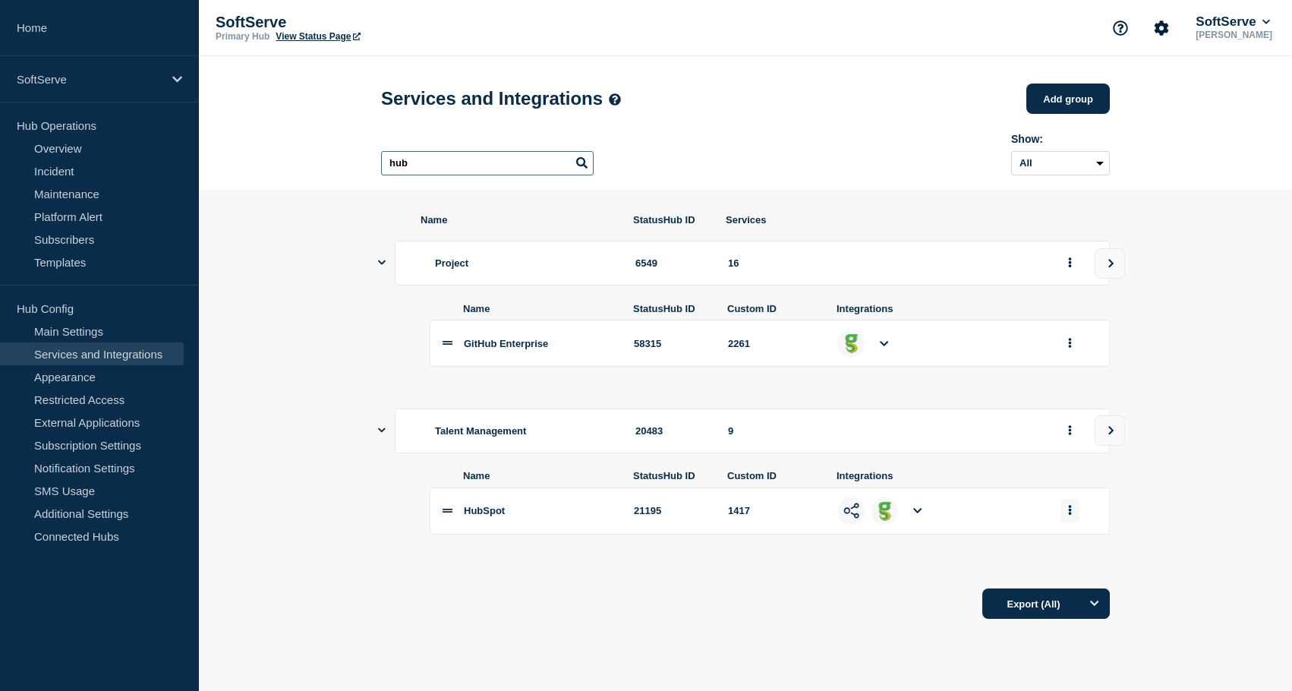
type input "hub"
click at [1071, 522] on button "group actions" at bounding box center [1070, 511] width 19 height 24
click at [1060, 551] on button "Edit" at bounding box center [1079, 540] width 76 height 24
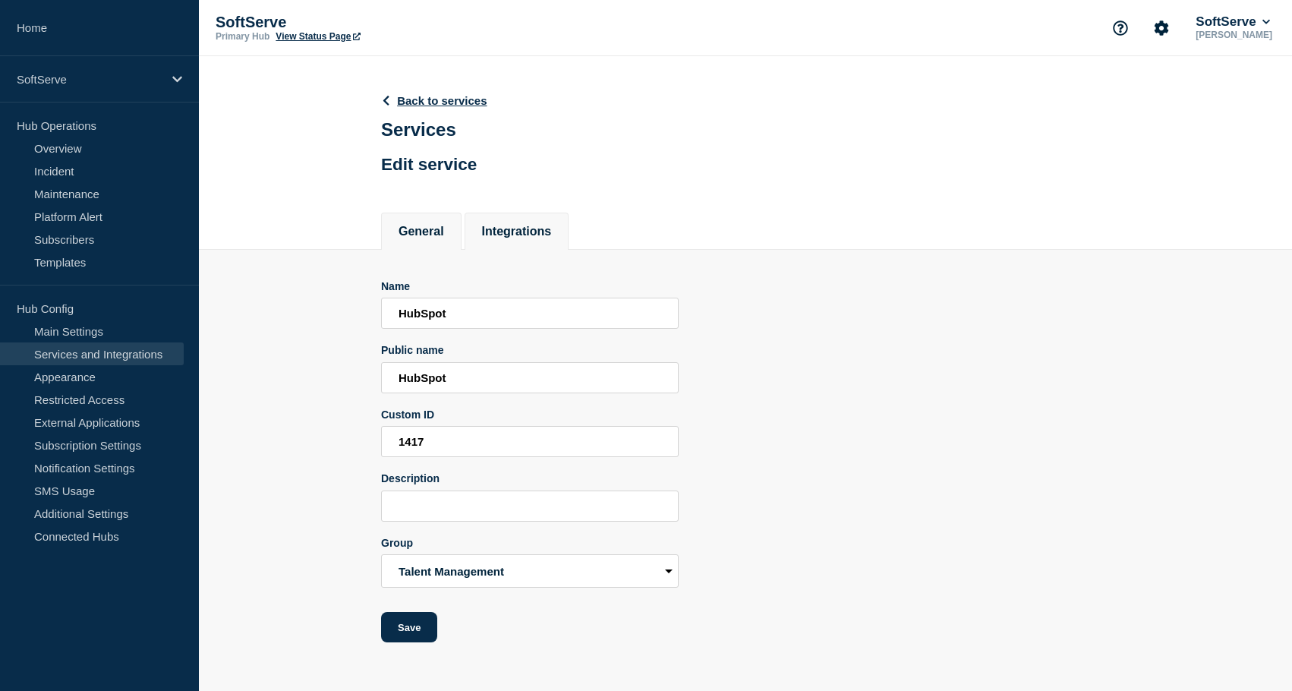
click at [508, 238] on button "Integrations" at bounding box center [517, 232] width 70 height 14
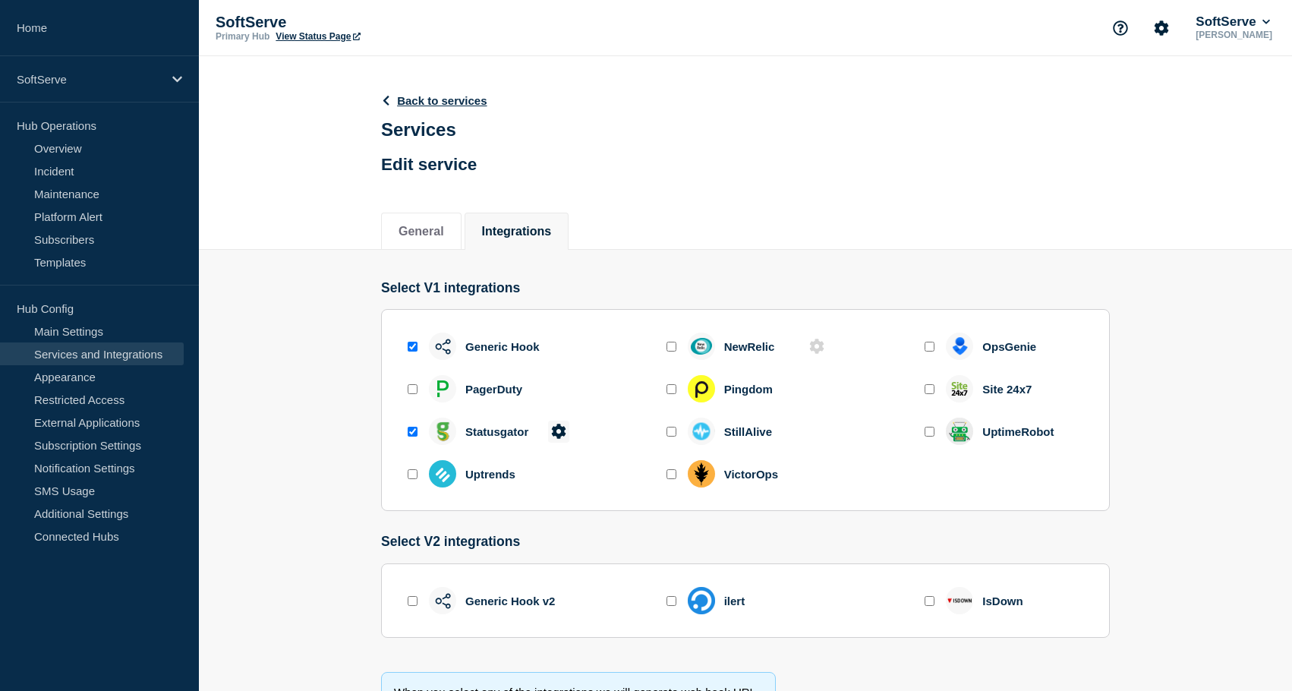
click at [563, 438] on icon at bounding box center [558, 431] width 14 height 14
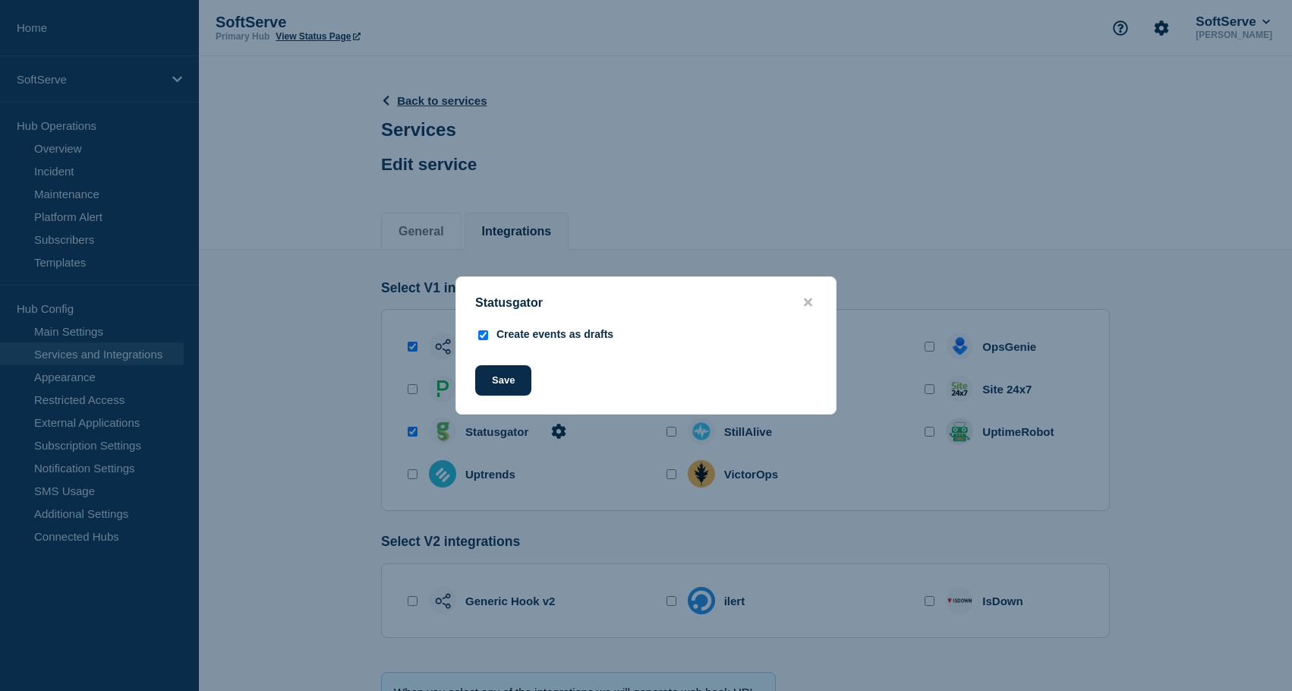
click at [479, 339] on input "Create events as drafts" at bounding box center [483, 335] width 10 height 10
checkbox input "false"
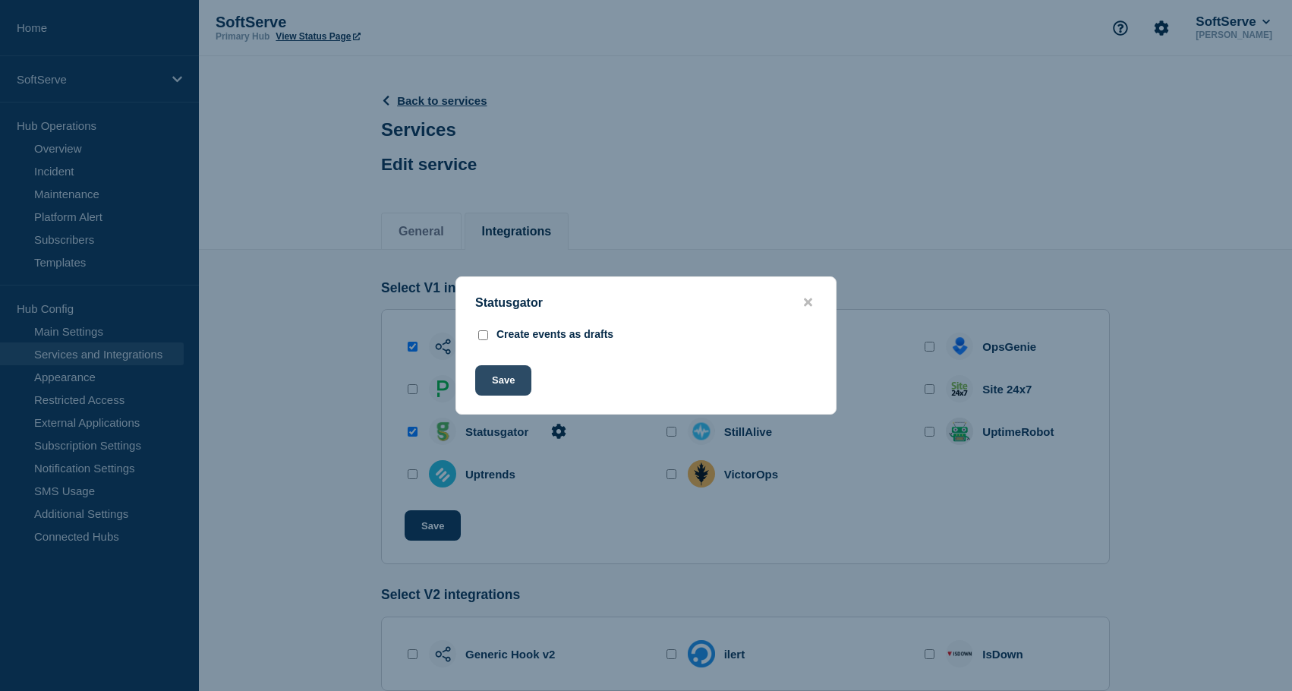
click at [498, 378] on button "Save" at bounding box center [503, 380] width 56 height 30
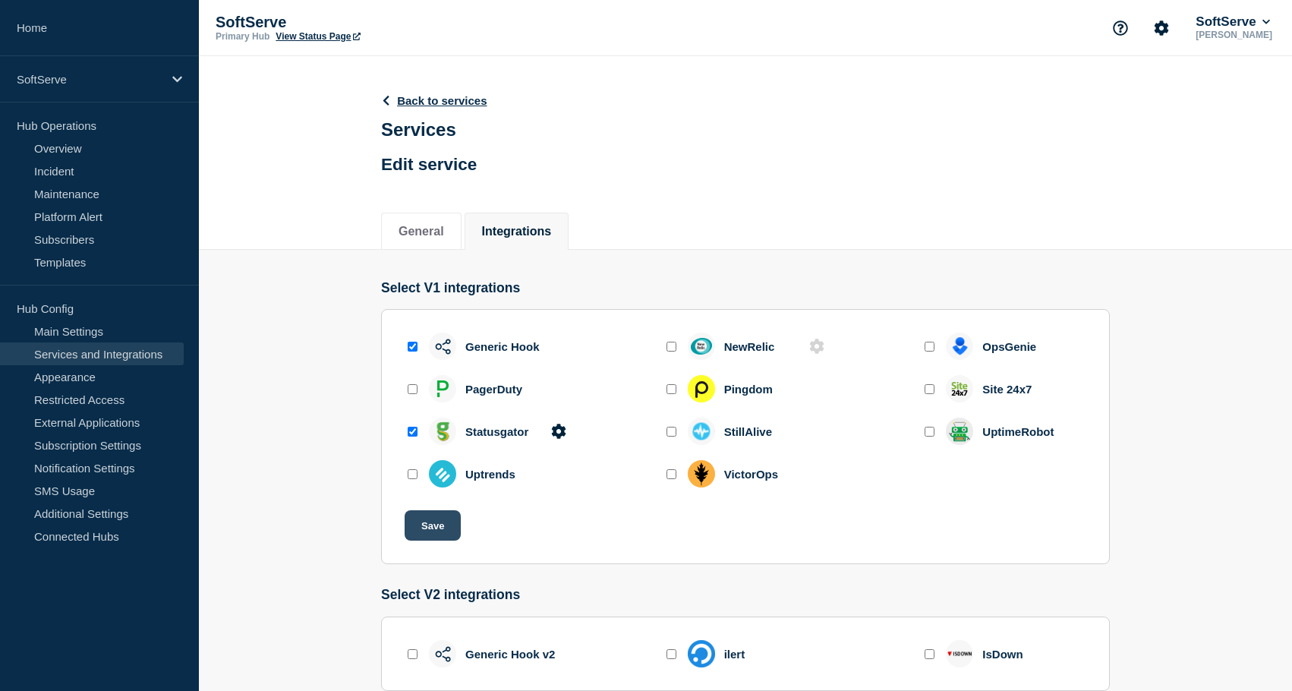
click at [437, 535] on button "Save" at bounding box center [433, 525] width 56 height 30
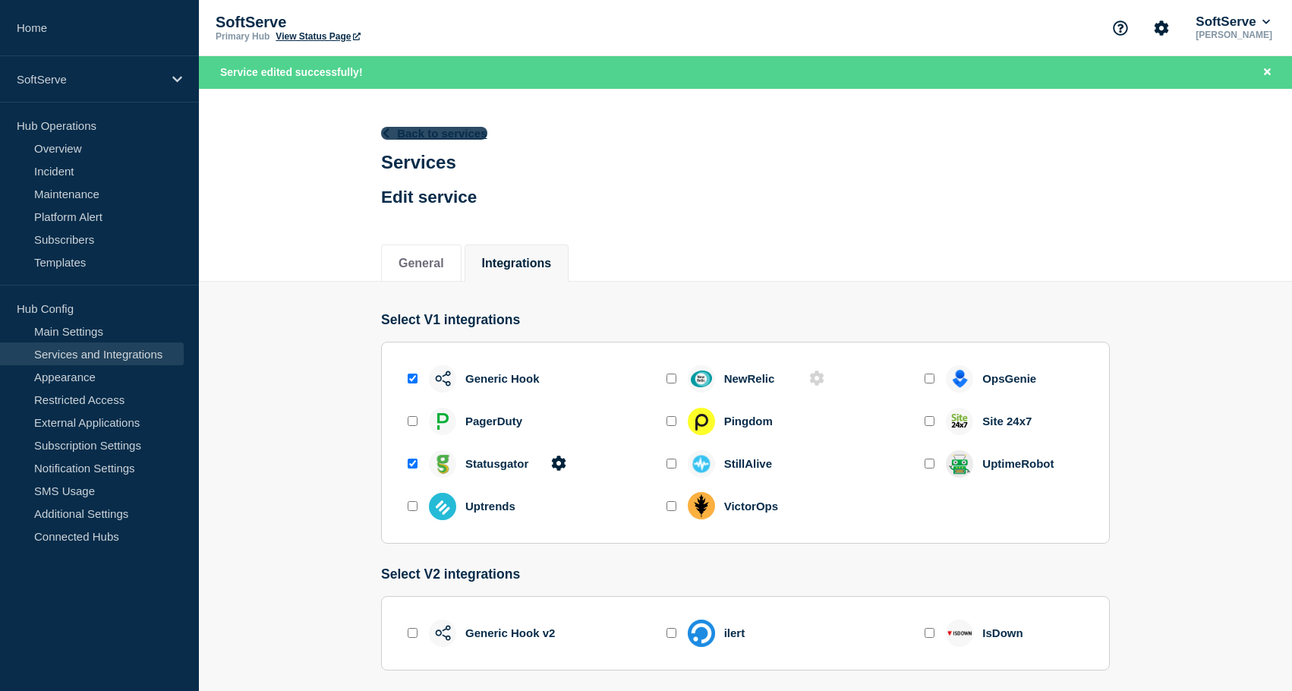
click at [384, 136] on icon at bounding box center [385, 133] width 11 height 10
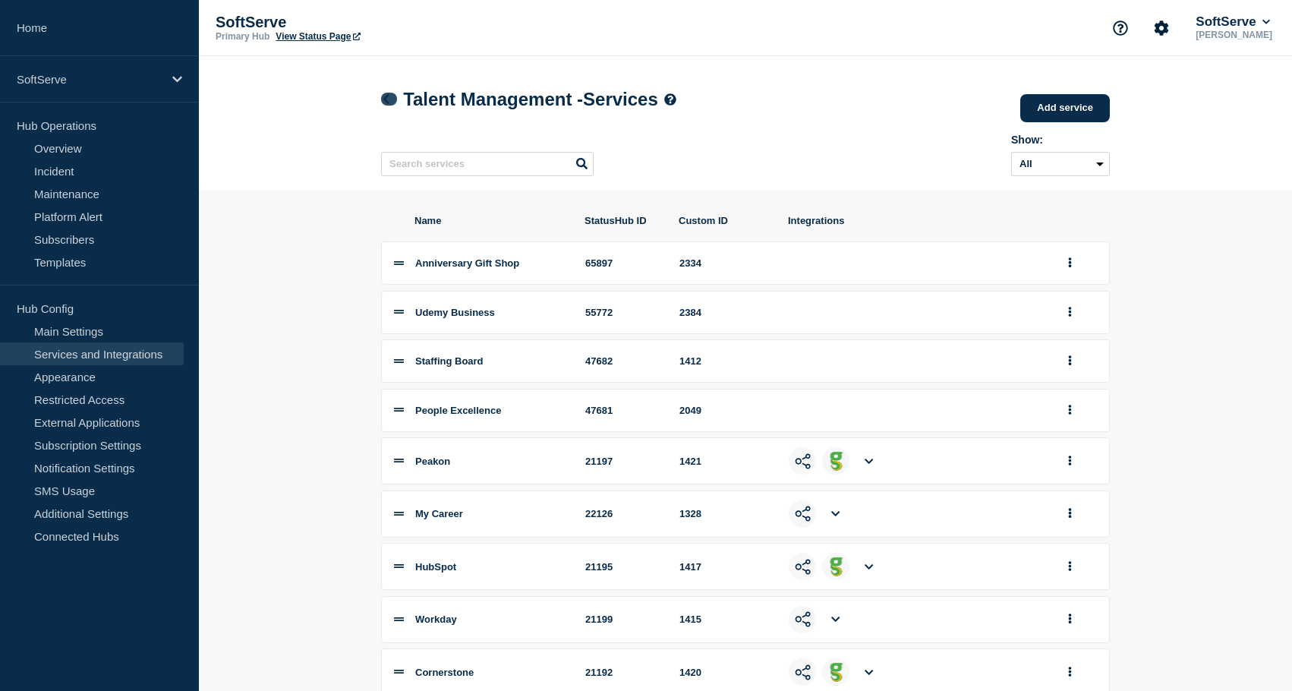
click at [390, 95] on icon at bounding box center [385, 99] width 11 height 10
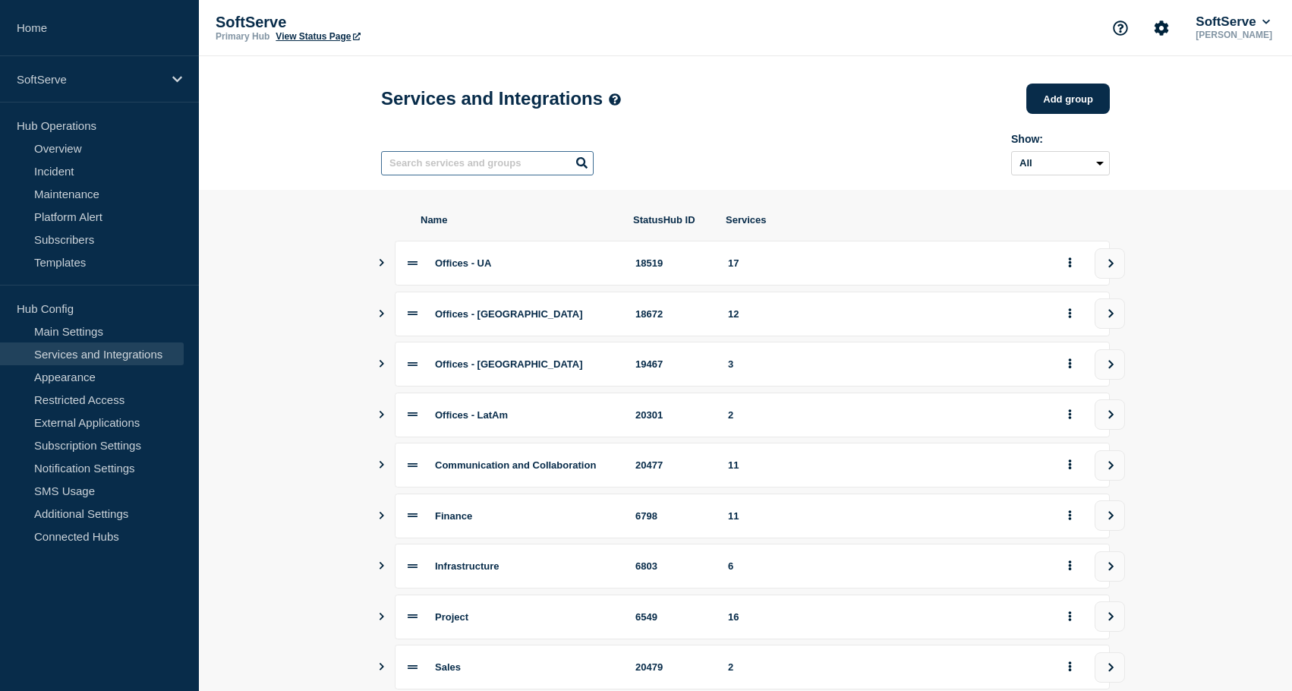
click at [420, 158] on input "text" at bounding box center [487, 163] width 213 height 24
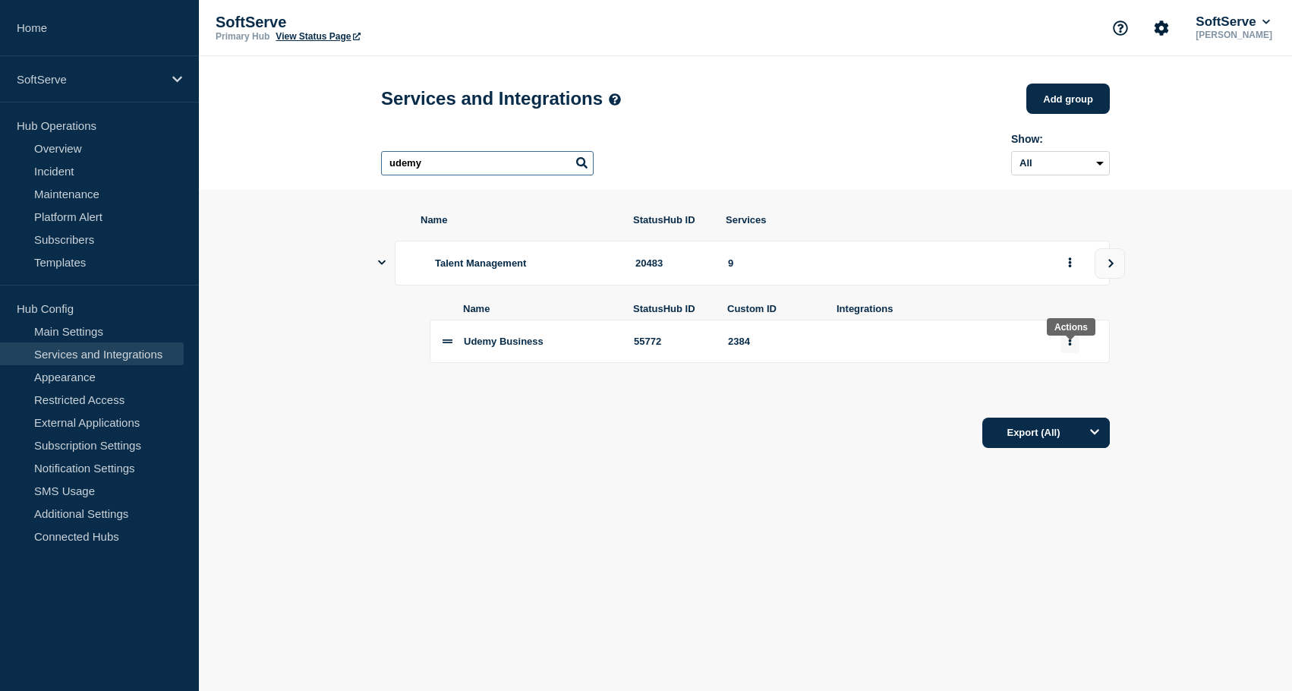
type input "udemy"
click at [1071, 345] on icon "group actions" at bounding box center [1070, 341] width 4 height 10
click at [1077, 383] on button "Edit" at bounding box center [1079, 372] width 76 height 24
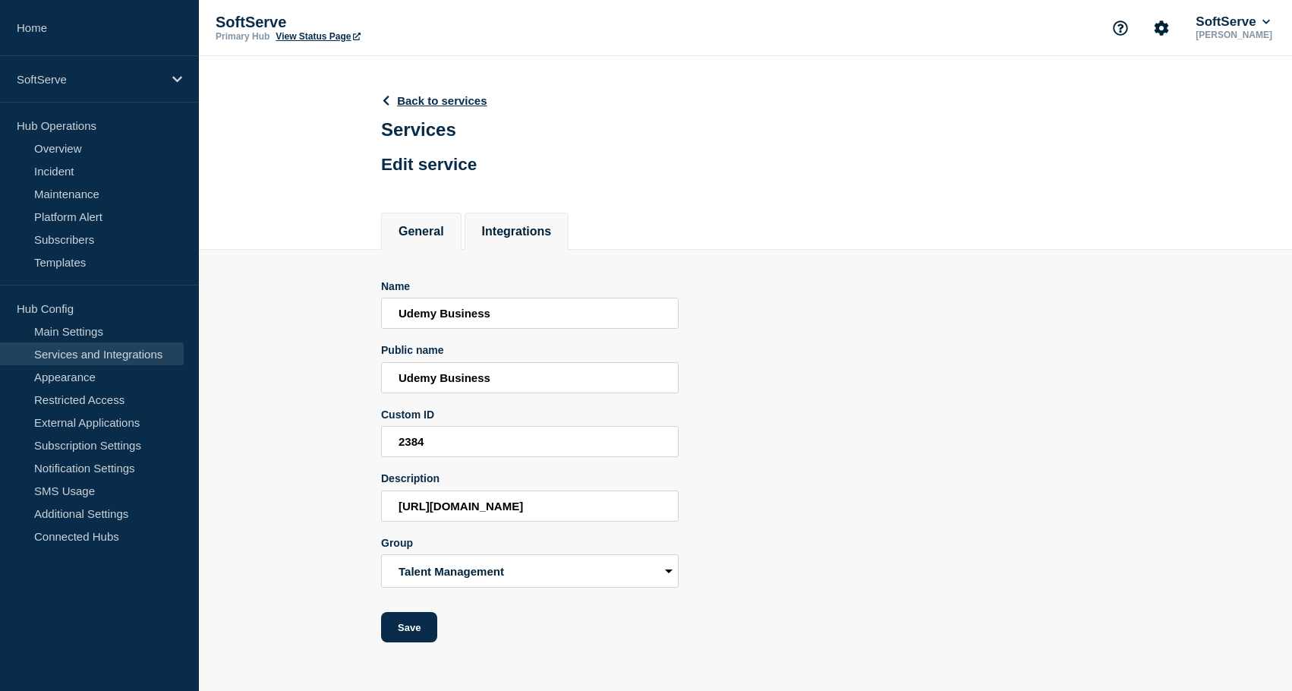
click at [525, 250] on li "Integrations" at bounding box center [517, 231] width 105 height 37
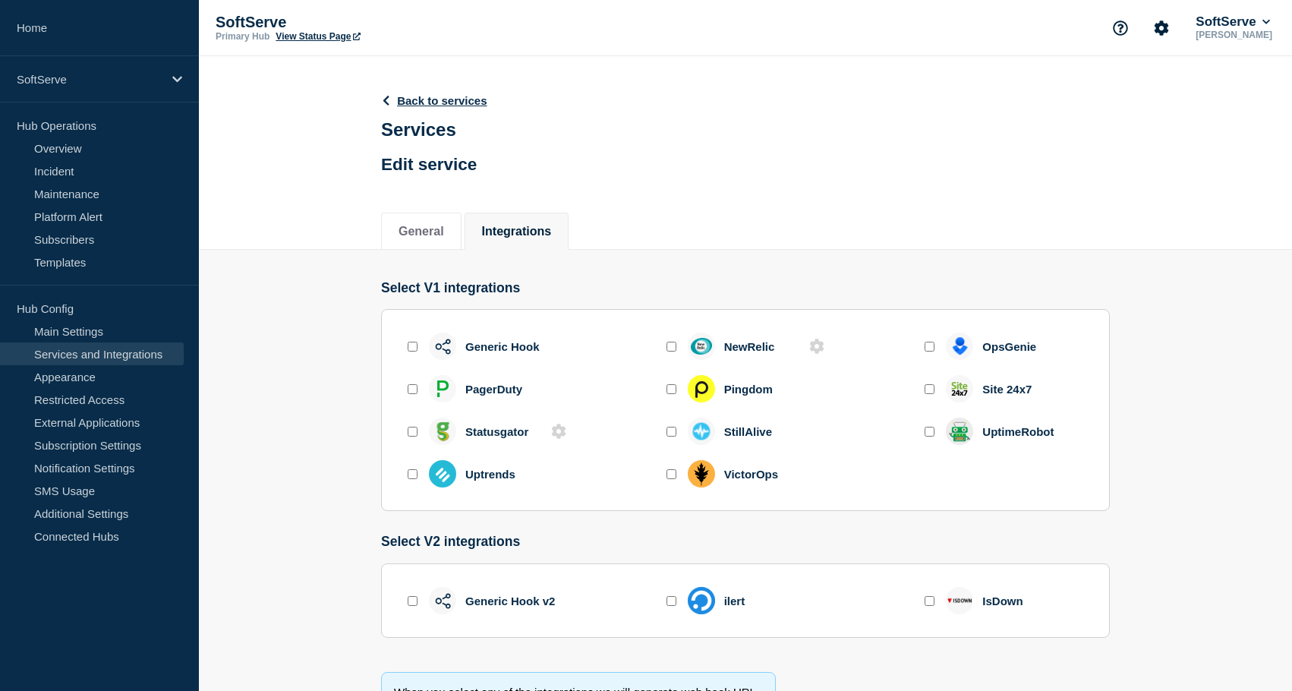
click at [418, 439] on div at bounding box center [412, 431] width 15 height 14
click at [415, 437] on input "enable statusgator" at bounding box center [413, 432] width 10 height 10
checkbox input "true"
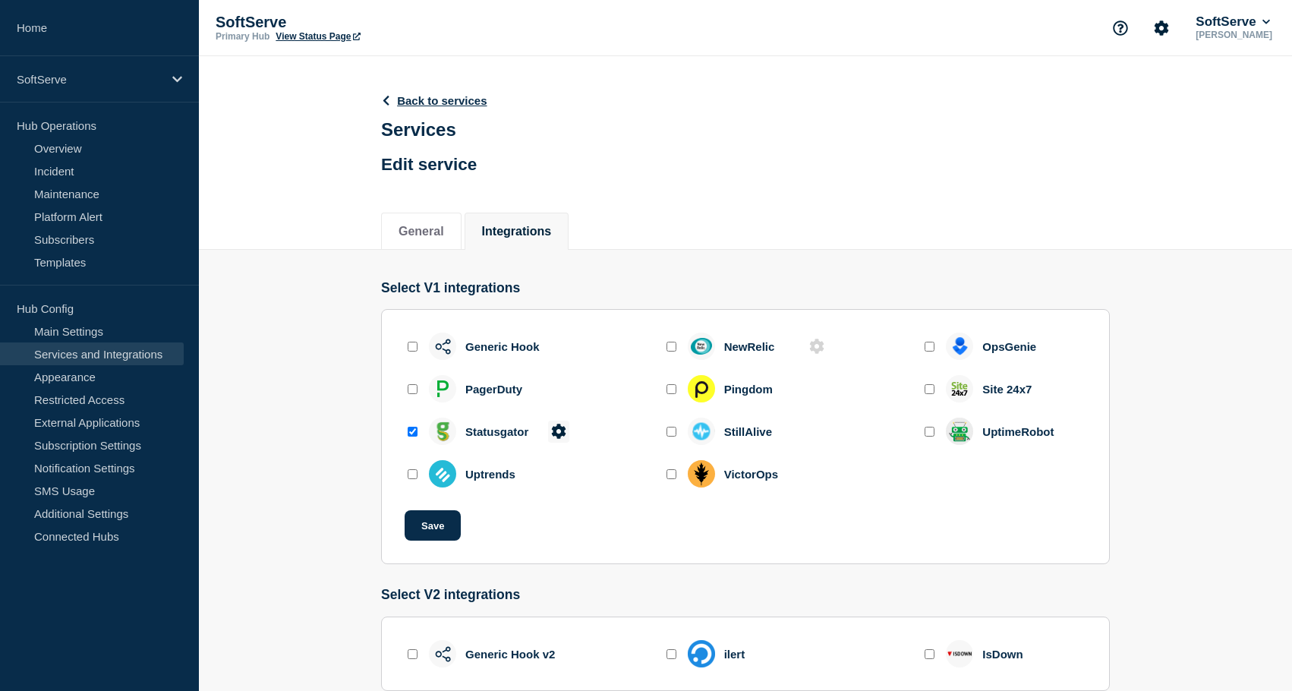
click at [556, 438] on icon at bounding box center [558, 431] width 14 height 14
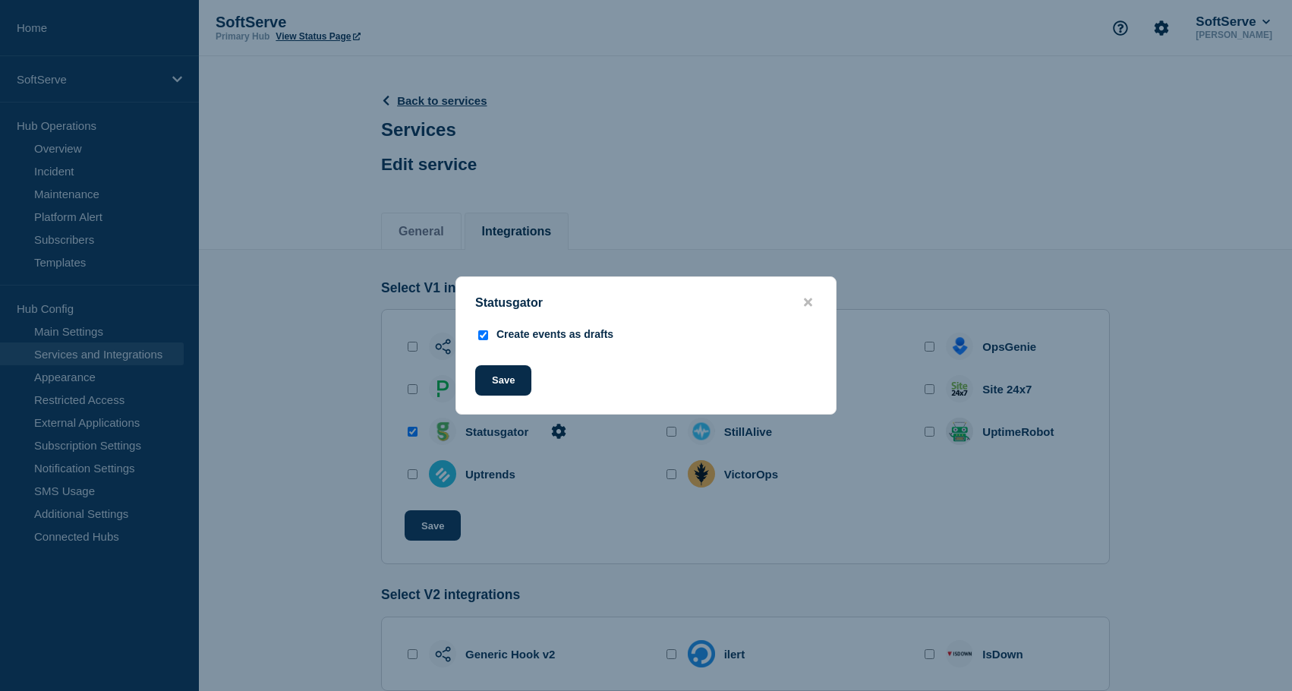
click at [555, 330] on div "Create events as drafts" at bounding box center [555, 334] width 117 height 12
click at [483, 336] on input "Create events as drafts" at bounding box center [483, 335] width 10 height 10
checkbox input "true"
click at [505, 383] on button "Save" at bounding box center [503, 380] width 56 height 30
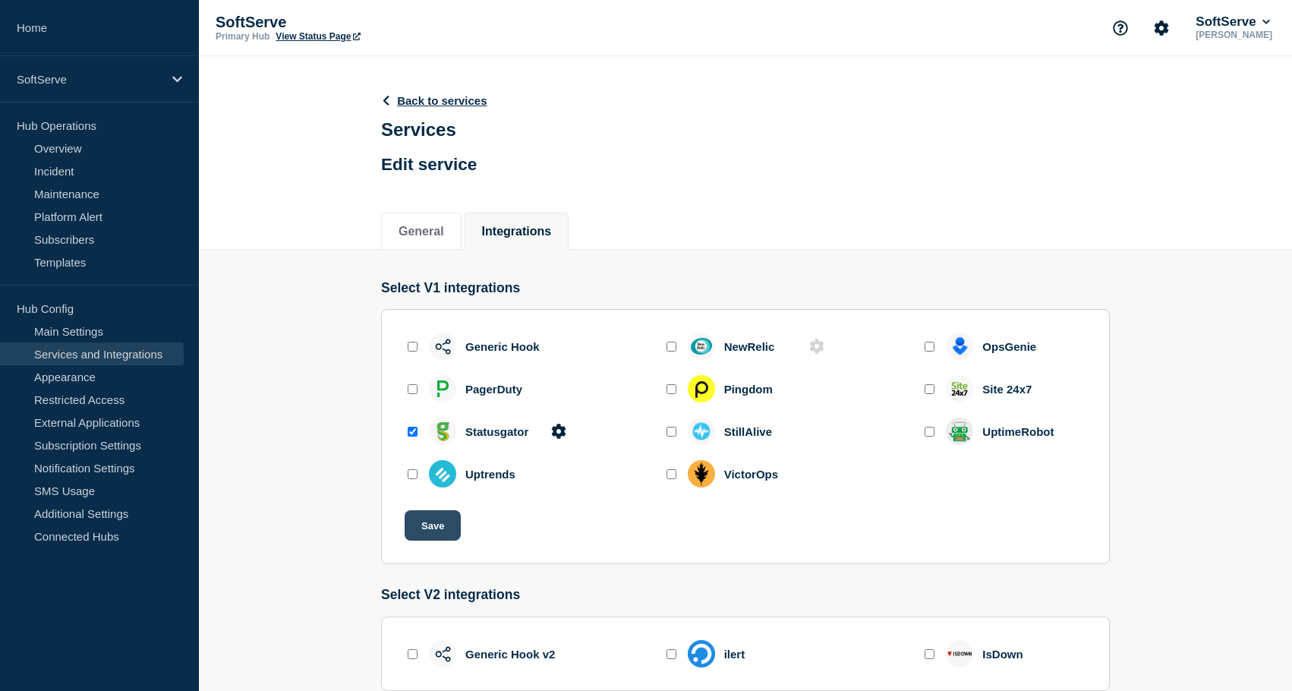
click at [423, 538] on button "Save" at bounding box center [433, 525] width 56 height 30
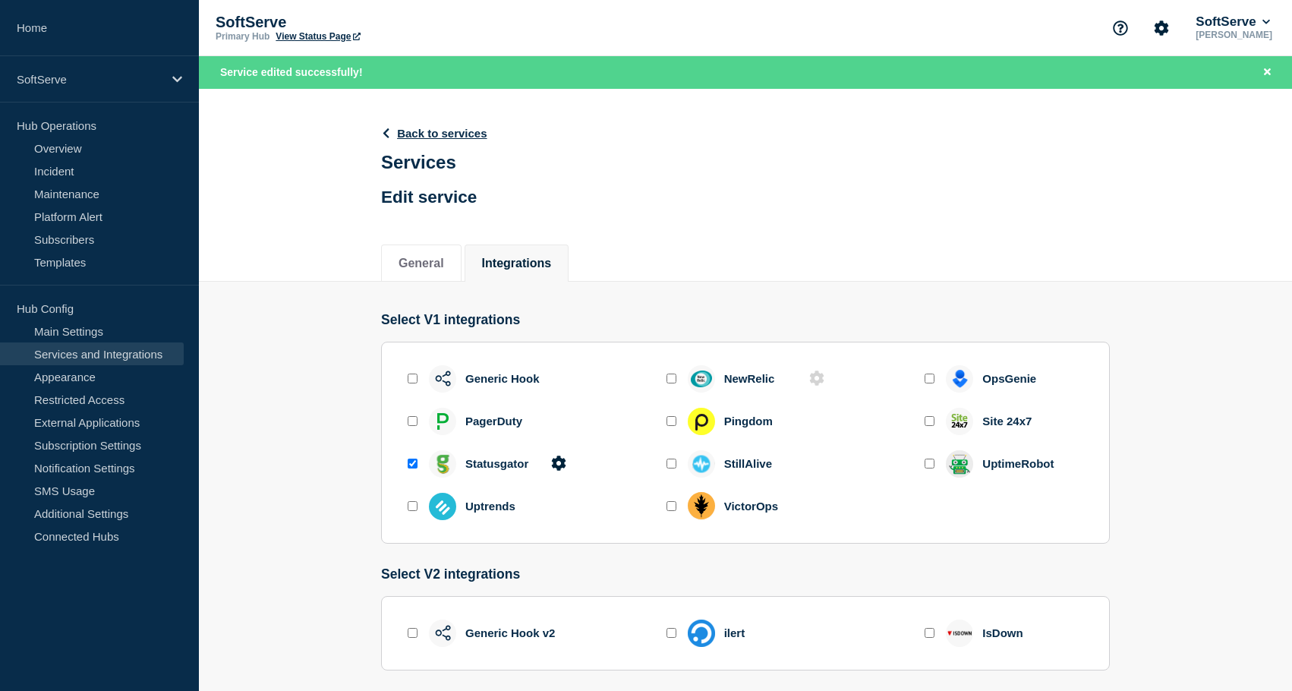
click at [323, 359] on section "Select V1 integrations Generic Hook NewRelic OpsGenie PagerDuty Pingdom Site 24…" at bounding box center [745, 547] width 1093 height 531
click at [402, 138] on link "Back to services" at bounding box center [434, 133] width 106 height 13
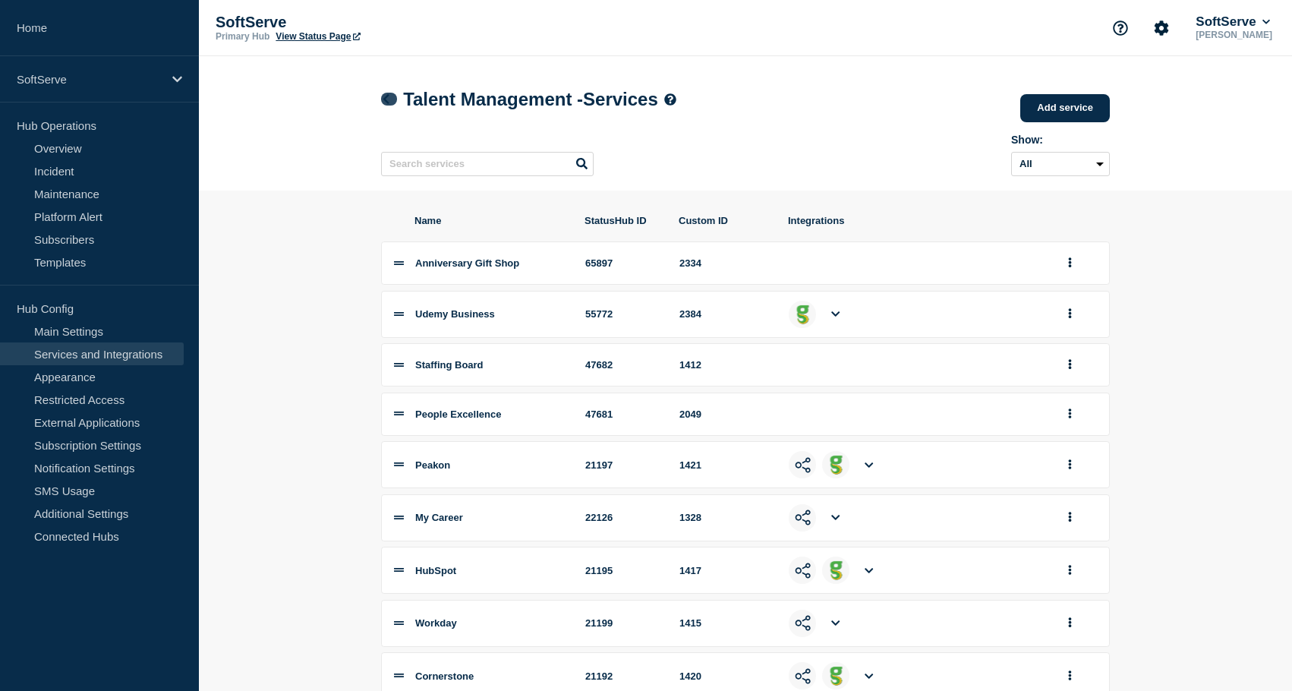
click at [390, 99] on icon at bounding box center [385, 99] width 11 height 10
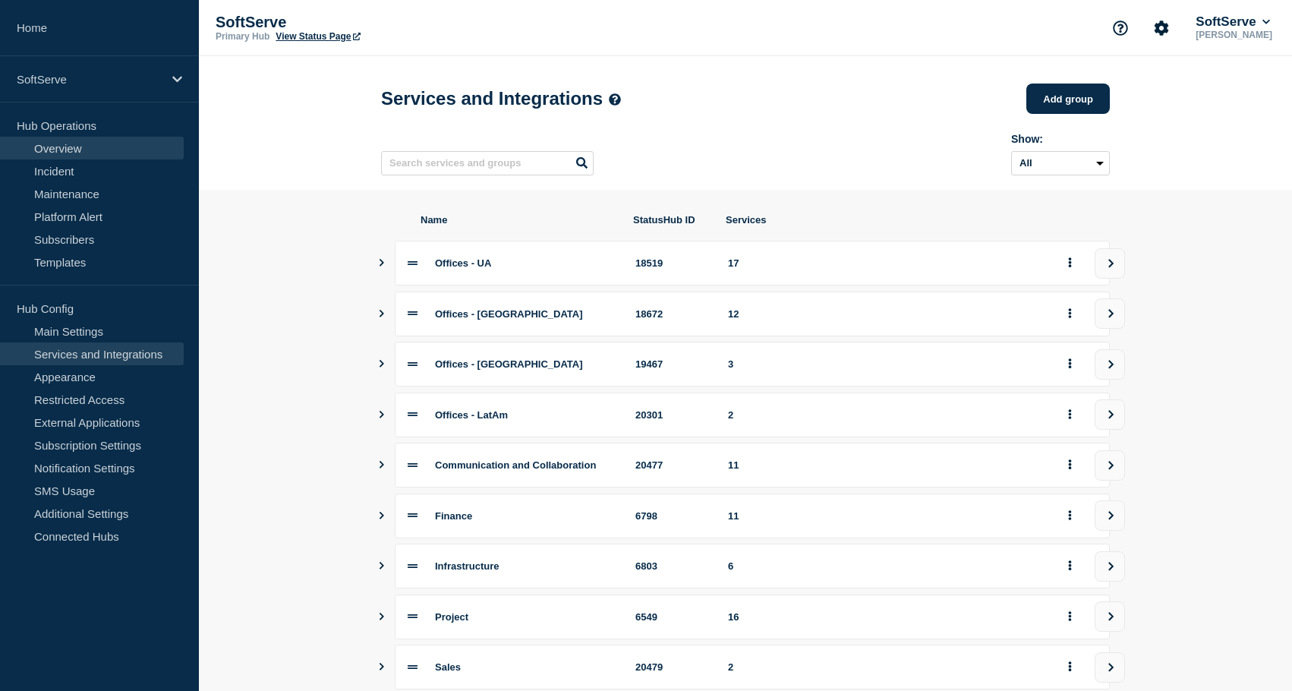
click at [63, 144] on link "Overview" at bounding box center [92, 148] width 184 height 23
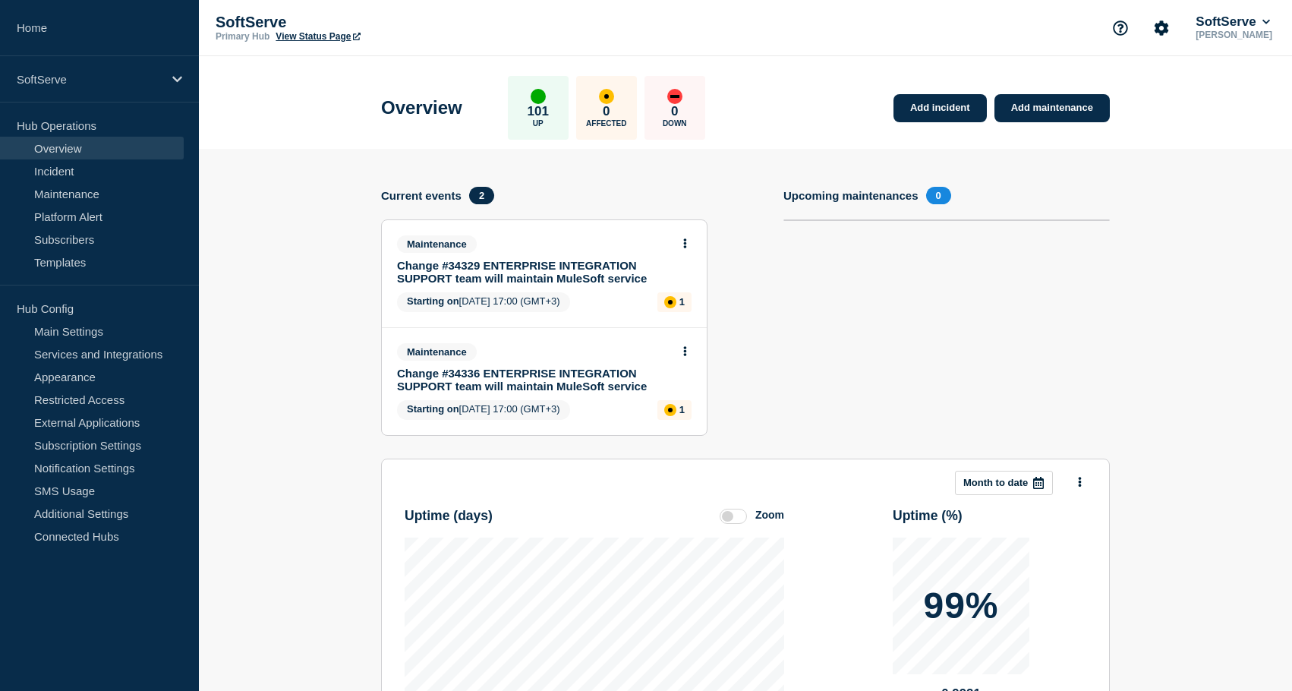
click at [323, 282] on section "Add incident Add maintenance Current events 2 Maintenance Change #34329 ENTERPR…" at bounding box center [745, 536] width 1093 height 774
click at [74, 175] on link "Incident" at bounding box center [92, 170] width 184 height 23
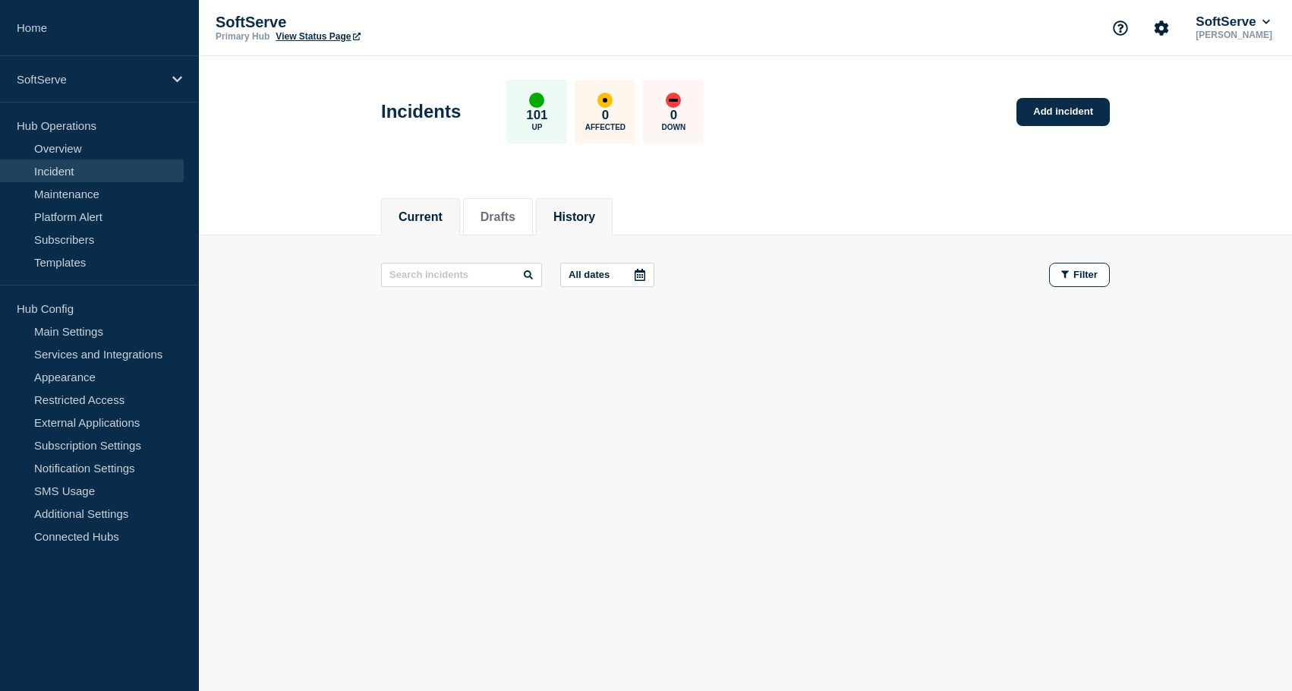
click at [582, 213] on button "History" at bounding box center [575, 217] width 42 height 14
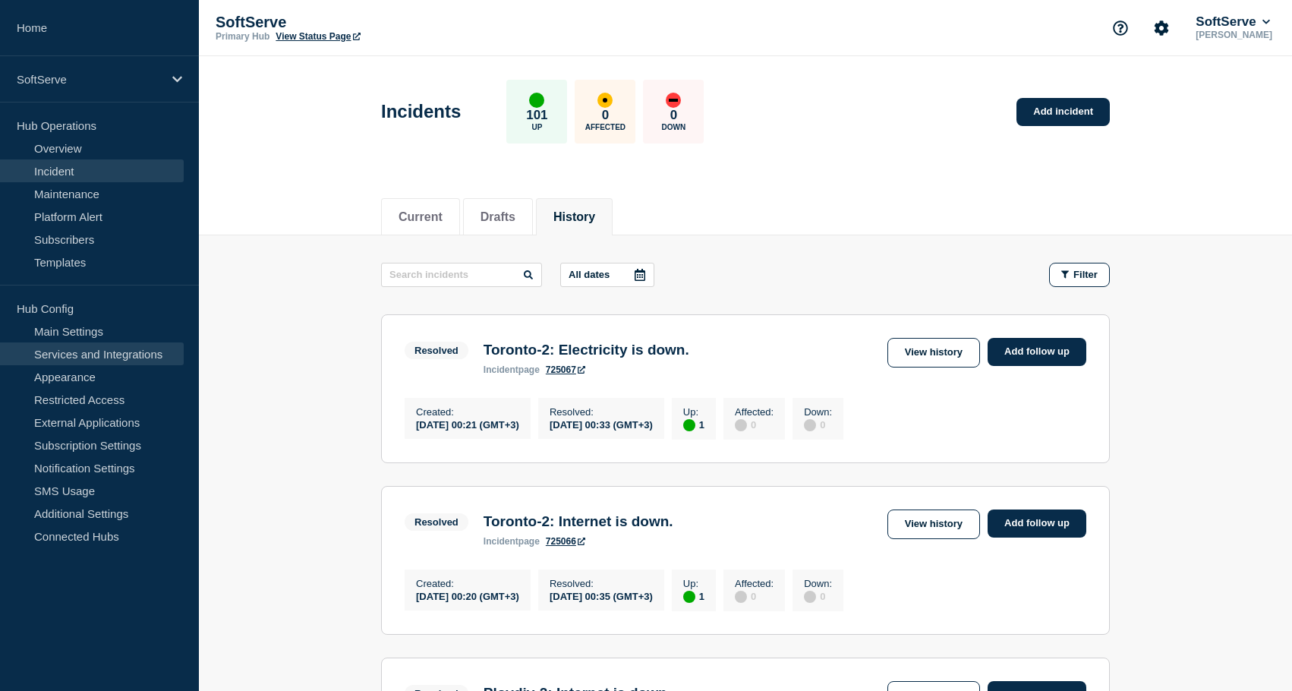
click at [83, 355] on link "Services and Integrations" at bounding box center [92, 353] width 184 height 23
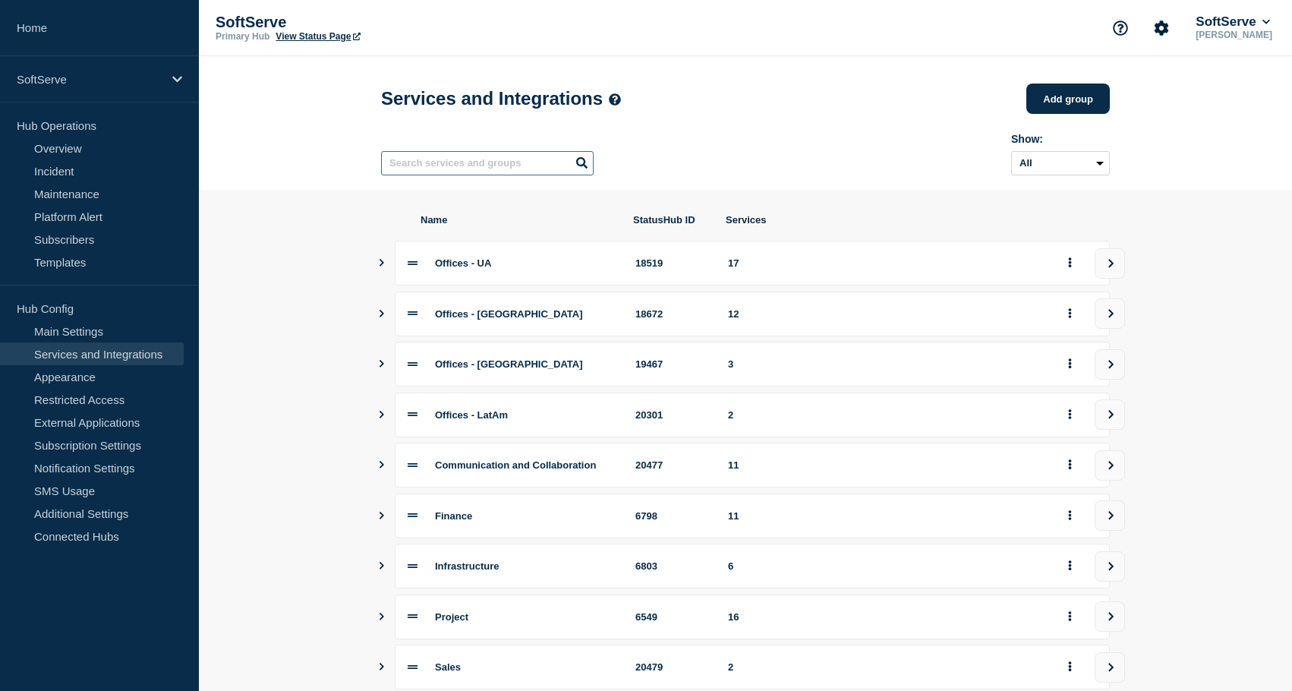
click at [502, 175] on input "text" at bounding box center [487, 163] width 213 height 24
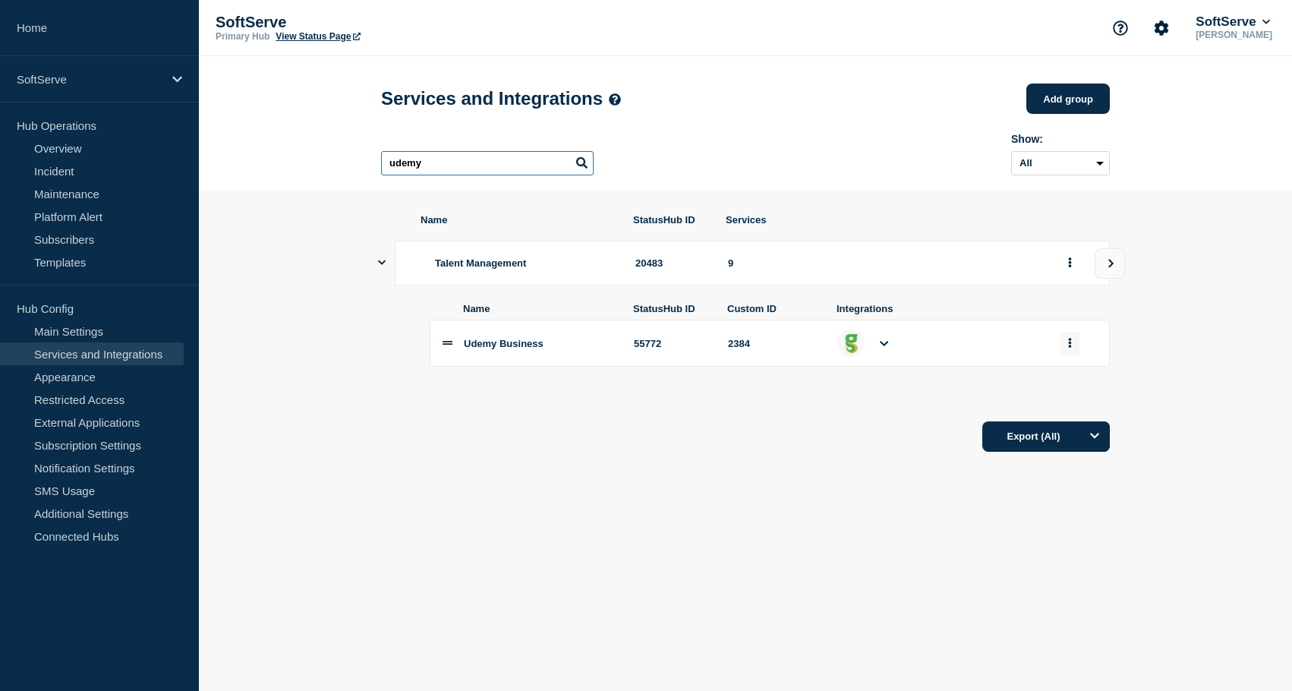
type input "udemy"
click at [1071, 348] on button "group actions" at bounding box center [1070, 344] width 19 height 24
click at [1069, 383] on button "Edit" at bounding box center [1079, 372] width 76 height 24
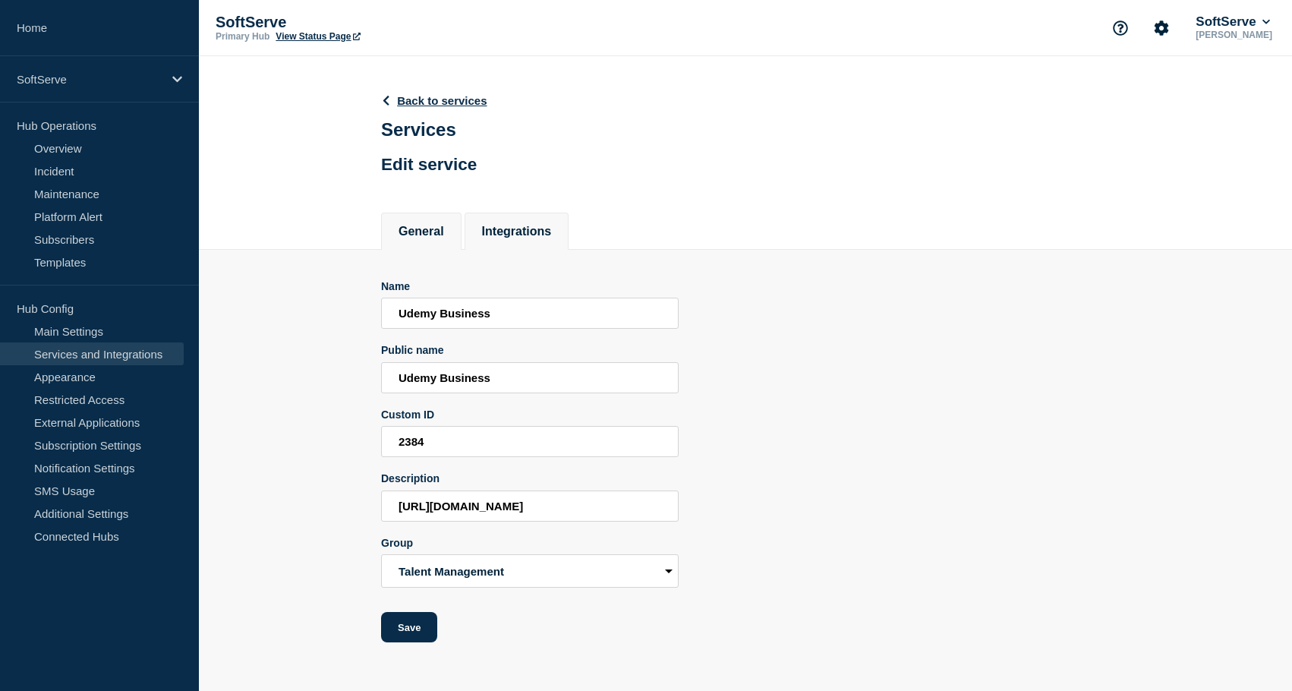
click at [525, 238] on button "Integrations" at bounding box center [517, 232] width 70 height 14
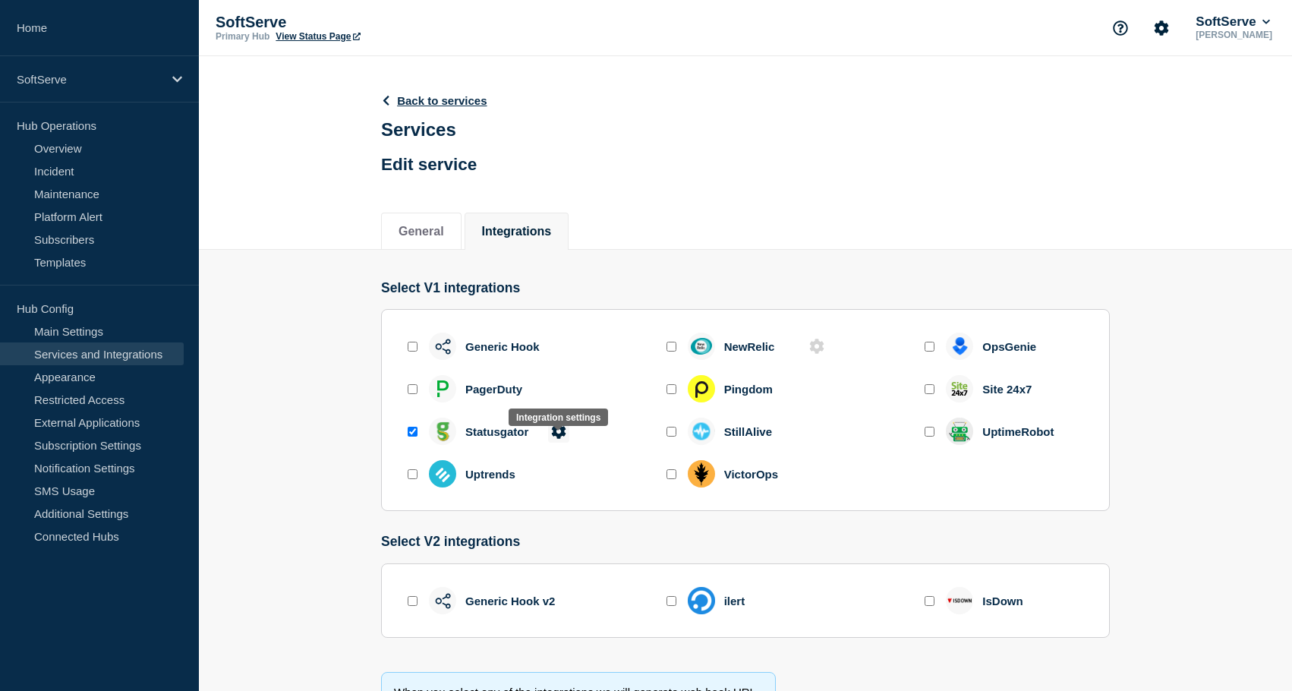
click at [566, 440] on button at bounding box center [558, 432] width 21 height 22
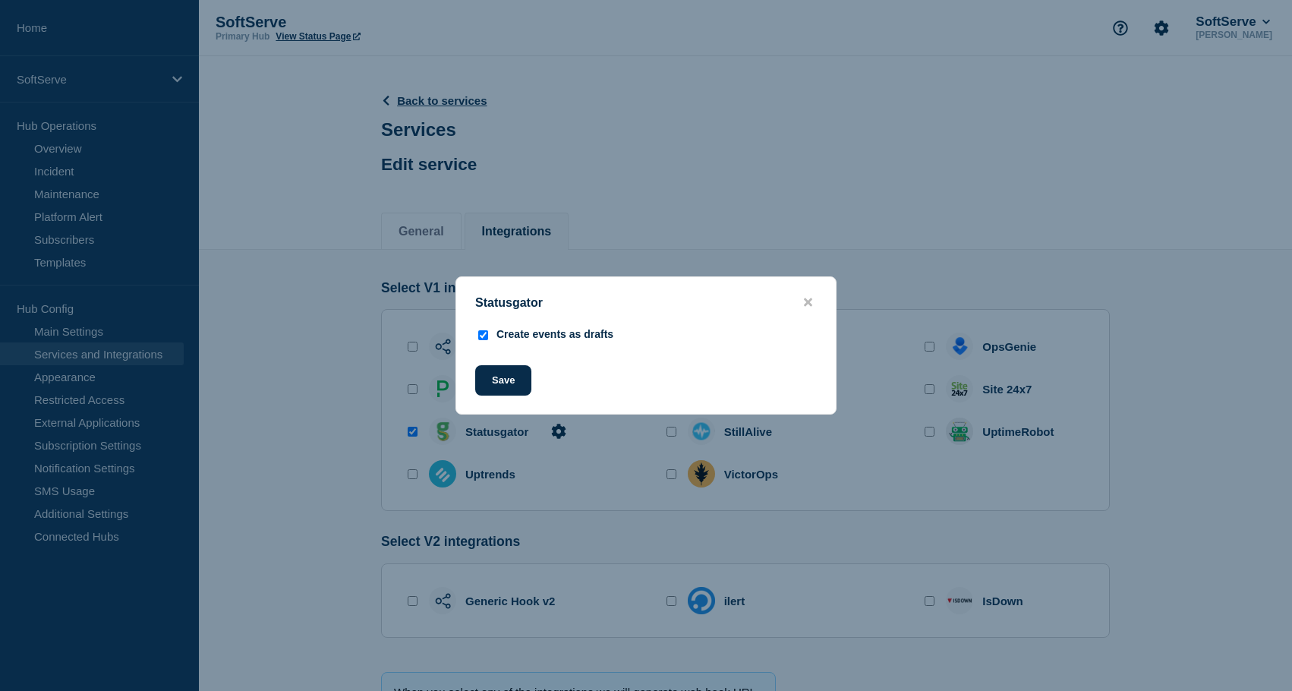
click at [484, 334] on input "Create events as drafts" at bounding box center [483, 335] width 10 height 10
checkbox input "false"
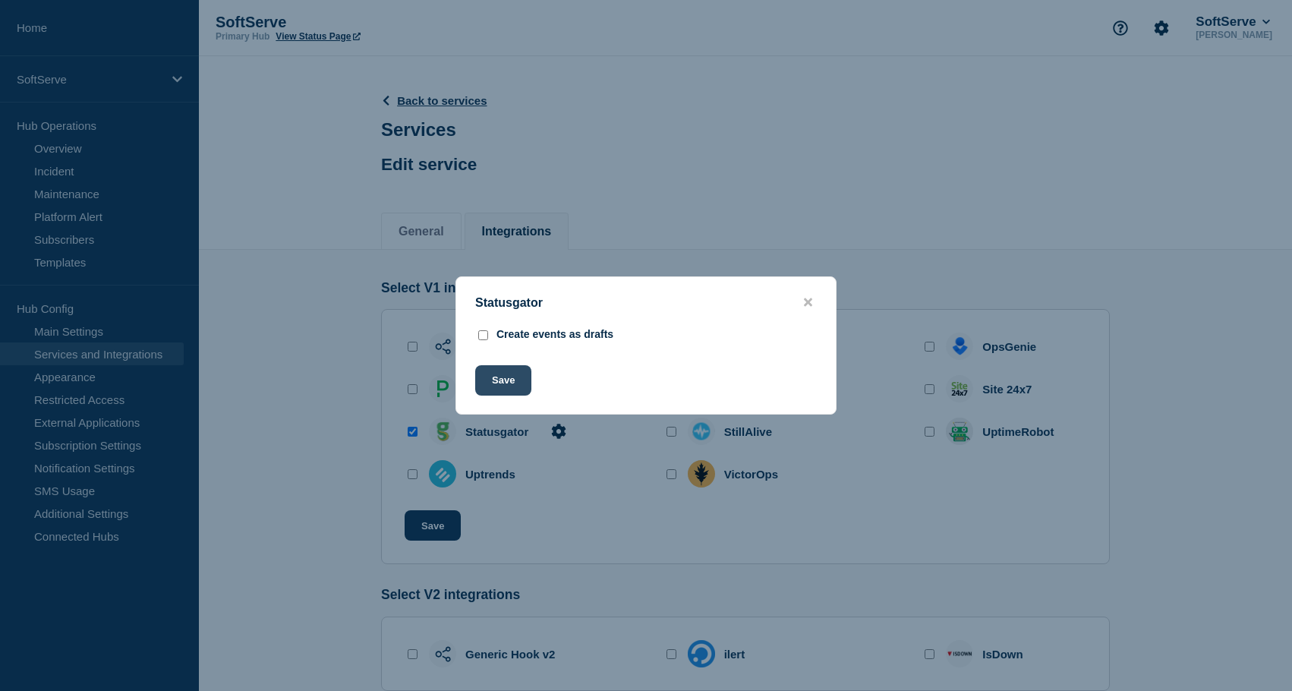
click at [490, 386] on button "Save" at bounding box center [503, 380] width 56 height 30
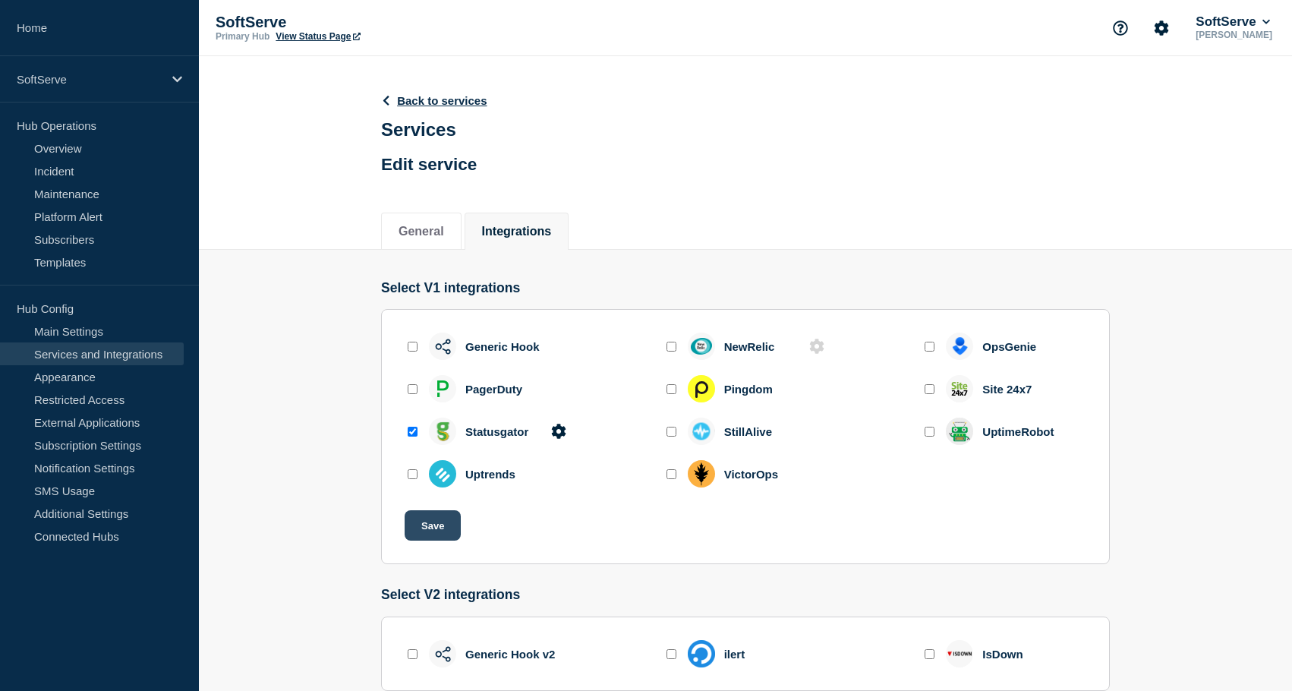
click at [413, 541] on button "Save" at bounding box center [433, 525] width 56 height 30
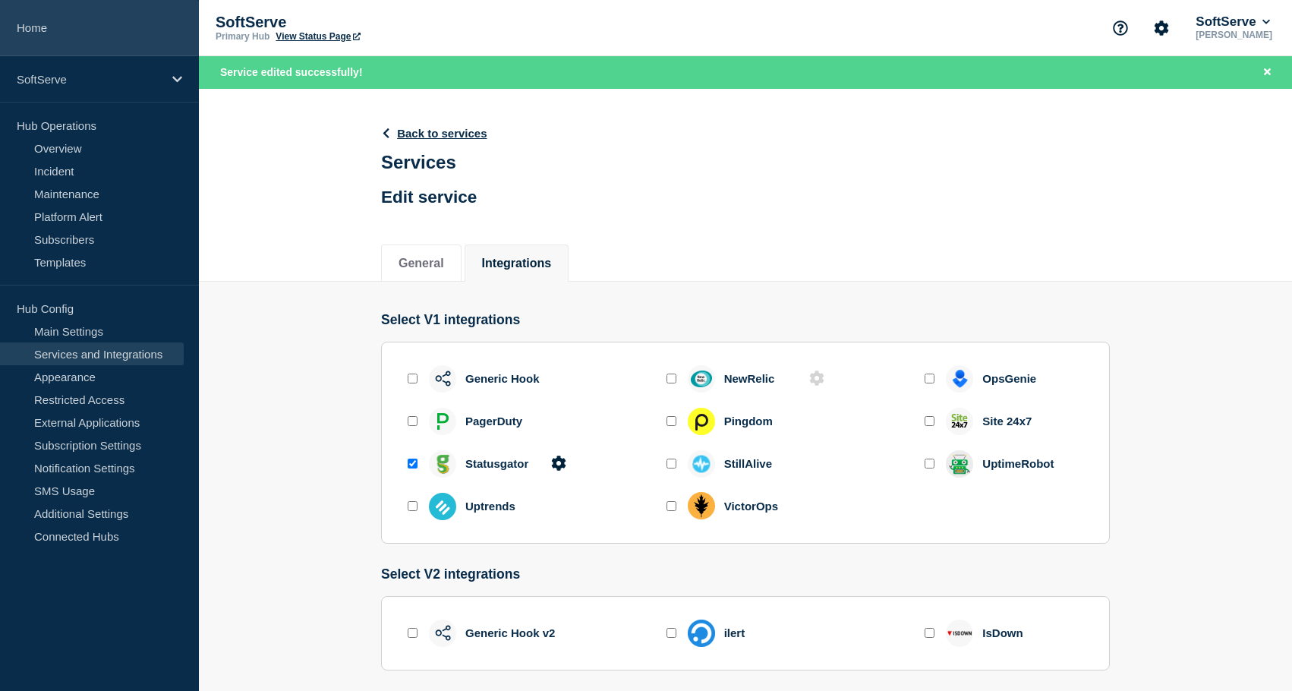
click at [64, 42] on link "Home" at bounding box center [99, 28] width 199 height 56
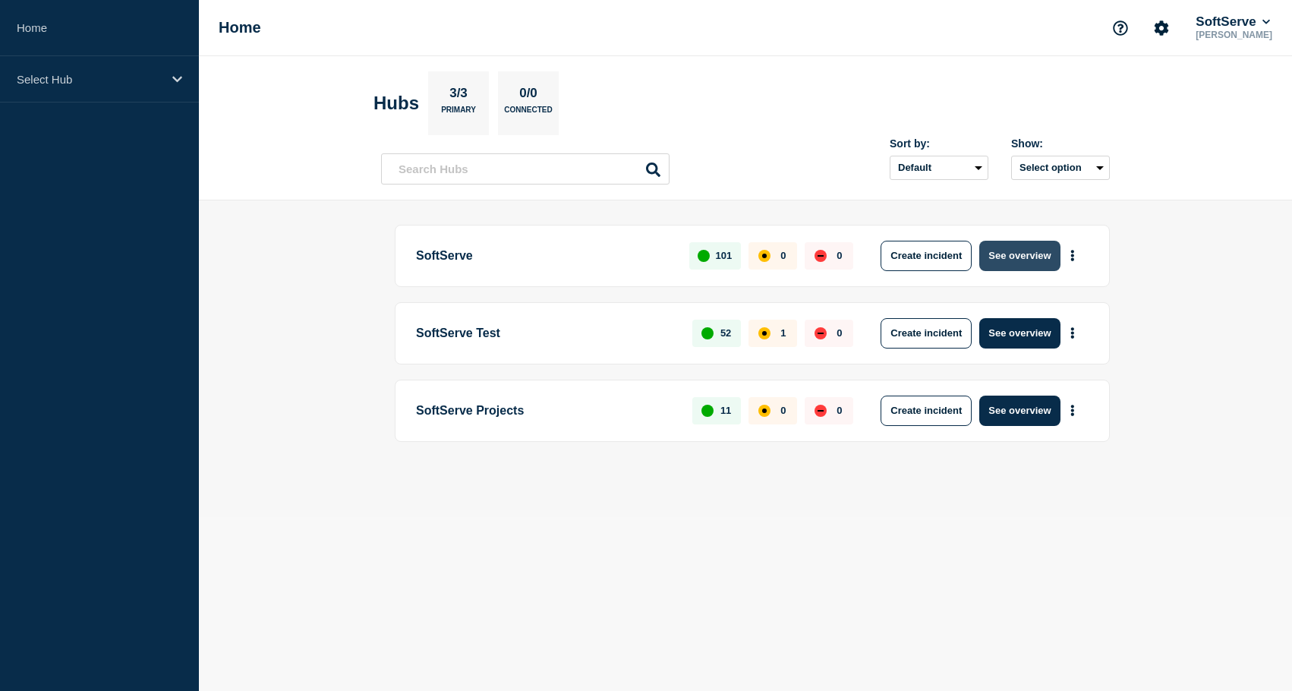
click at [1033, 251] on button "See overview" at bounding box center [1019, 256] width 80 height 30
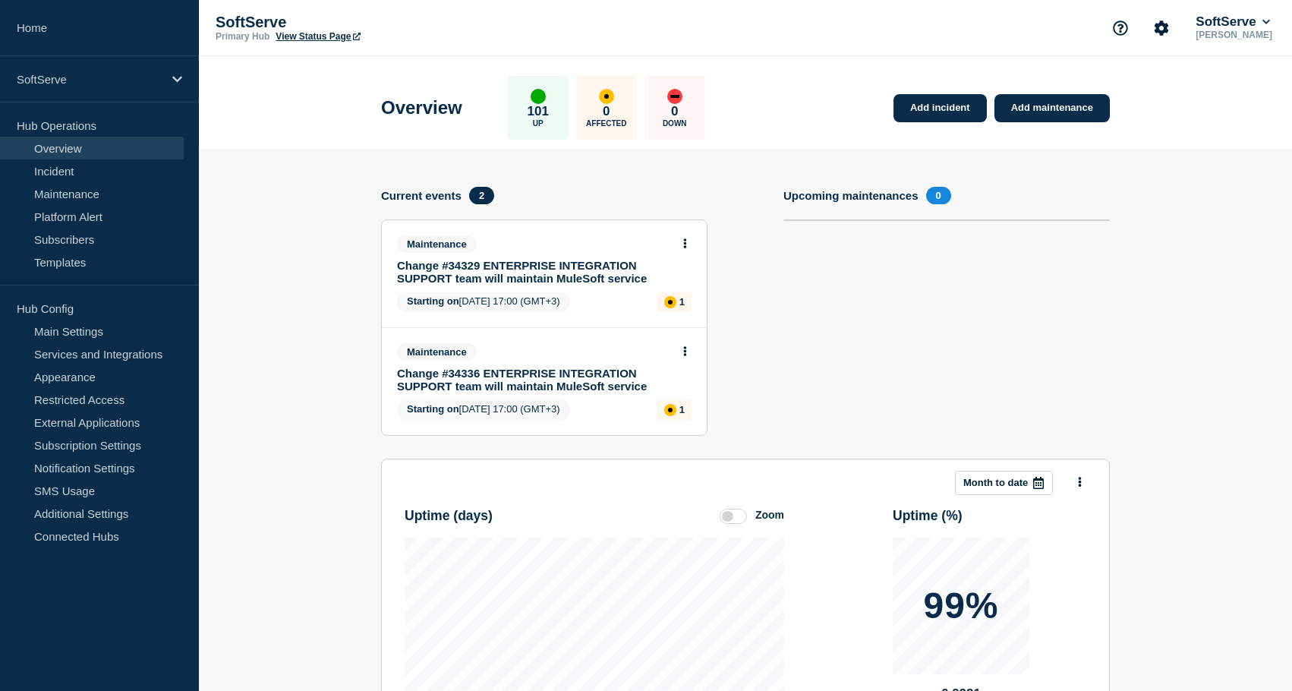
click at [311, 396] on section "Add incident Add maintenance Current events 2 Maintenance Change #34329 ENTERPR…" at bounding box center [745, 536] width 1093 height 774
